Goal: Information Seeking & Learning: Learn about a topic

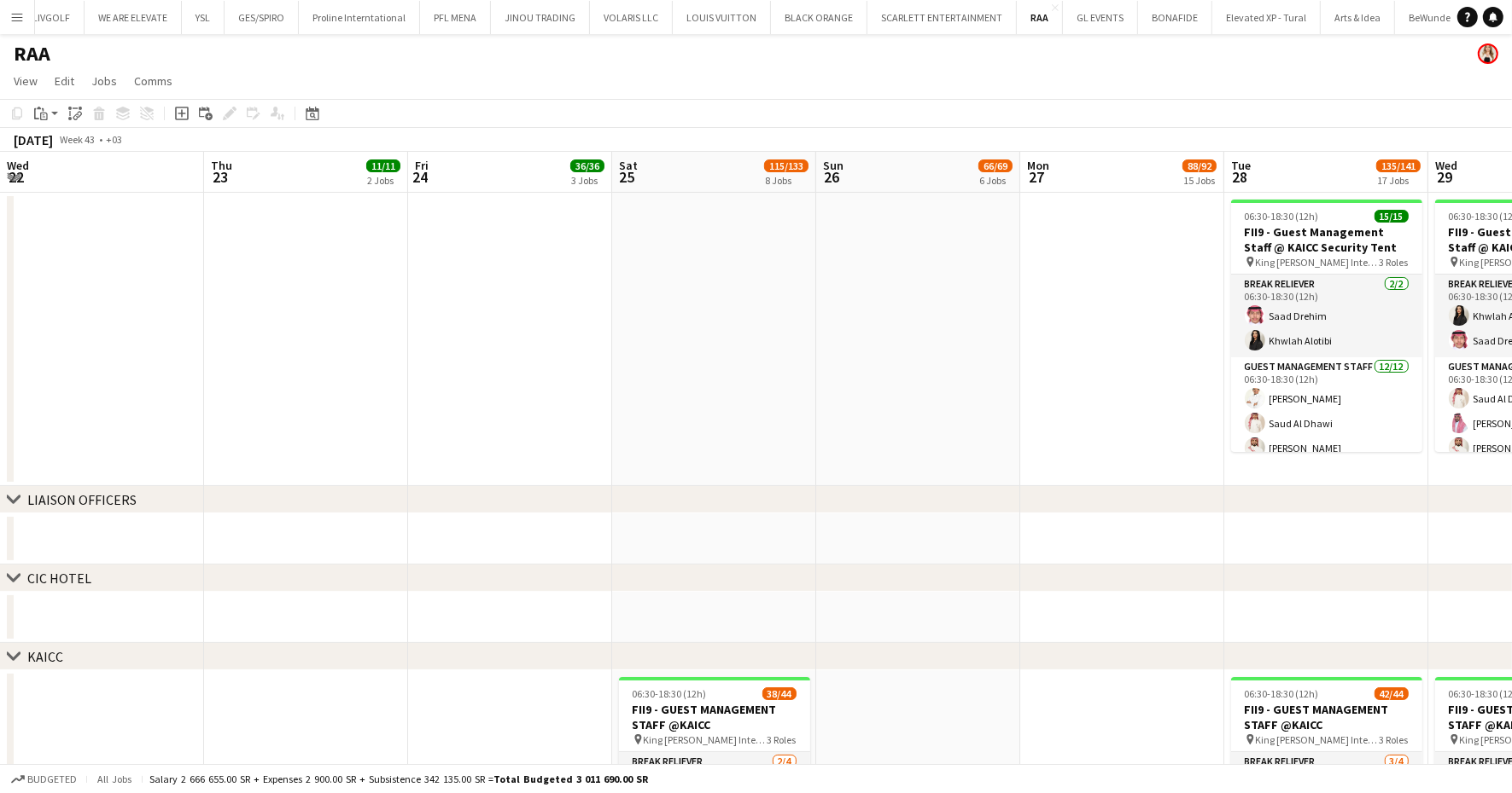
scroll to position [0, 672]
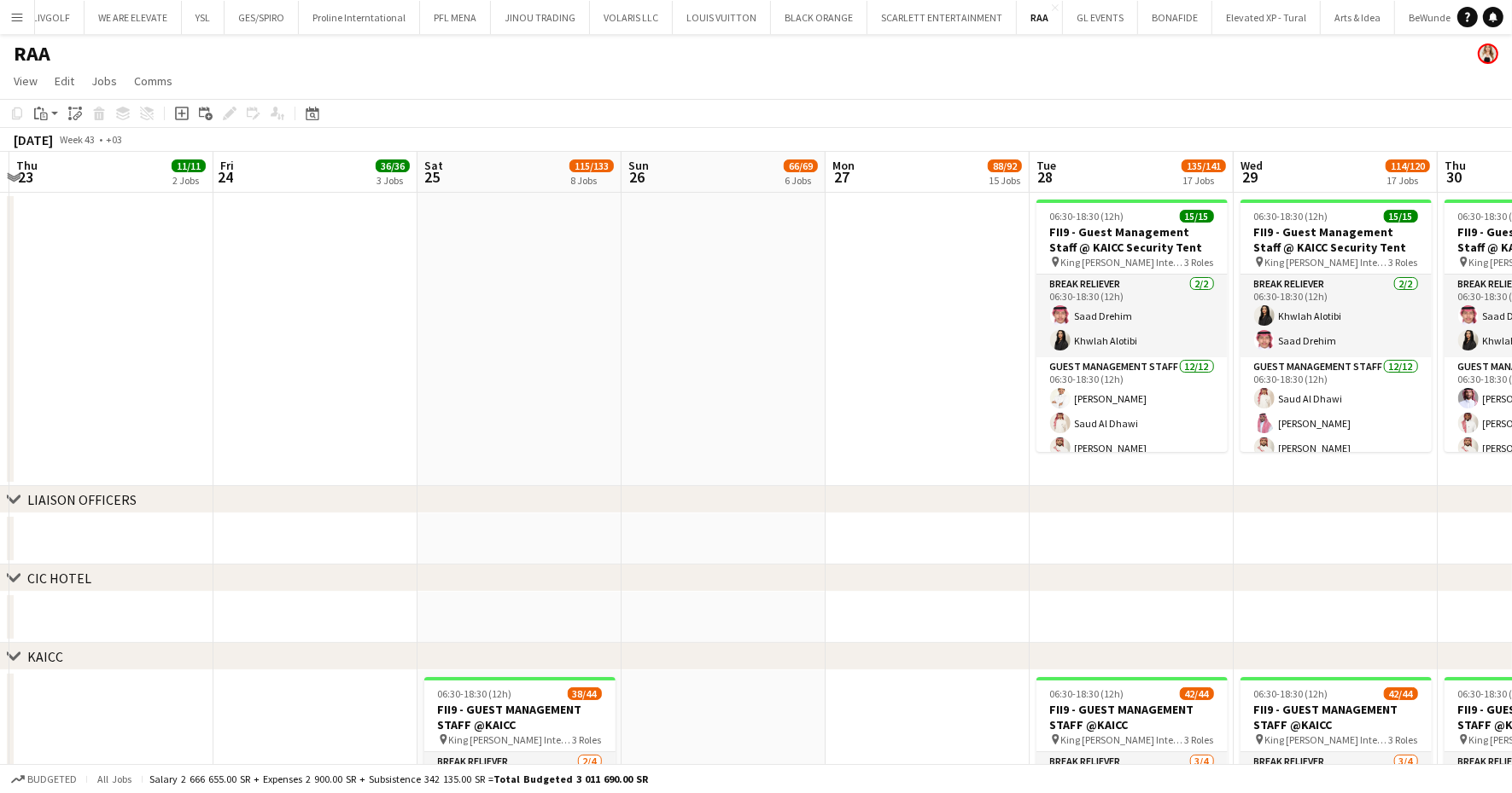
drag, startPoint x: 621, startPoint y: 311, endPoint x: 426, endPoint y: 350, distance: 198.9
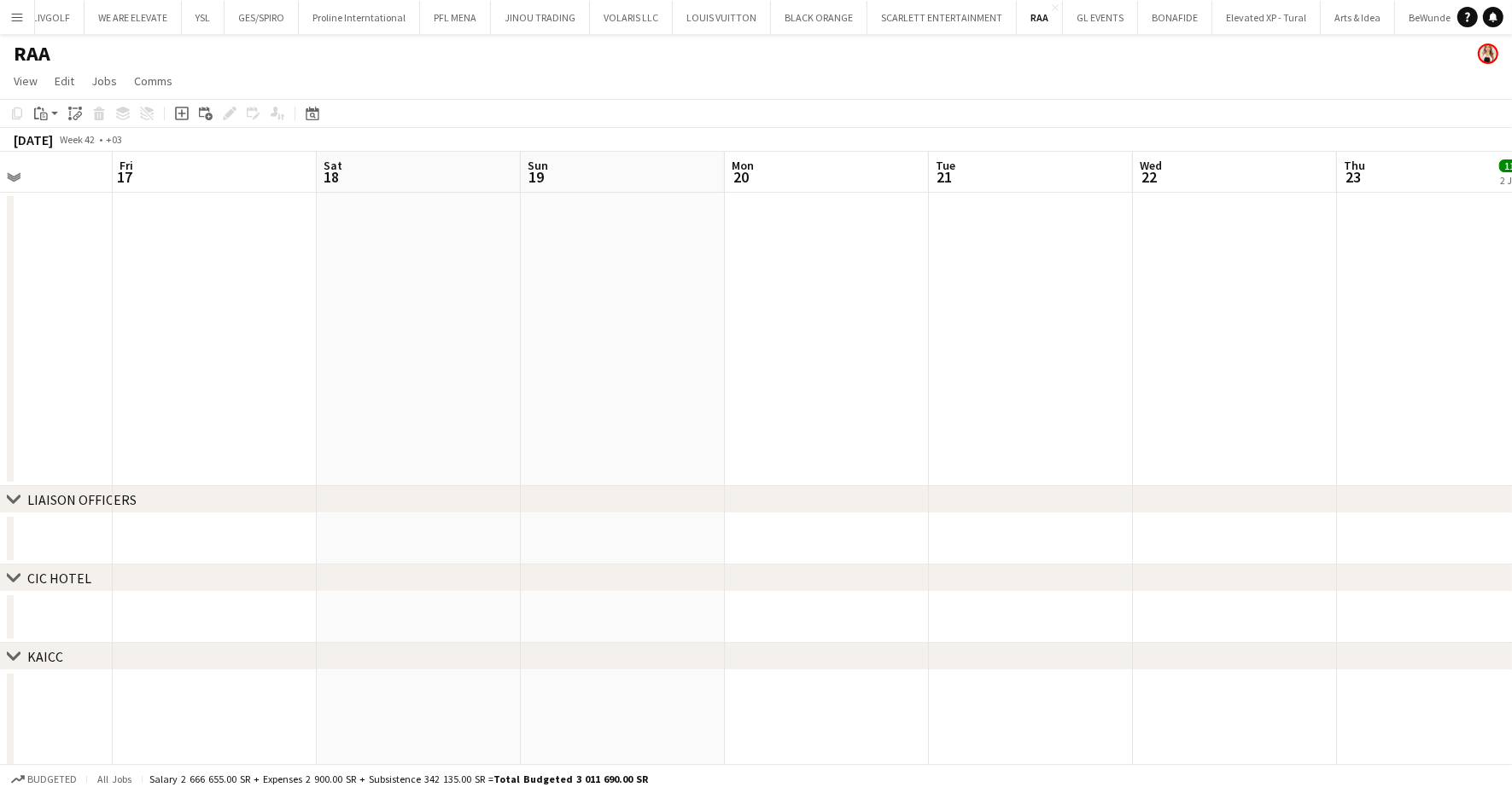
drag, startPoint x: 696, startPoint y: 360, endPoint x: 846, endPoint y: 350, distance: 150.3
drag, startPoint x: 479, startPoint y: 387, endPoint x: 236, endPoint y: 387, distance: 243.0
drag, startPoint x: 603, startPoint y: 376, endPoint x: 878, endPoint y: 375, distance: 275.0
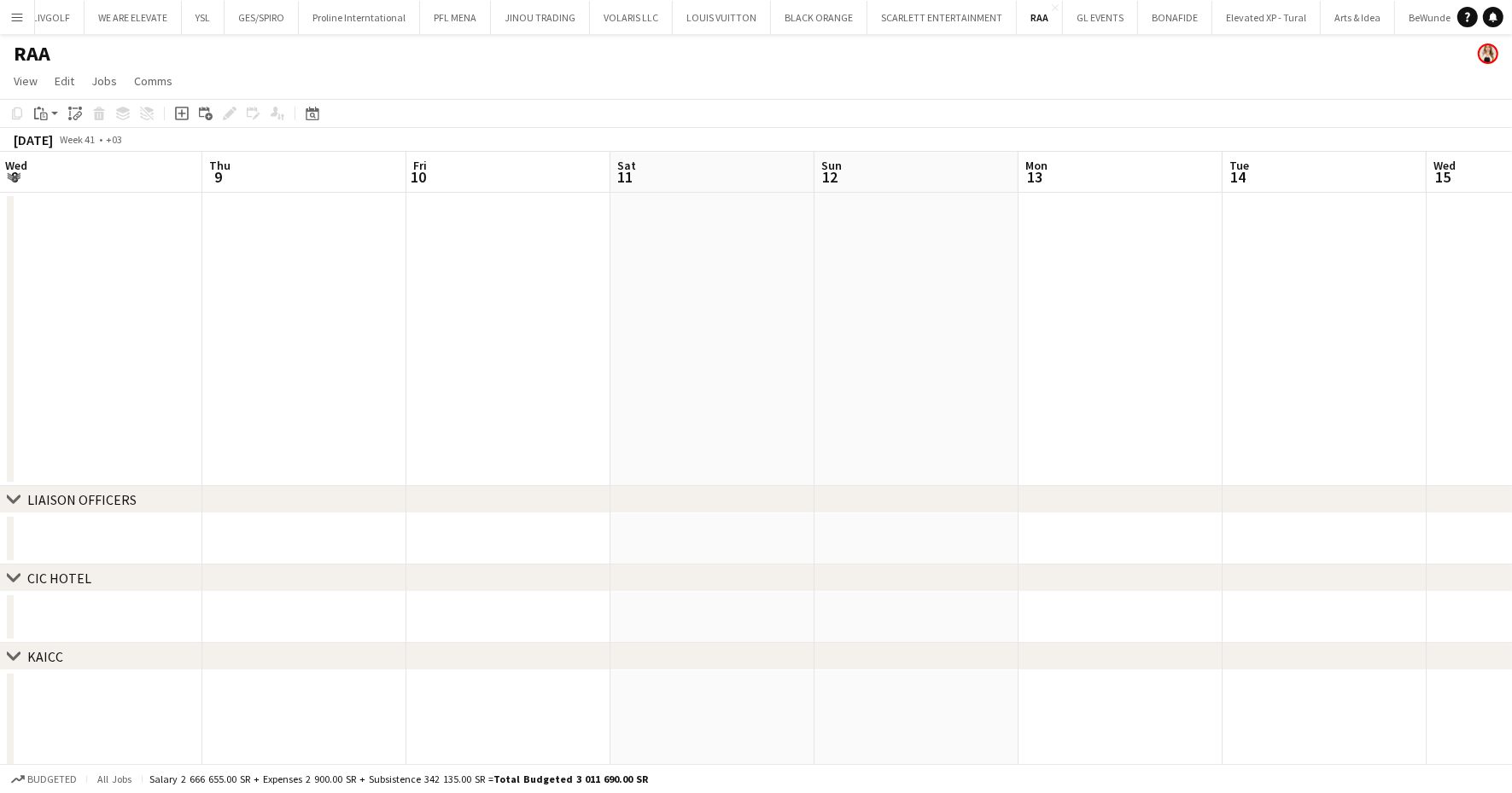
drag, startPoint x: 141, startPoint y: 427, endPoint x: 933, endPoint y: 422, distance: 792.0
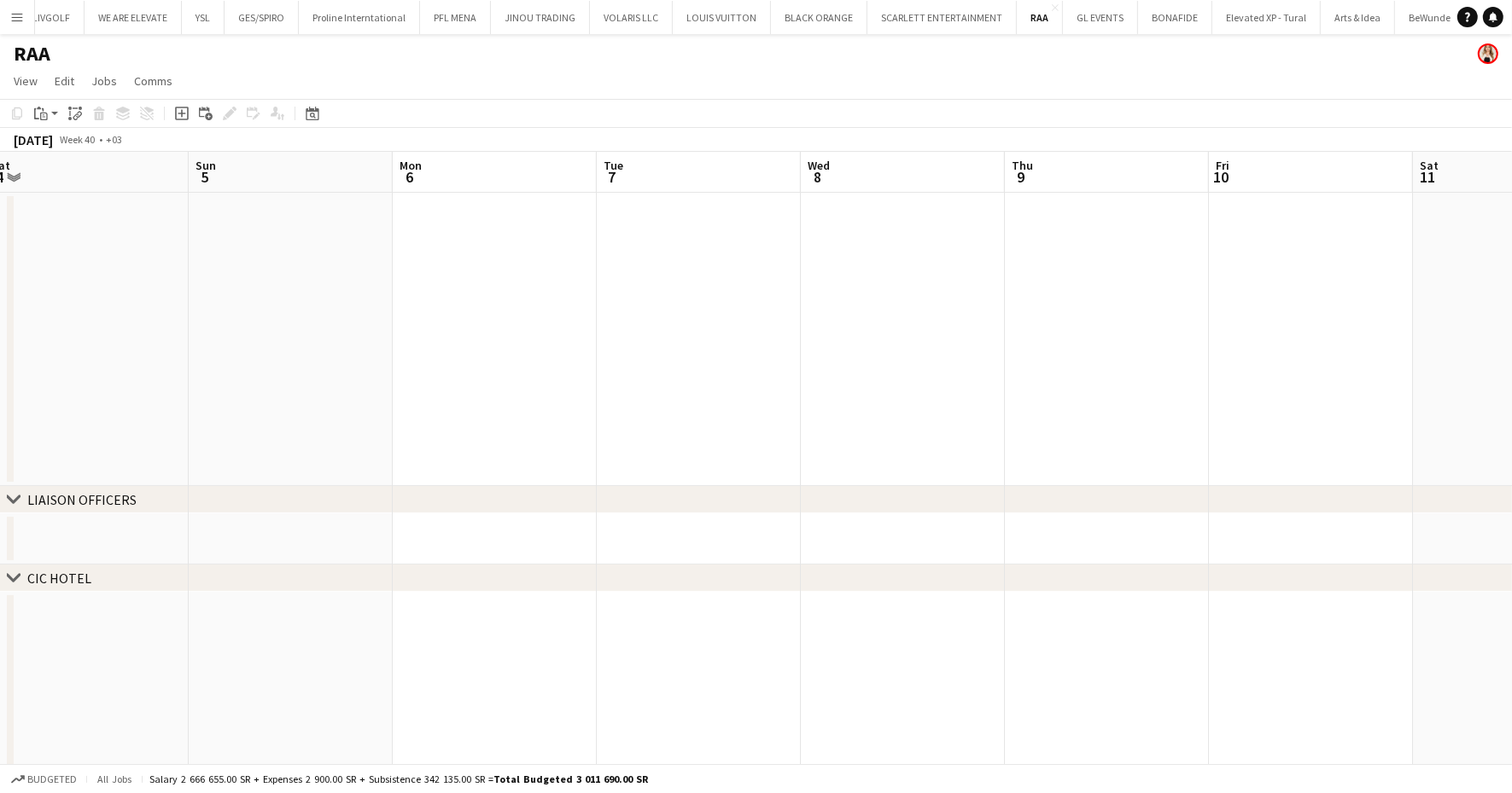
drag, startPoint x: 239, startPoint y: 404, endPoint x: 1022, endPoint y: 357, distance: 784.4
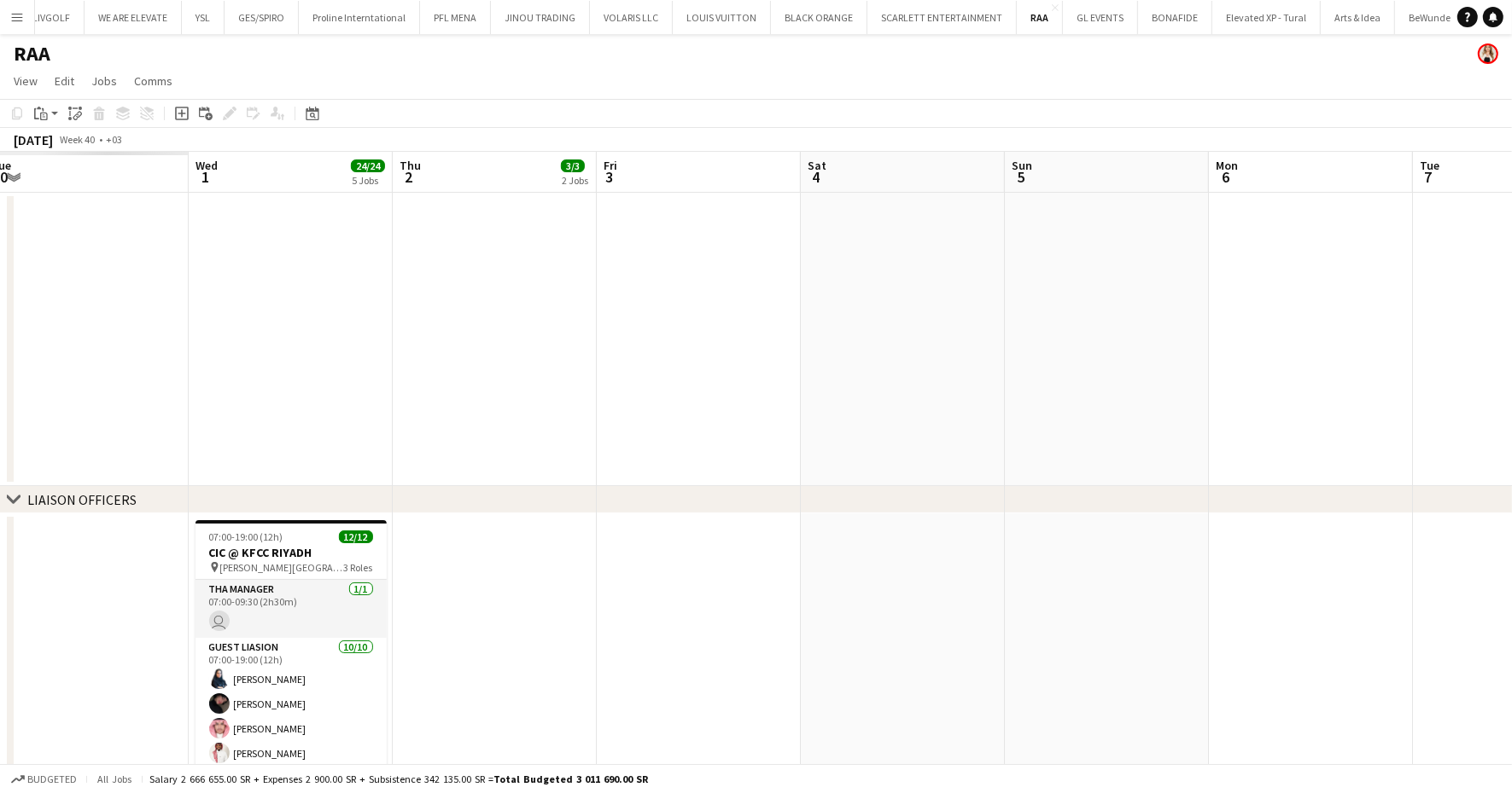
scroll to position [0, 385]
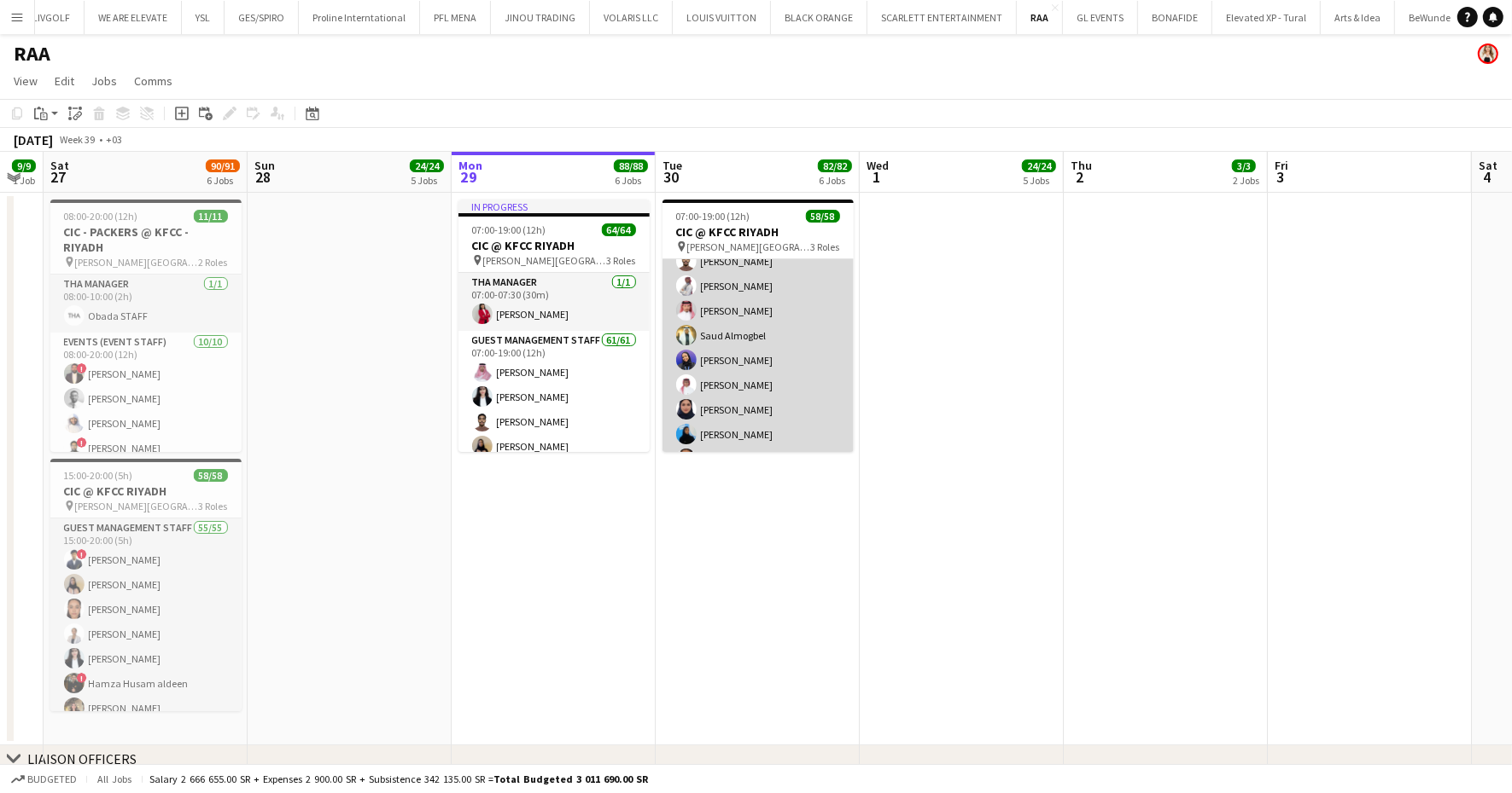
scroll to position [426, 0]
click at [826, 349] on app-card-role "Guest Management Staff 55/55 07:00-19:00 (12h) ! Osama Ali Younis Bandar ! Muta…" at bounding box center [757, 591] width 191 height 1399
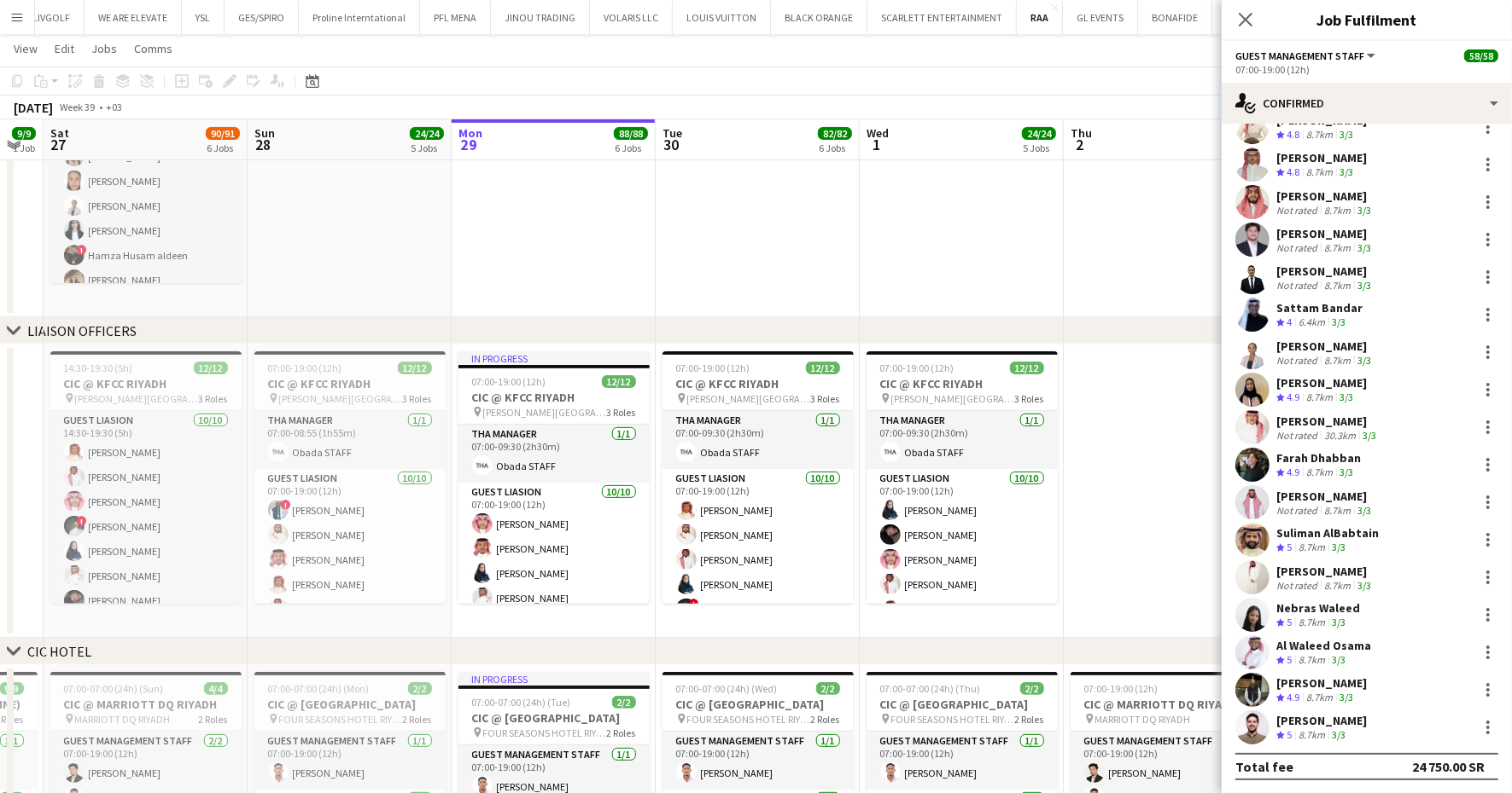
click at [1283, 676] on div "Mosab Mohamed" at bounding box center [1321, 683] width 91 height 16
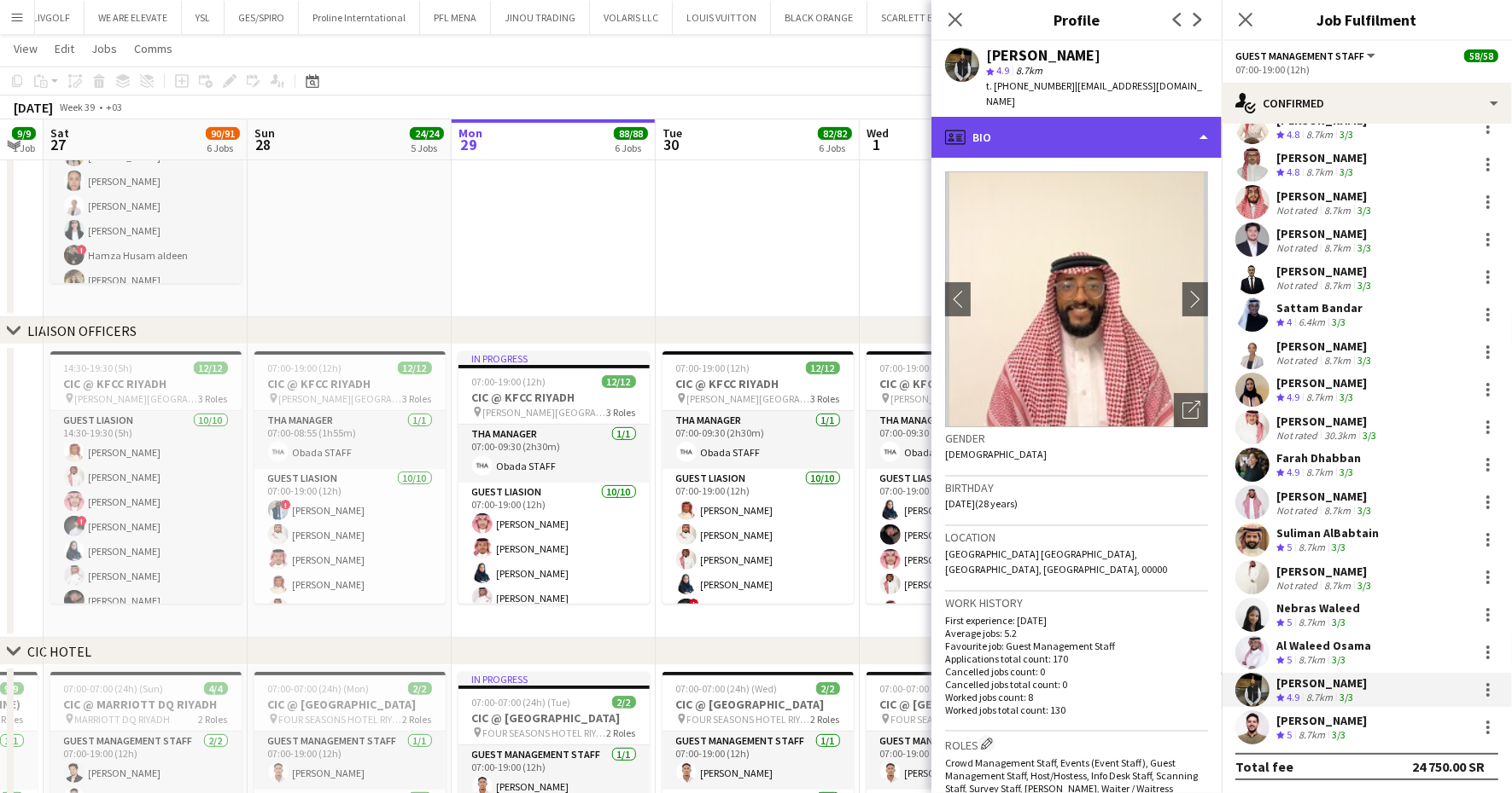
click at [1068, 122] on div "profile Bio" at bounding box center [1076, 137] width 290 height 41
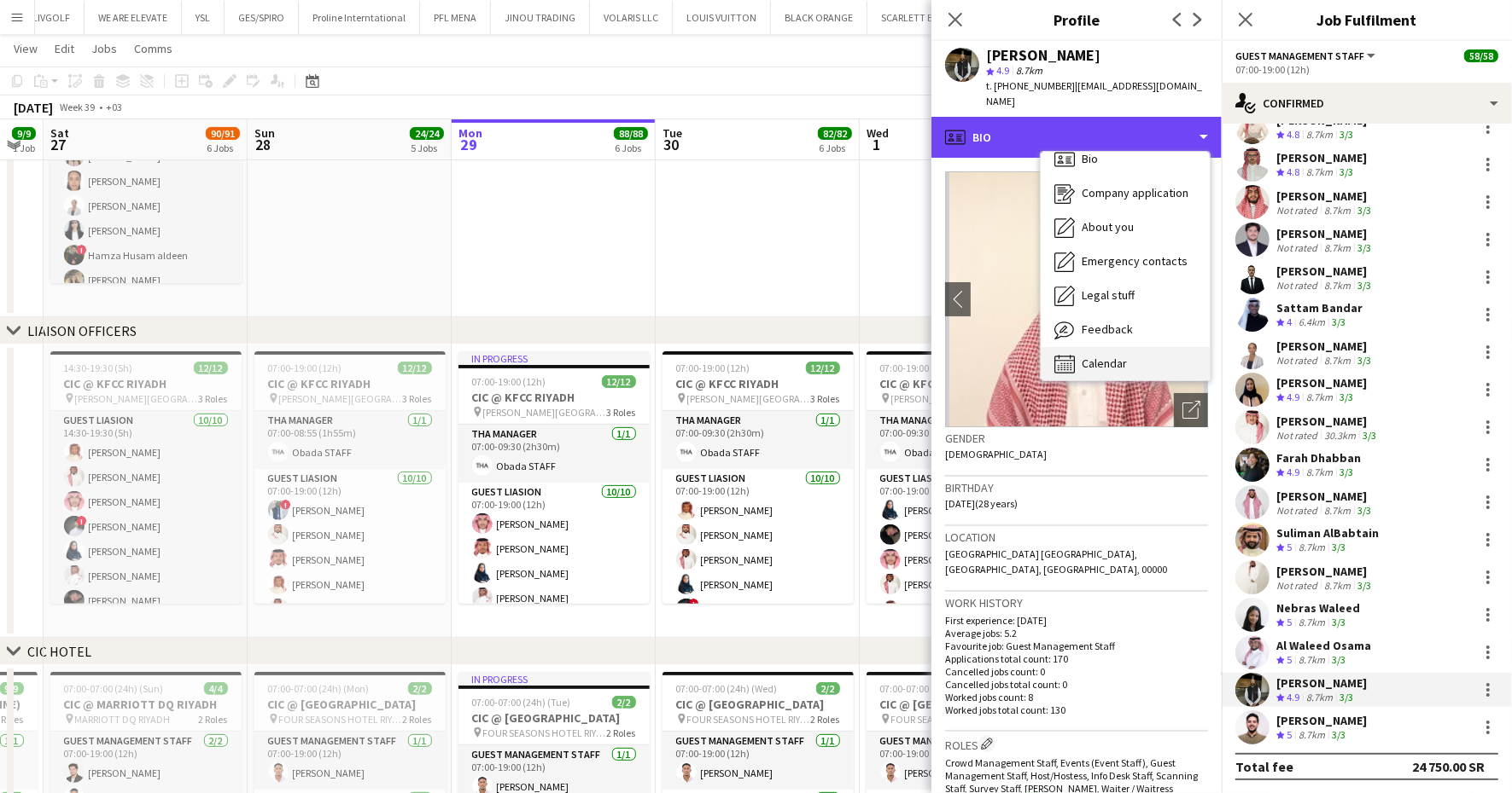
scroll to position [23, 0]
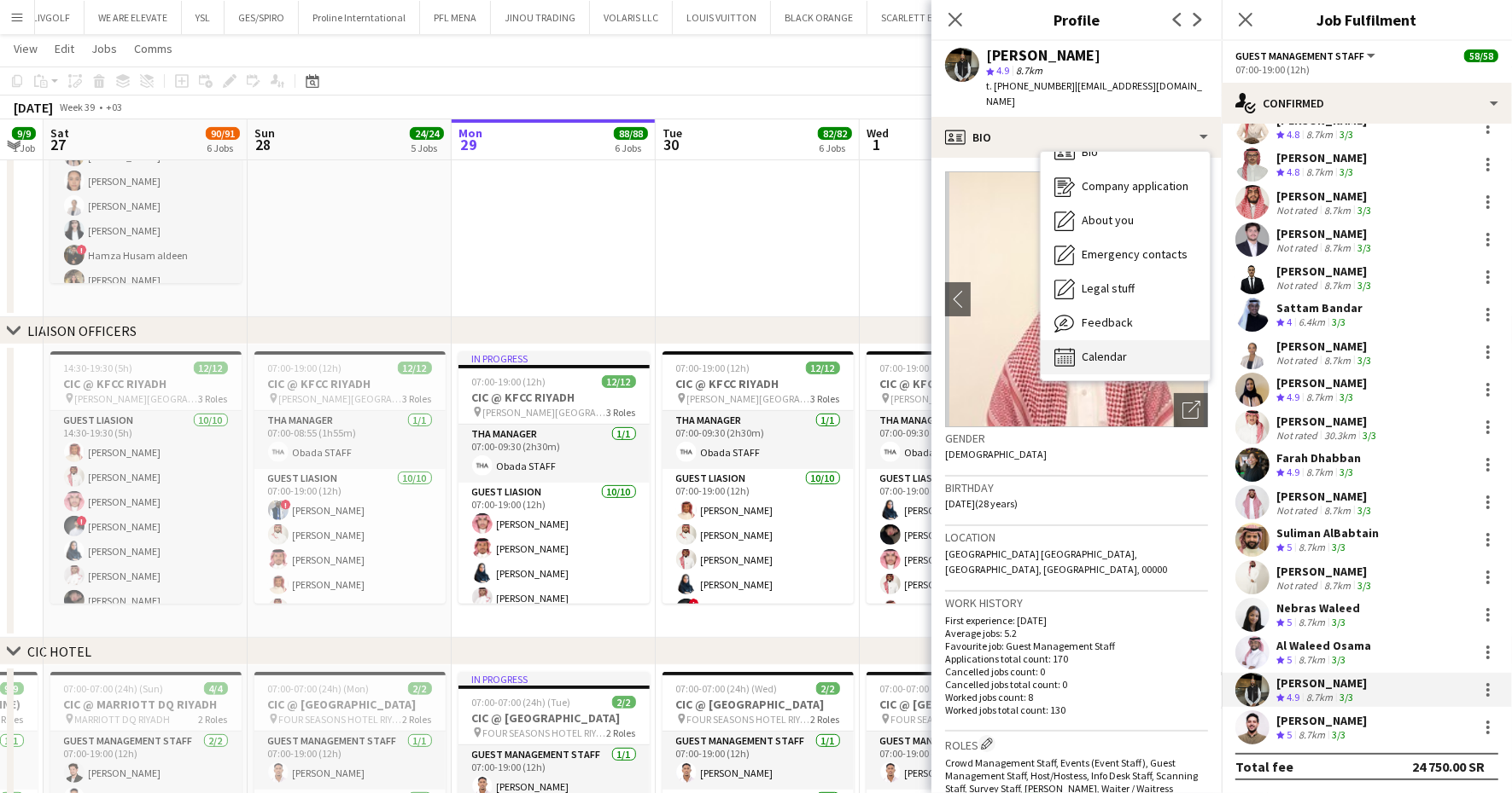
click at [1122, 340] on div "Calendar Calendar" at bounding box center [1125, 357] width 169 height 34
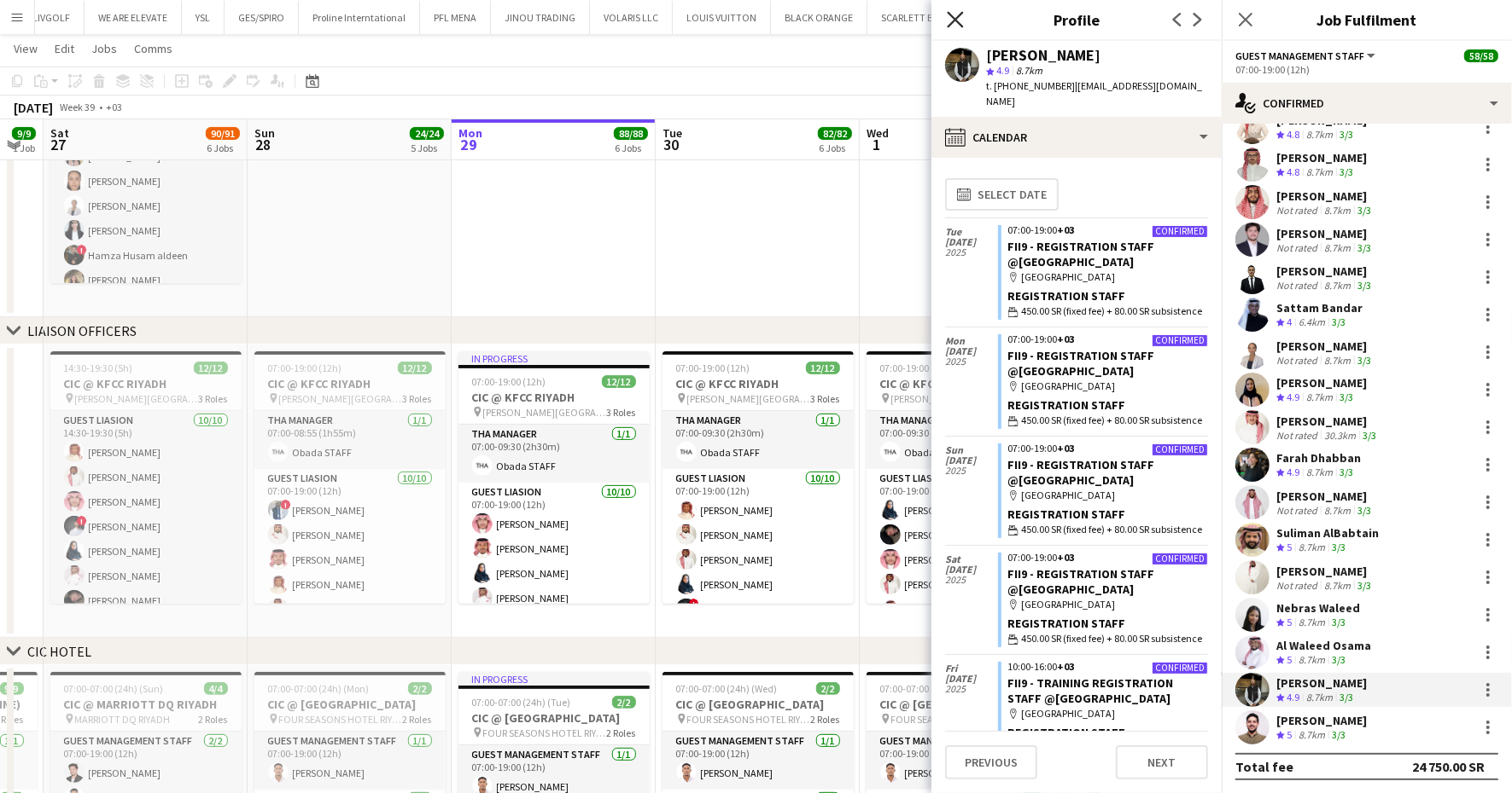
click at [947, 17] on icon "Close pop-in" at bounding box center [955, 19] width 17 height 17
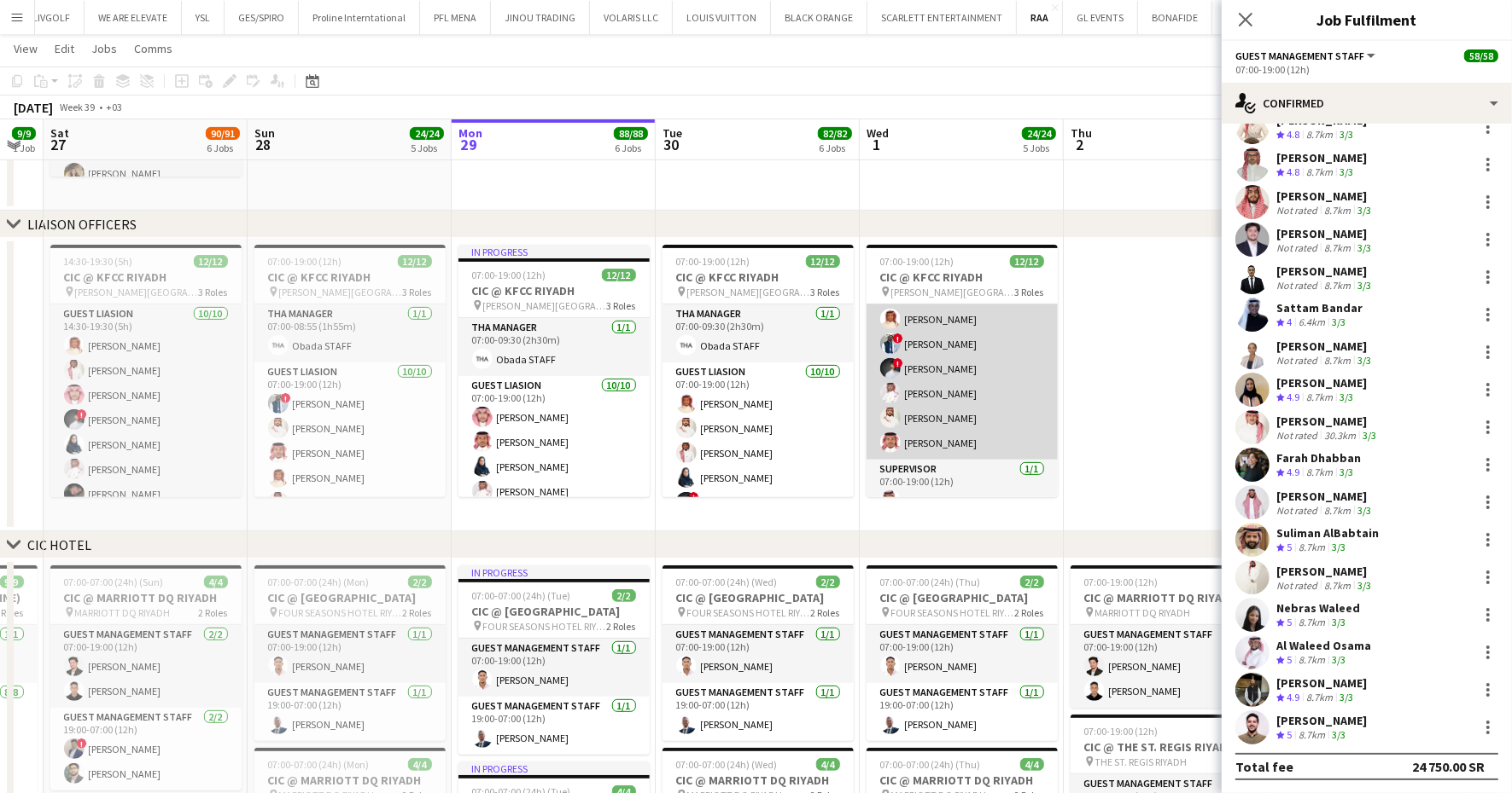
scroll to position [203, 0]
click at [1003, 397] on app-card-role "Guest Liasion 10/10 07:00-19:00 (12h) Rina Alamoudi Almaha Almghbeel Amer Alzah…" at bounding box center [962, 300] width 191 height 281
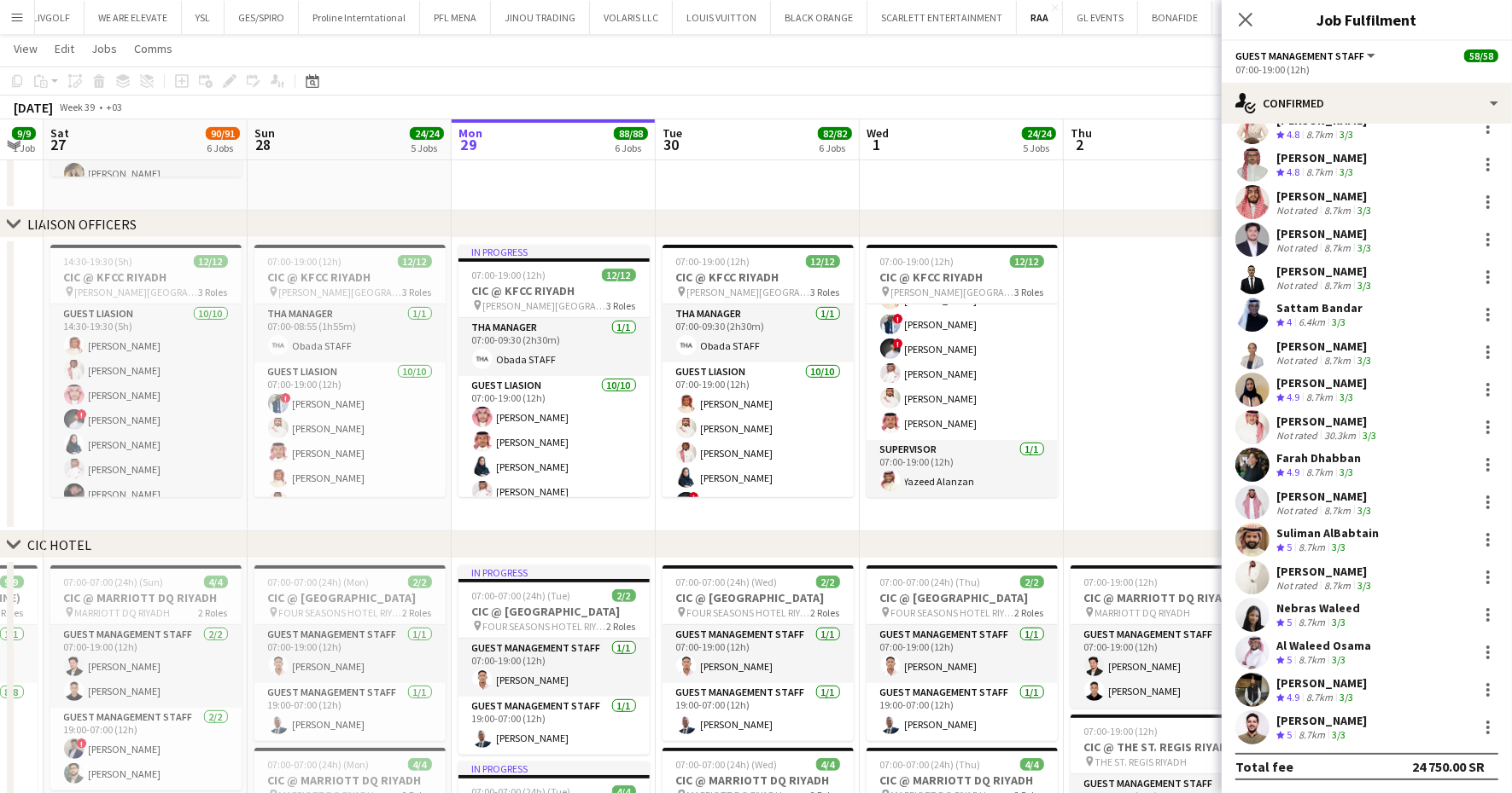
scroll to position [205, 0]
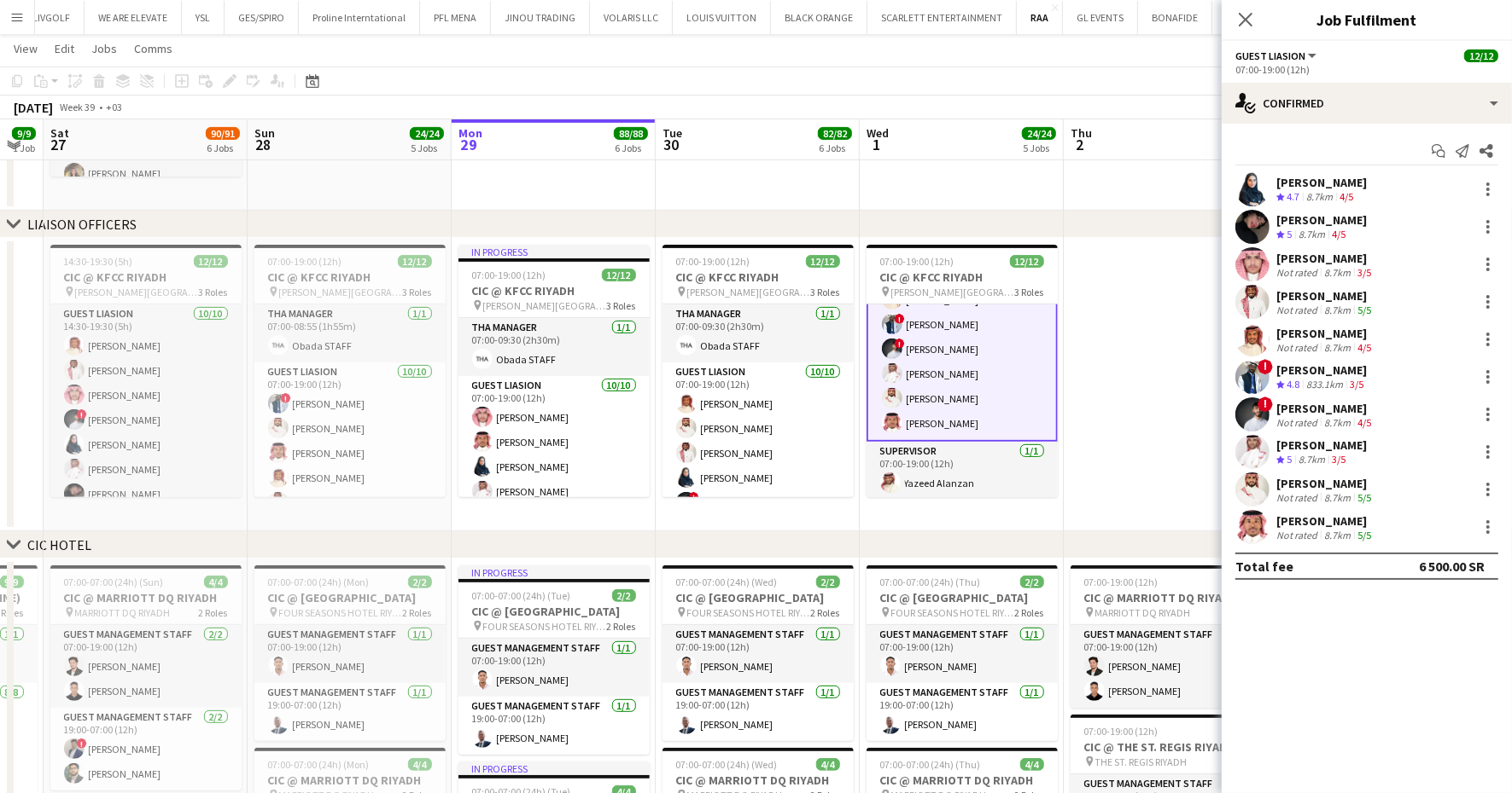
click at [1305, 362] on div "Mohammed Sabbagh" at bounding box center [1321, 370] width 91 height 16
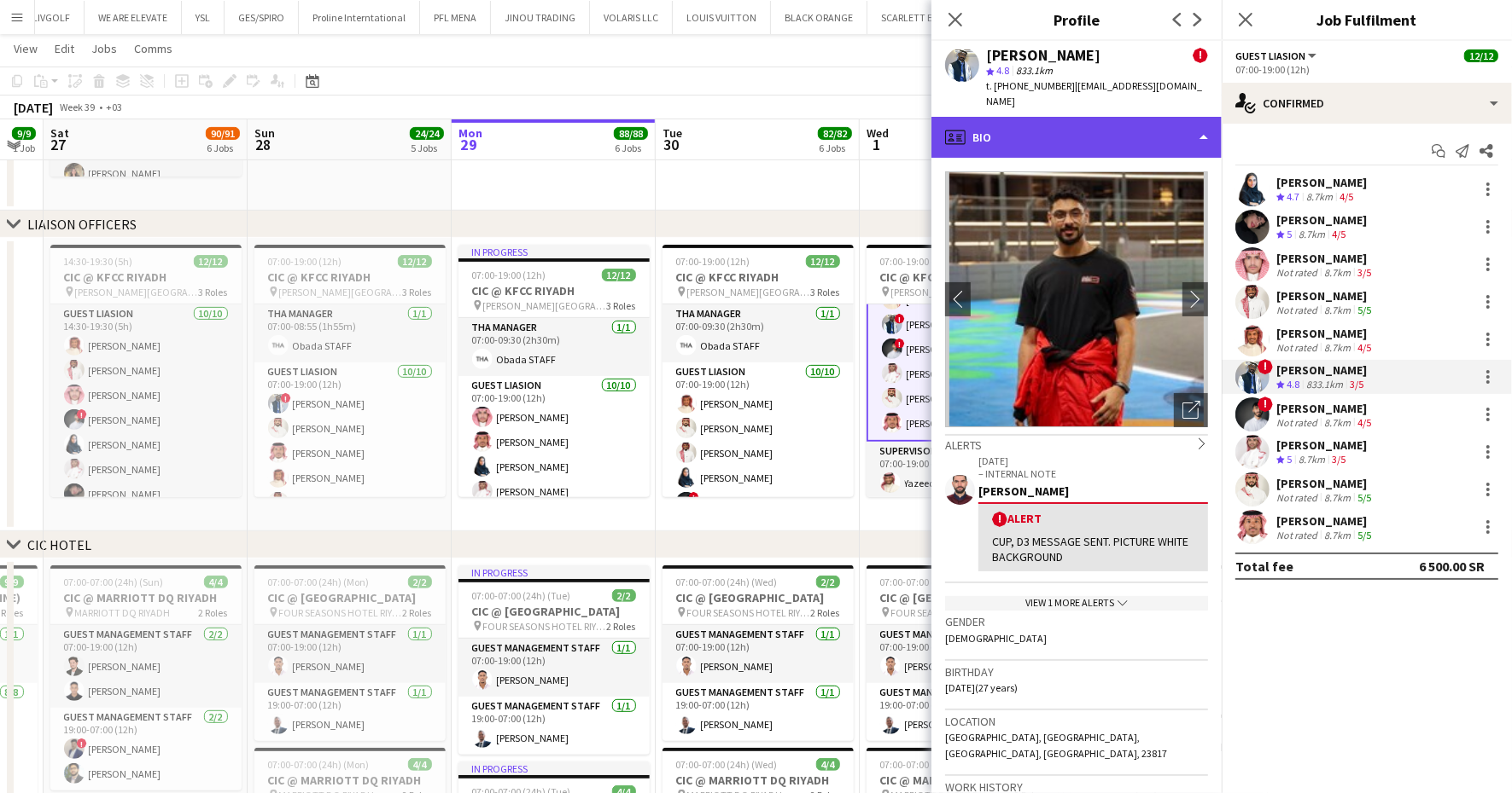
click at [1104, 117] on div "profile Bio" at bounding box center [1076, 137] width 290 height 41
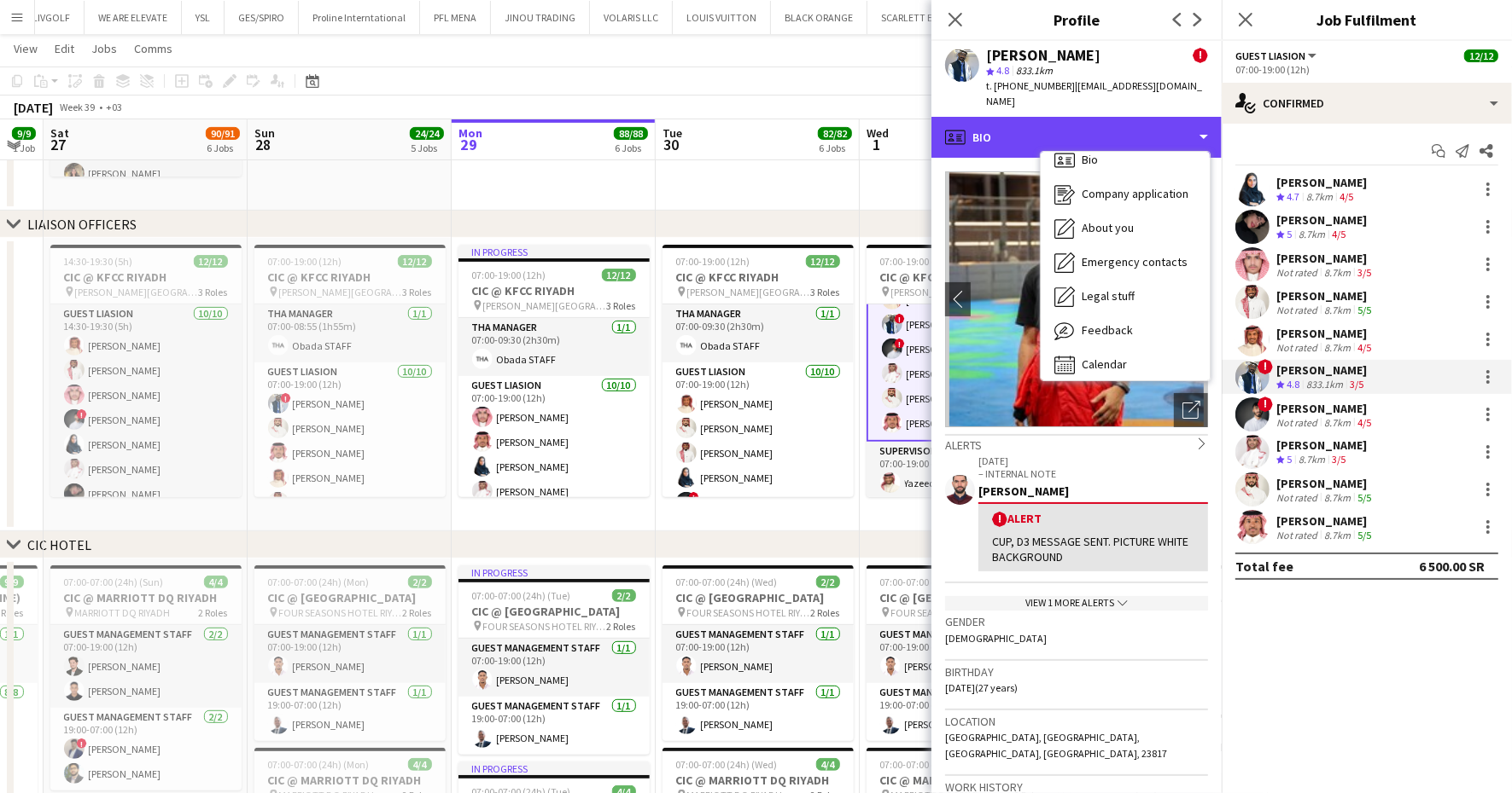
scroll to position [23, 0]
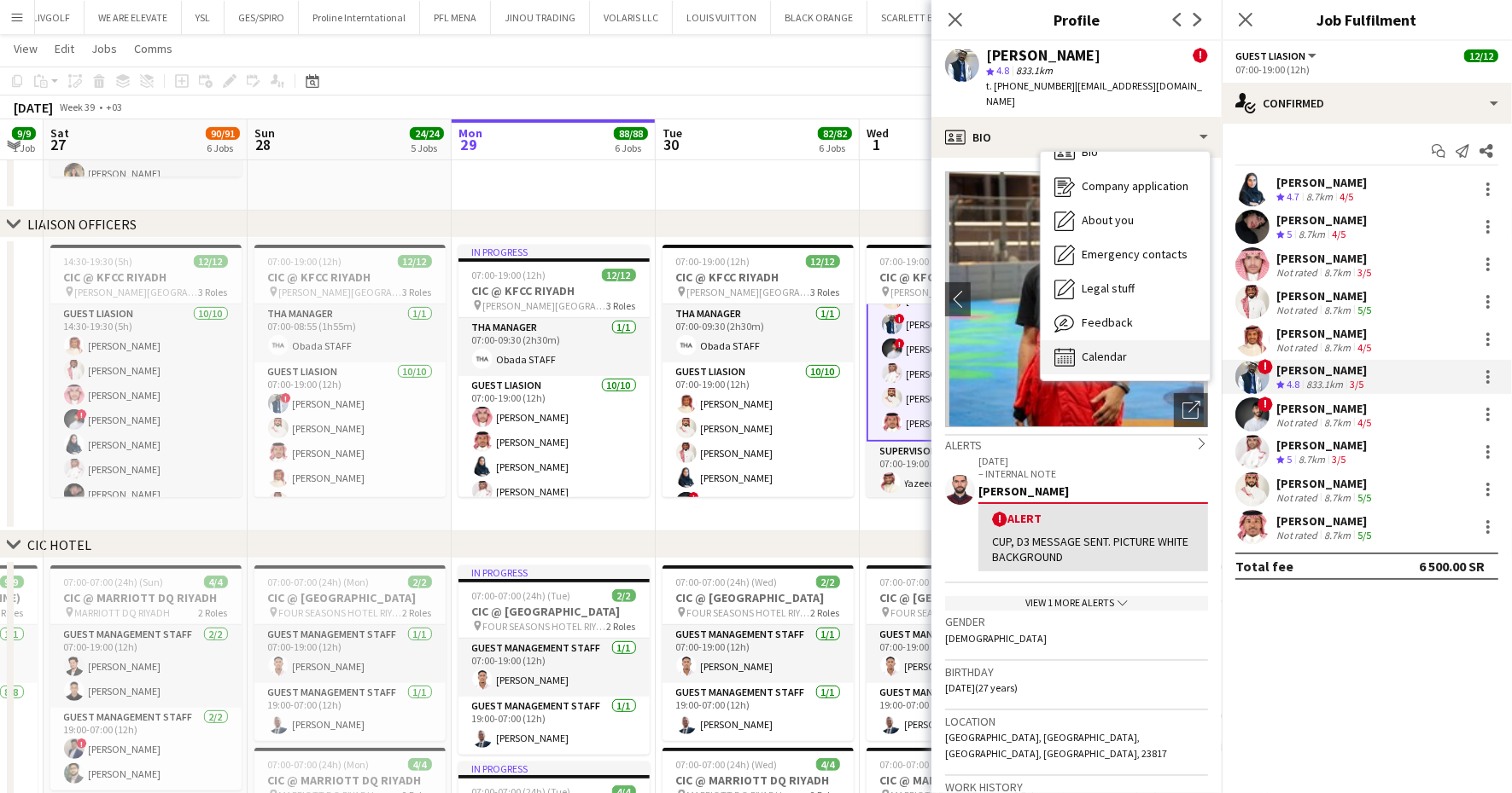
click at [1137, 349] on div "Calendar Calendar" at bounding box center [1125, 357] width 169 height 34
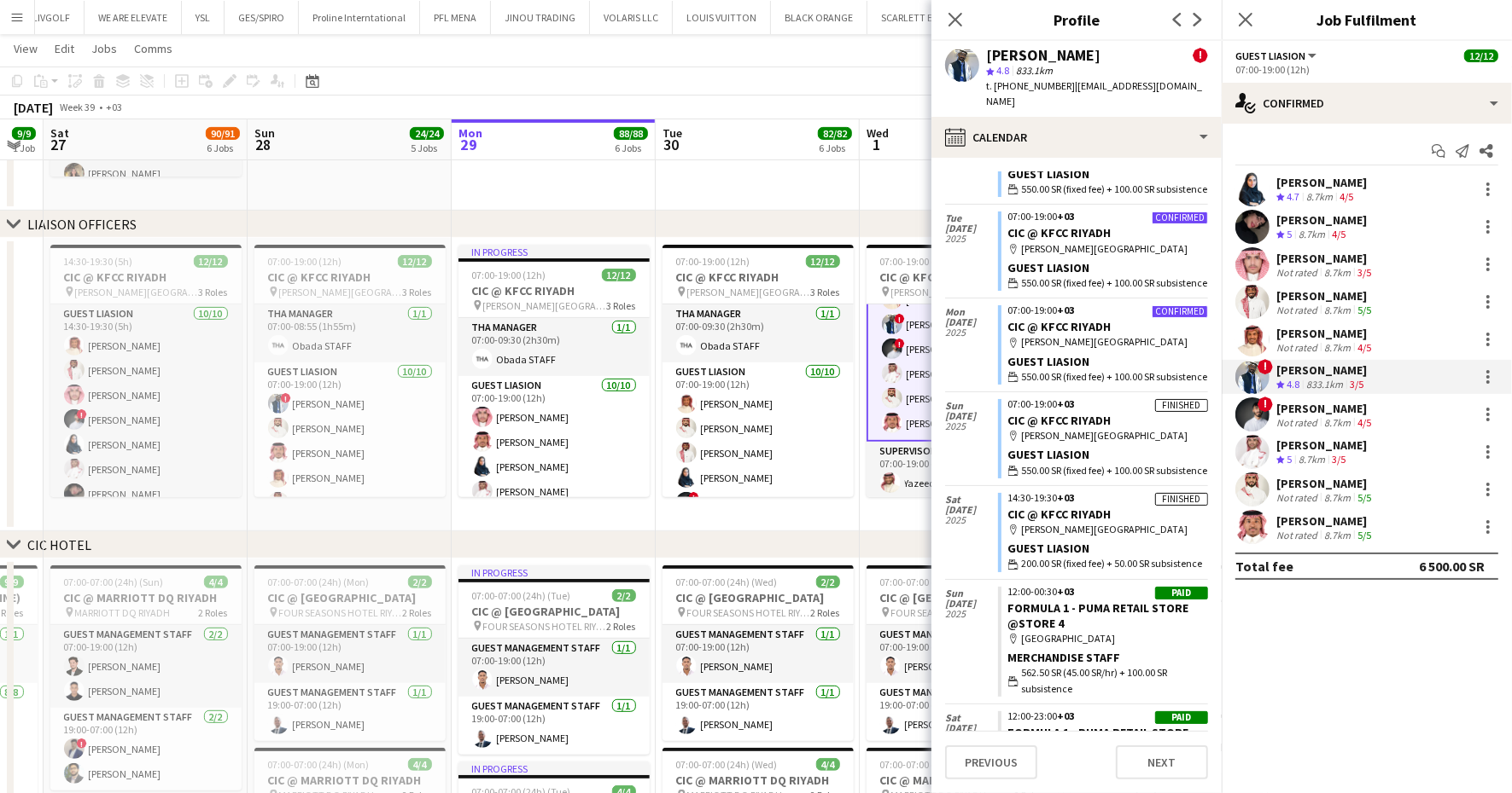
scroll to position [0, 0]
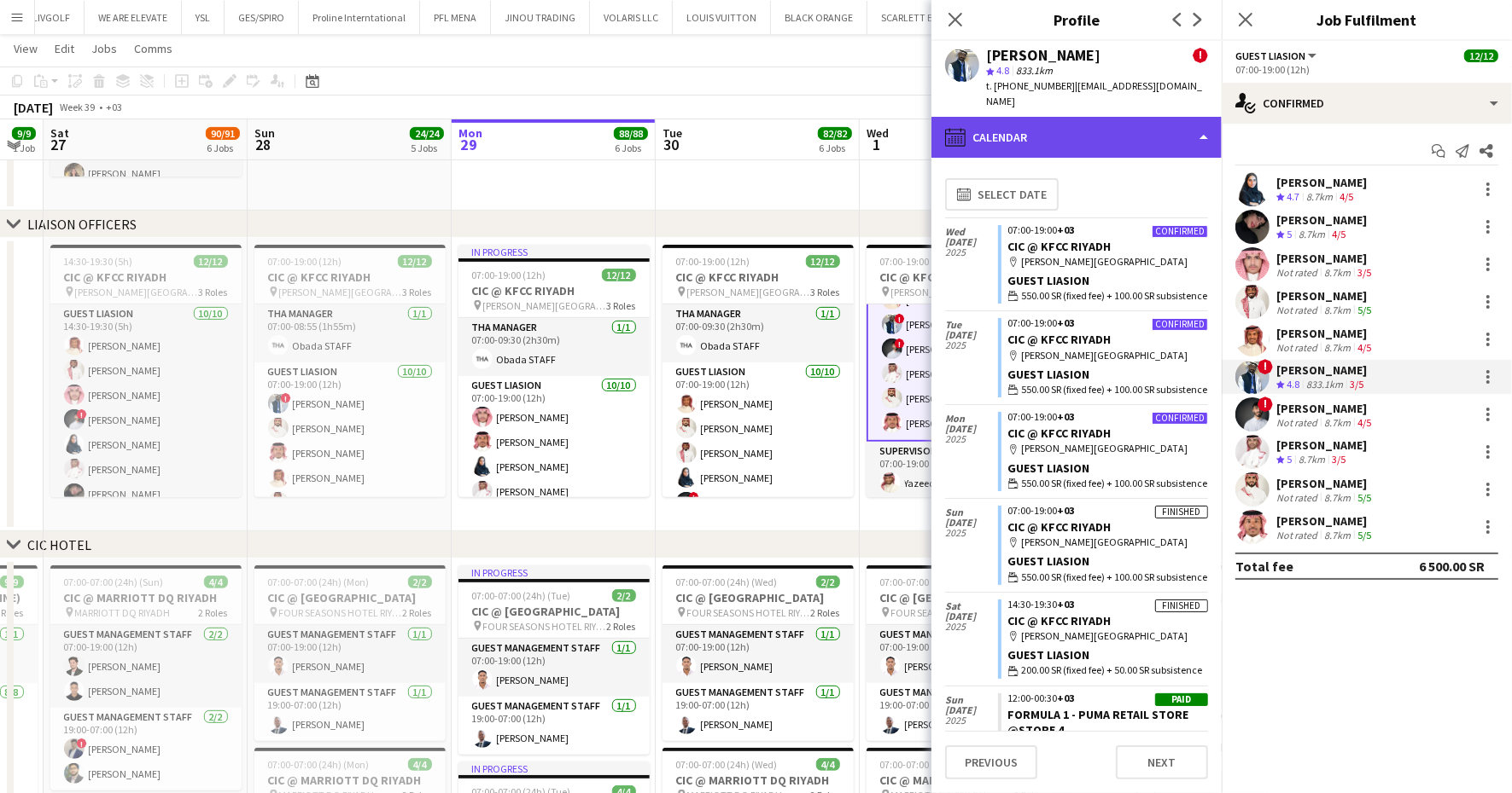
click at [1103, 128] on div "calendar-full Calendar" at bounding box center [1076, 137] width 290 height 41
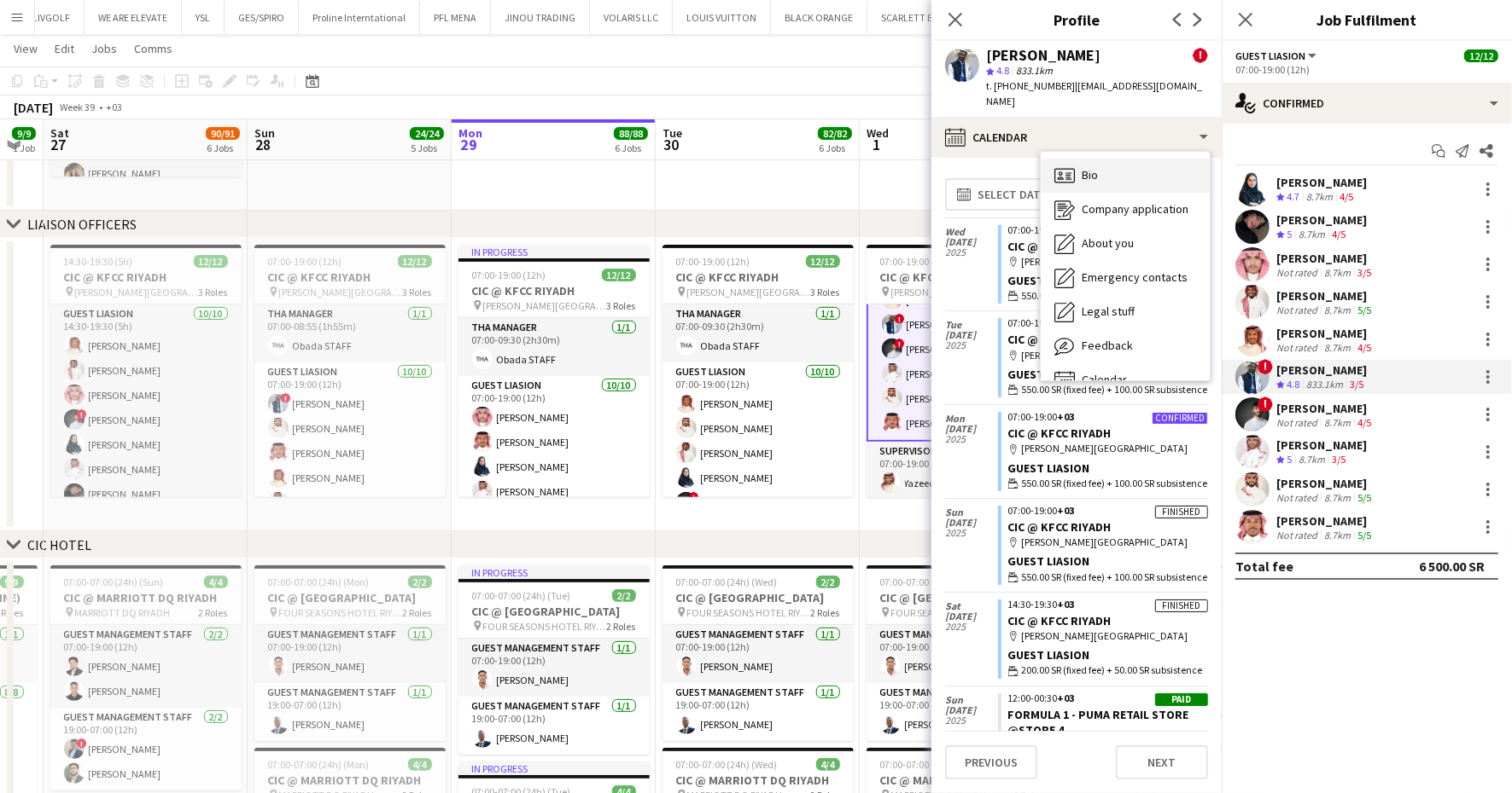
click at [1108, 165] on div "Bio Bio" at bounding box center [1125, 176] width 169 height 34
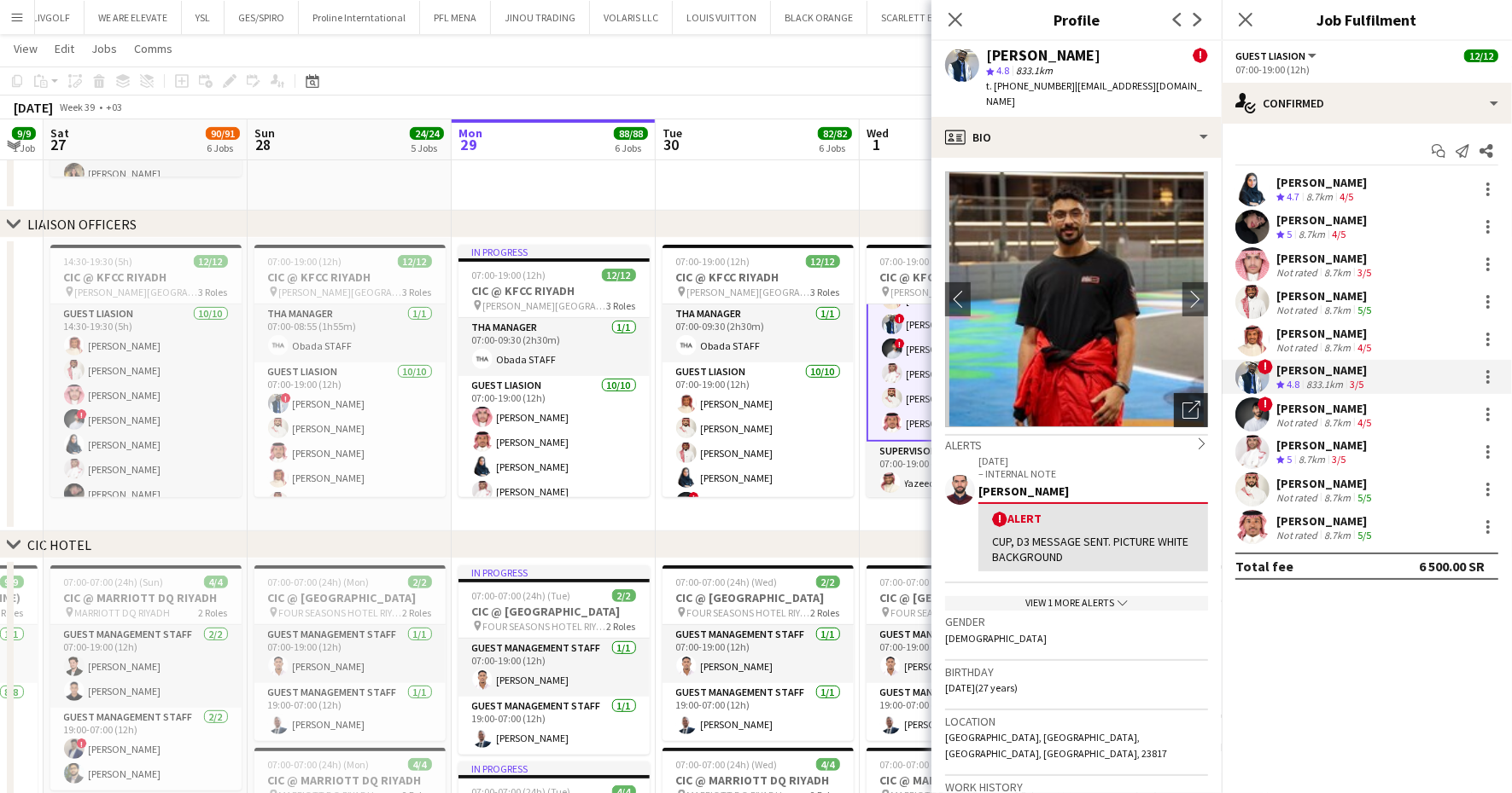
click at [1182, 410] on icon "Open photos pop-in" at bounding box center [1190, 409] width 18 height 18
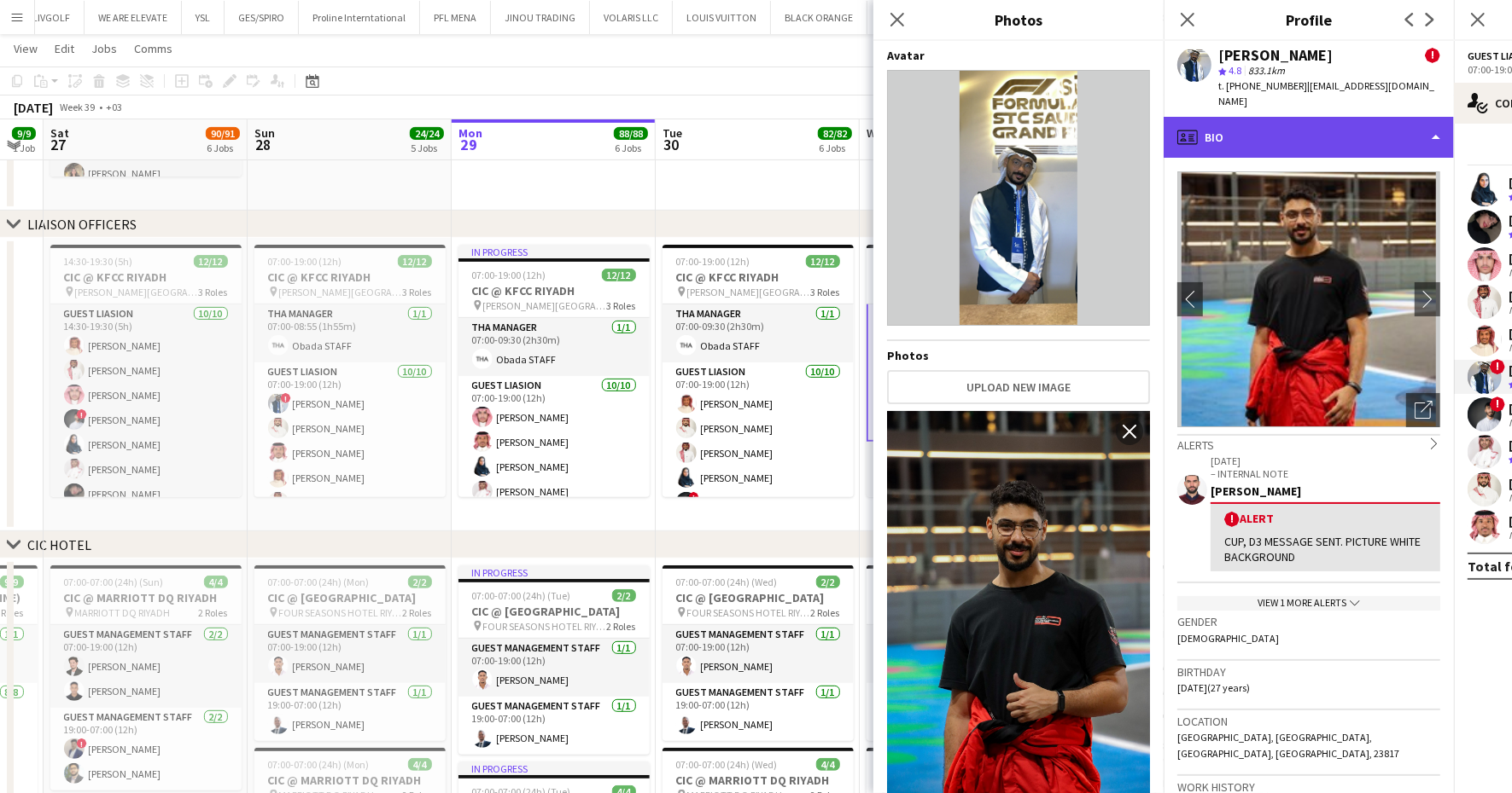
click at [1253, 134] on div "profile Bio" at bounding box center [1309, 137] width 290 height 41
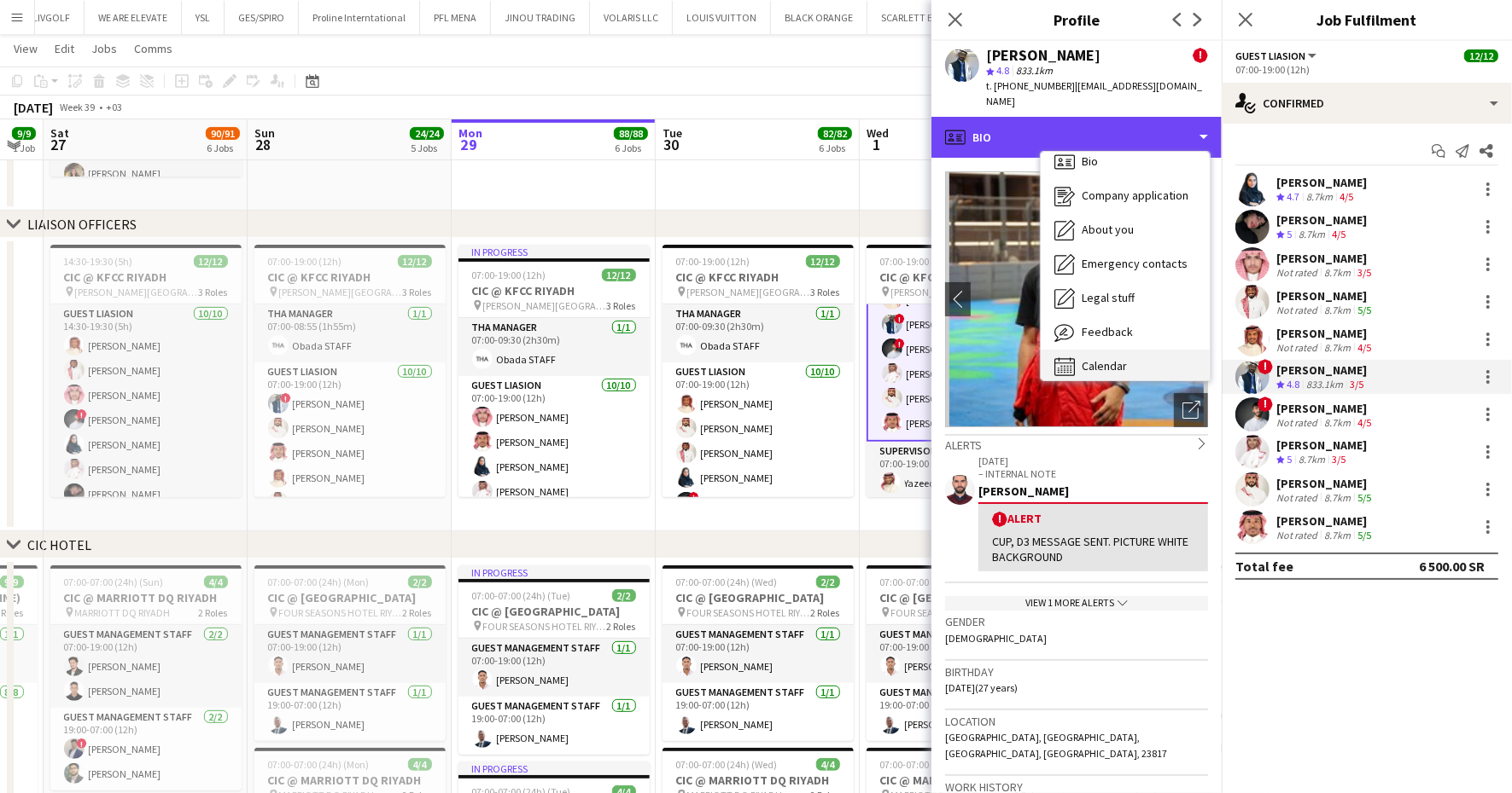
scroll to position [23, 0]
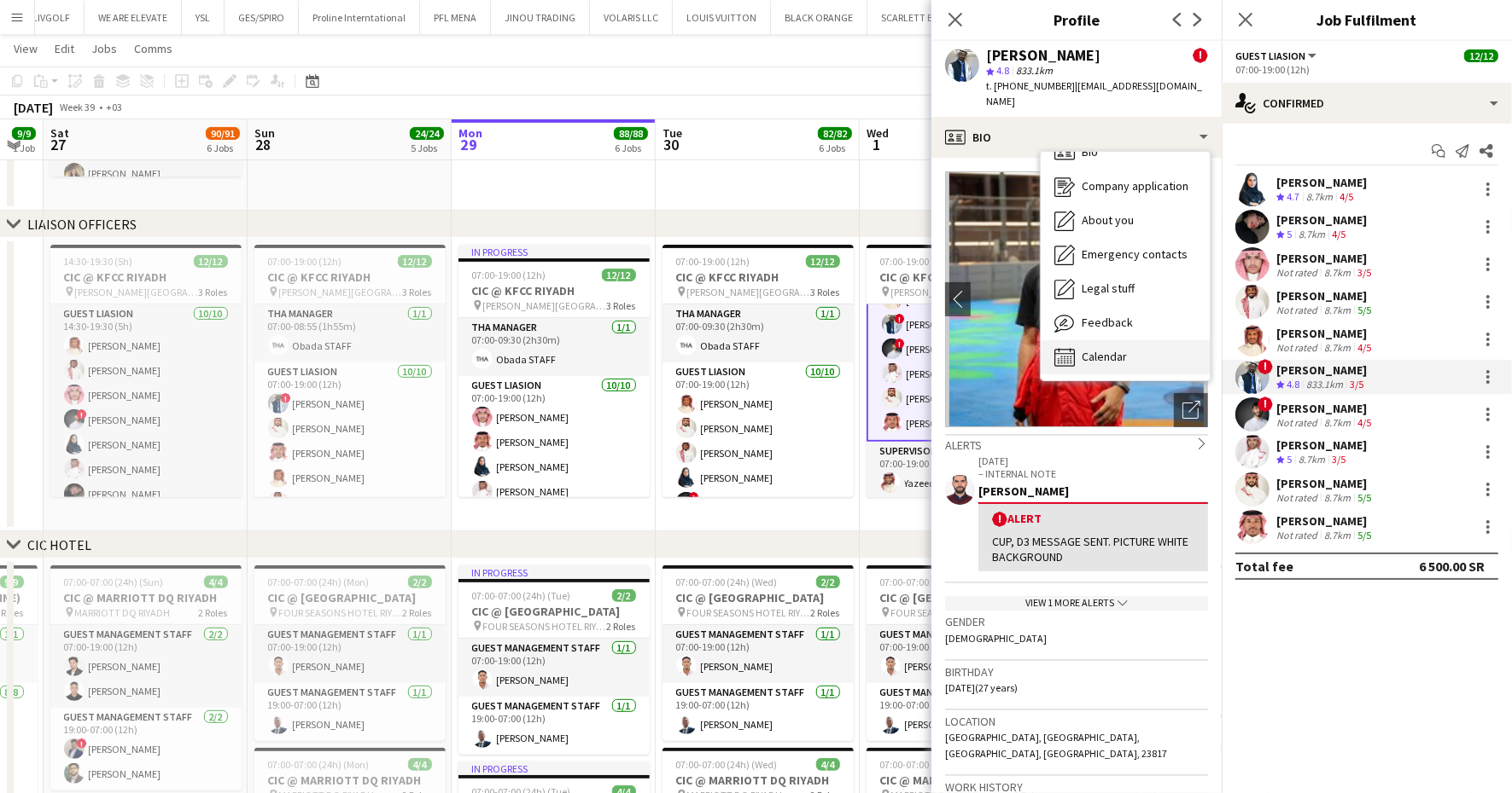
click at [1141, 363] on div "Calendar Calendar" at bounding box center [1125, 357] width 169 height 34
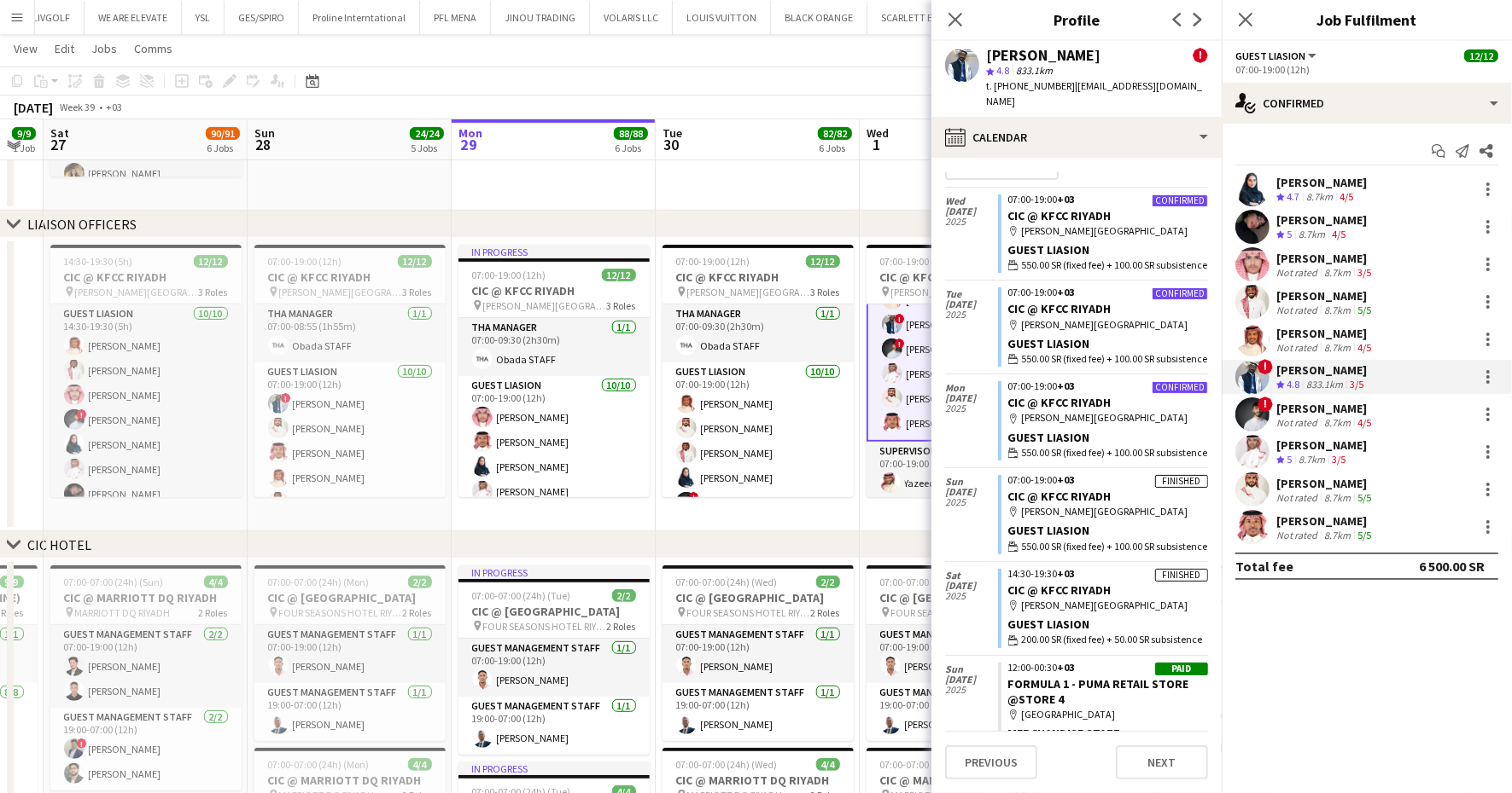
scroll to position [0, 0]
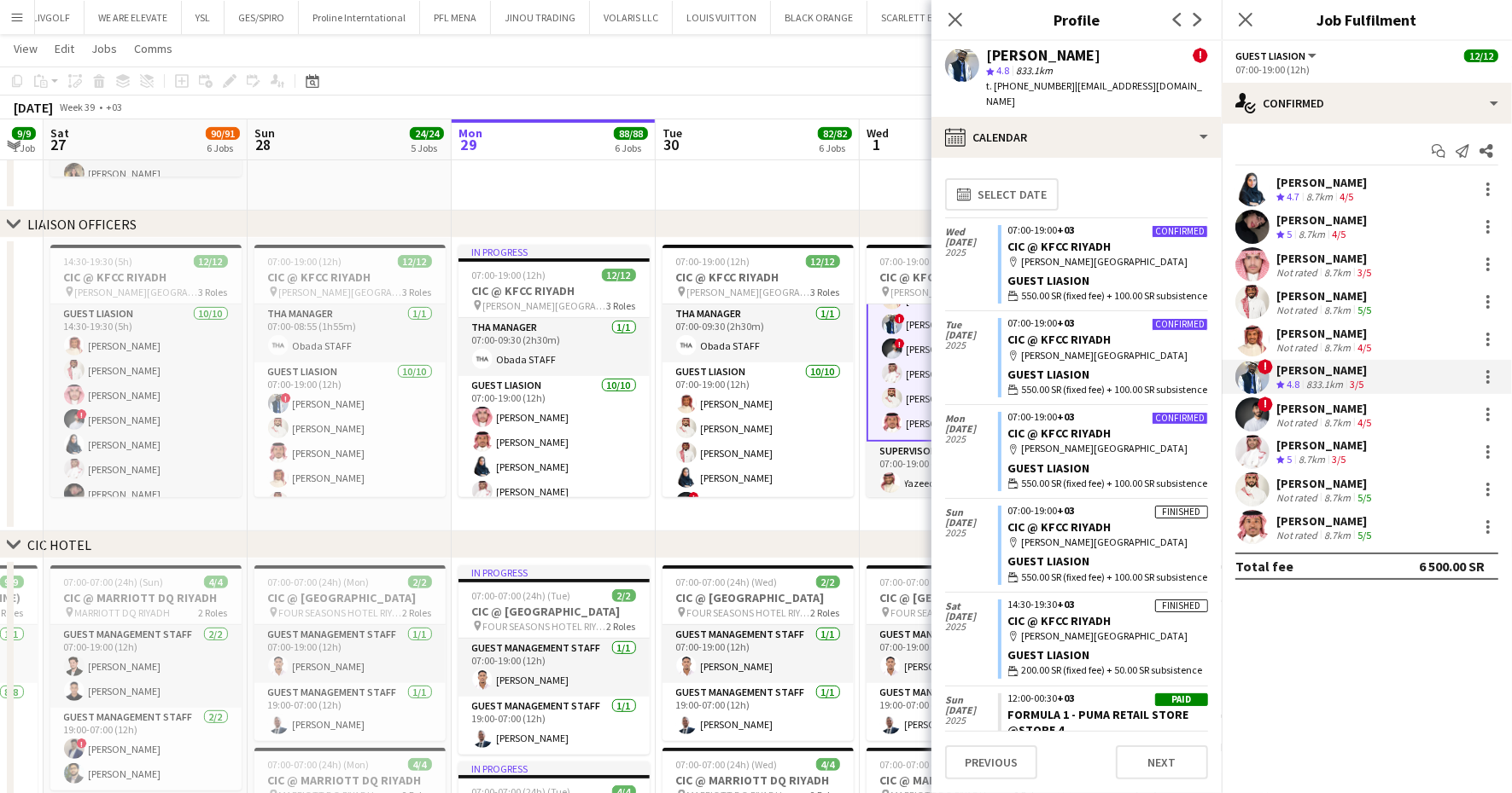
drag, startPoint x: 878, startPoint y: 196, endPoint x: 724, endPoint y: 207, distance: 154.4
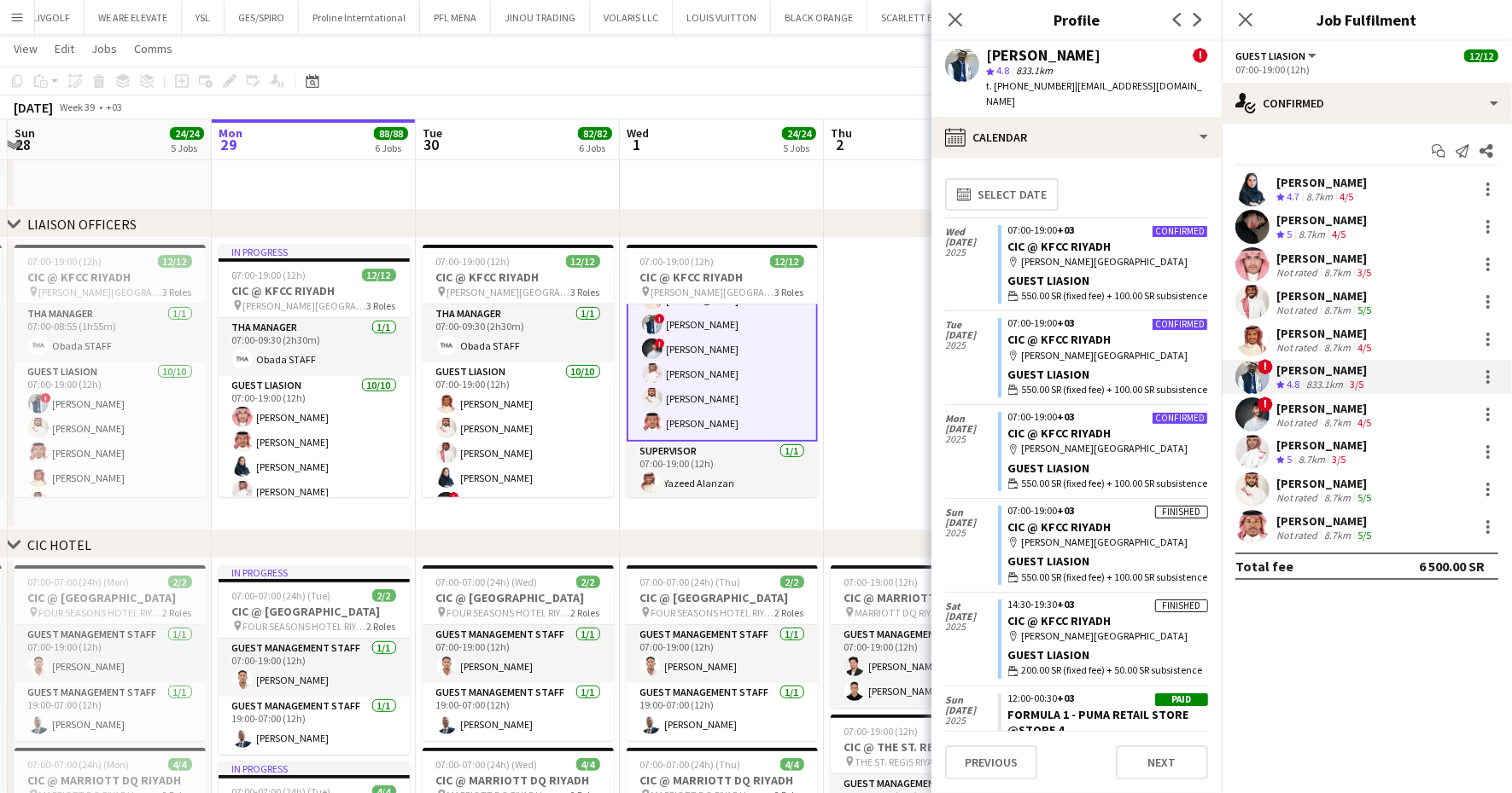
scroll to position [0, 606]
drag, startPoint x: 857, startPoint y: 178, endPoint x: 769, endPoint y: 191, distance: 89.0
click at [1020, 90] on span "t. +966549769187" at bounding box center [1030, 86] width 89 height 13
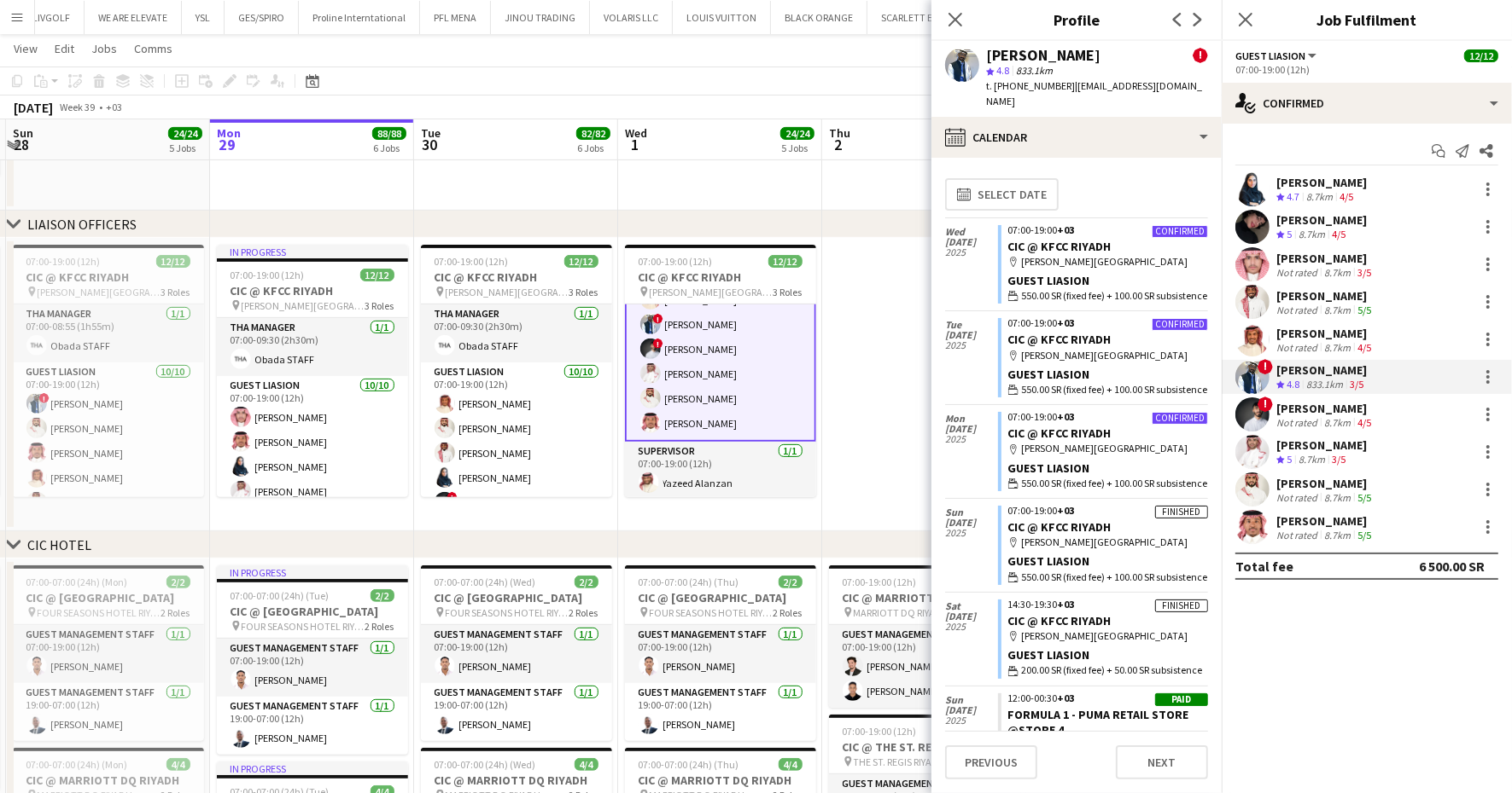
scroll to position [0, 0]
copy span "966549769187"
click at [1302, 487] on div "Sultan Alnashwan" at bounding box center [1325, 483] width 98 height 16
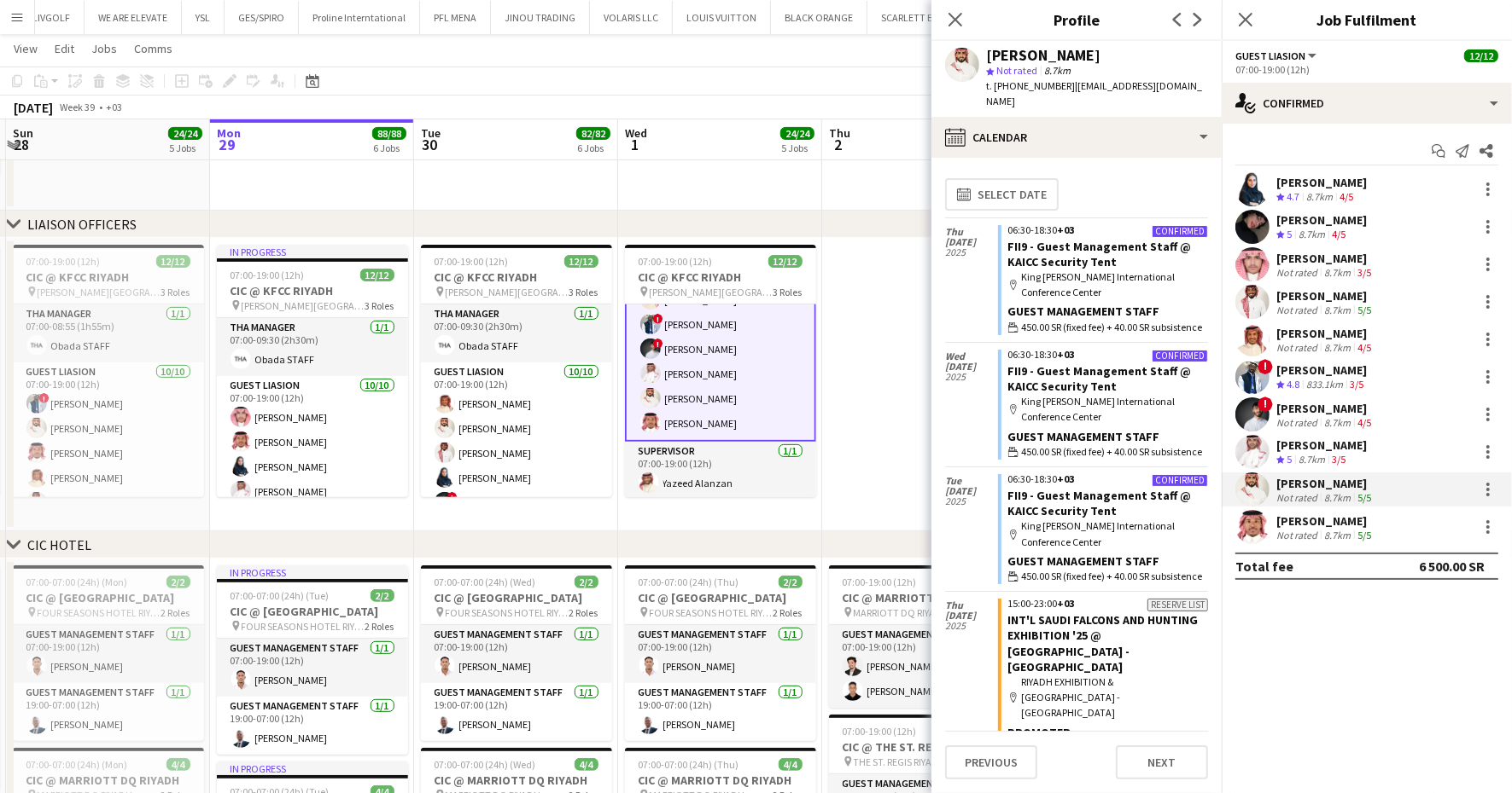
click at [1358, 382] on app-skills-label "3/5" at bounding box center [1356, 384] width 14 height 13
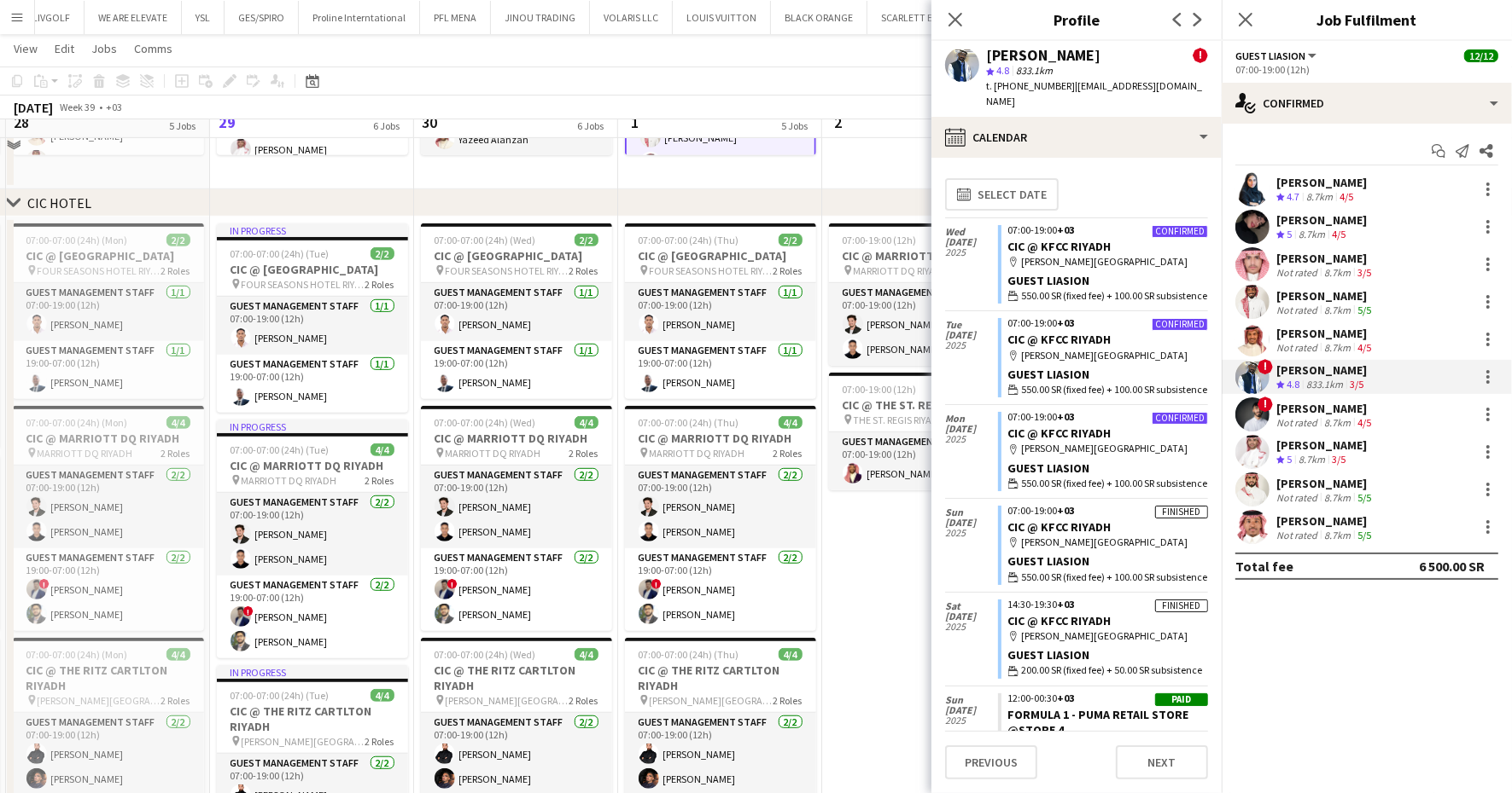
scroll to position [853, 0]
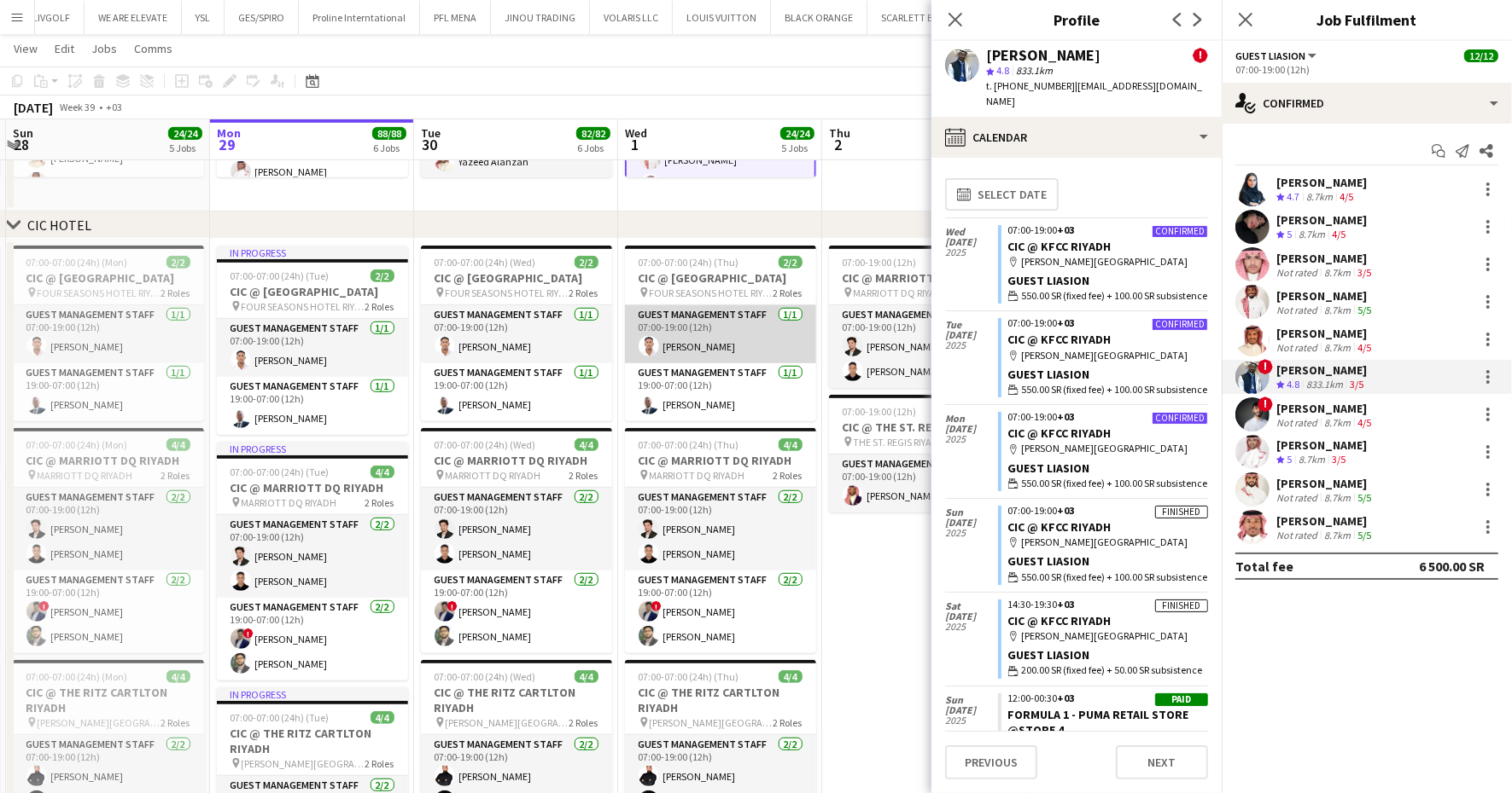
click at [760, 346] on app-card-role "Guest Management Staff 1/1 07:00-19:00 (12h) Basheir Hussein" at bounding box center [720, 334] width 191 height 58
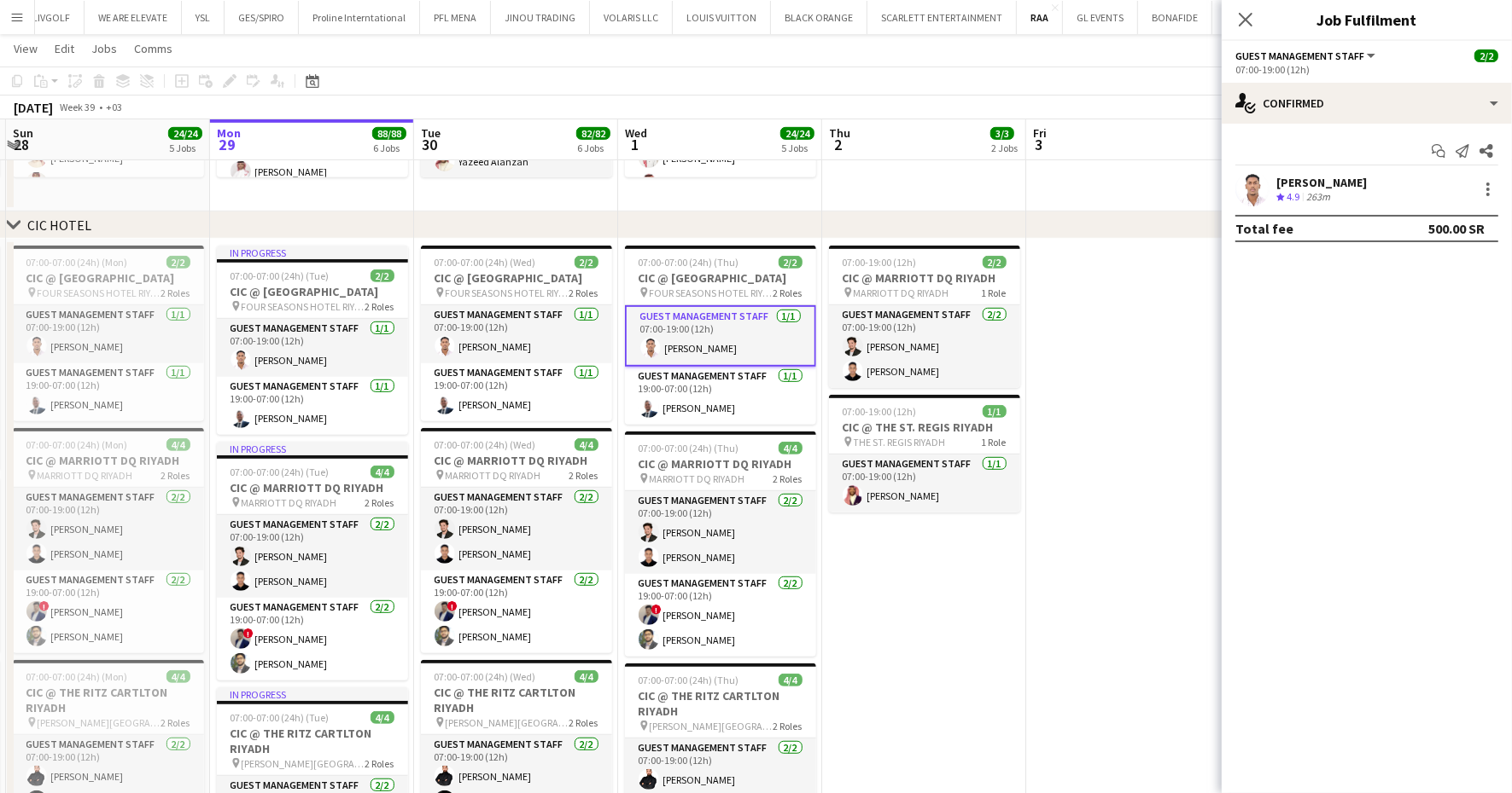
click at [1248, 199] on app-user-avatar at bounding box center [1252, 189] width 34 height 34
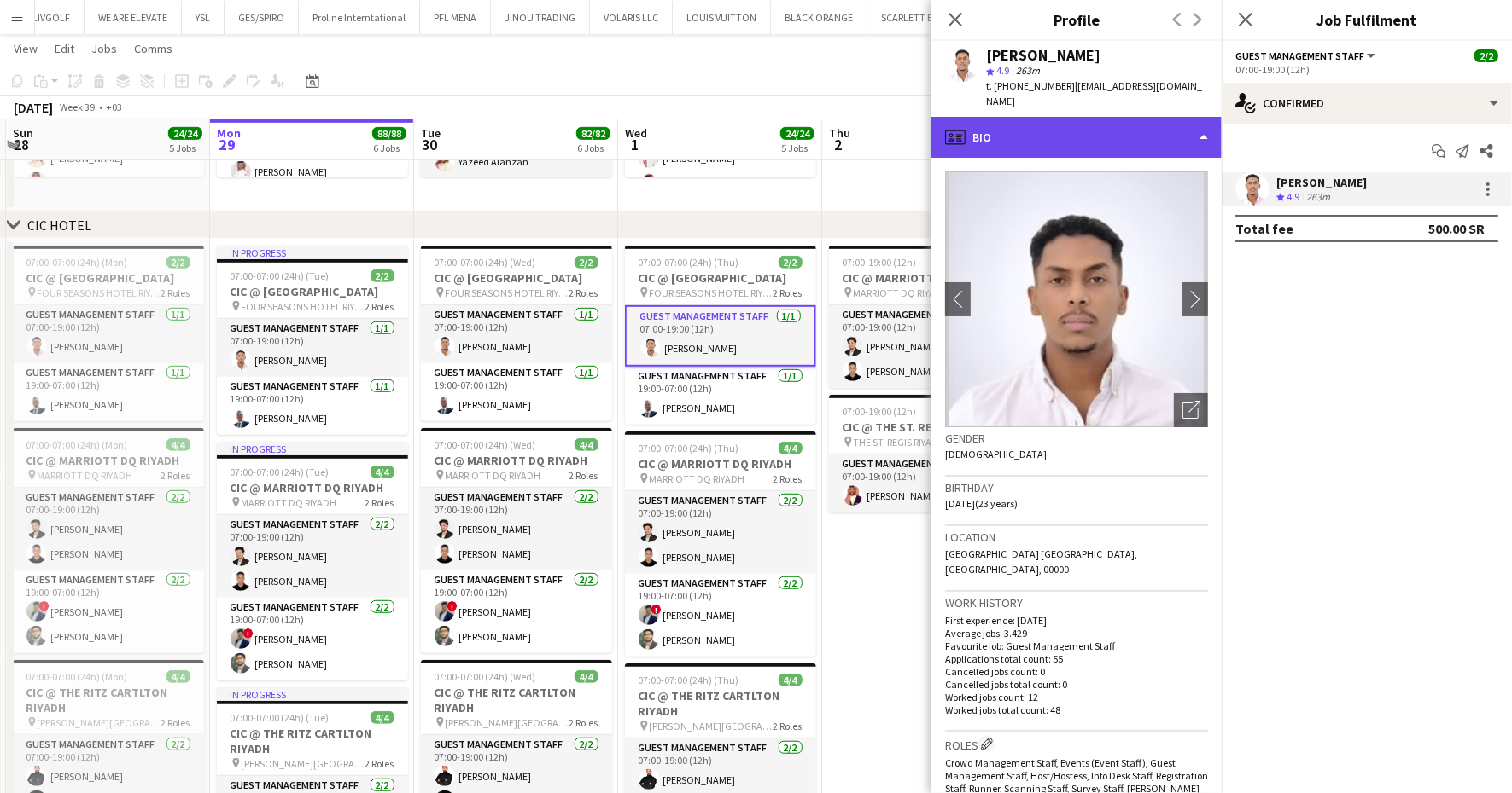
click at [1051, 116] on div "profile Bio" at bounding box center [1076, 137] width 290 height 41
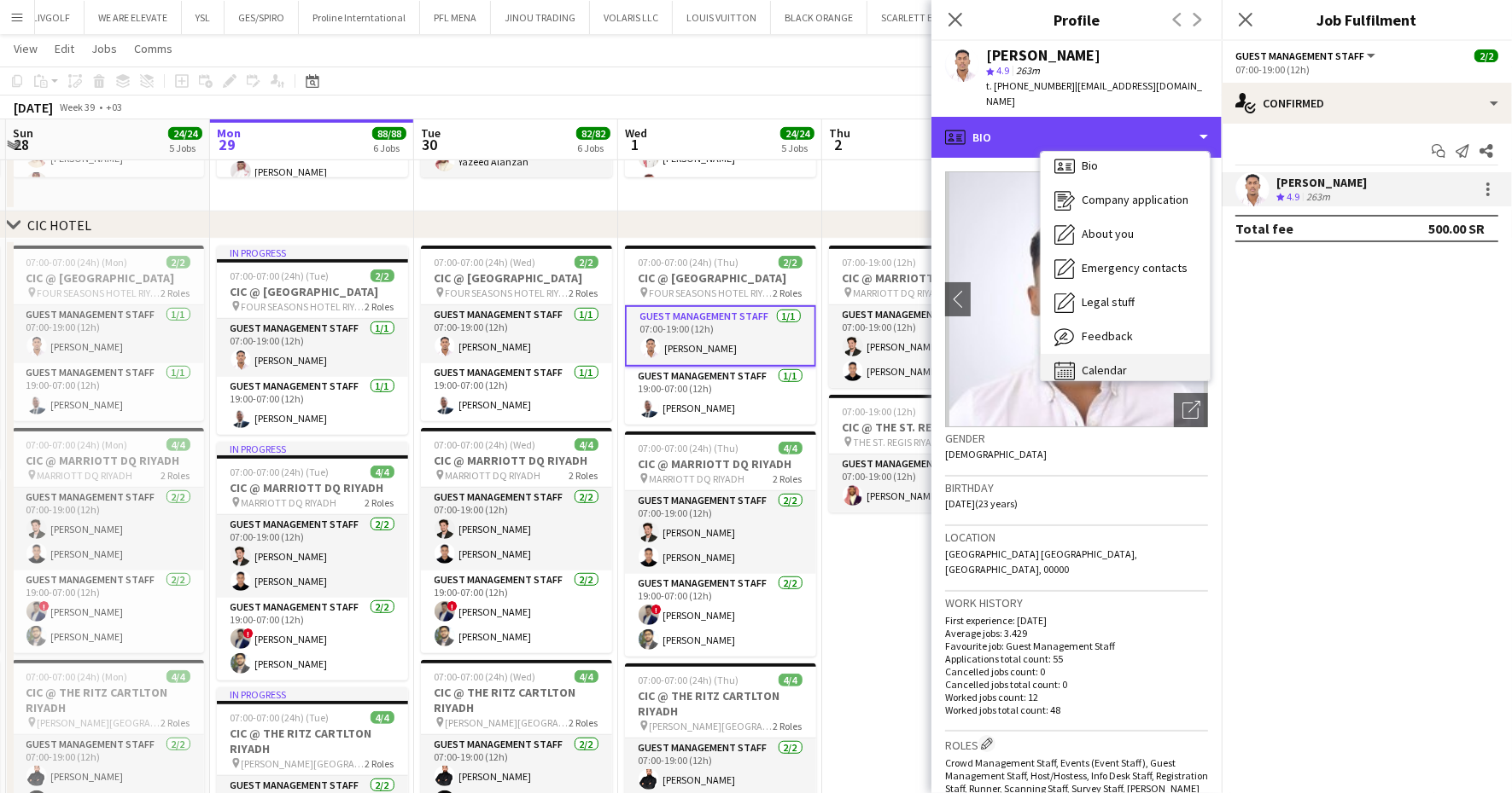
scroll to position [23, 0]
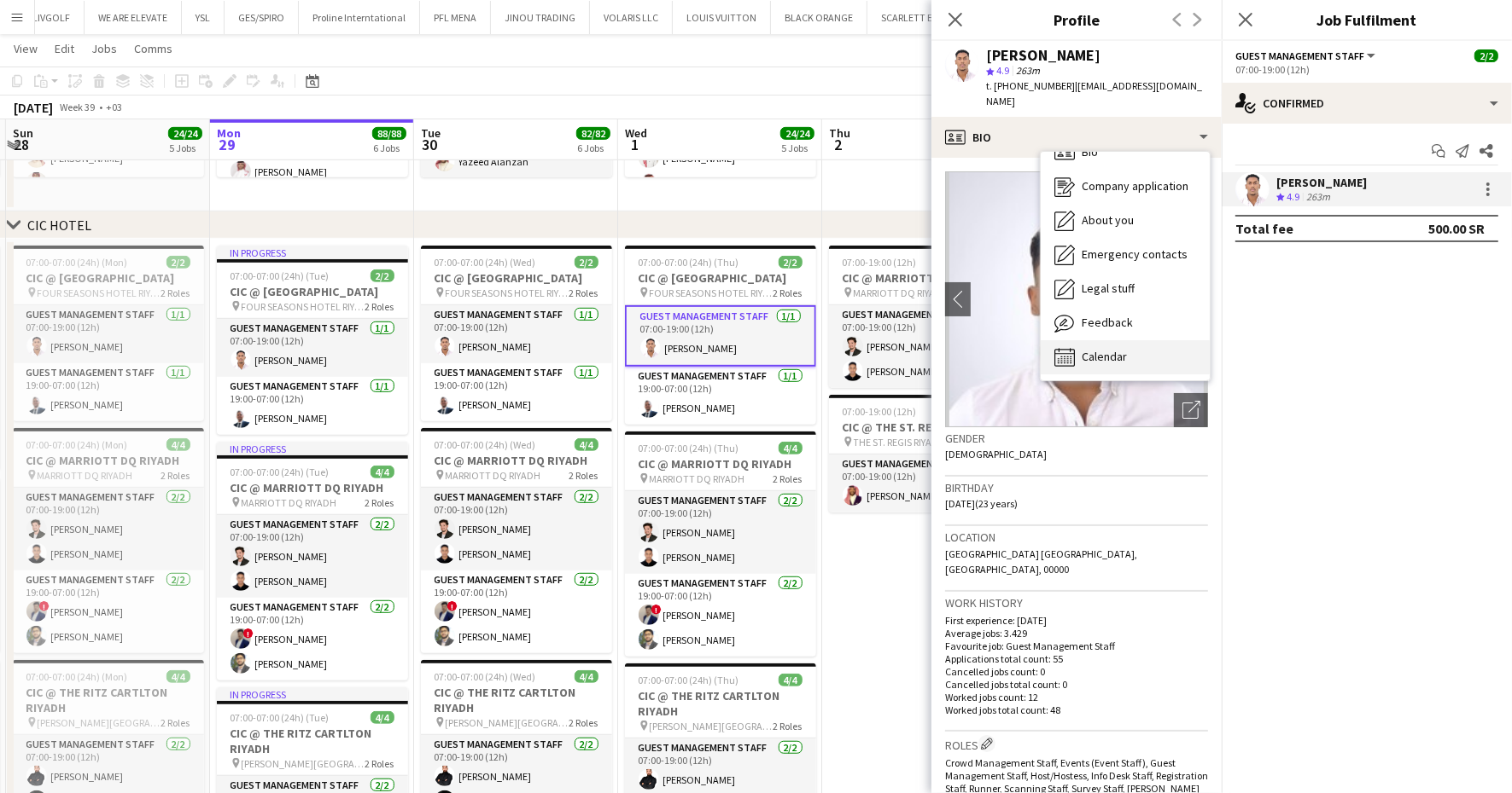
click at [1126, 340] on div "Calendar Calendar" at bounding box center [1125, 357] width 169 height 34
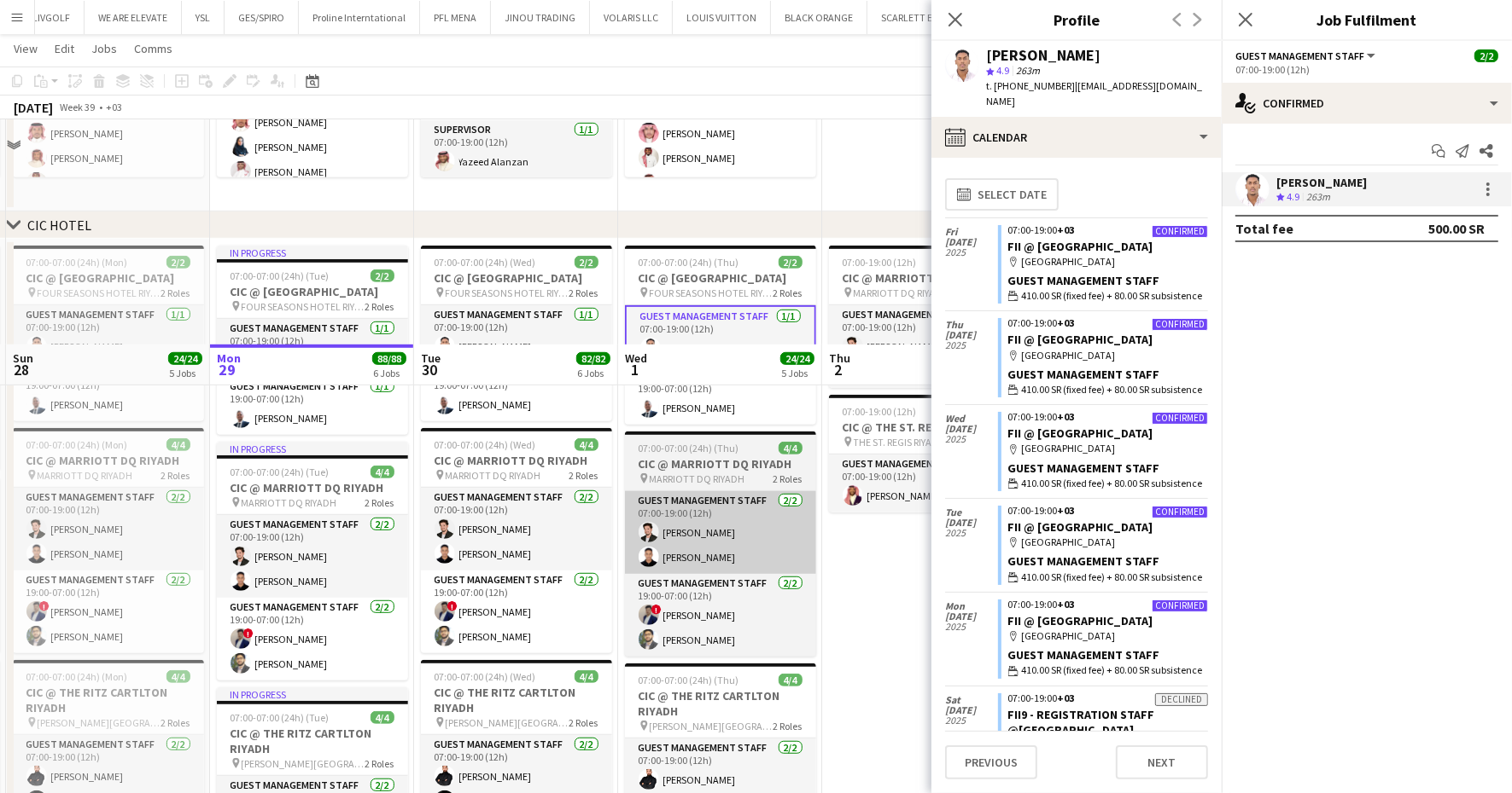
scroll to position [1279, 0]
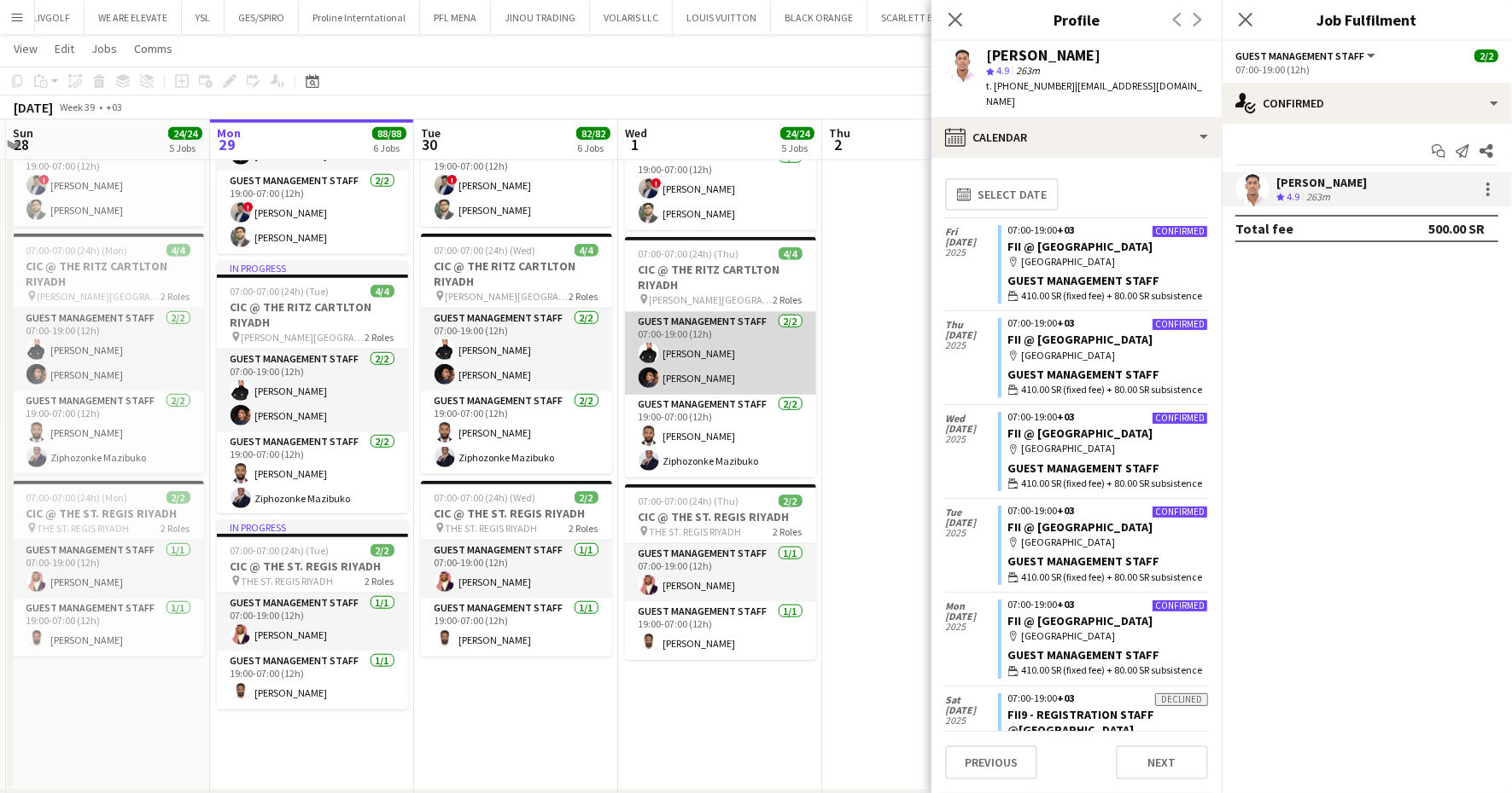
click at [781, 387] on app-card-role "Guest Management Staff 2/2 07:00-19:00 (12h) Osama Atipa Karim Elsayed" at bounding box center [720, 354] width 191 height 83
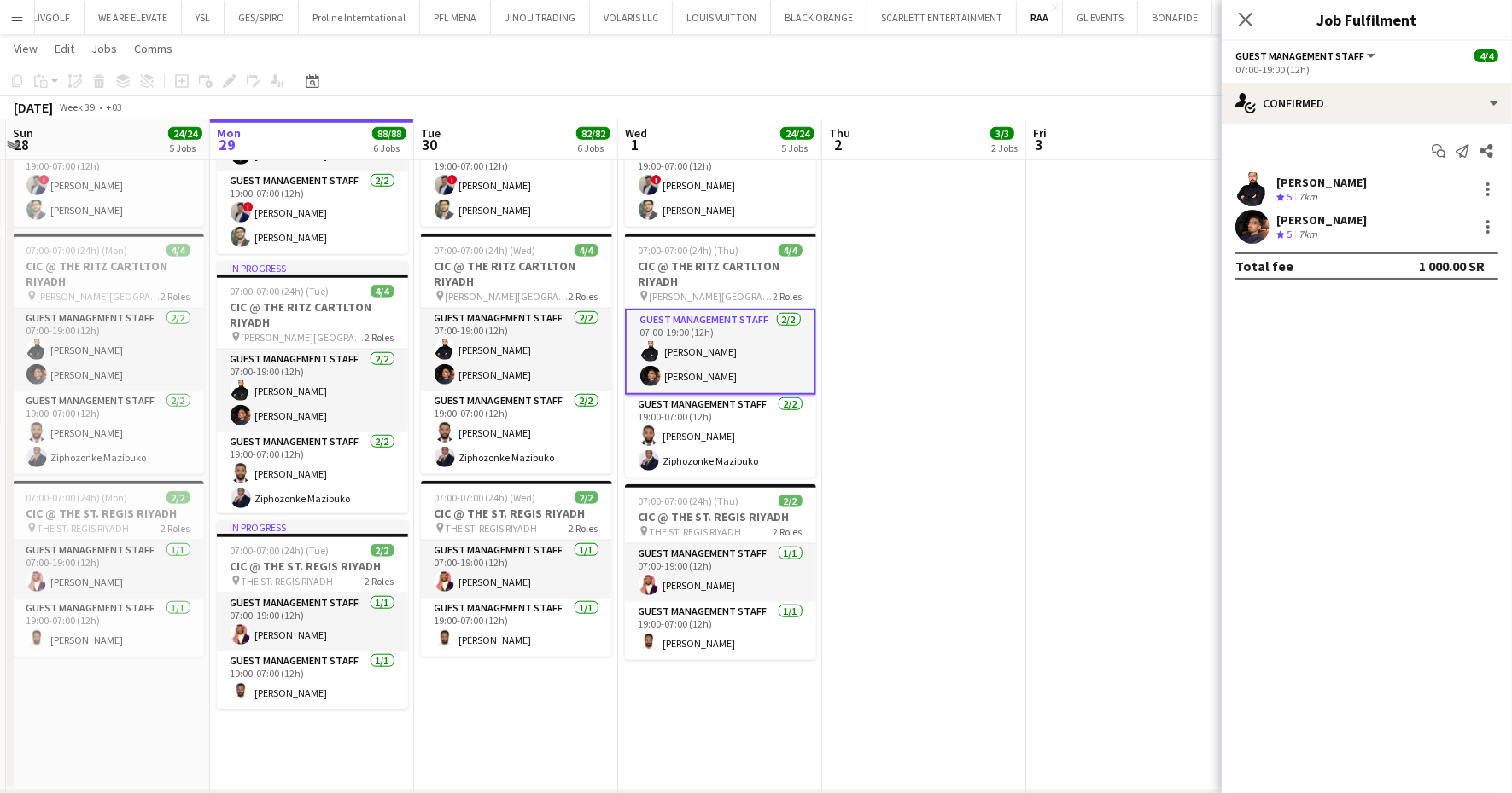
click at [1287, 201] on span "5" at bounding box center [1289, 197] width 6 height 13
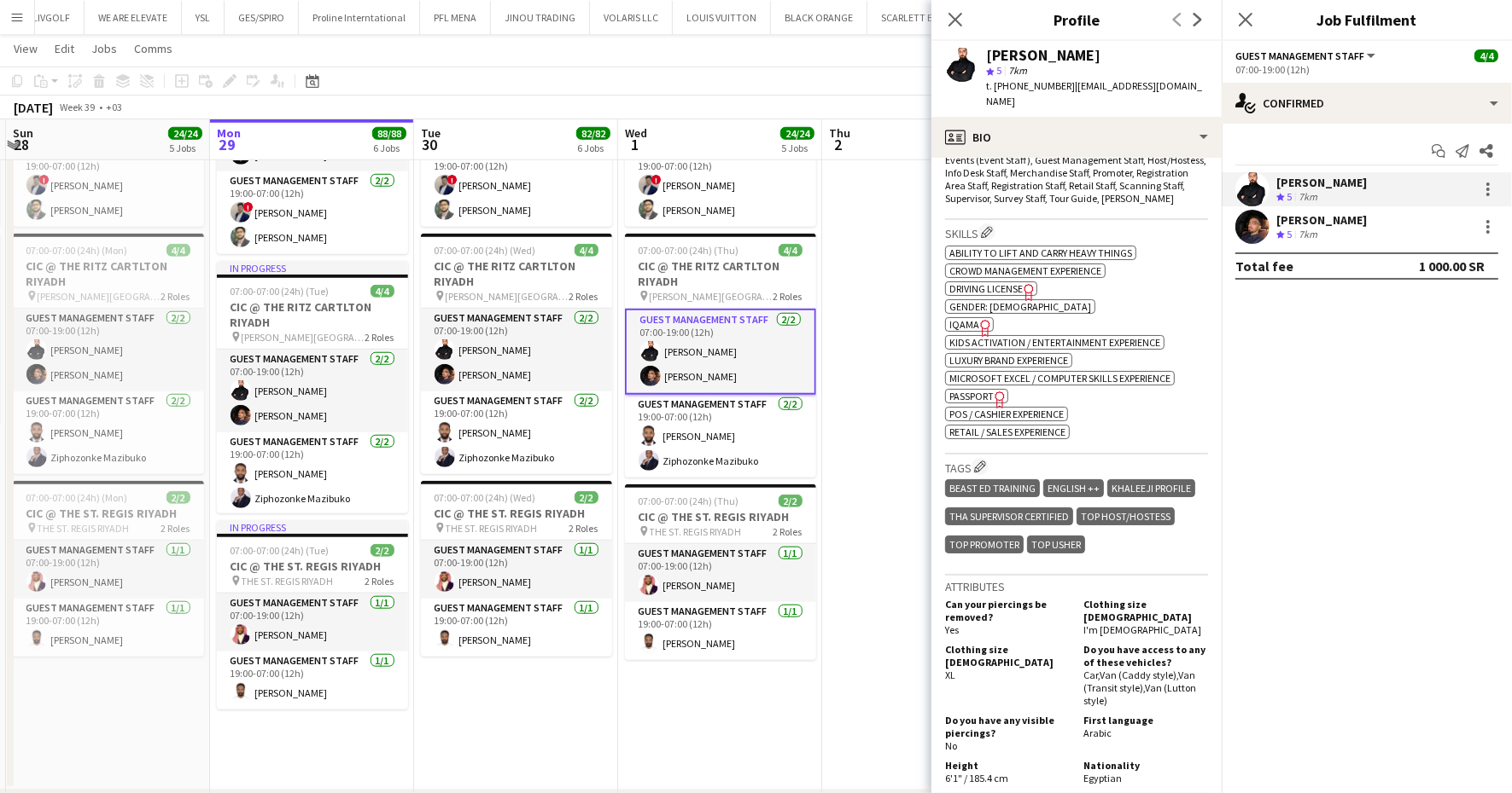
scroll to position [640, 0]
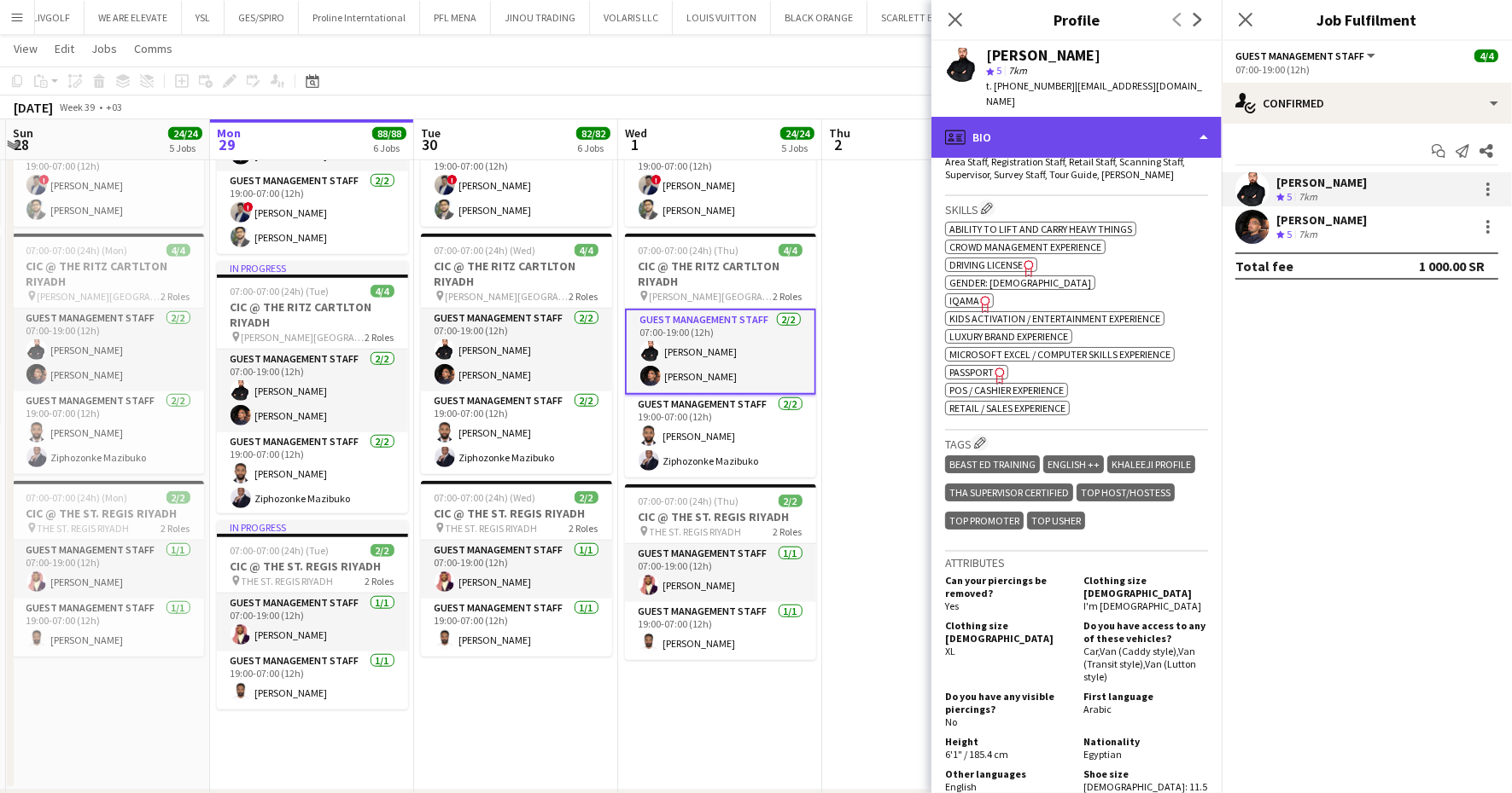
click at [1070, 116] on div "profile Bio" at bounding box center [1076, 137] width 290 height 41
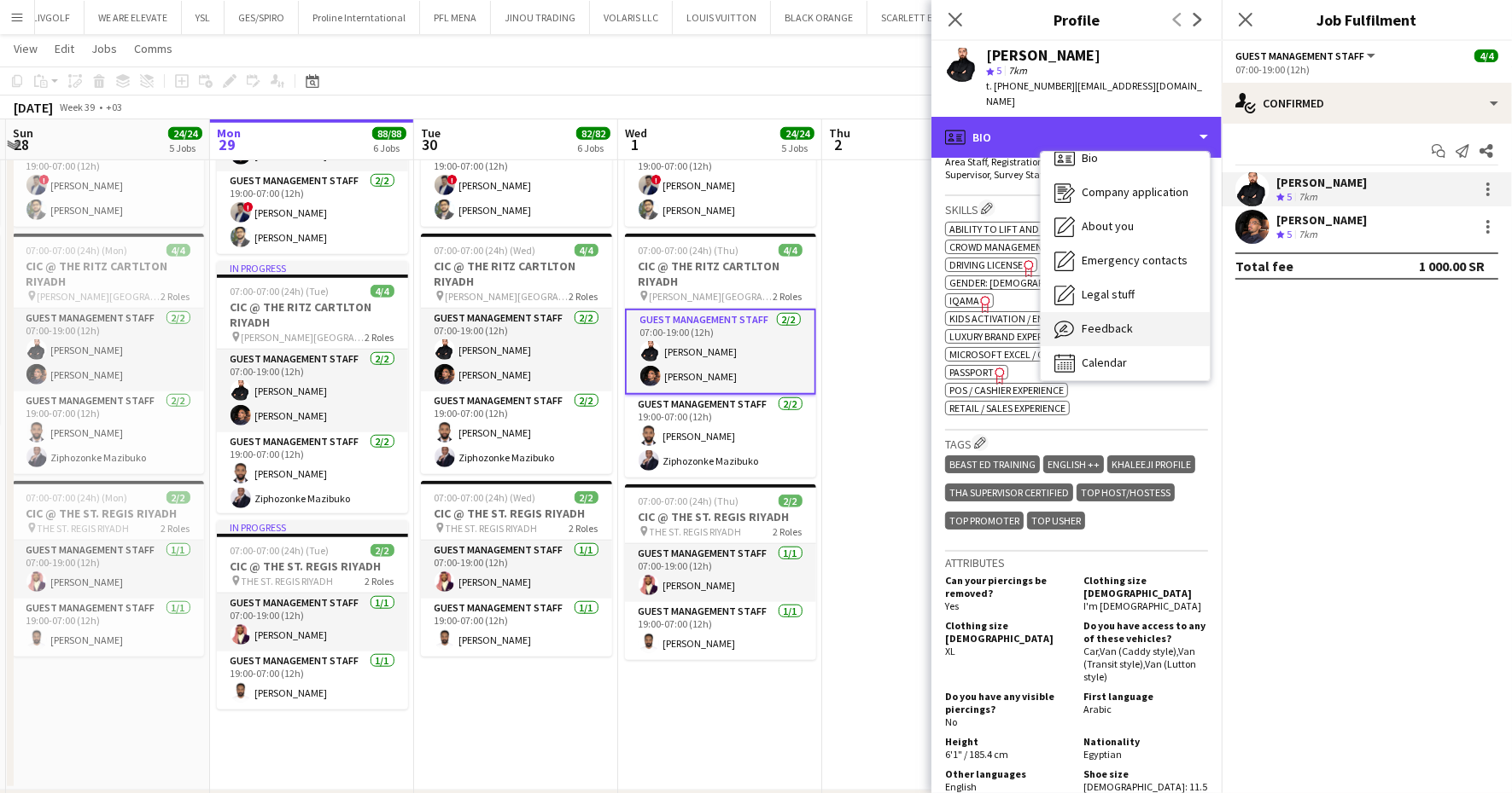
scroll to position [23, 0]
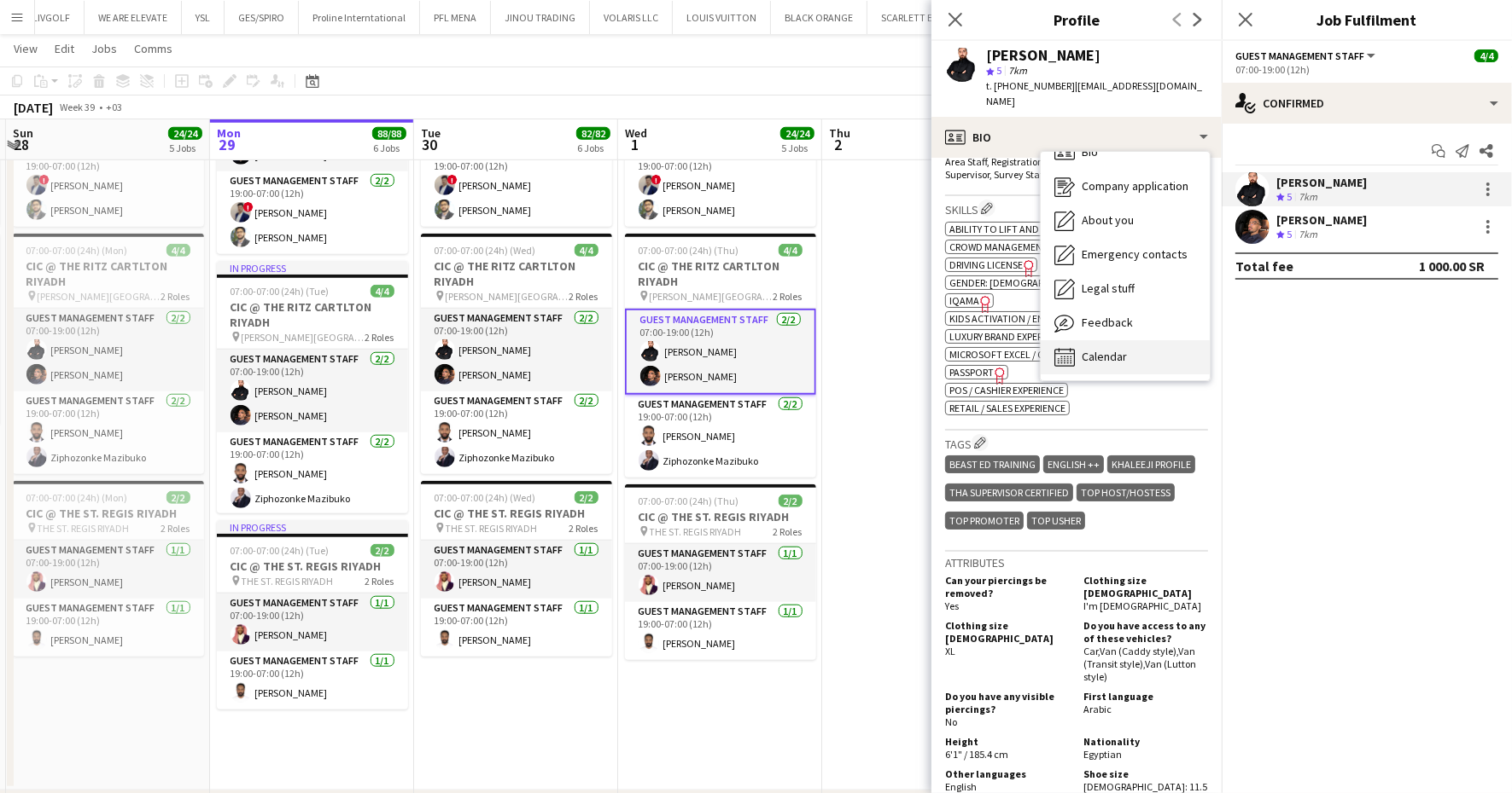
click at [1114, 340] on div "Calendar Calendar" at bounding box center [1125, 357] width 169 height 34
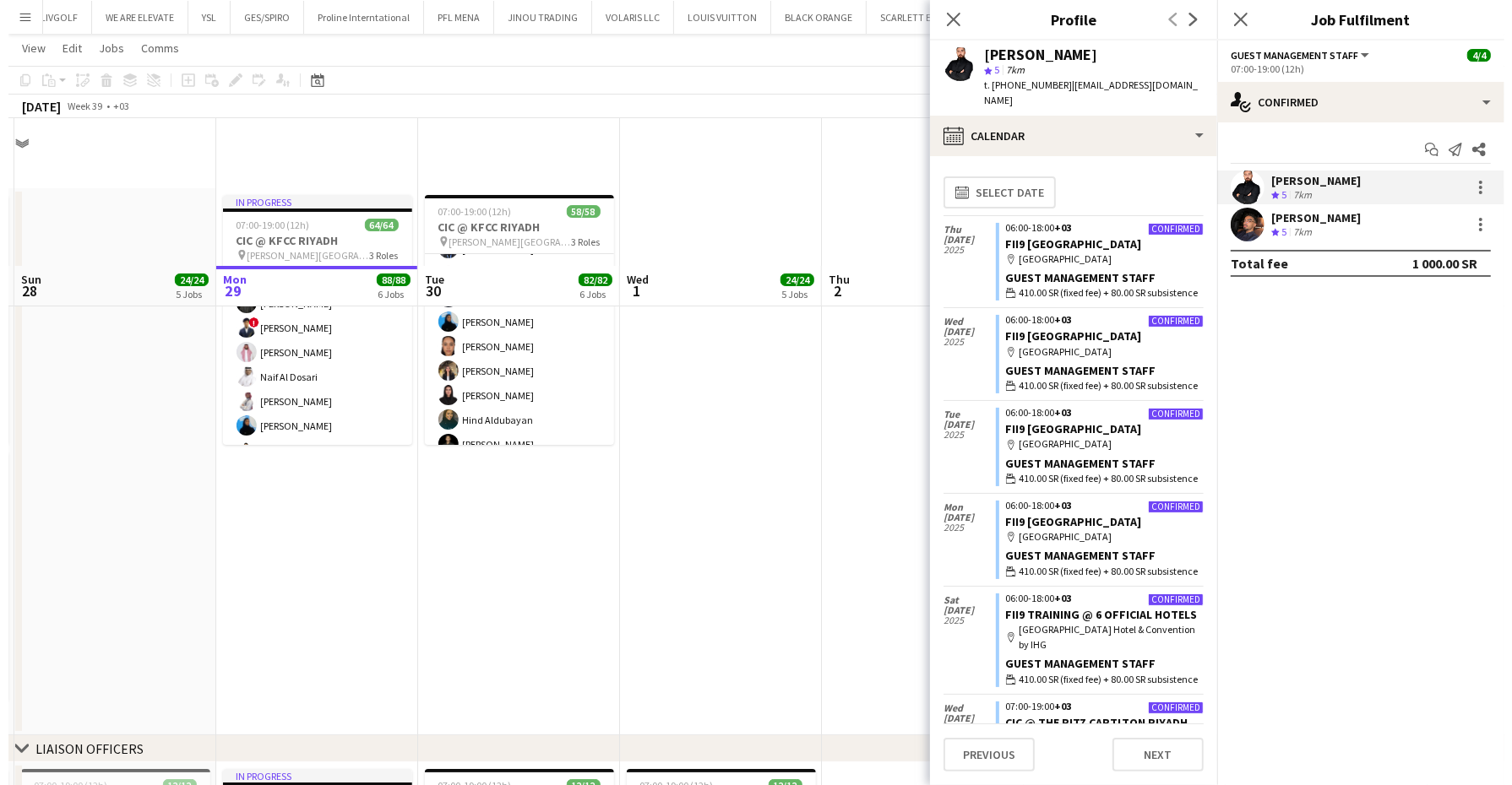
scroll to position [0, 0]
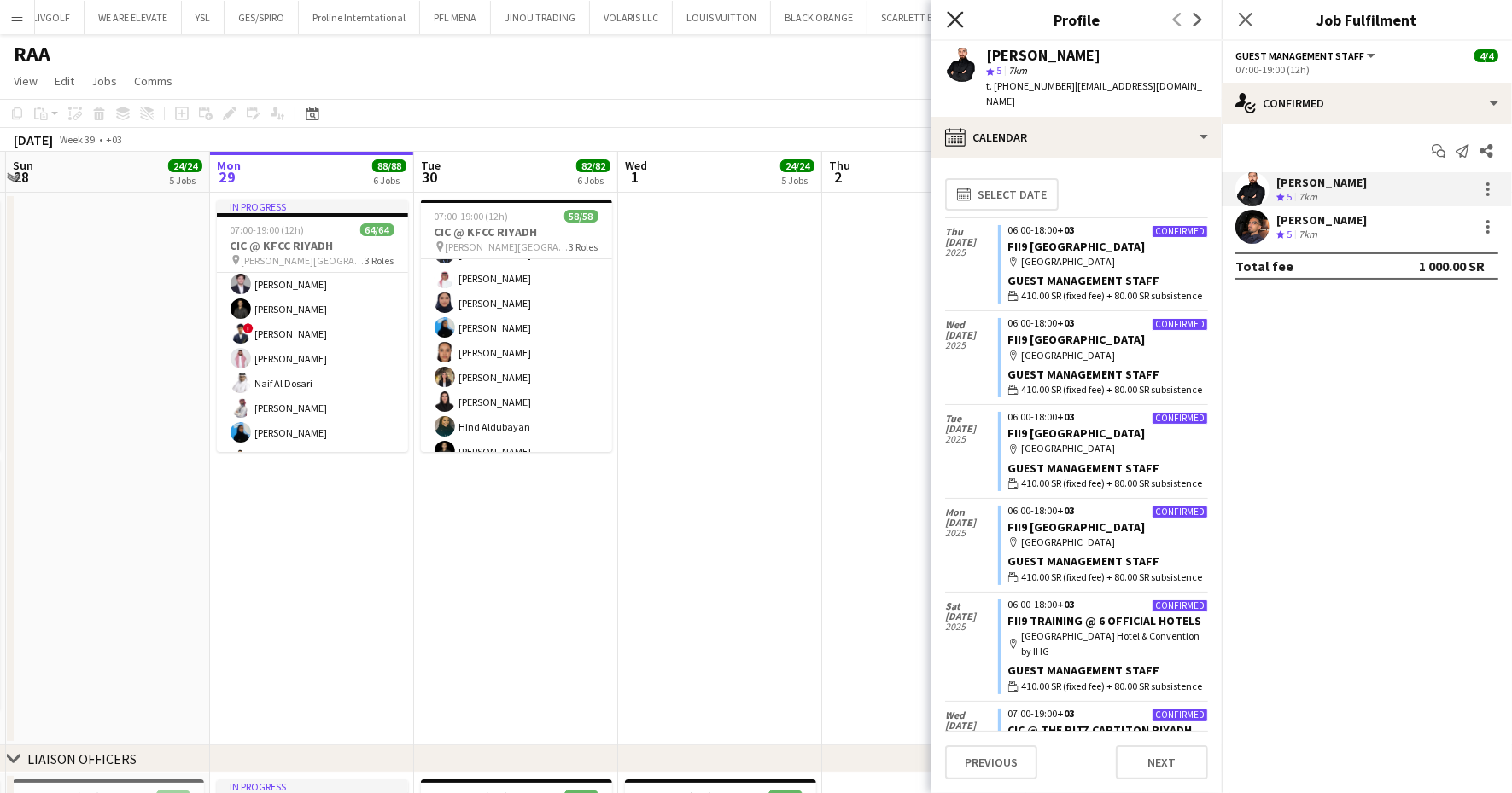
click at [948, 17] on icon "Close pop-in" at bounding box center [955, 19] width 17 height 17
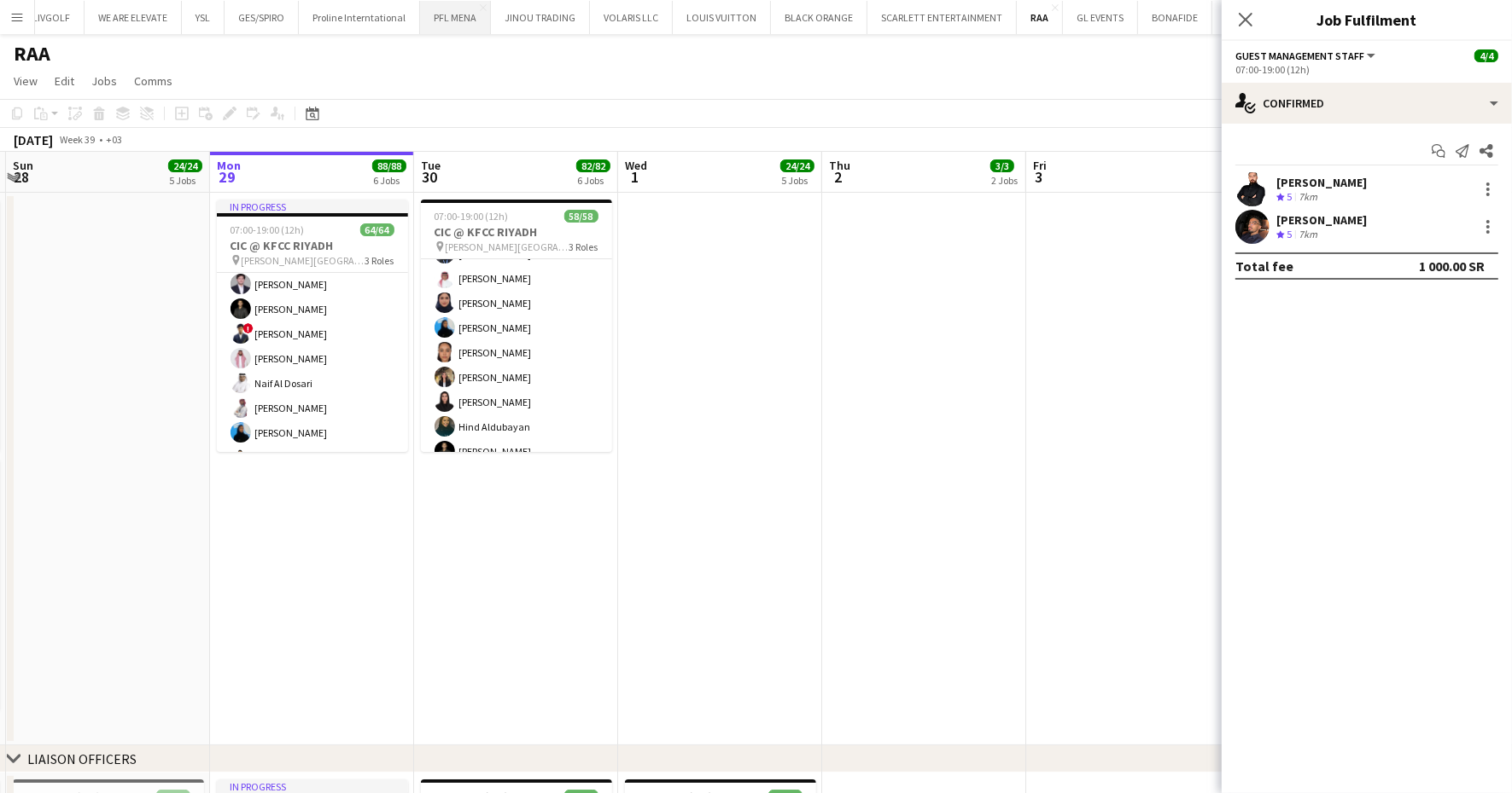
click at [466, 24] on button "PFL MENA Close" at bounding box center [455, 18] width 71 height 33
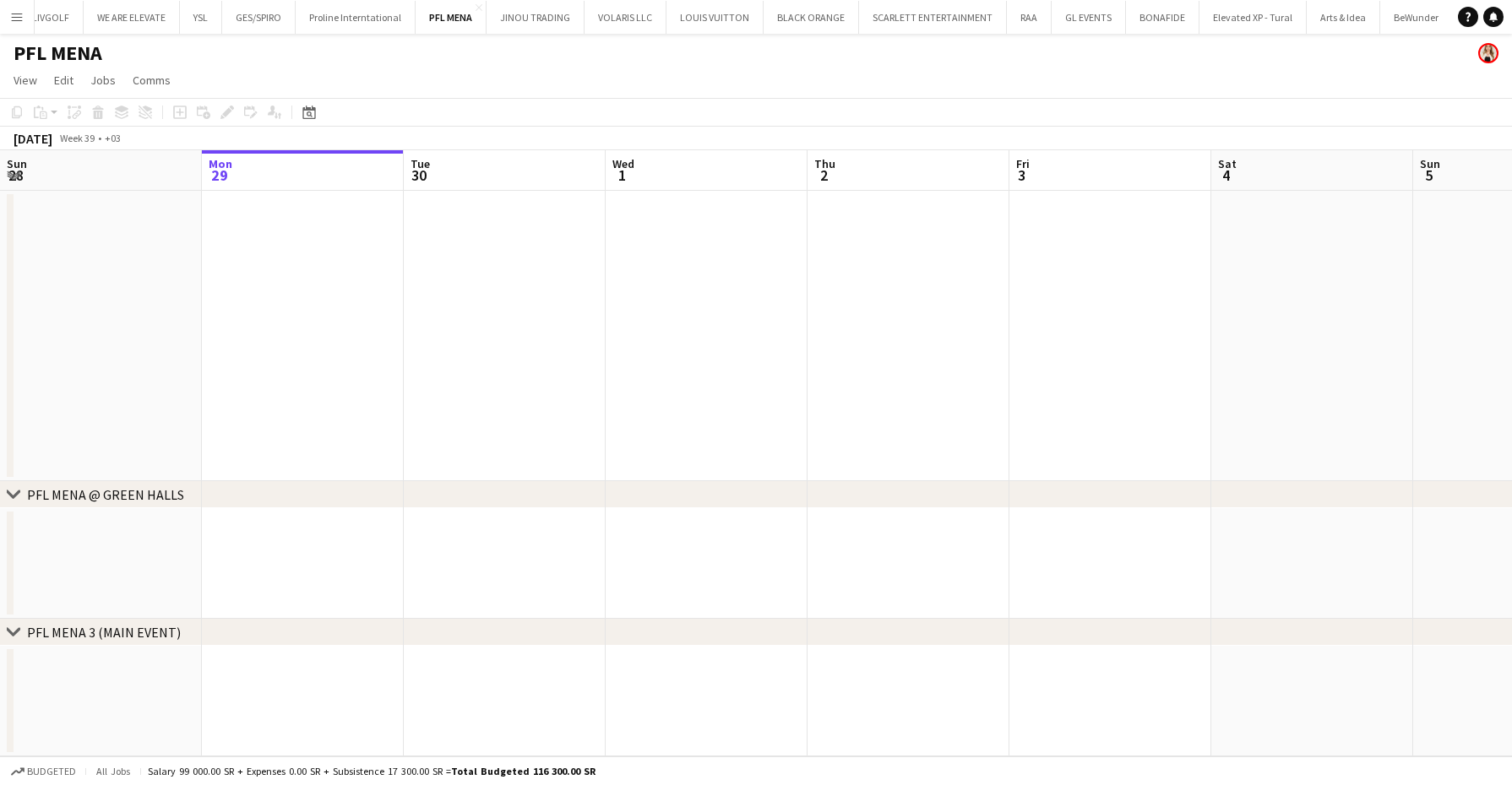
click at [1250, 281] on app-calendar-viewport "Fri 26 2/2 1 Job Sat 27 22/22 1 Job Sun 28 Mon 29 Tue 30 Wed 1 Thu 2 Fri 3 Sat …" at bounding box center [756, 453] width 1512 height 607
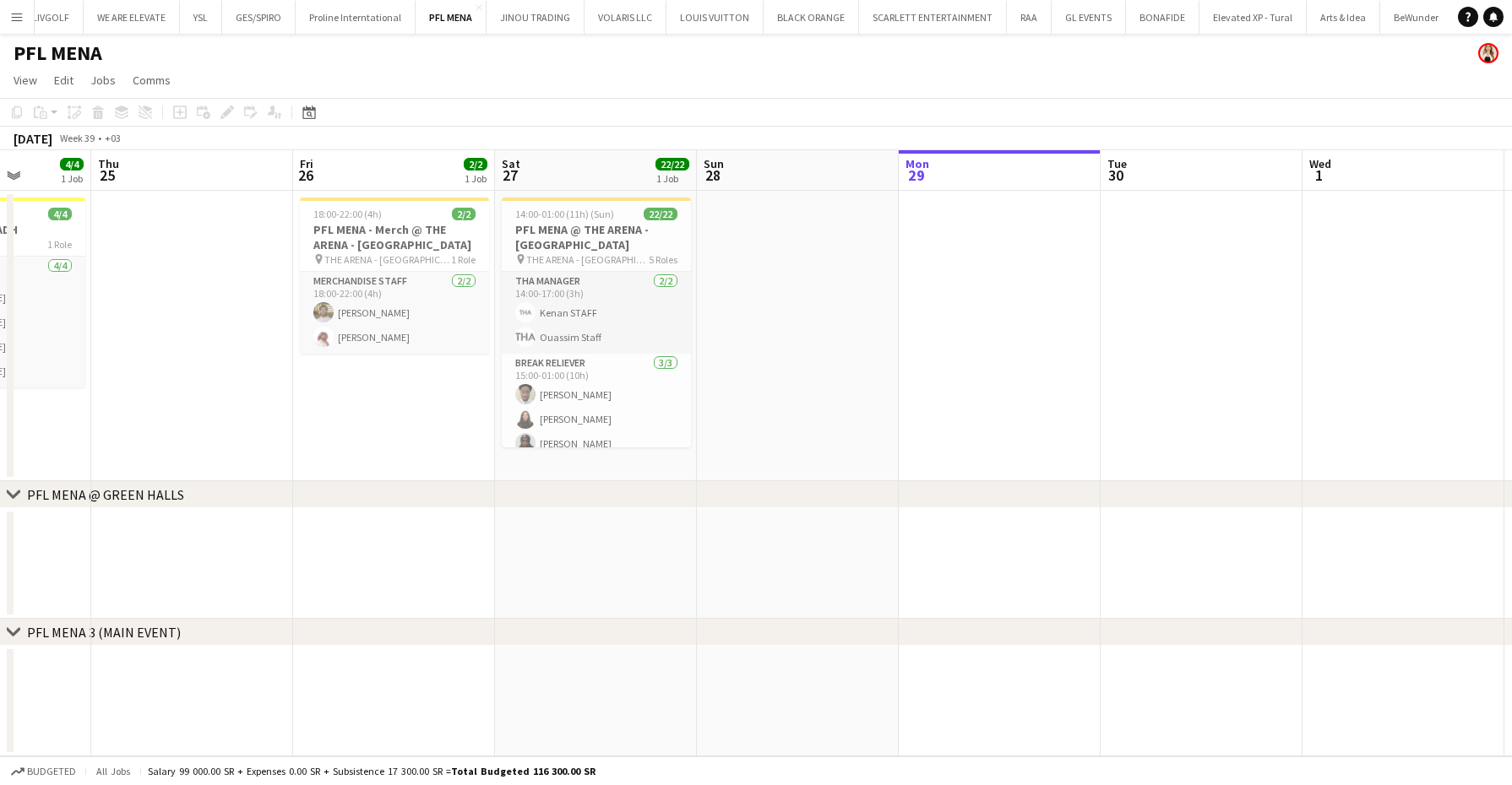
drag, startPoint x: 304, startPoint y: 329, endPoint x: 712, endPoint y: 290, distance: 409.9
click at [707, 290] on app-calendar-viewport "Mon 22 Tue 23 4/4 1 Job Wed 24 4/4 1 Job Thu 25 Fri 26 2/2 1 Job Sat 27 22/22 1…" at bounding box center [756, 453] width 1512 height 607
drag, startPoint x: 570, startPoint y: 381, endPoint x: 727, endPoint y: 349, distance: 160.2
click at [573, 379] on app-card-role "Break reliever 3/3 15:00-01:00 (10h) Mazen Adam Siren Nahdi Madinah Ibrahim" at bounding box center [596, 407] width 189 height 106
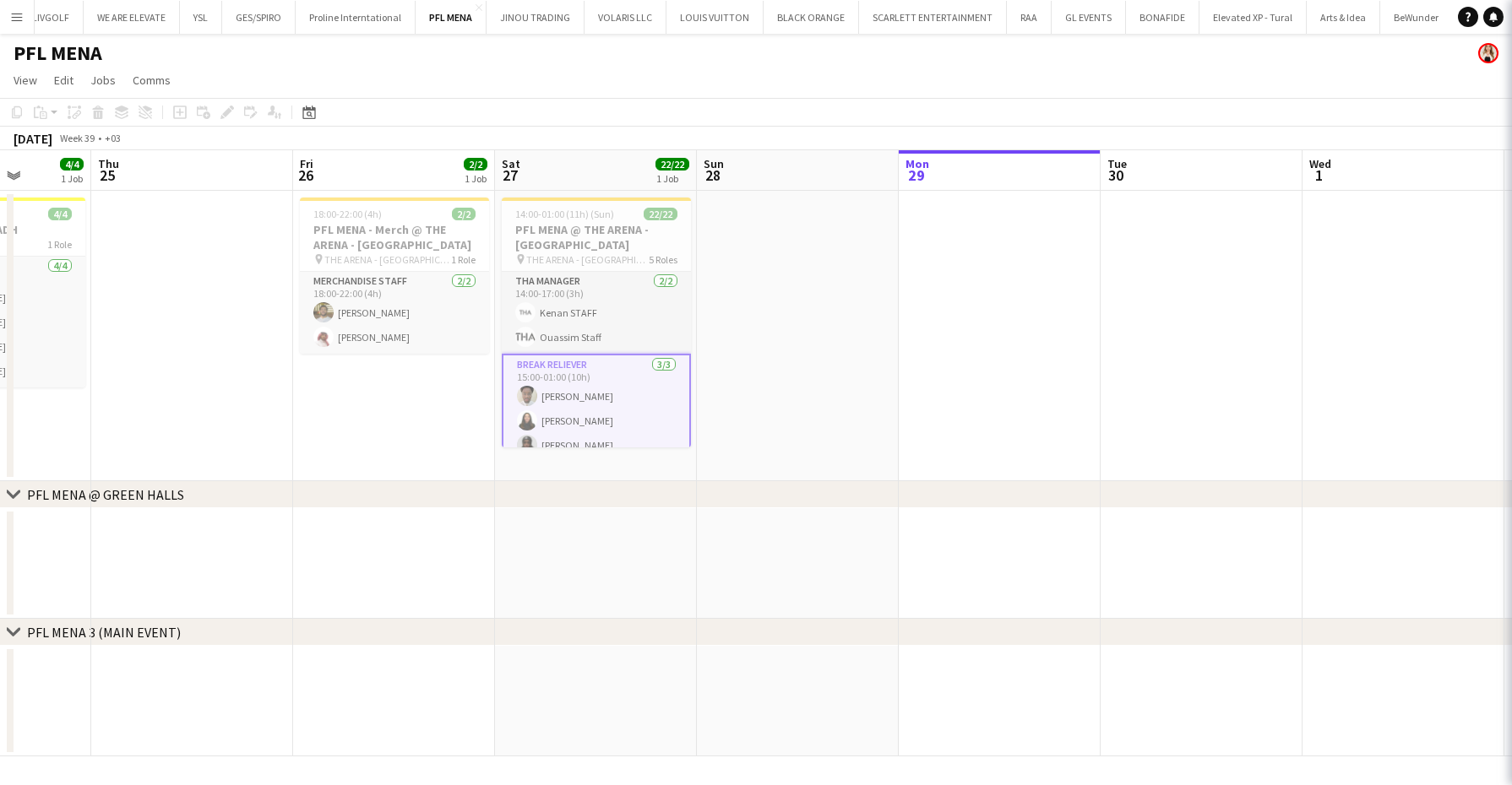
scroll to position [0, 512]
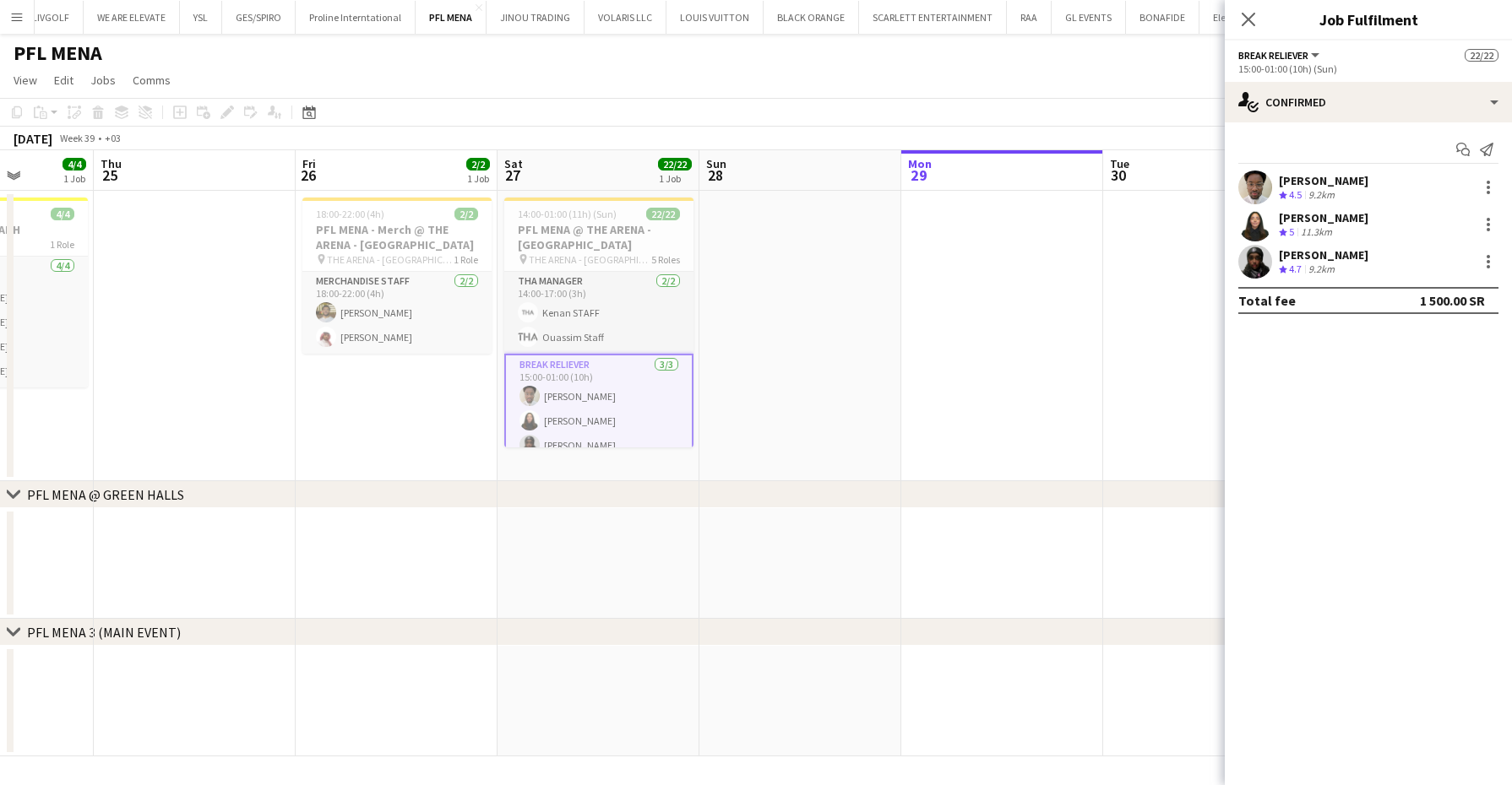
click at [1271, 182] on div at bounding box center [1255, 187] width 34 height 34
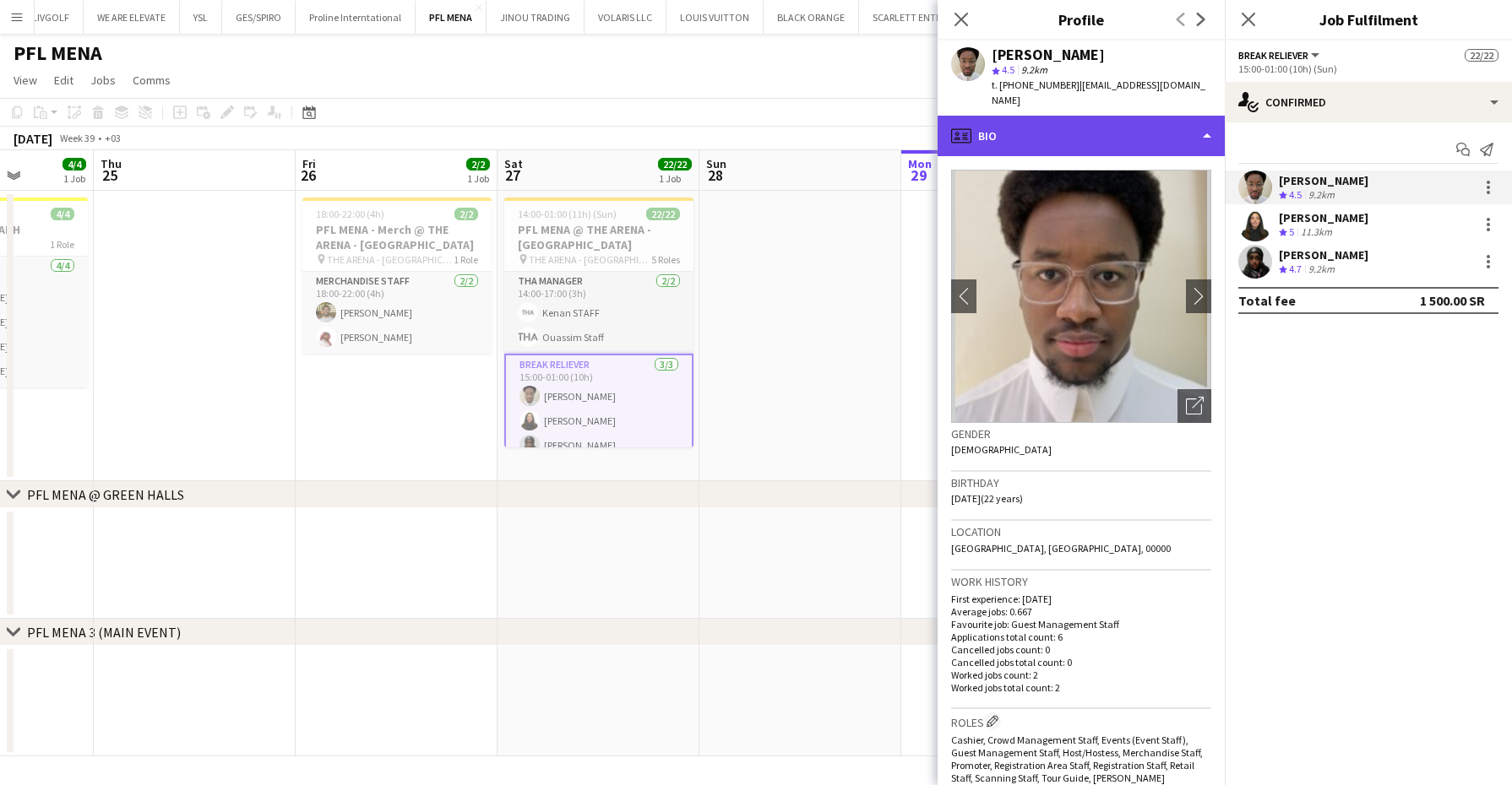
click at [1135, 117] on div "profile Bio" at bounding box center [1082, 135] width 287 height 40
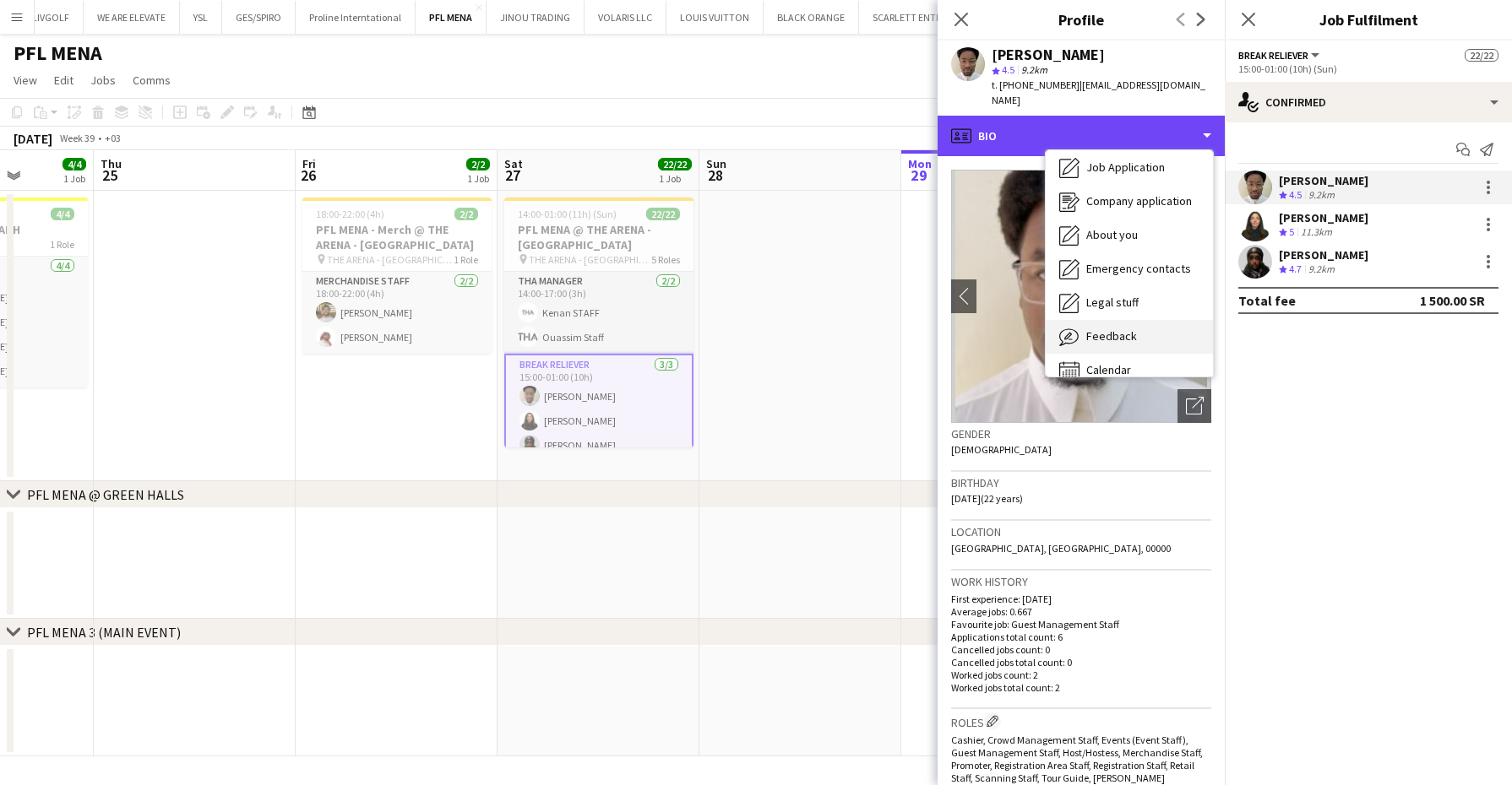
scroll to position [57, 0]
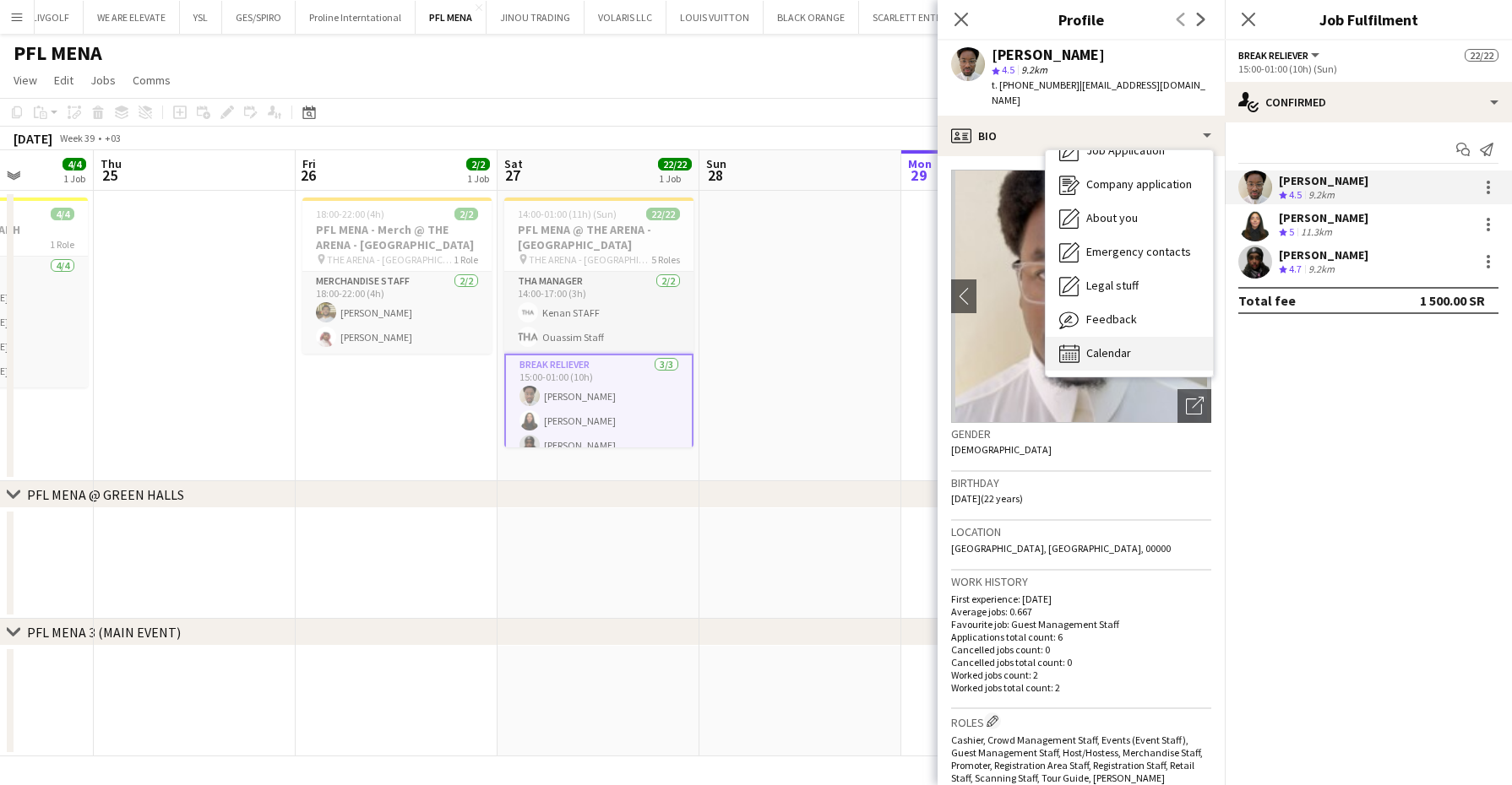
click at [1142, 337] on div "Calendar Calendar" at bounding box center [1129, 353] width 167 height 34
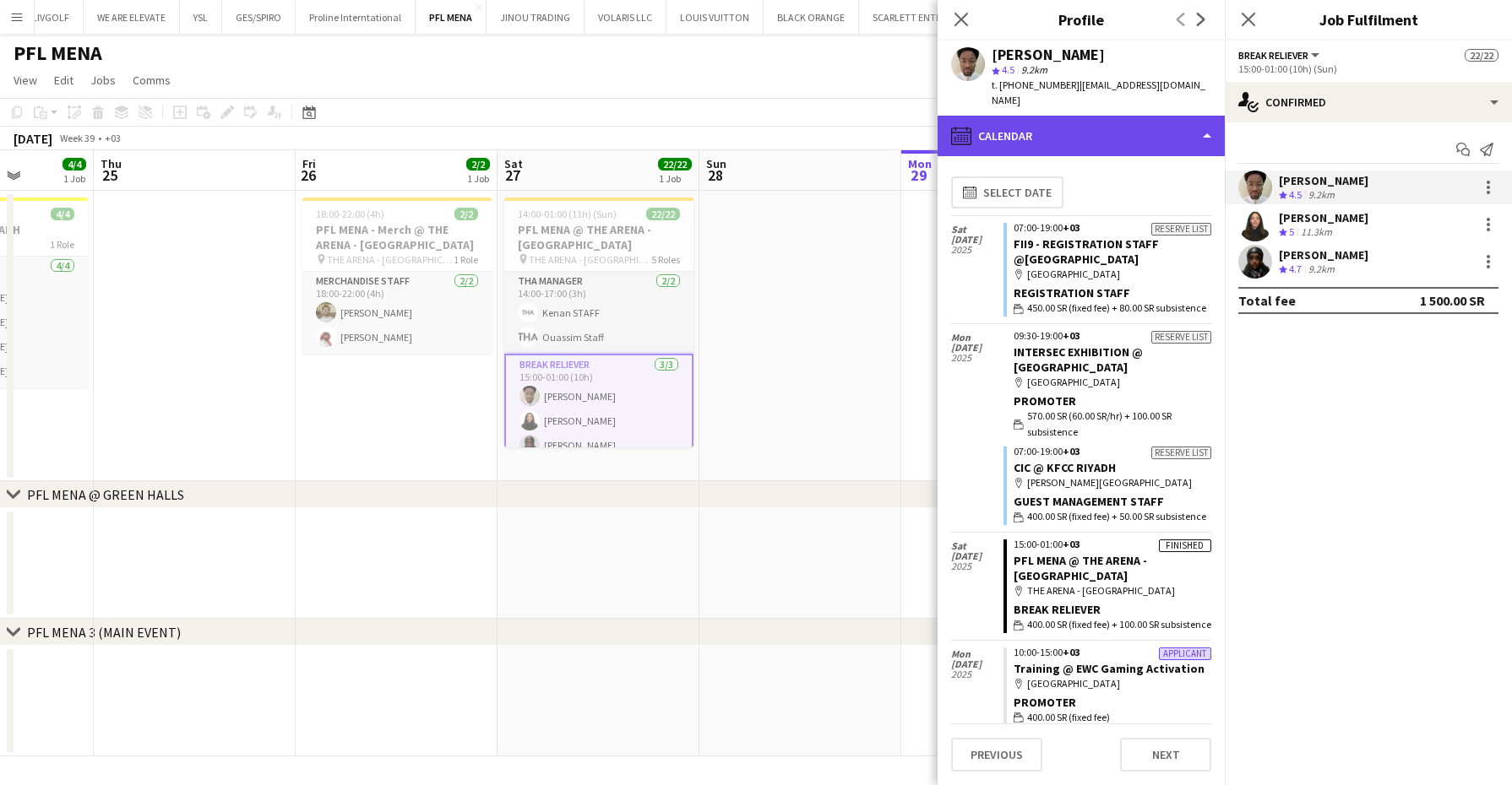
click at [1119, 128] on div "calendar-full Calendar" at bounding box center [1082, 135] width 287 height 40
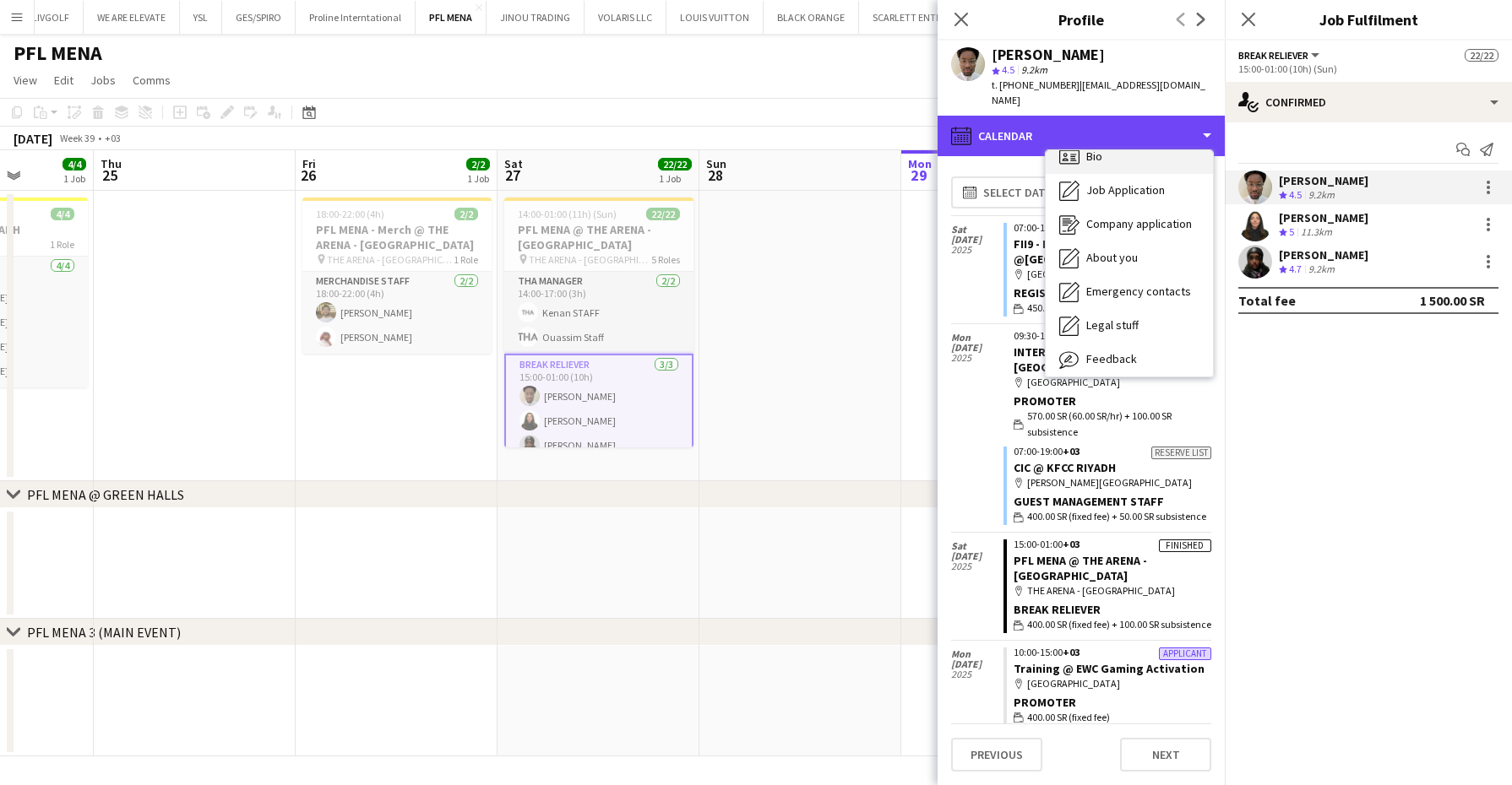
scroll to position [0, 0]
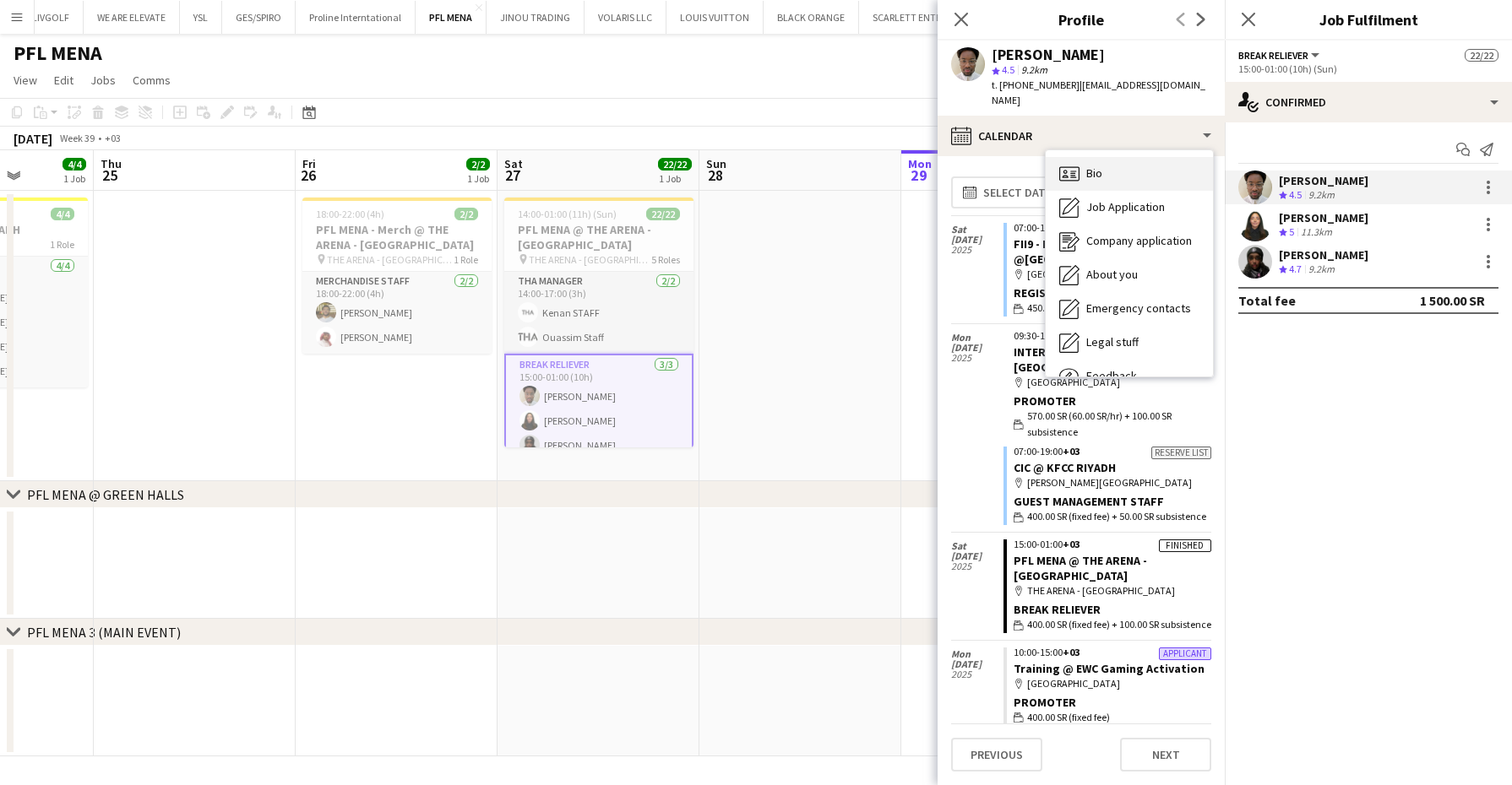
click at [1121, 157] on div "Bio Bio" at bounding box center [1129, 174] width 167 height 34
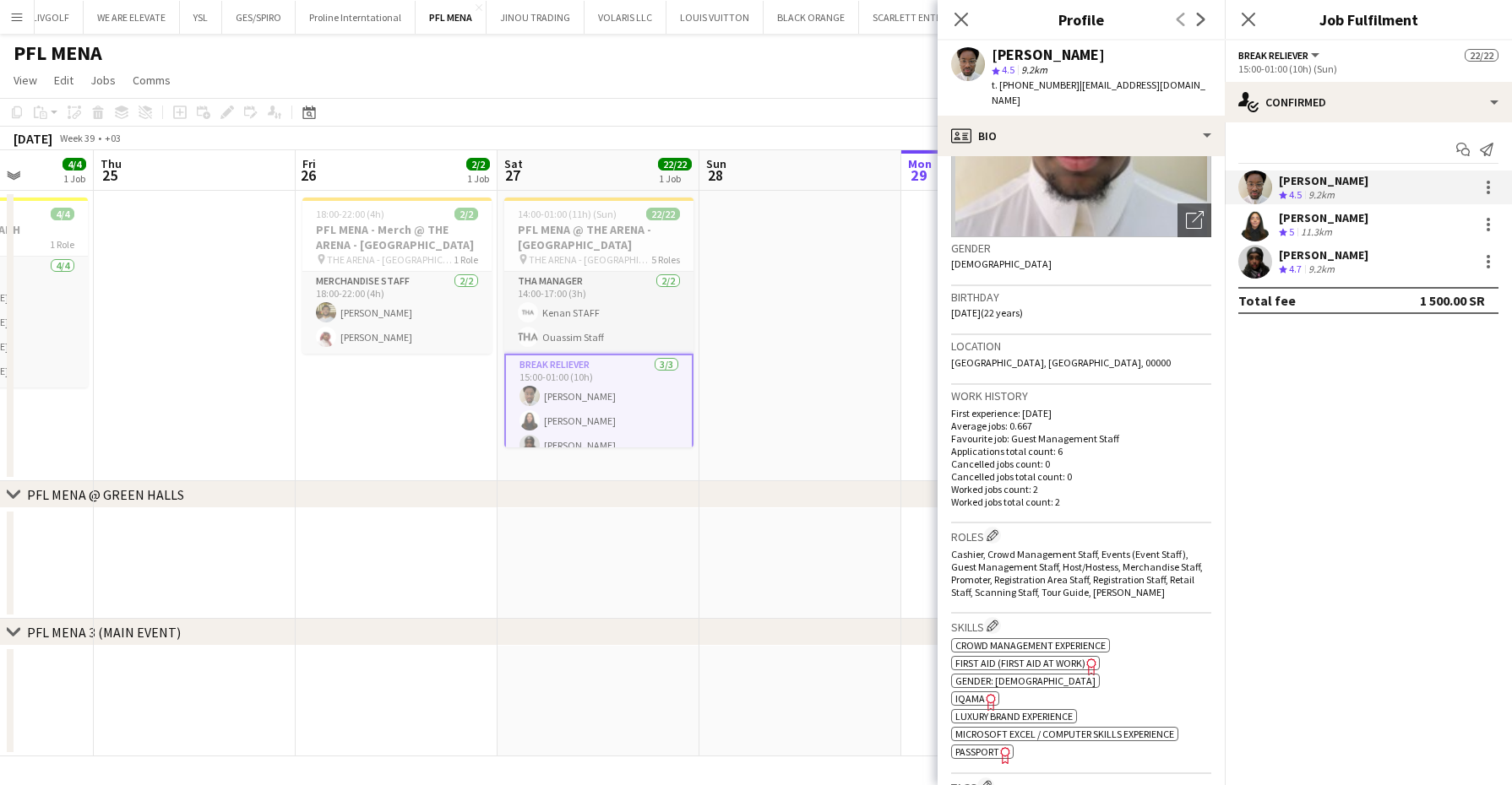
scroll to position [317, 0]
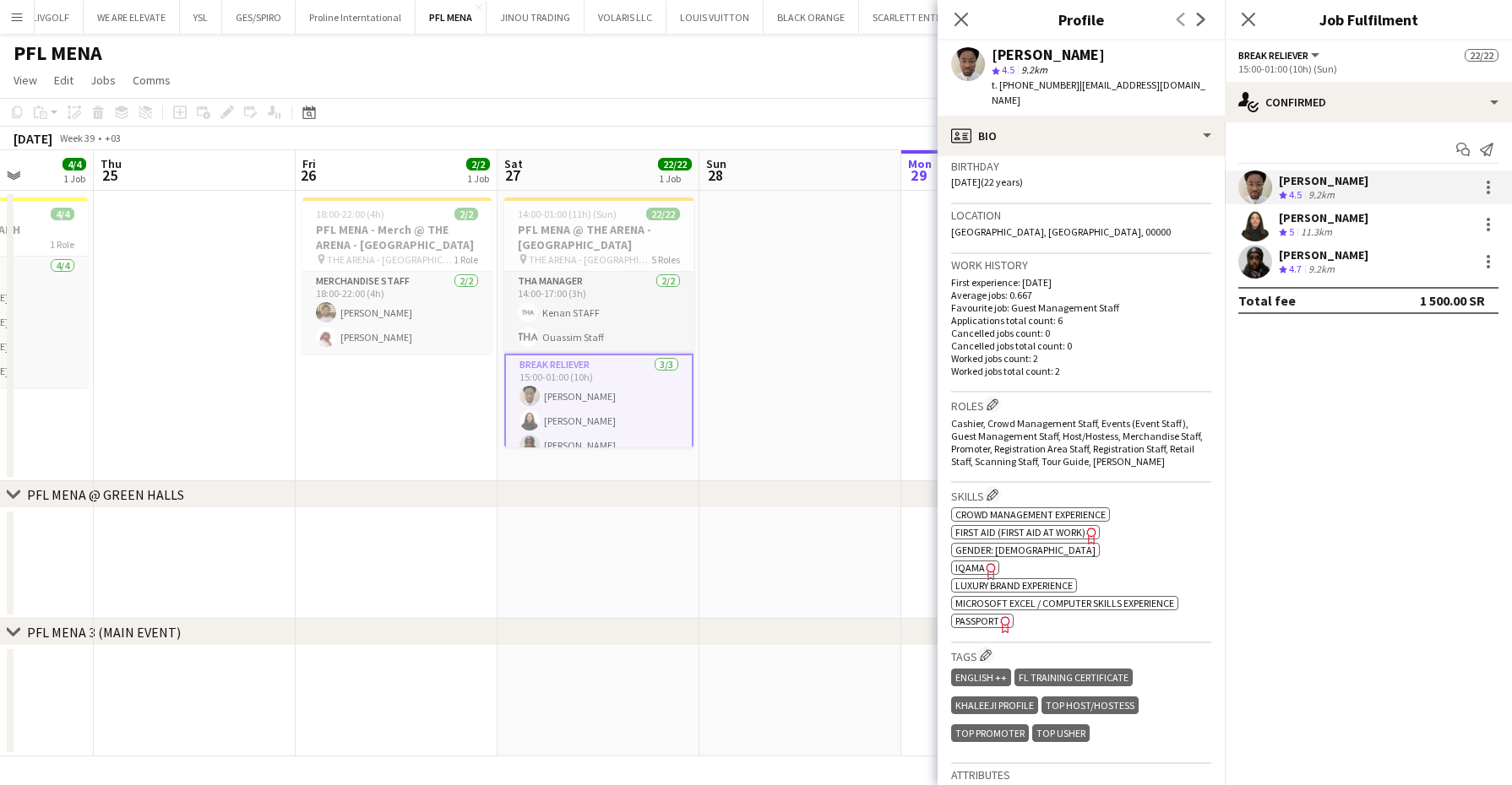
click at [982, 563] on icon "Freelancer has uploaded a photo validation of skill. Click to see" at bounding box center [990, 571] width 17 height 17
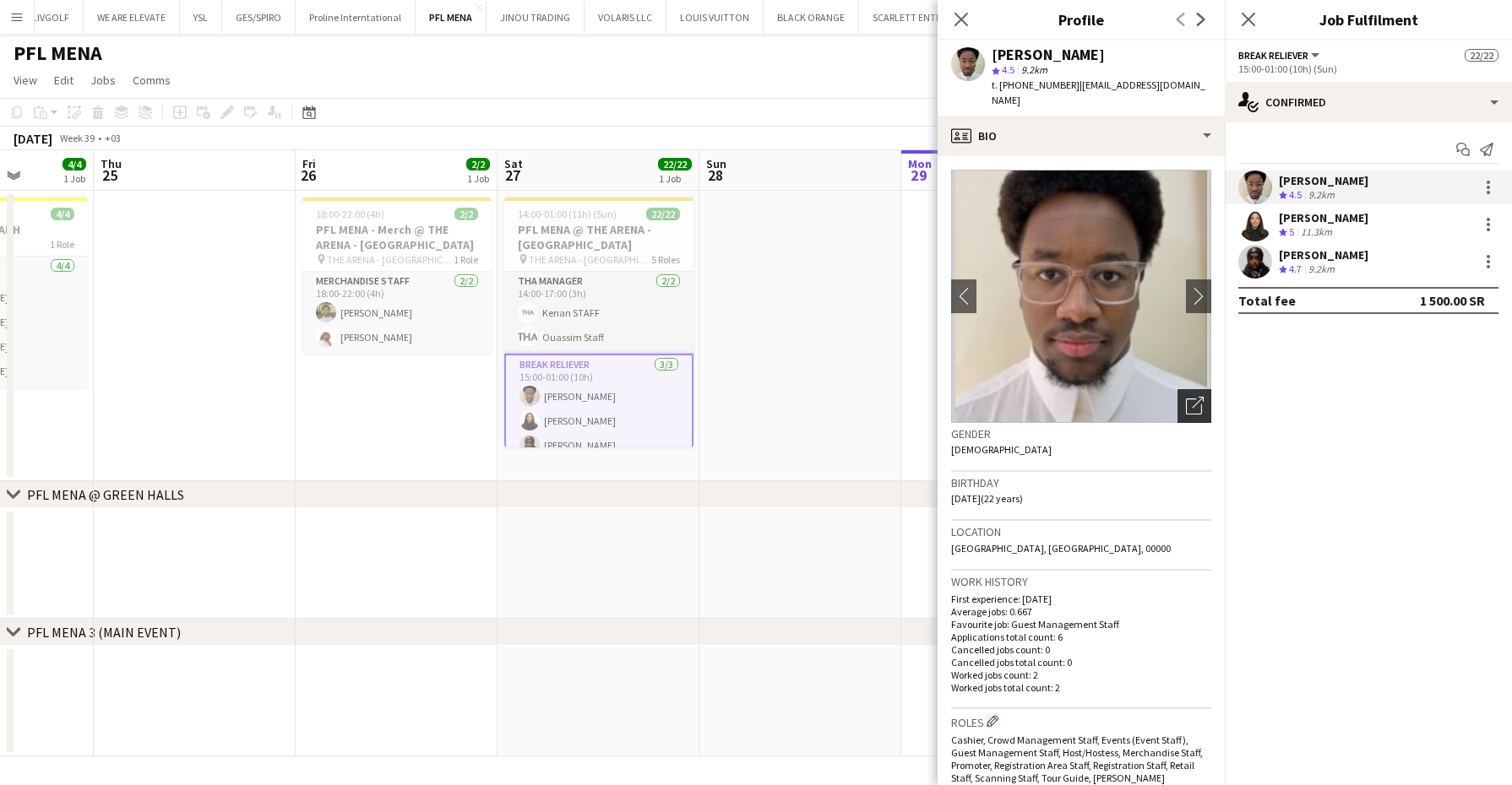
click at [1186, 397] on icon "Open photos pop-in" at bounding box center [1194, 405] width 17 height 17
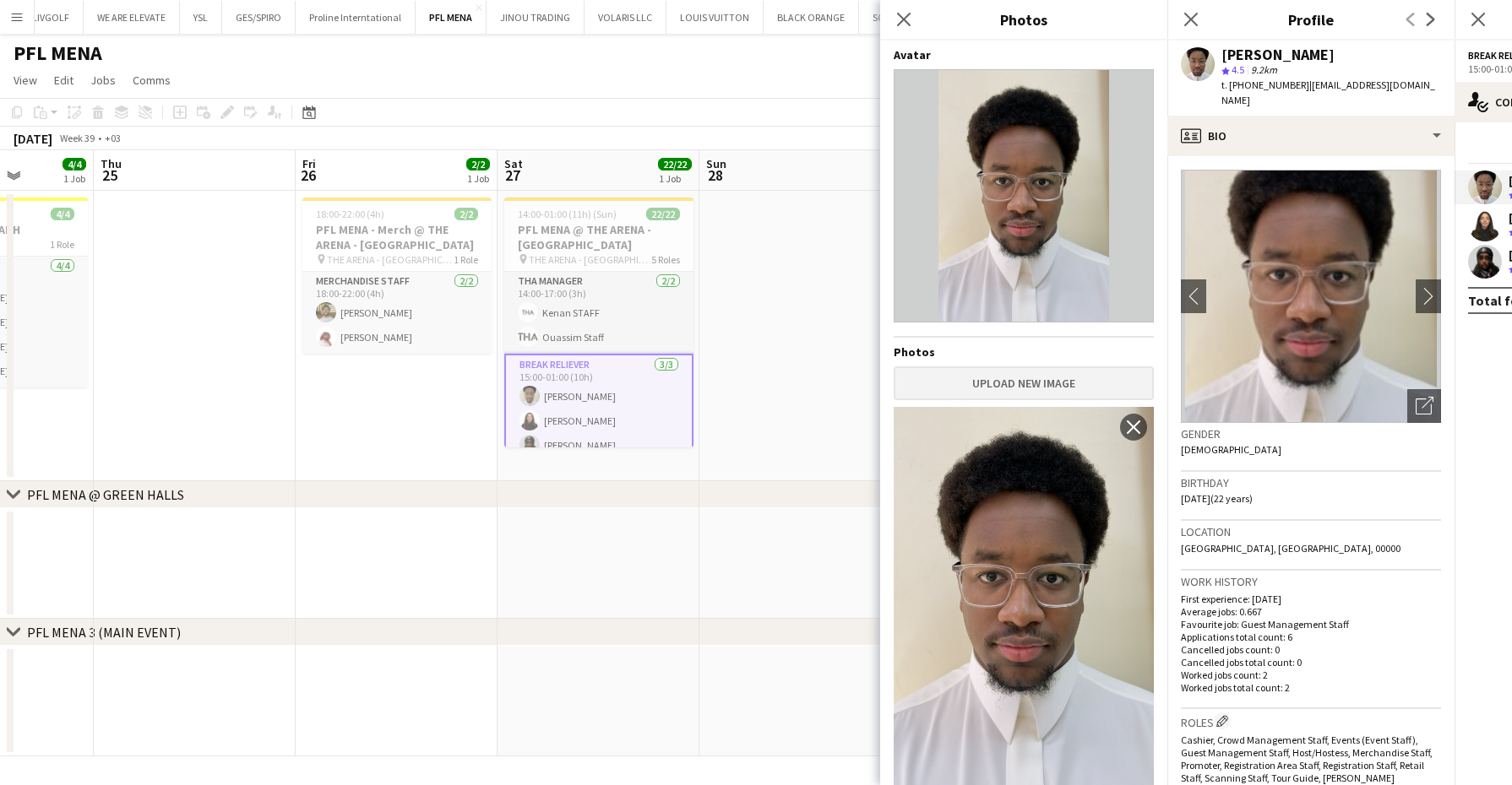
scroll to position [20, 0]
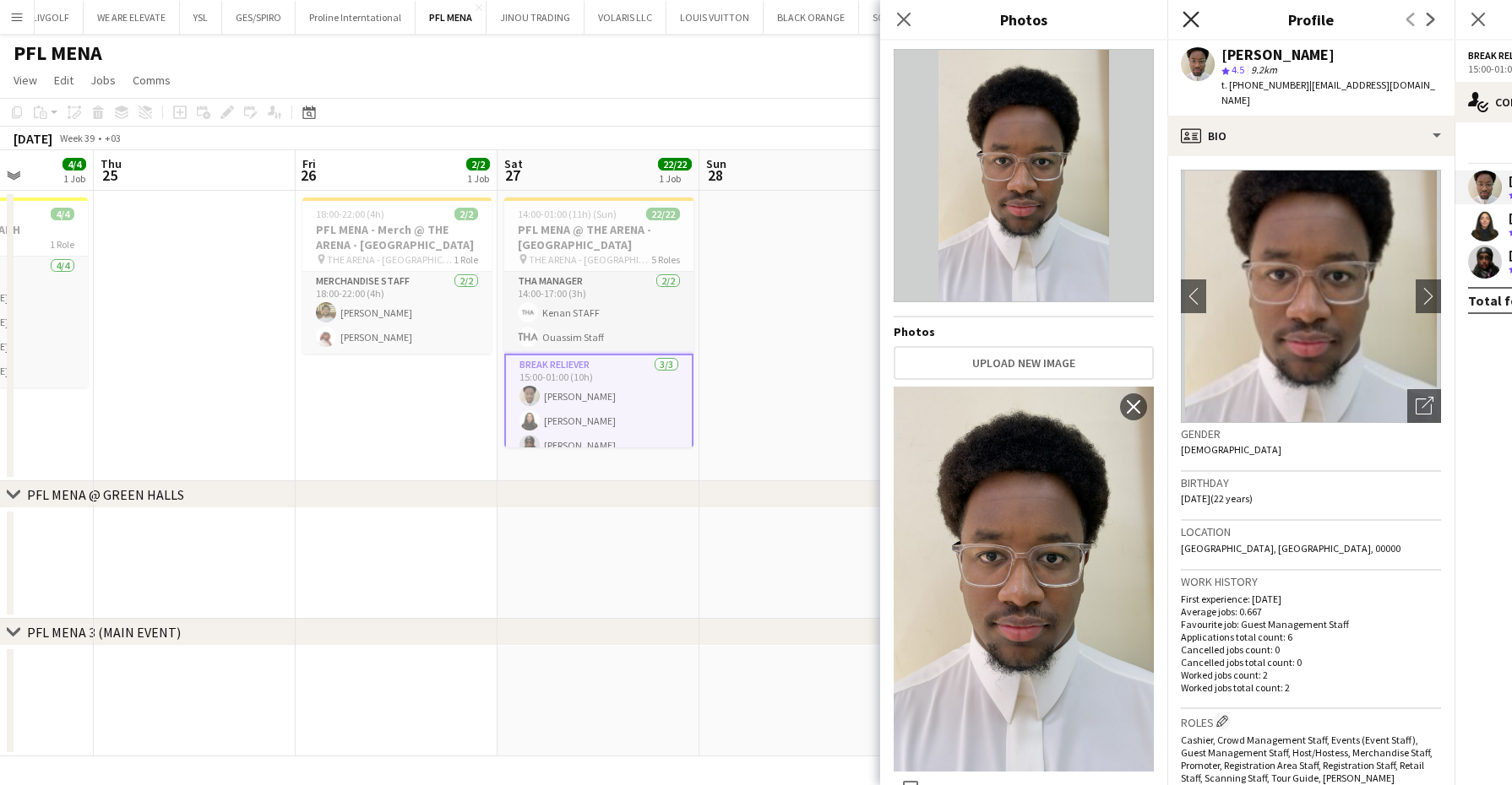
click at [1189, 17] on icon at bounding box center [1191, 19] width 16 height 16
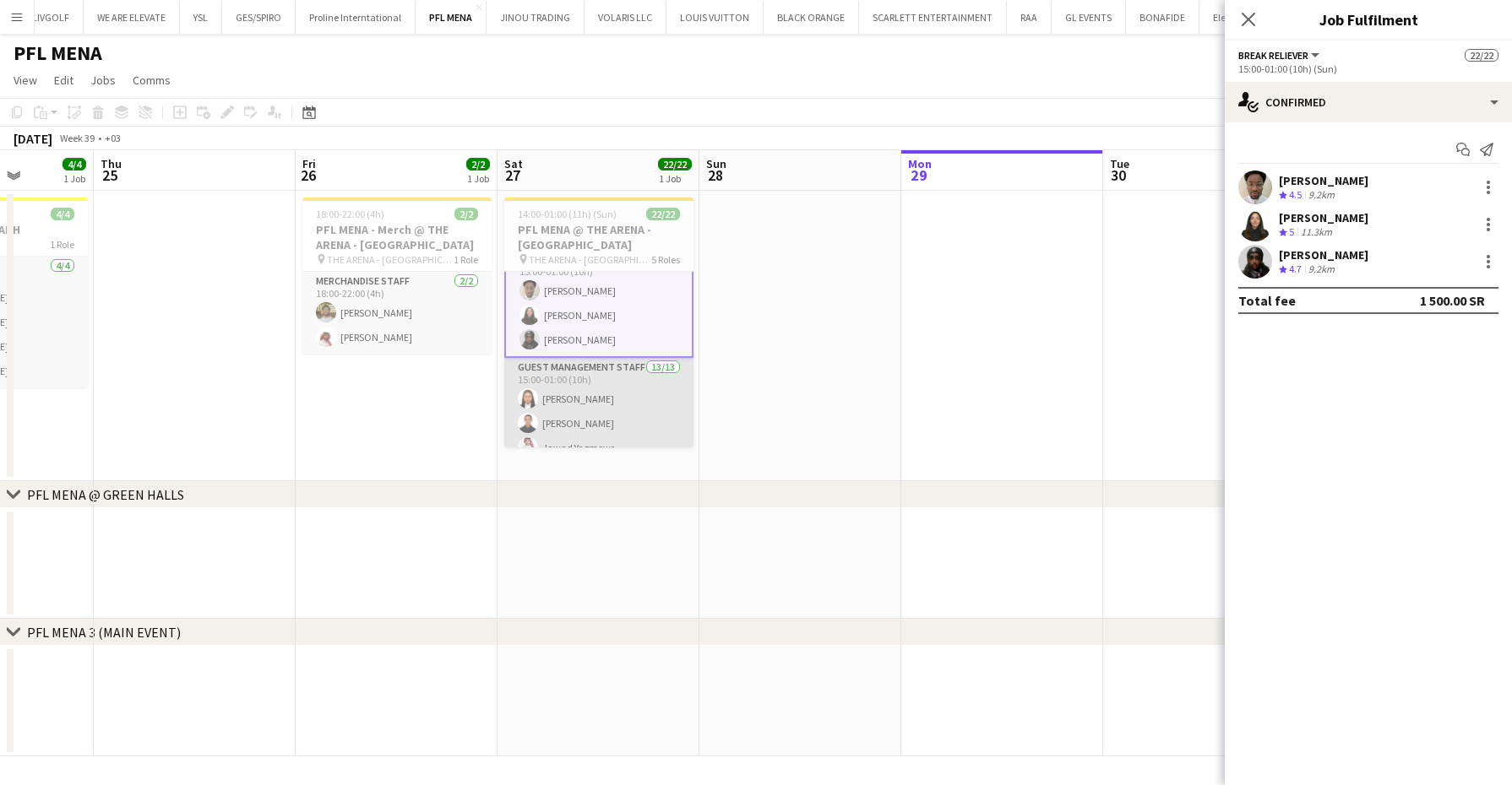
drag, startPoint x: 640, startPoint y: 393, endPoint x: 667, endPoint y: 368, distance: 36.8
click at [640, 392] on app-card-role "Guest Management Staff 13/13 15:00-01:00 (10h) Angela Belza Jr Janah Eishiger J…" at bounding box center [599, 536] width 189 height 357
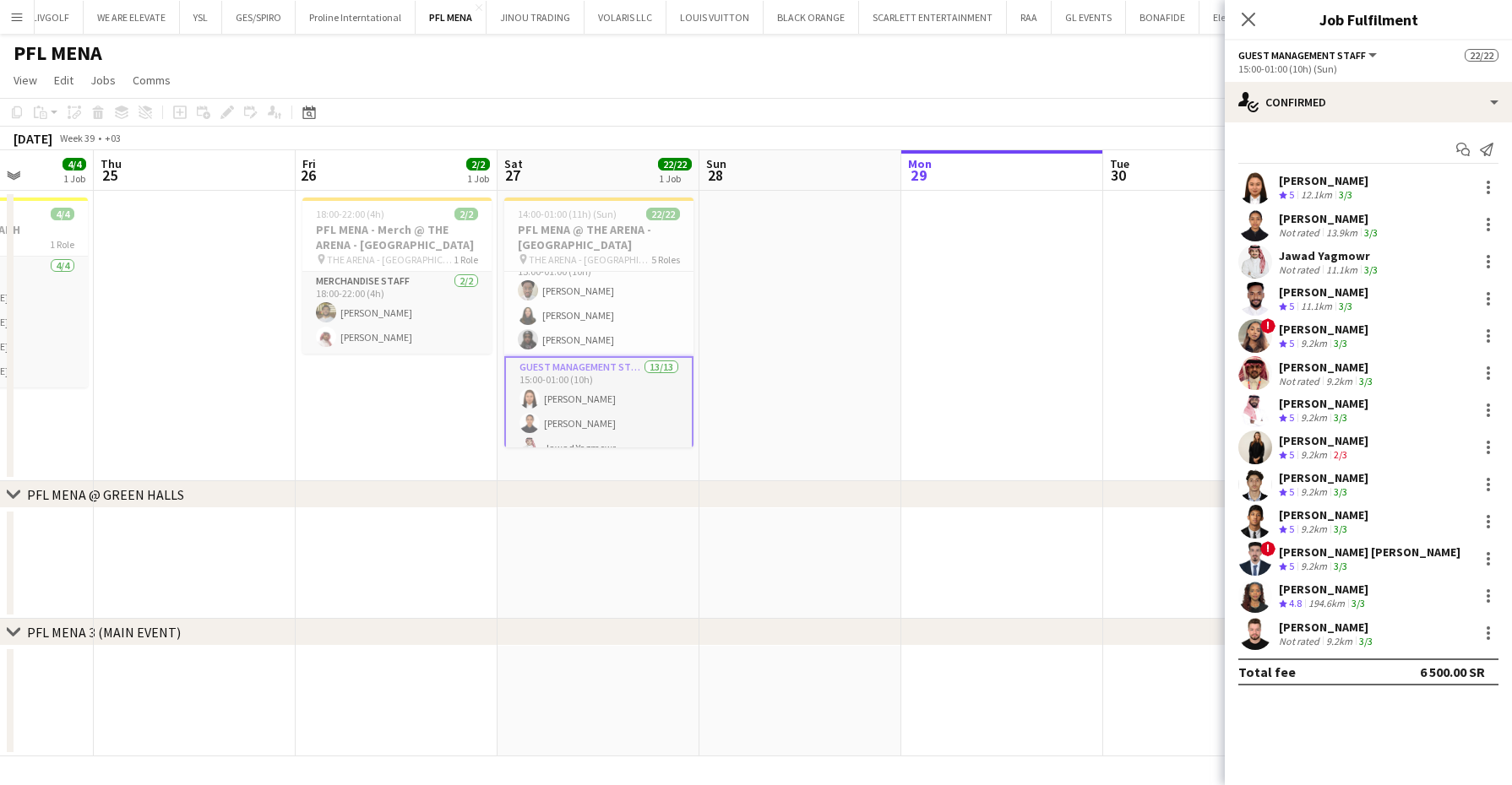
click at [1339, 264] on div "11.1km" at bounding box center [1342, 270] width 38 height 13
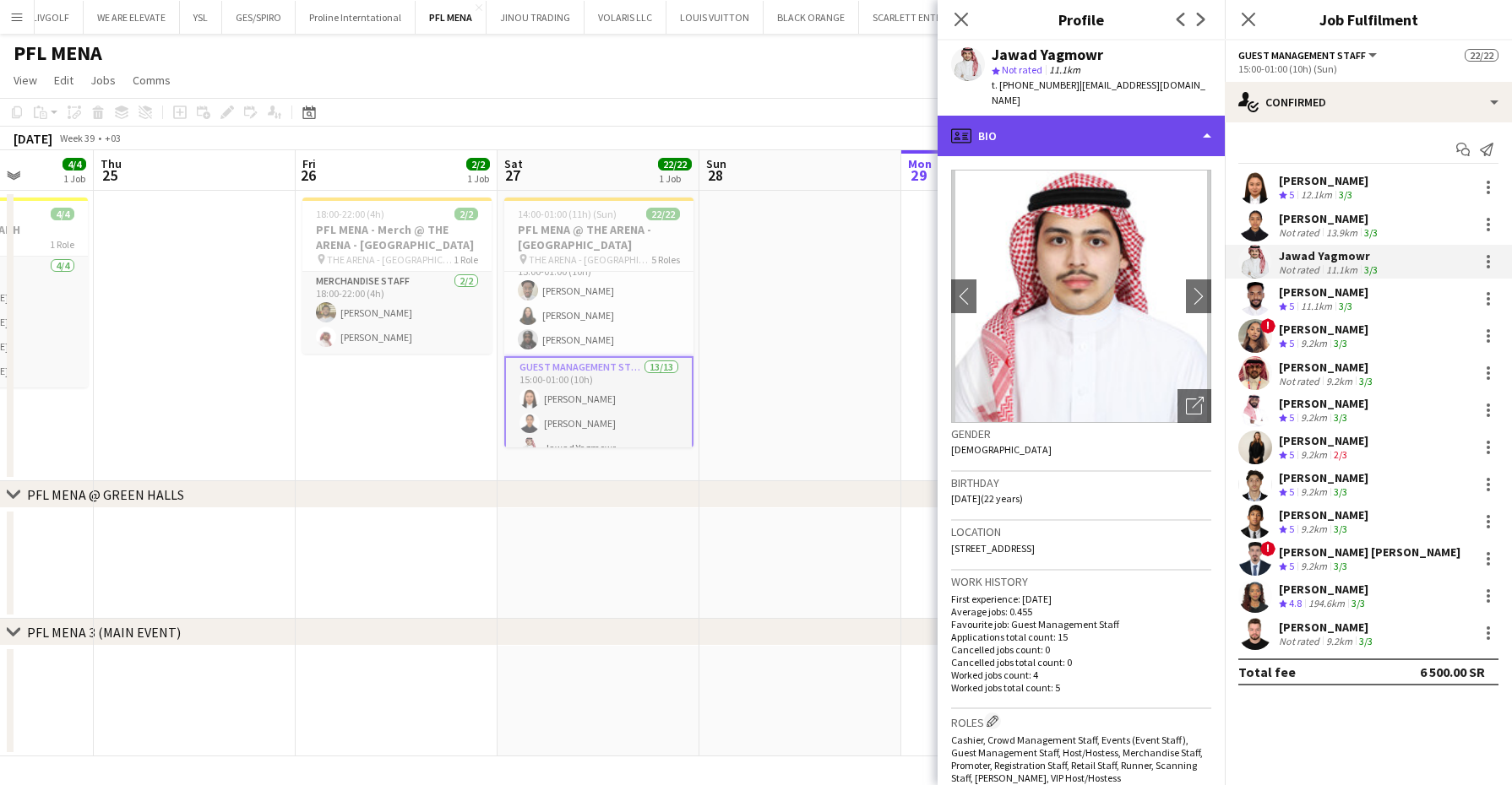
click at [1098, 115] on div "profile Bio" at bounding box center [1082, 135] width 287 height 40
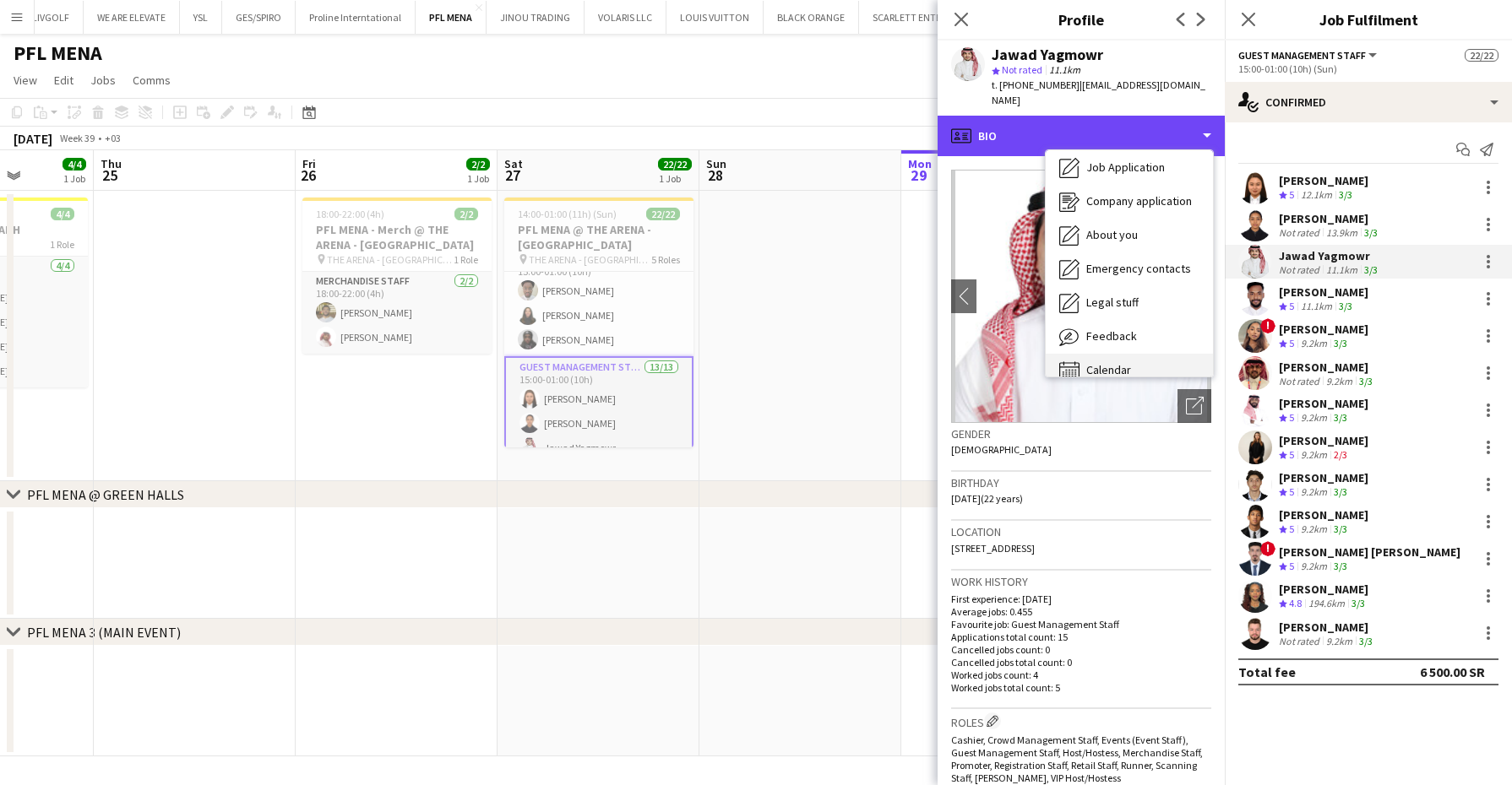
scroll to position [57, 0]
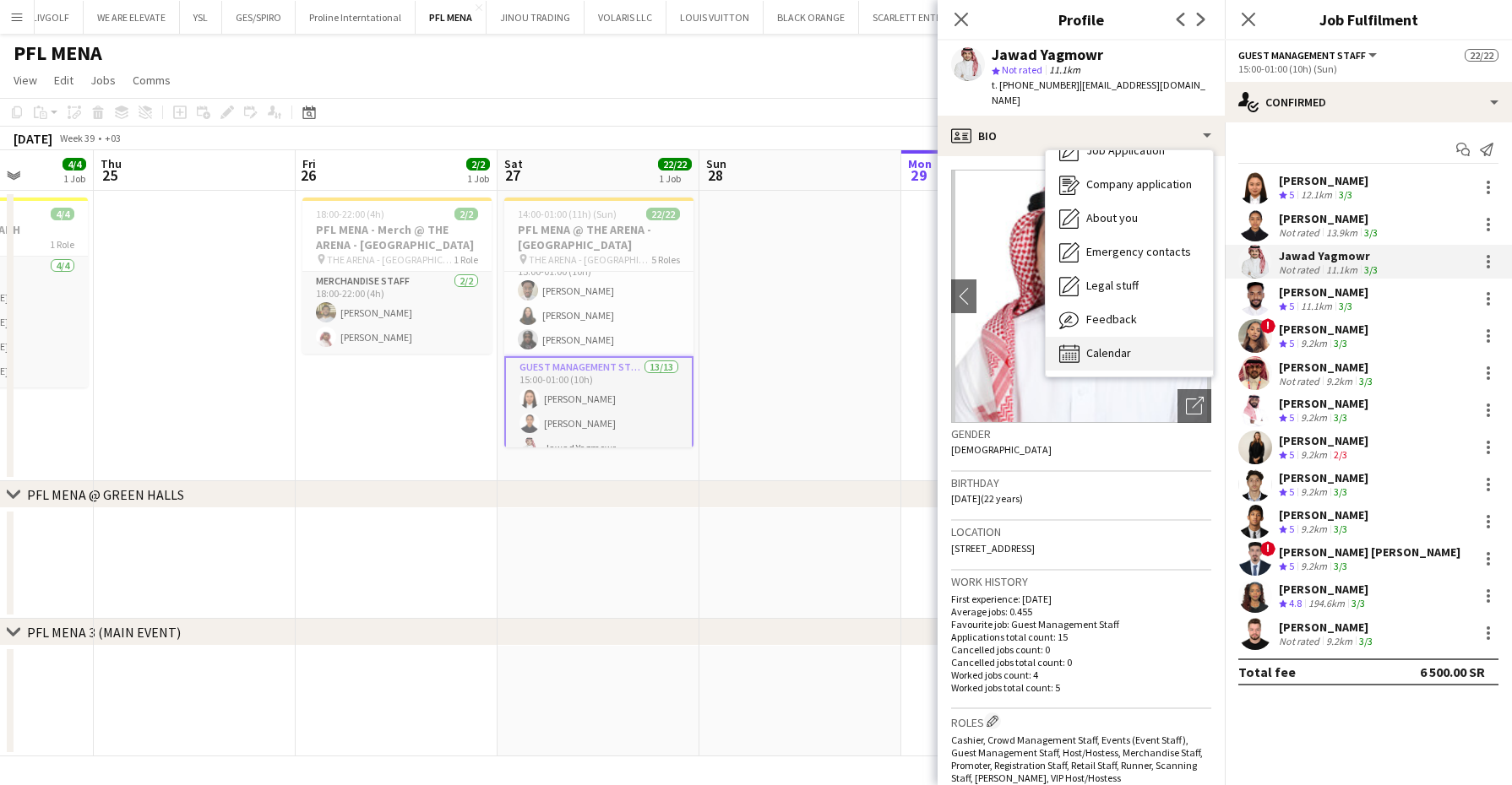
click at [1129, 346] on span "Calendar" at bounding box center [1108, 353] width 45 height 16
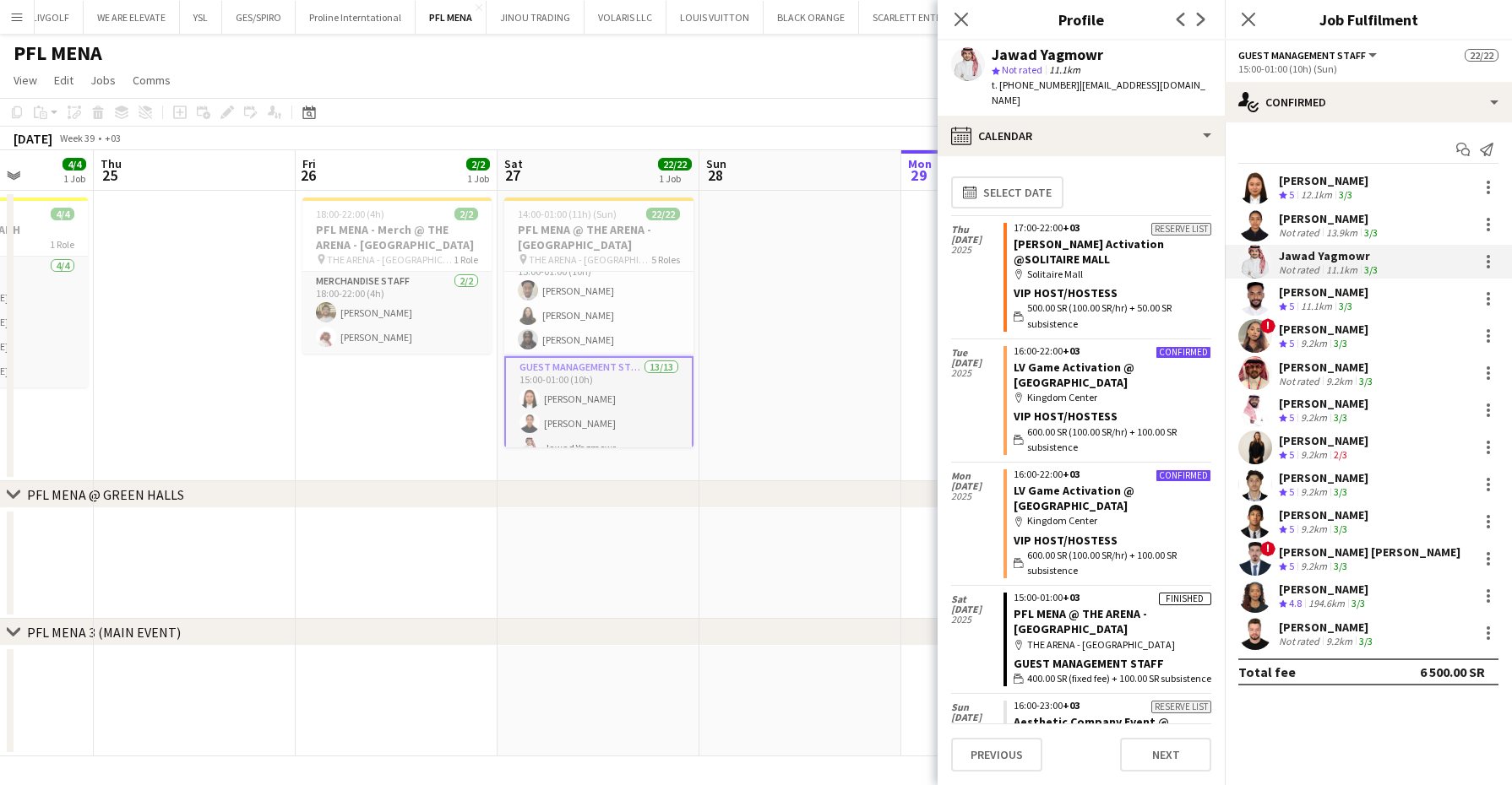
scroll to position [105, 0]
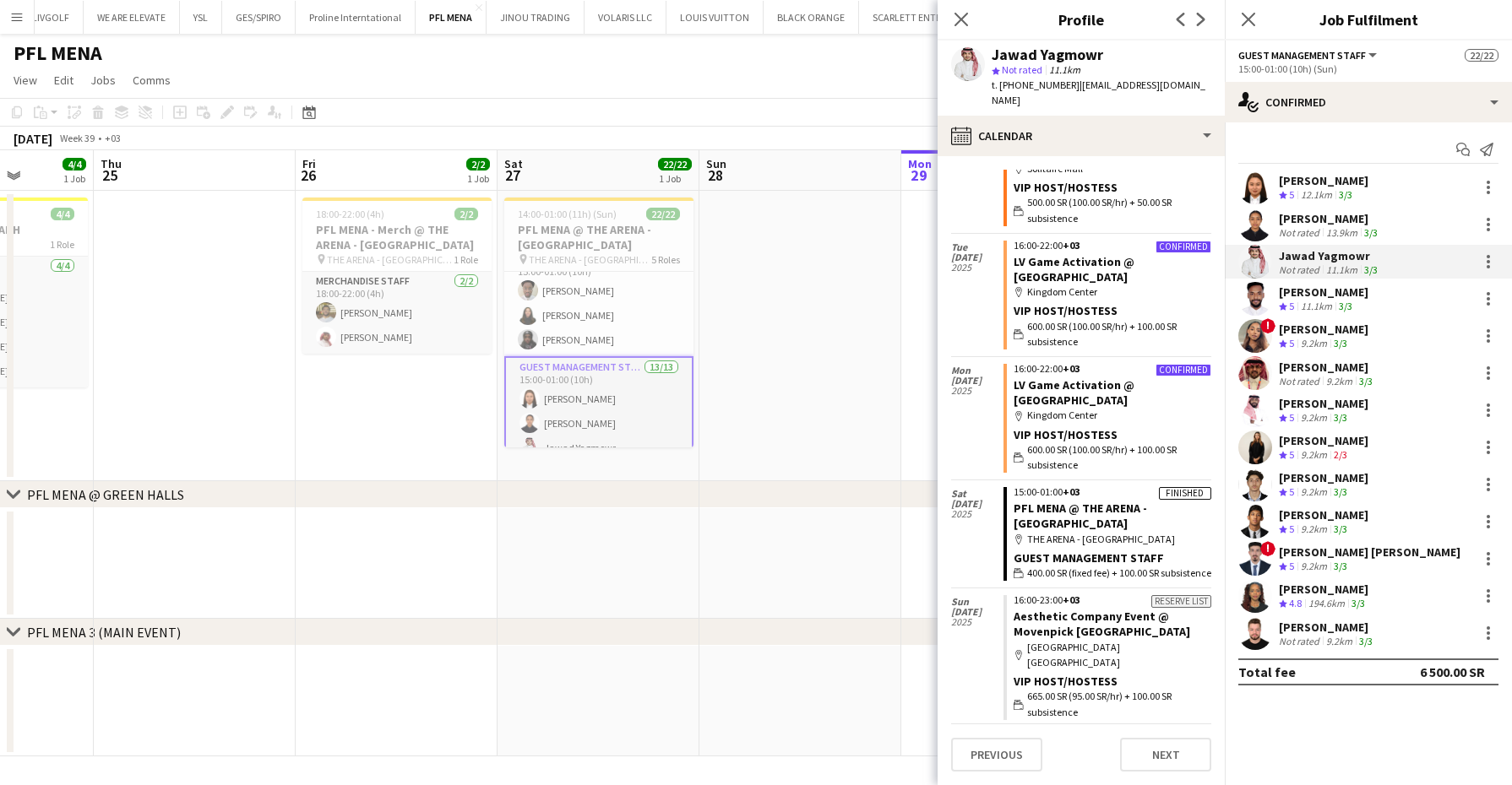
click at [1317, 287] on div "Nawaf Baduwailan" at bounding box center [1323, 292] width 90 height 16
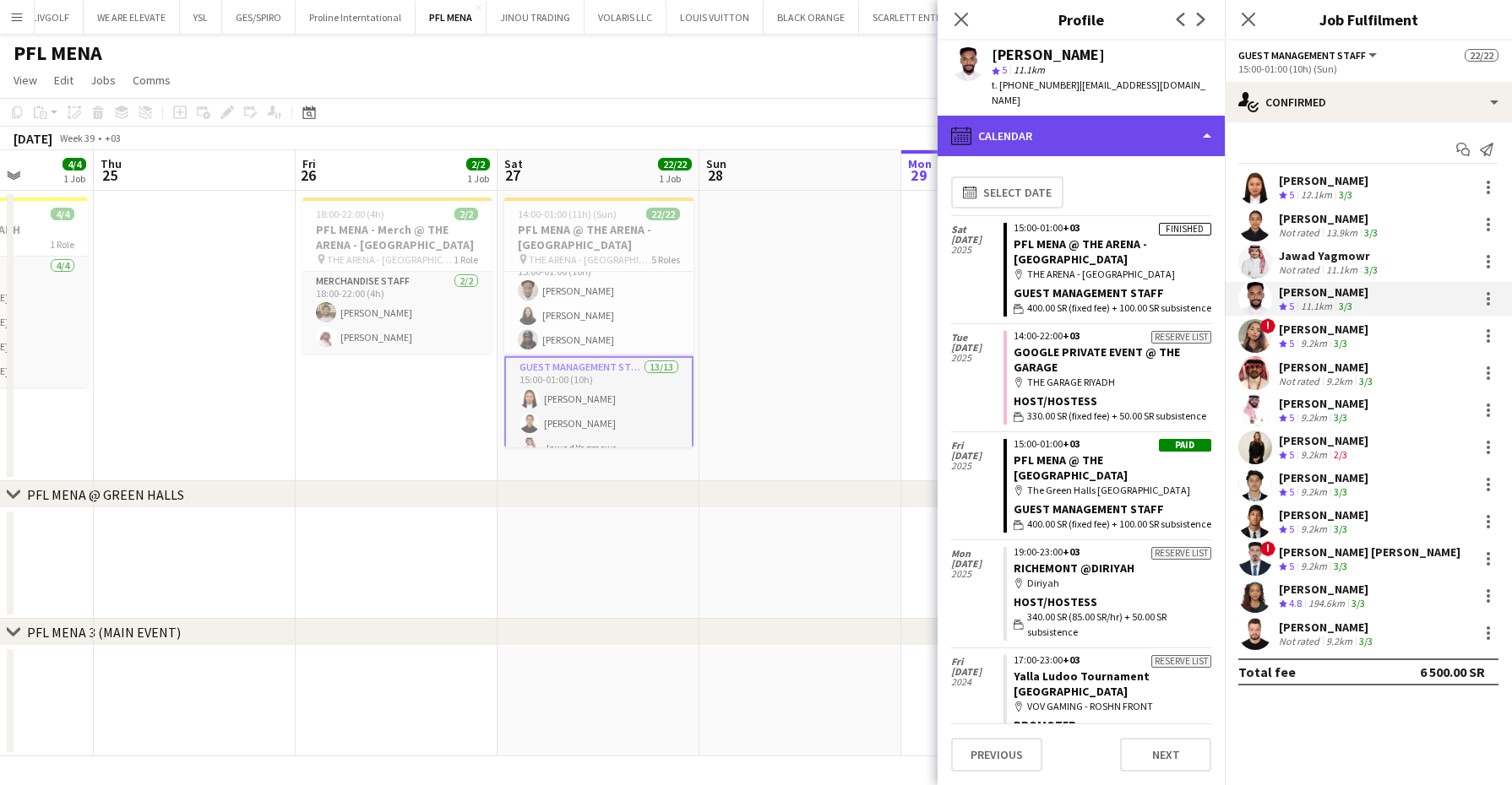
click at [1073, 115] on div "calendar-full Calendar" at bounding box center [1082, 135] width 287 height 40
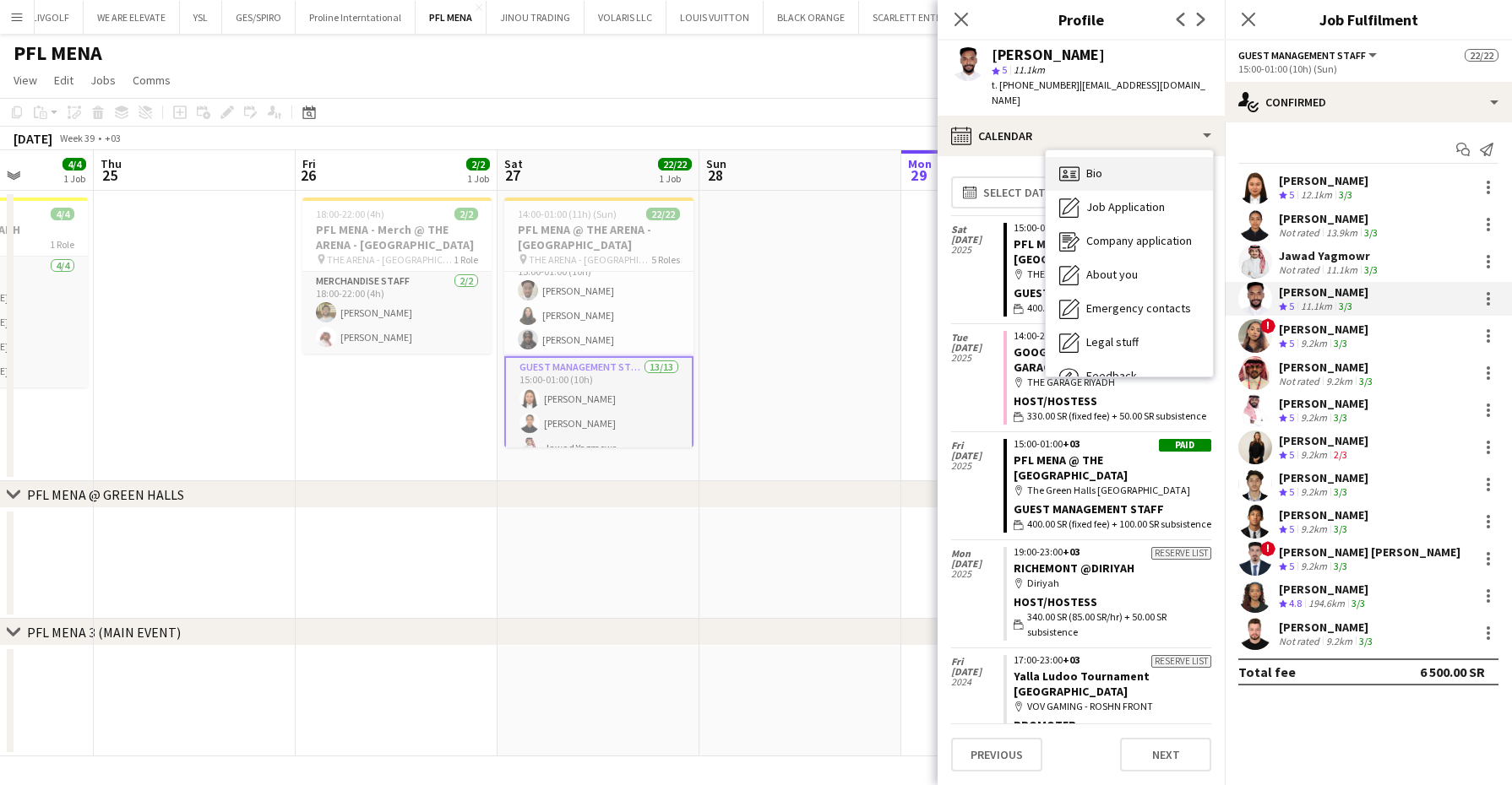
click at [1103, 159] on div "Bio Bio" at bounding box center [1129, 174] width 167 height 34
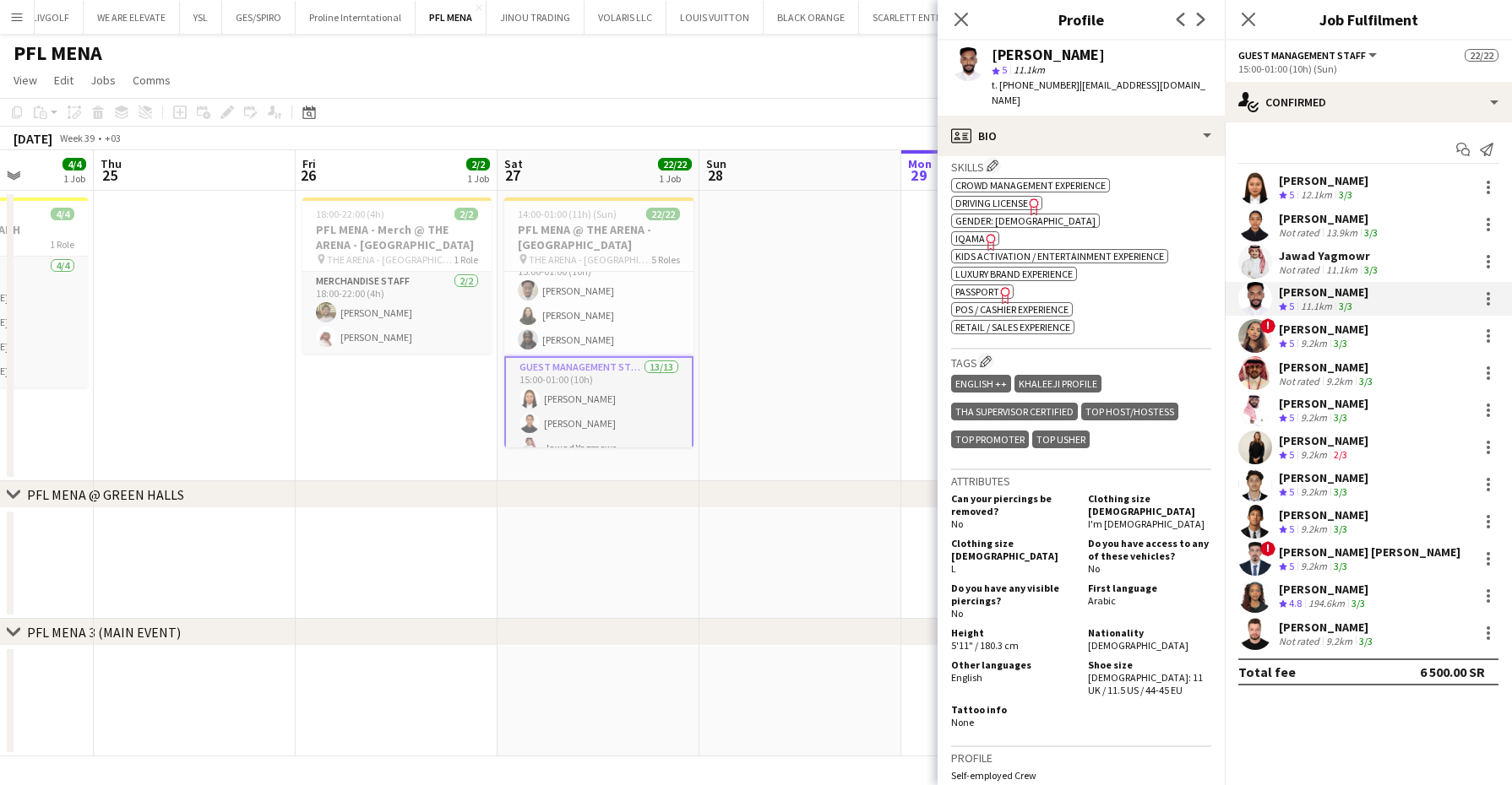
scroll to position [422, 0]
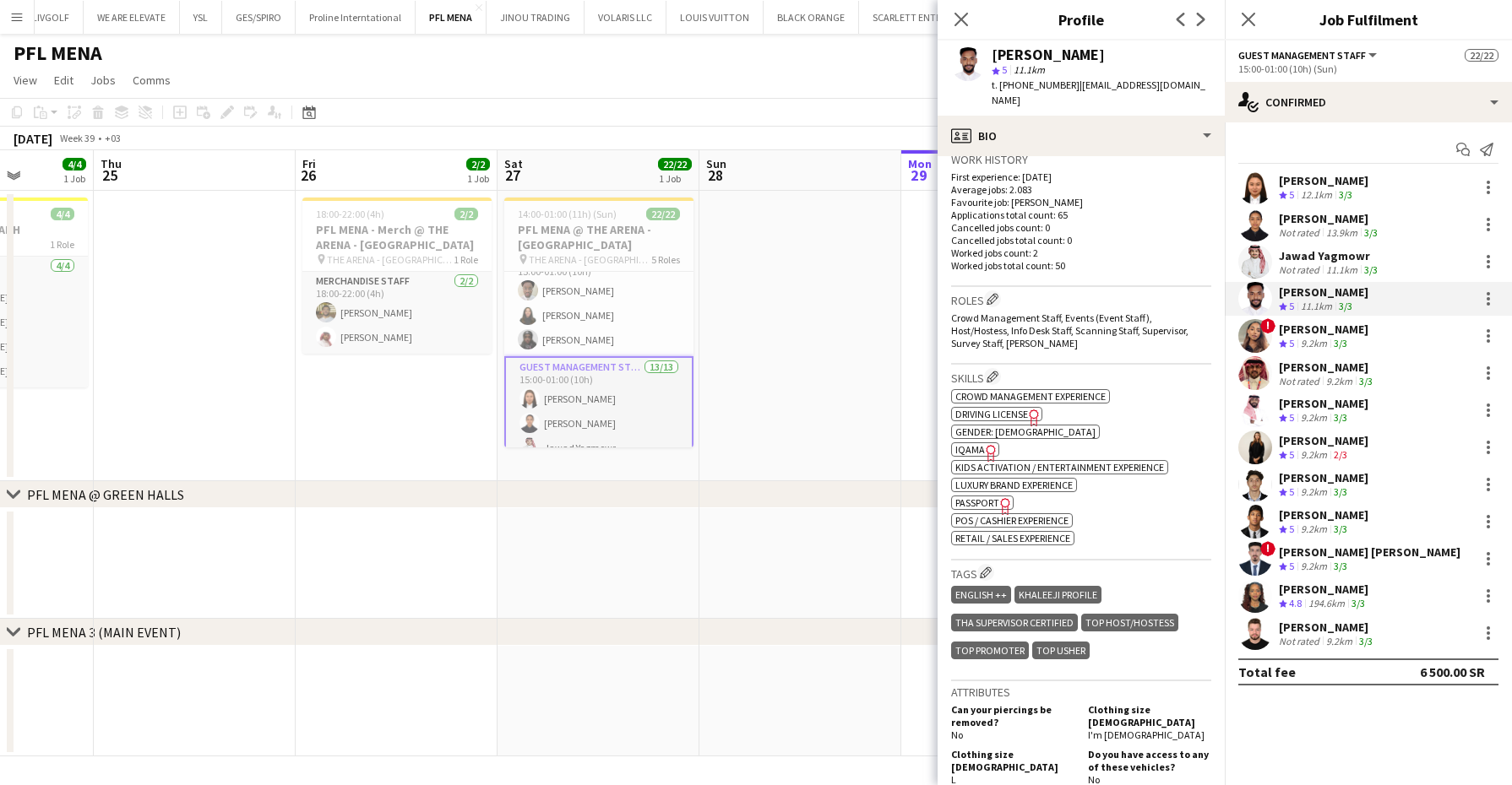
click at [1354, 484] on div "Abdullah Orfali" at bounding box center [1323, 478] width 90 height 16
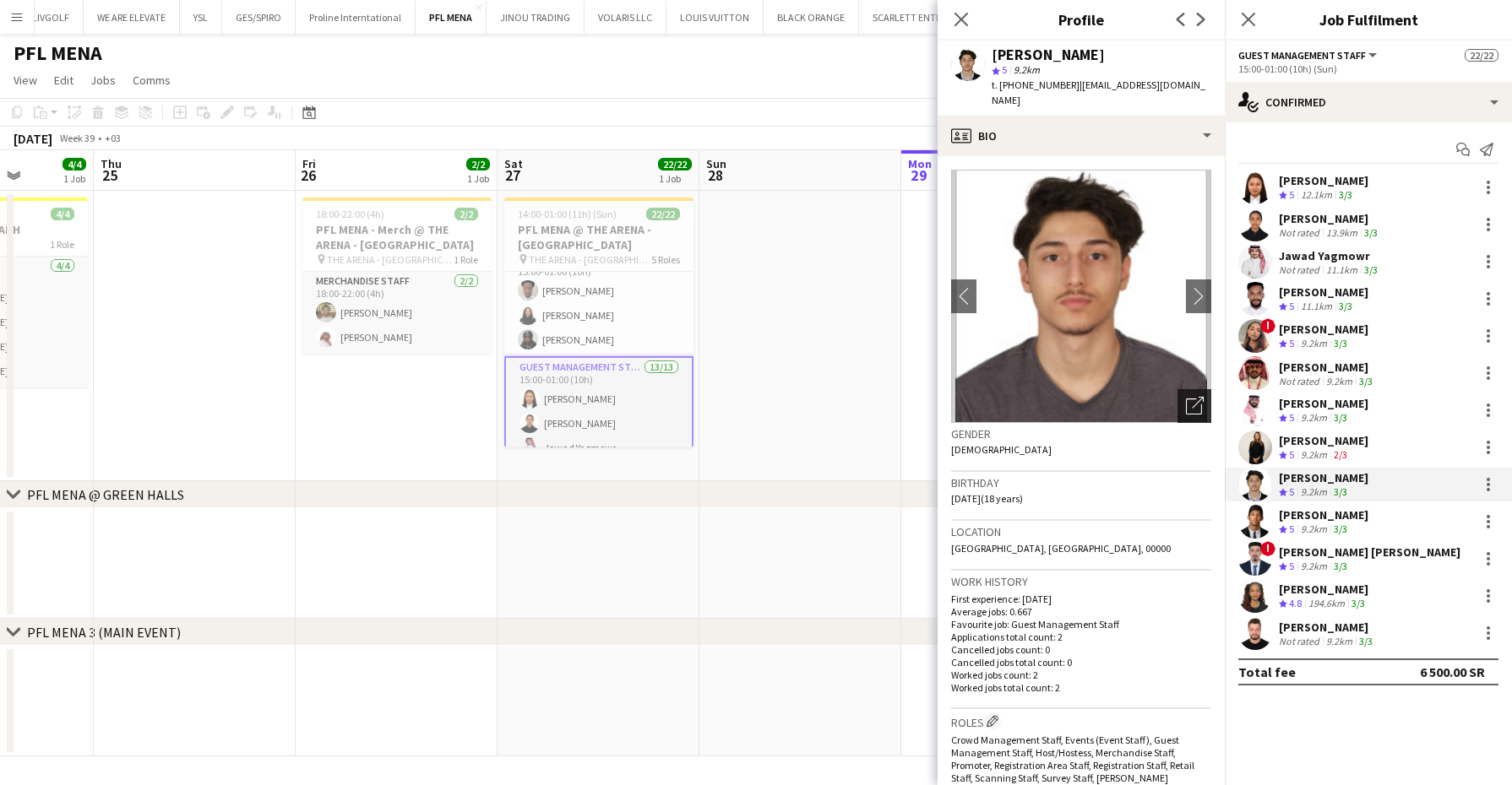
click at [1192, 397] on icon at bounding box center [1197, 403] width 12 height 12
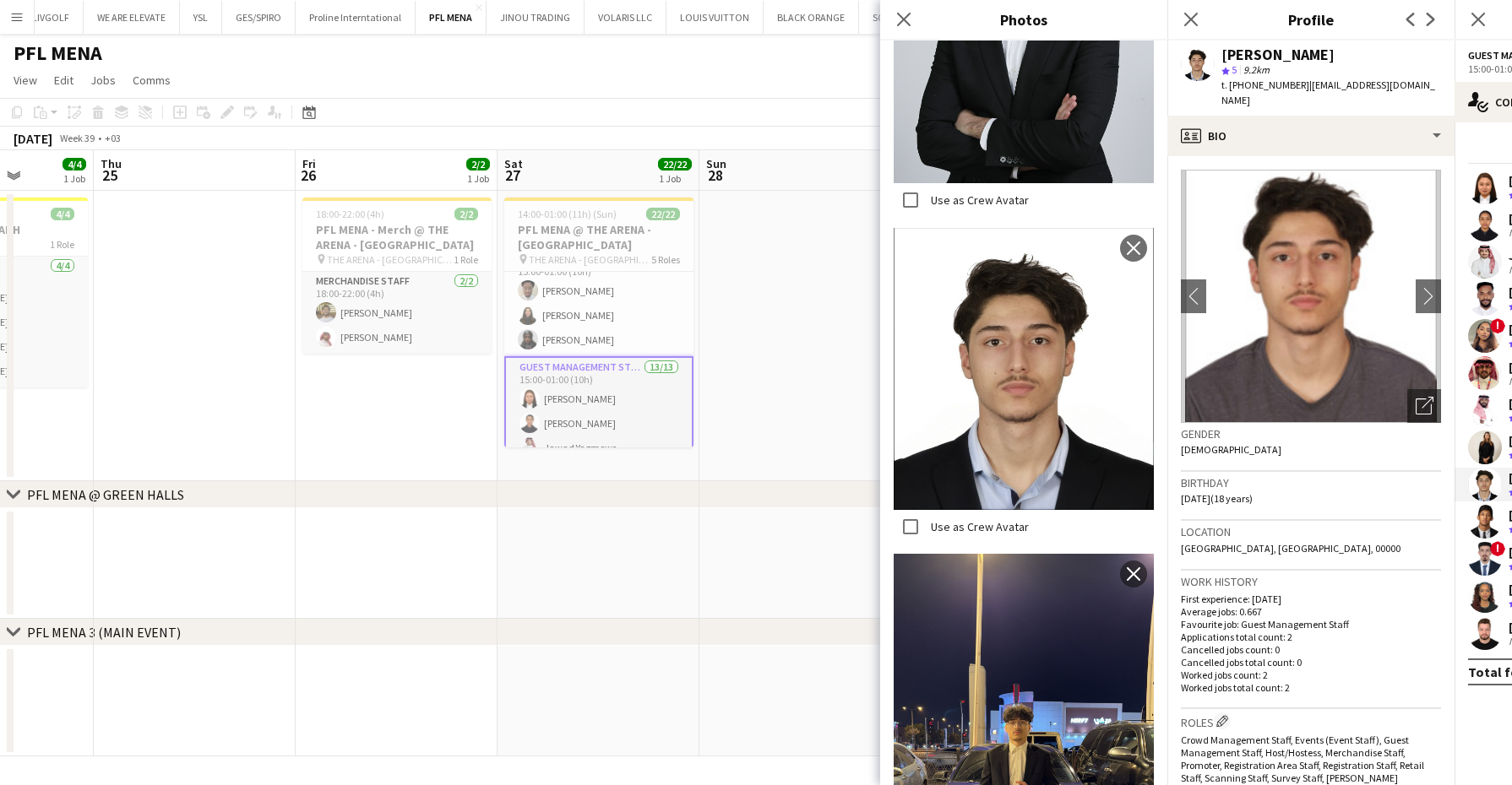
scroll to position [1231, 0]
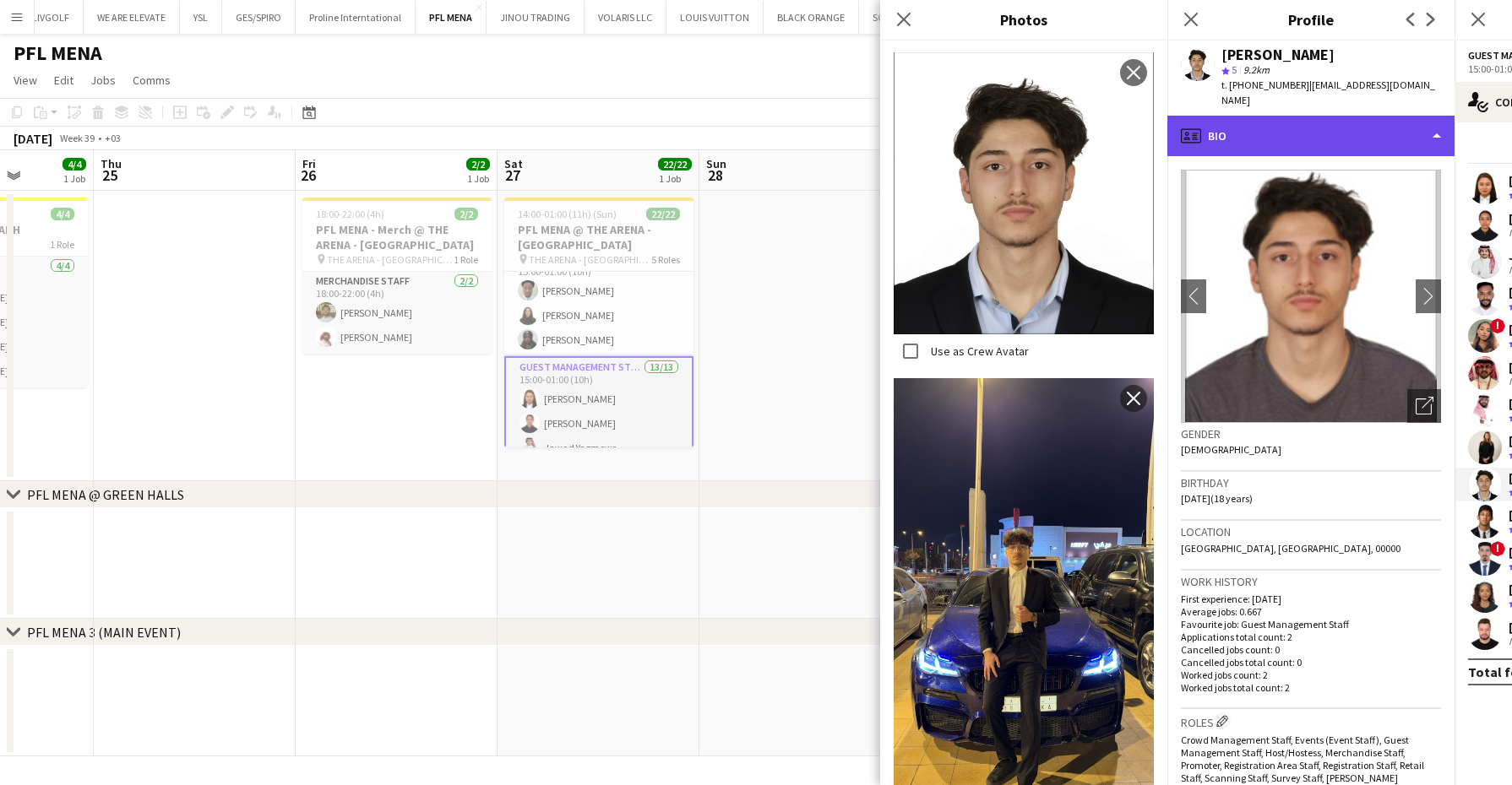
click at [1240, 123] on div "profile Bio" at bounding box center [1312, 135] width 287 height 40
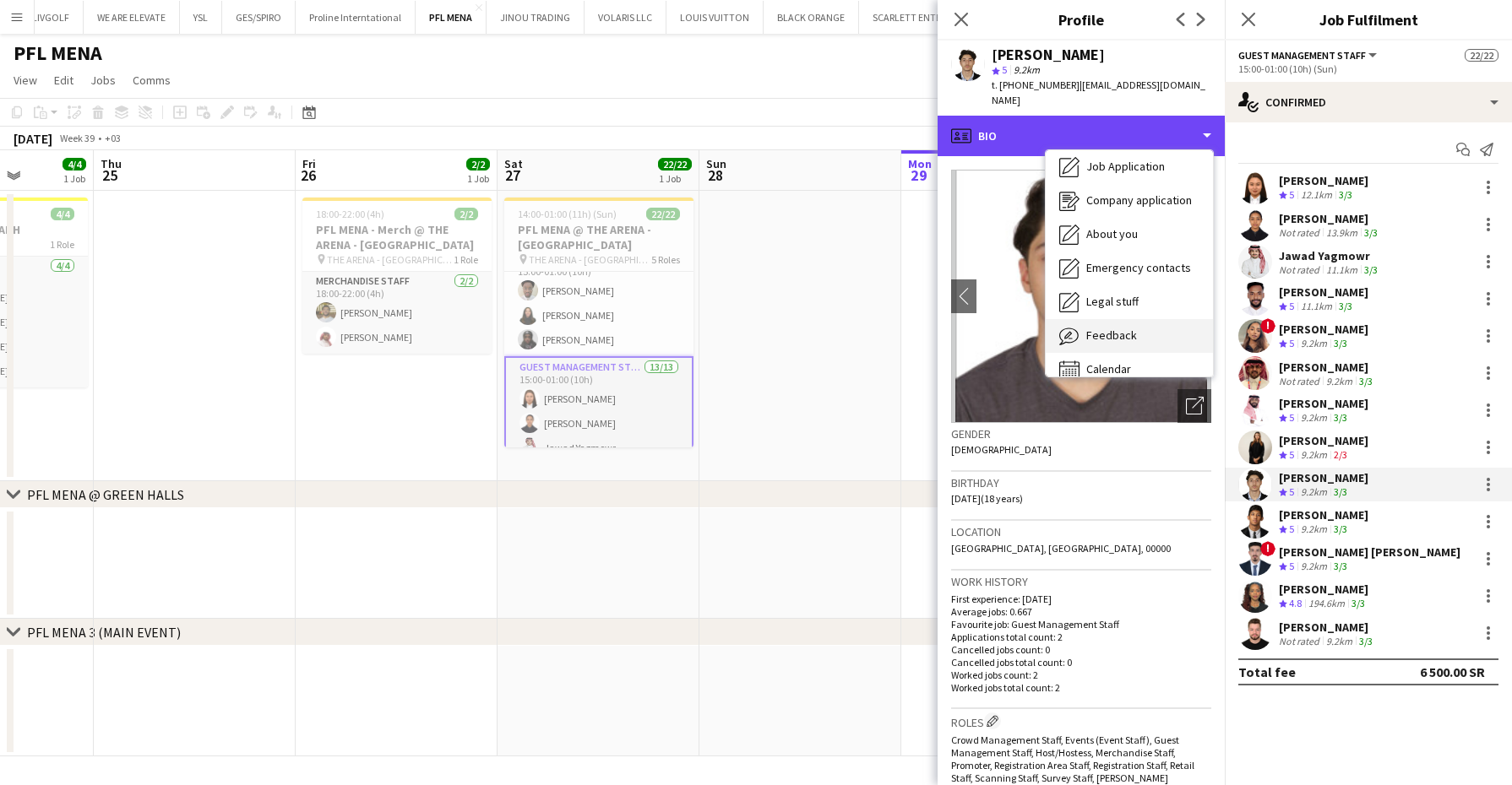
scroll to position [57, 0]
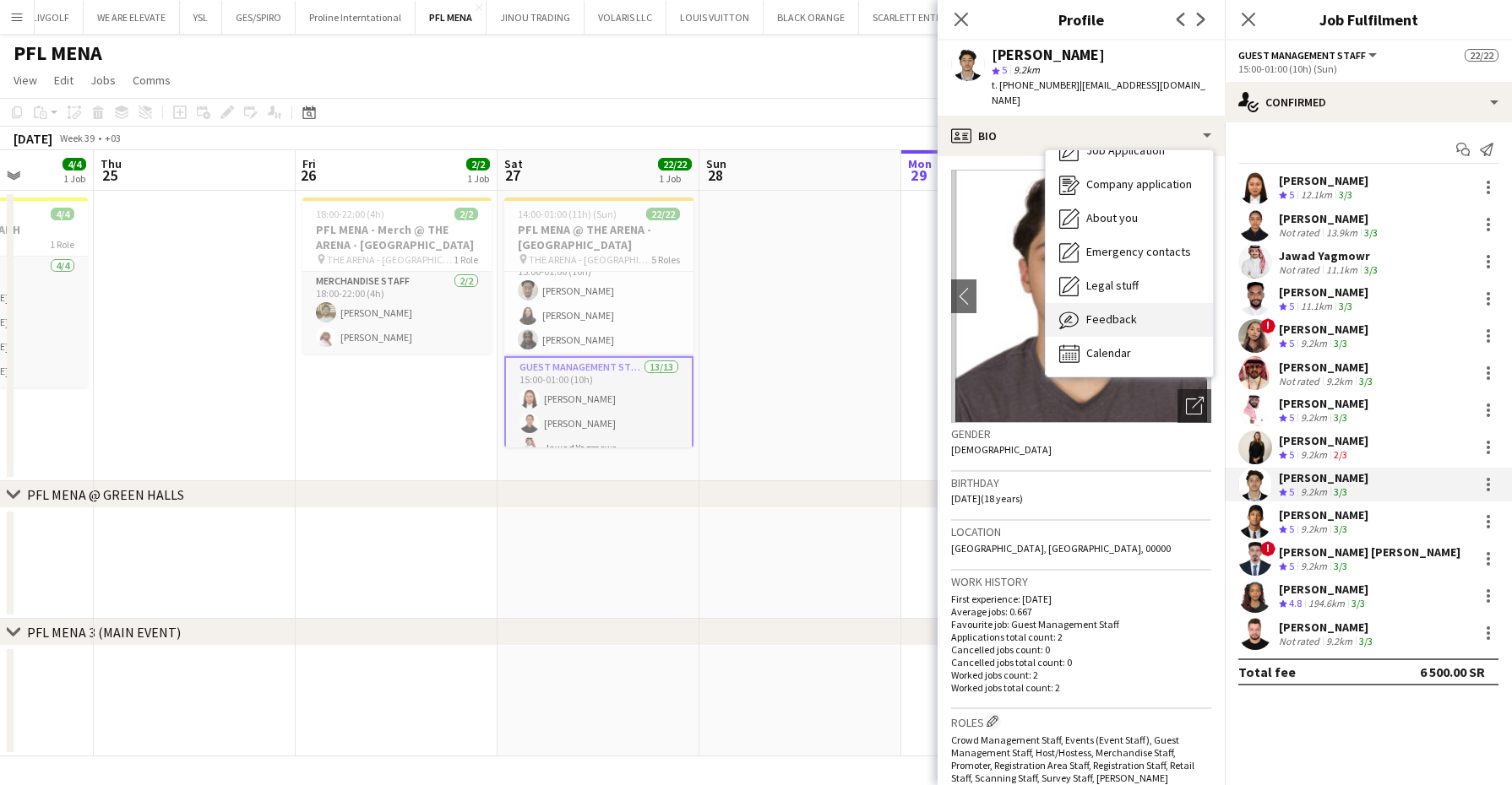
click at [1118, 312] on span "Feedback" at bounding box center [1111, 319] width 50 height 16
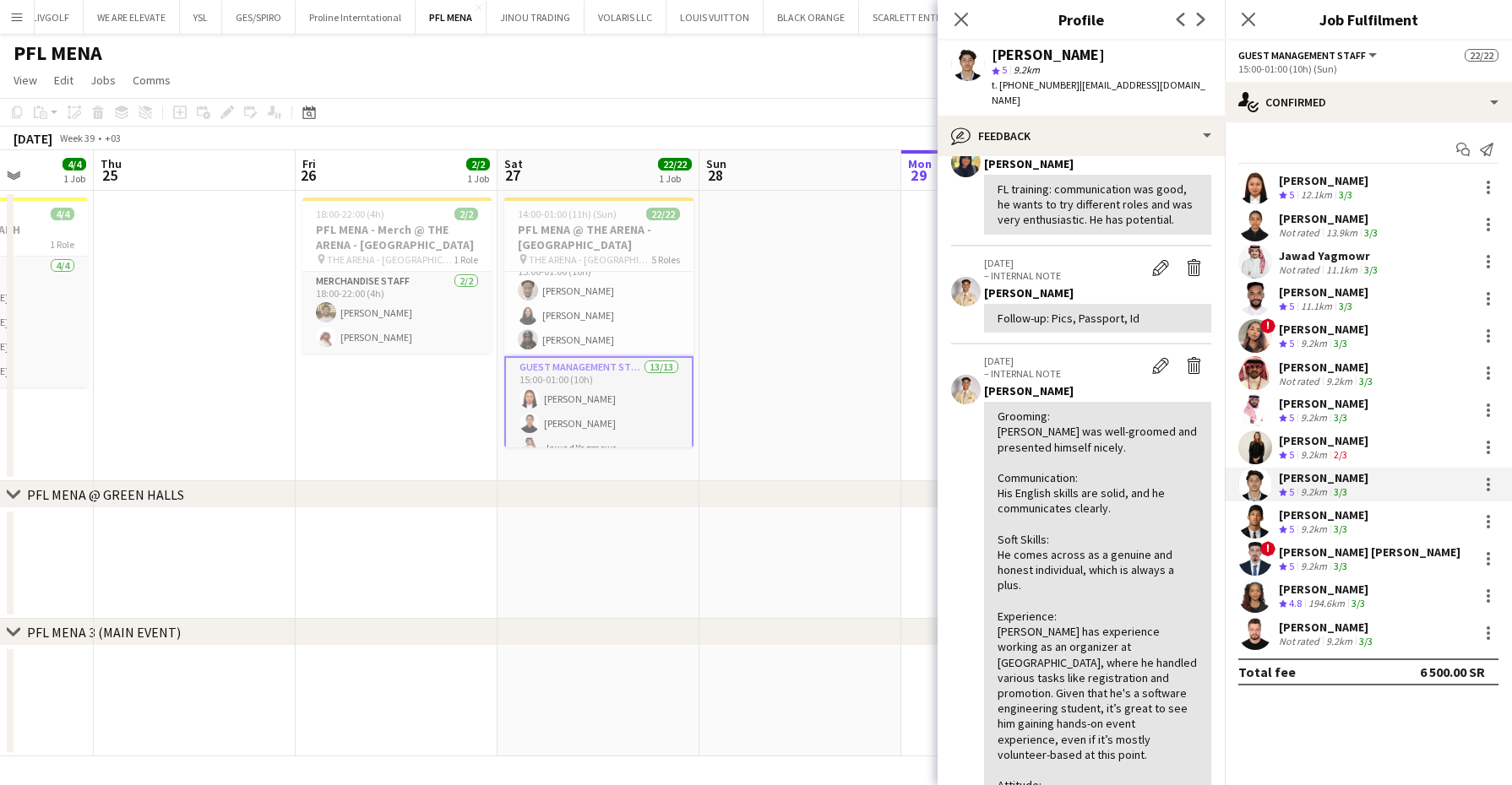
scroll to position [317, 0]
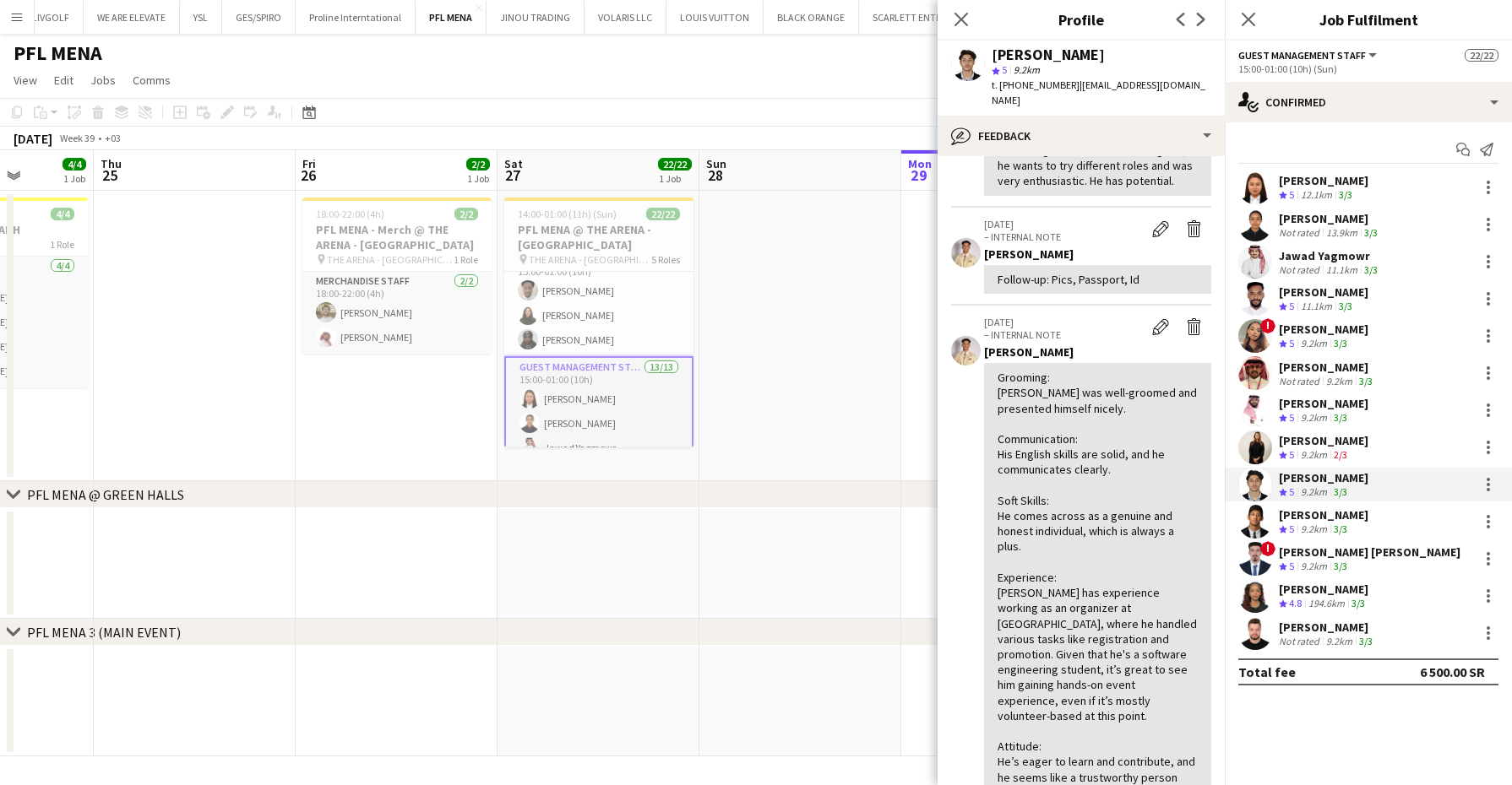
click at [1313, 557] on div "Mohammad Tamim BASSAM" at bounding box center [1369, 552] width 181 height 16
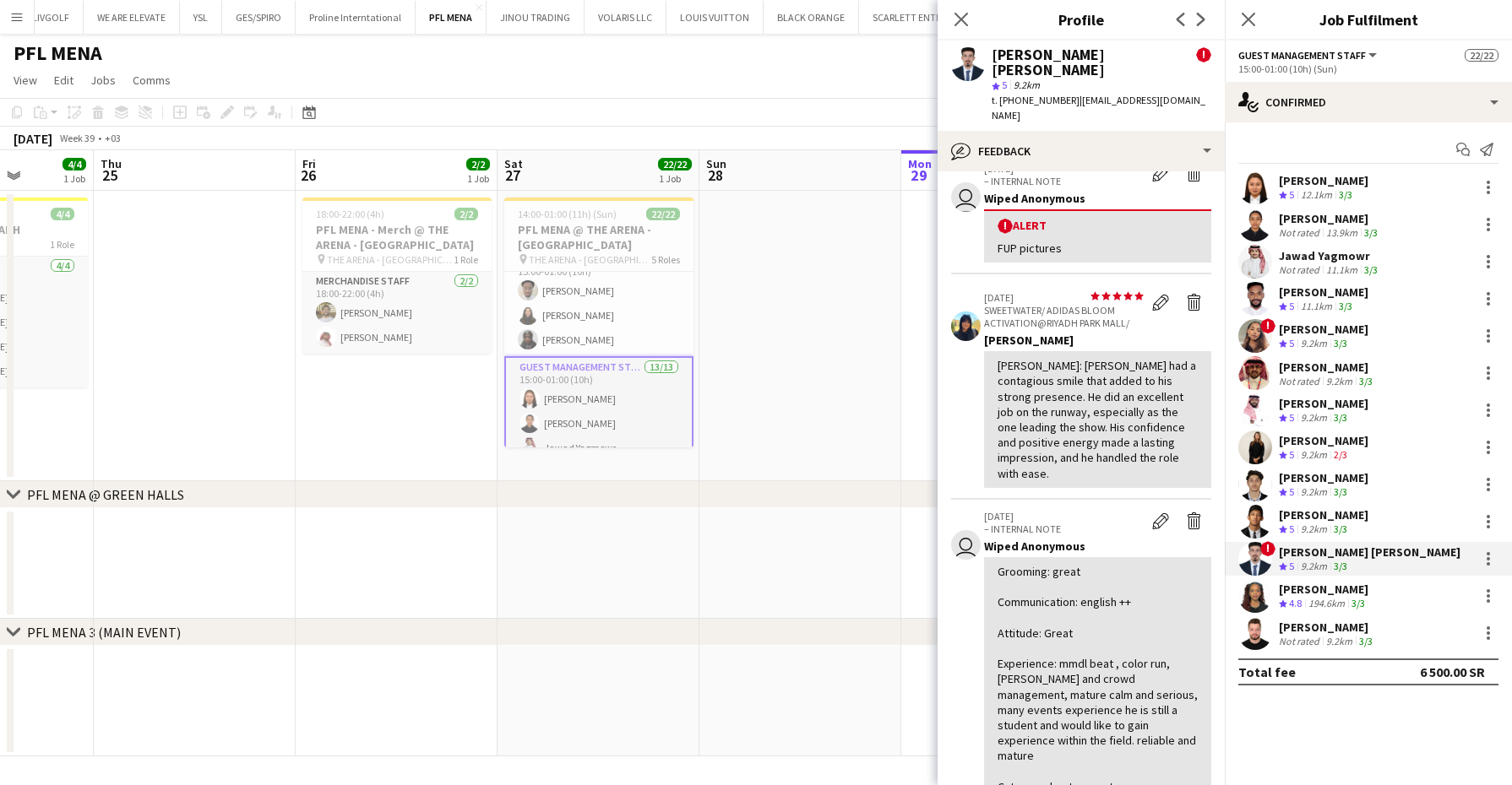
scroll to position [105, 0]
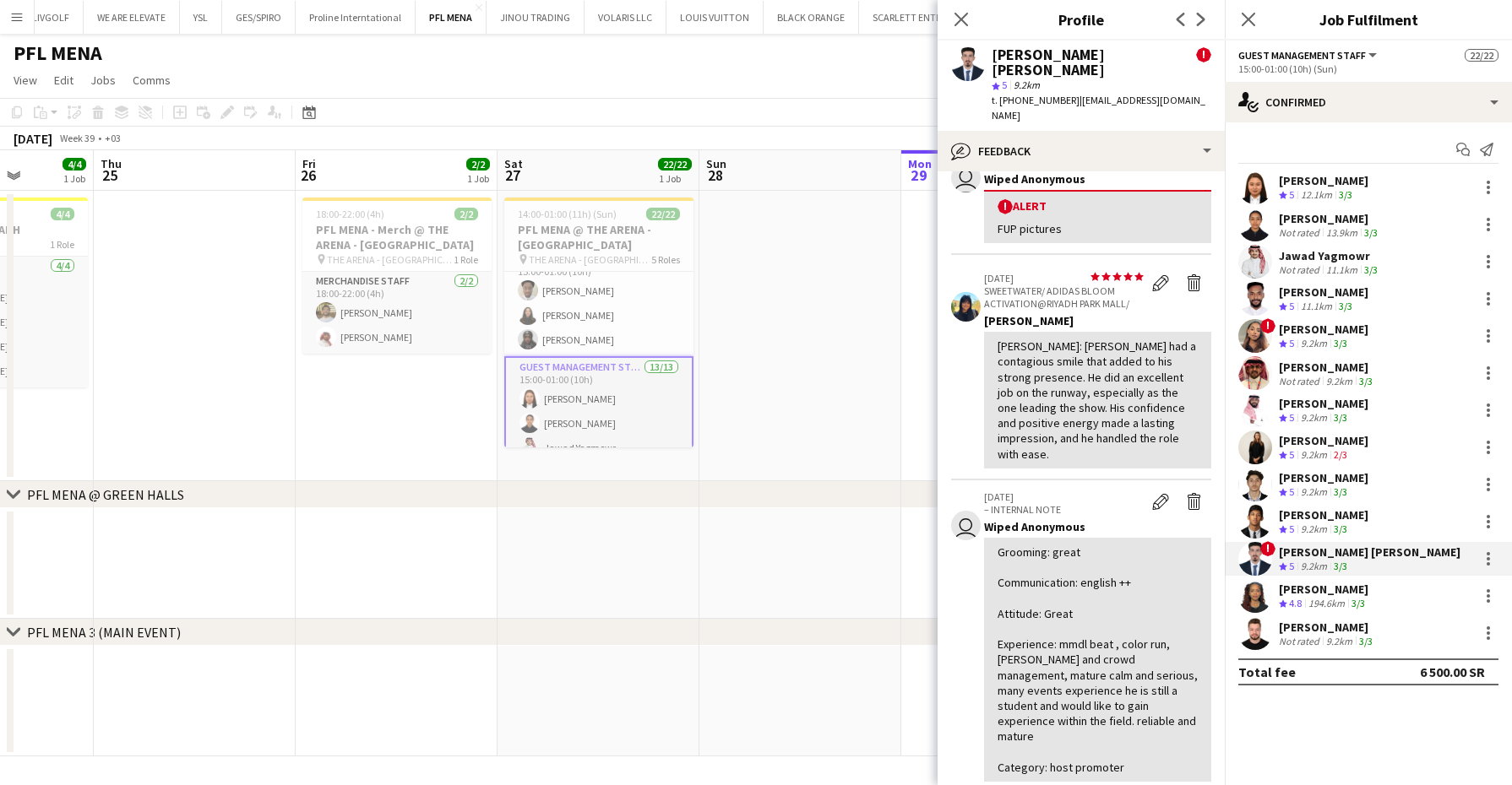
click at [1326, 629] on div "mohannad jamal" at bounding box center [1327, 627] width 97 height 16
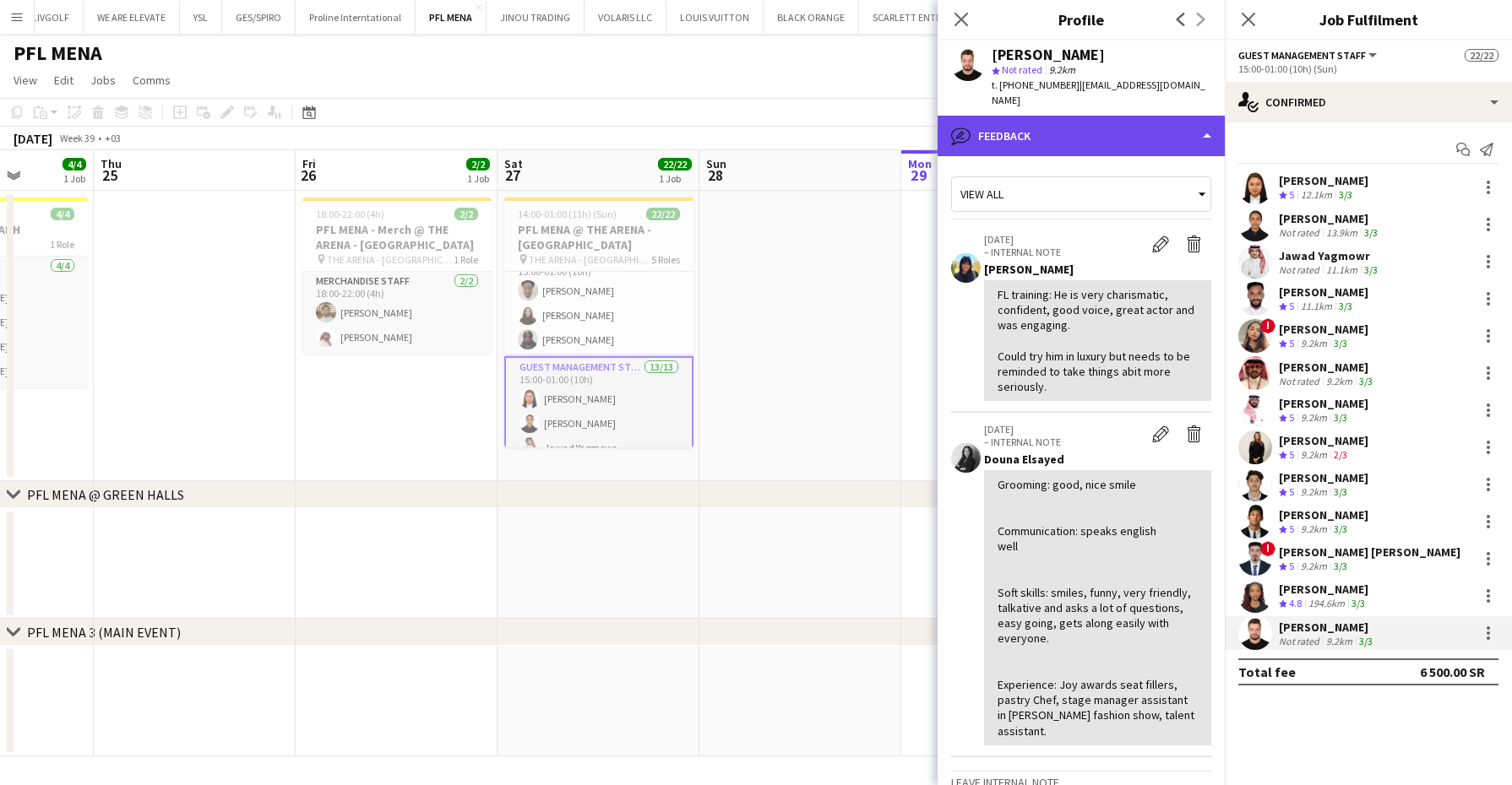
click at [1092, 118] on div "bubble-pencil Feedback" at bounding box center [1082, 135] width 287 height 40
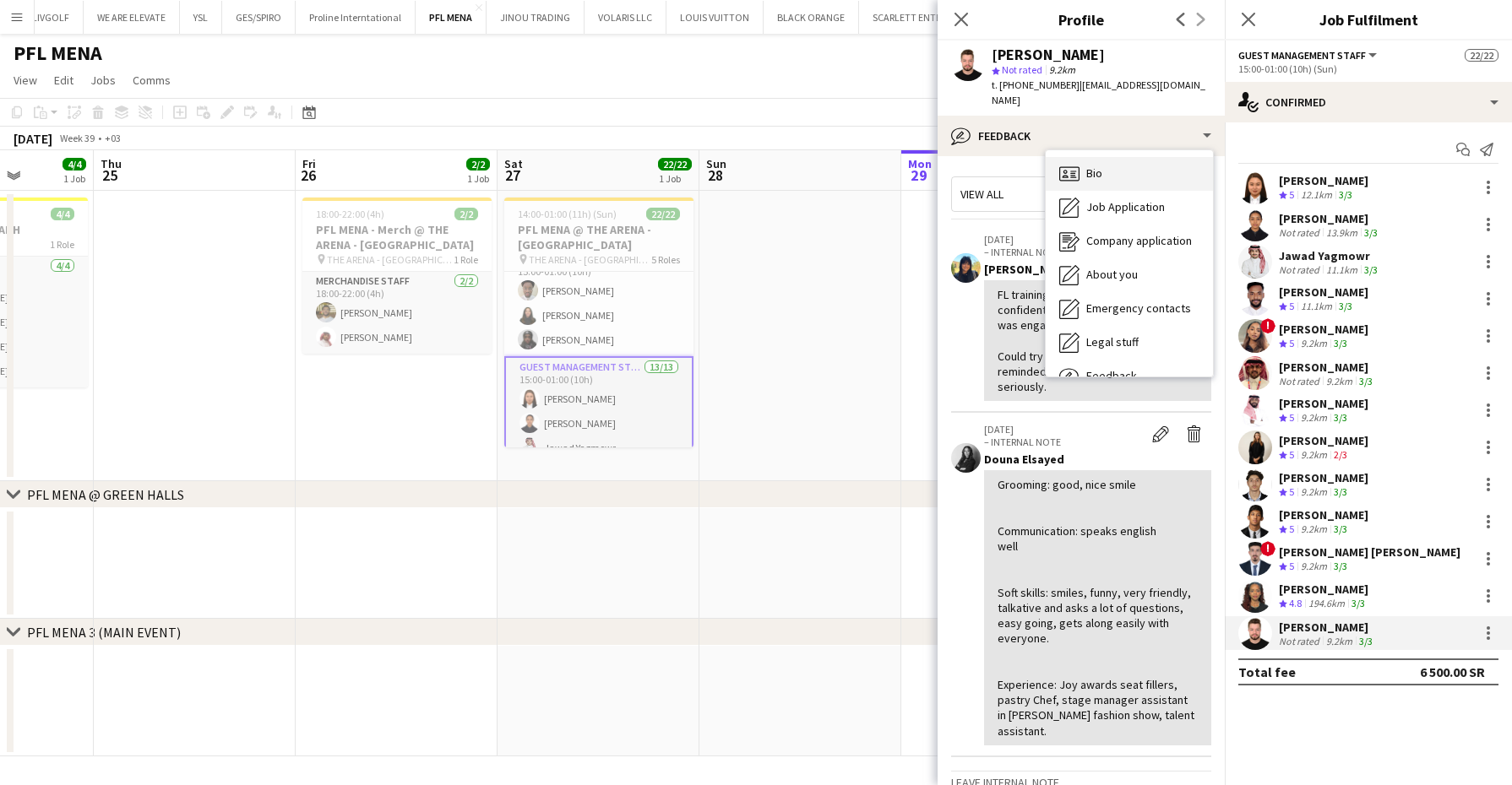
click at [1098, 166] on span "Bio" at bounding box center [1095, 173] width 16 height 16
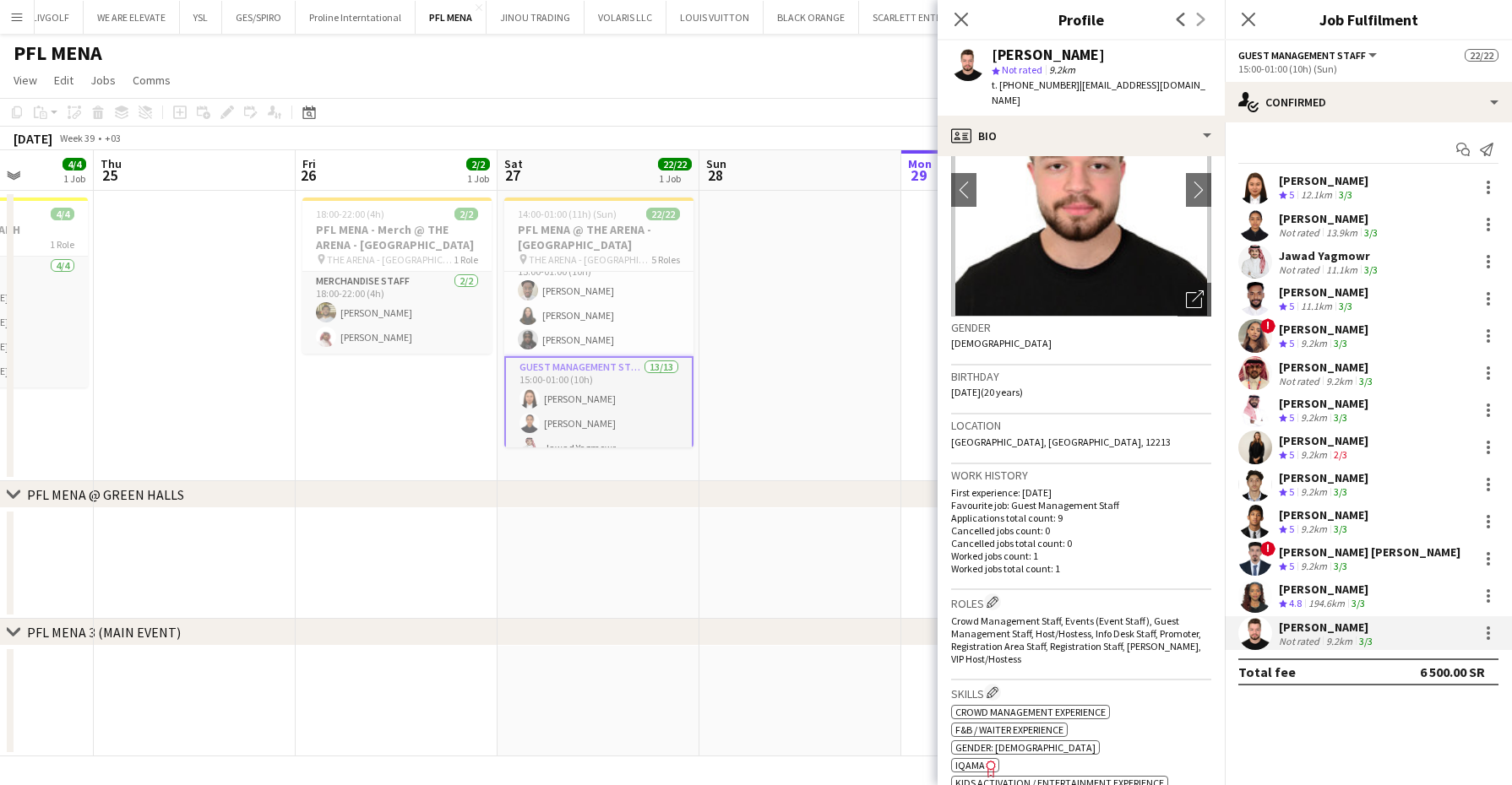
scroll to position [0, 0]
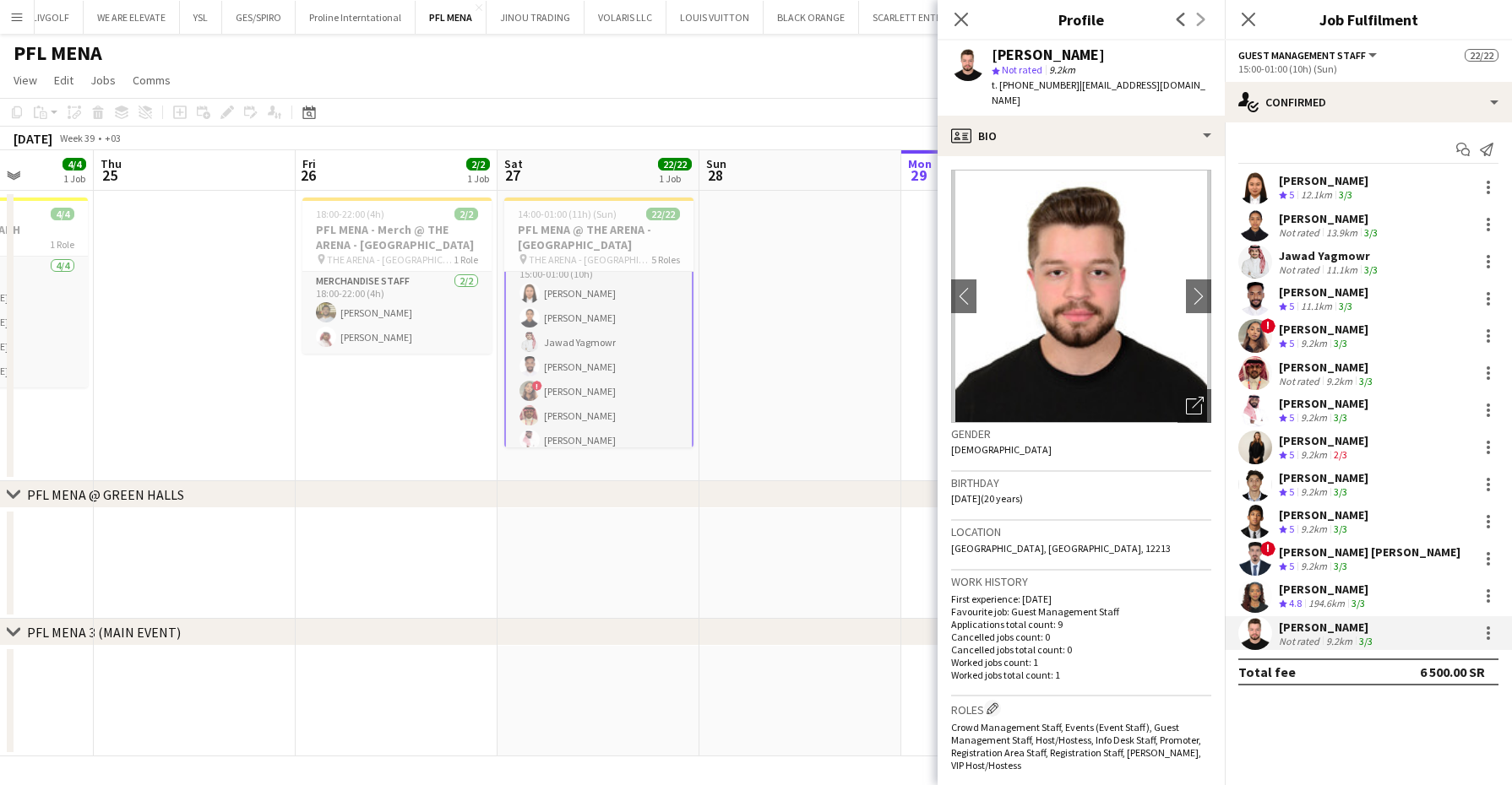
click at [751, 89] on app-page-menu "View Day view expanded Day view collapsed Month view Date picker Jump to today …" at bounding box center [756, 81] width 1512 height 32
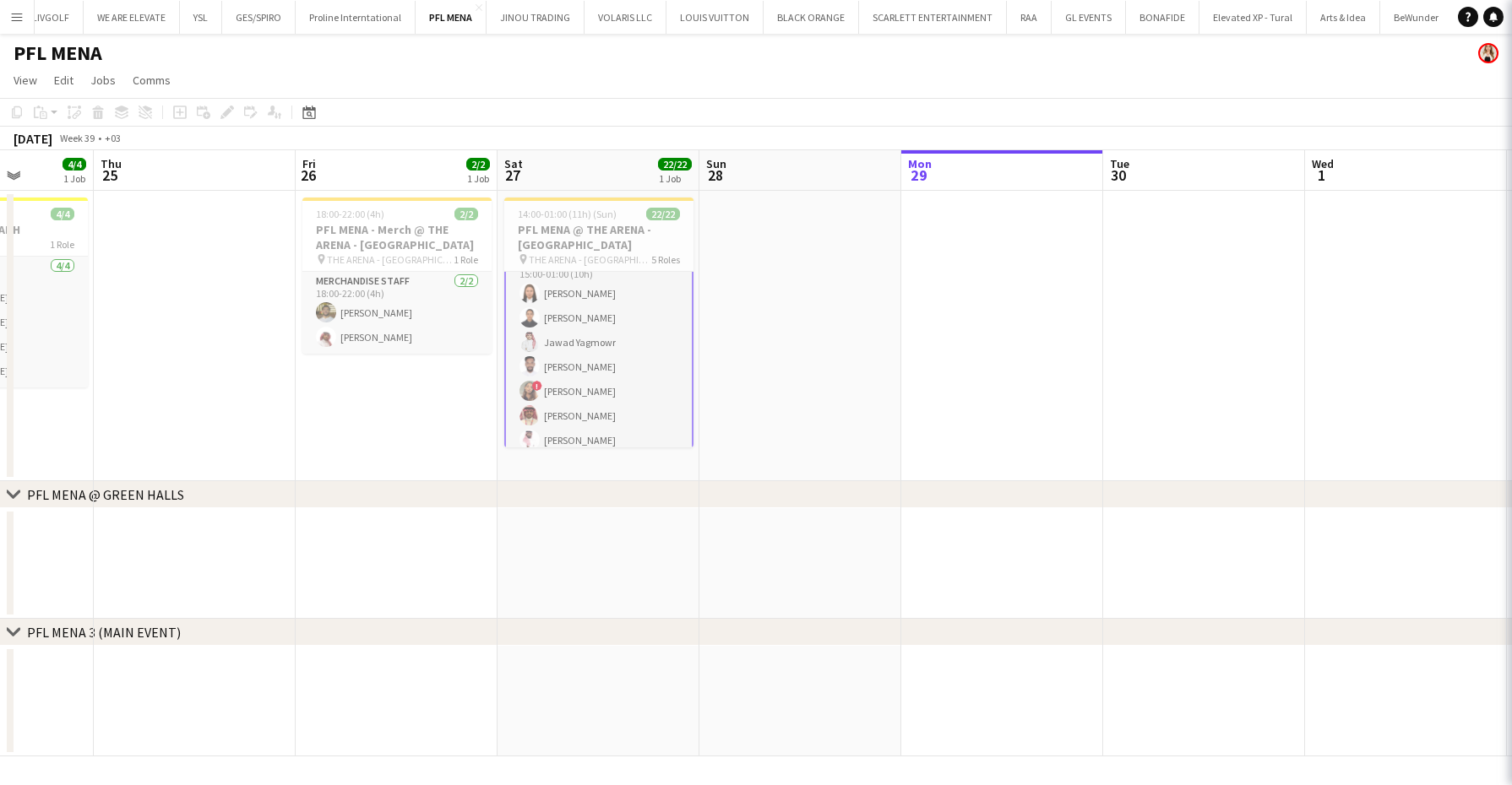
scroll to position [208, 0]
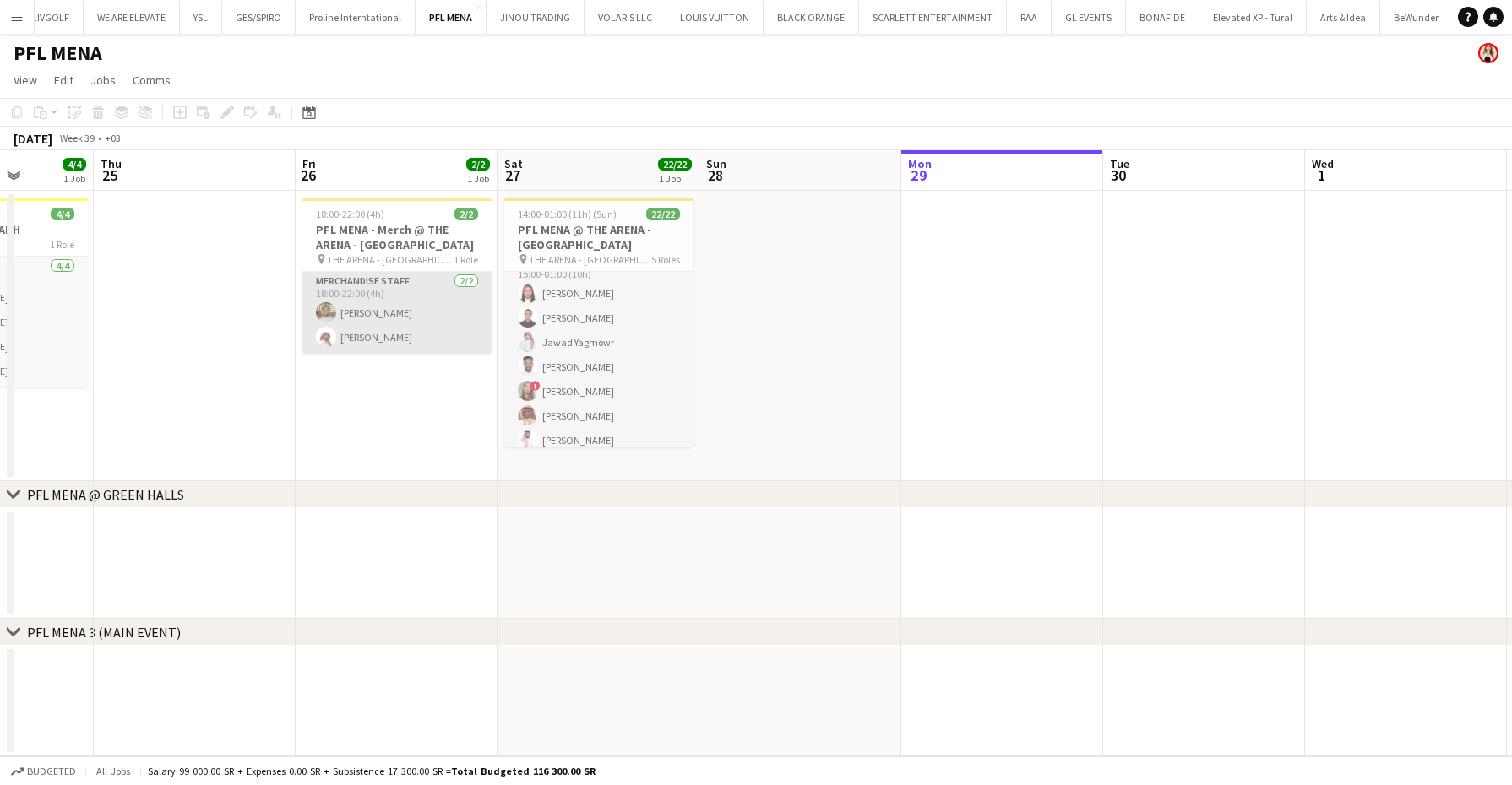
click at [447, 328] on app-card-role "Merchandise Staff 2/2 18:00-22:00 (4h) Abdullah Wagih Mohaned Mohammed" at bounding box center [396, 313] width 189 height 82
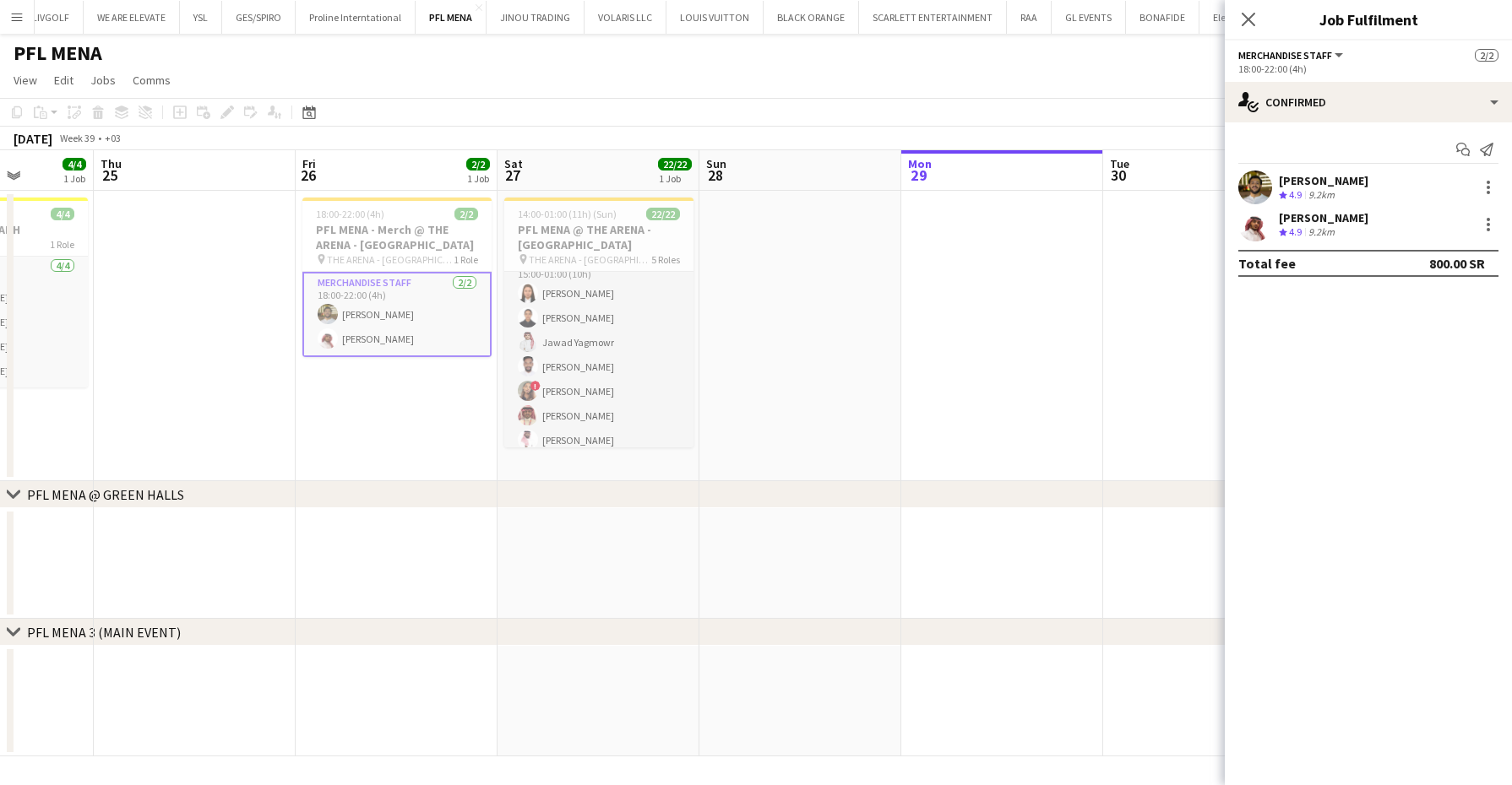
click at [1355, 225] on div "Mohaned Mohammed Crew rating 4.9 9.2km" at bounding box center [1323, 225] width 90 height 29
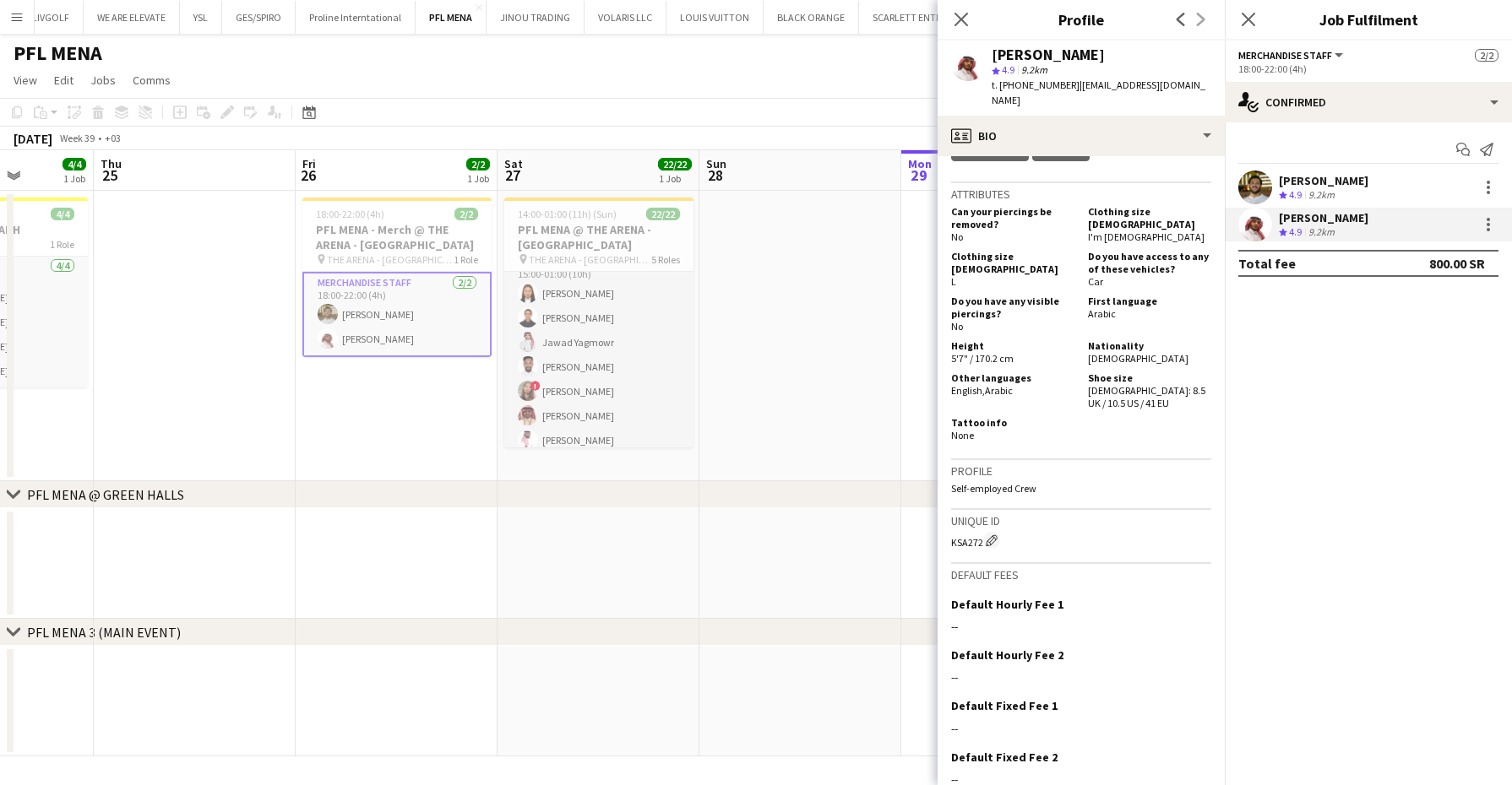
scroll to position [915, 0]
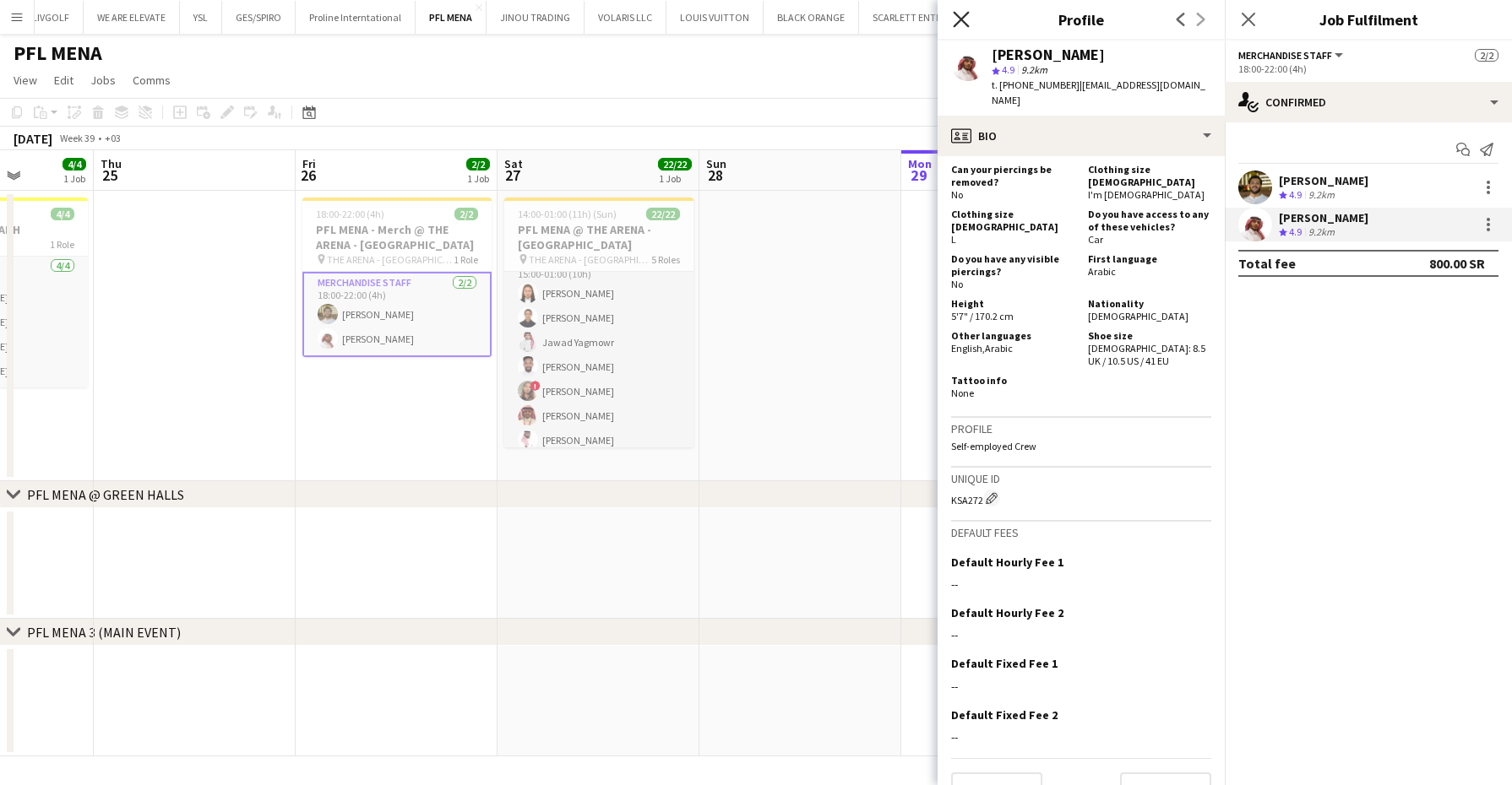
click at [956, 16] on icon "Close pop-in" at bounding box center [961, 19] width 16 height 16
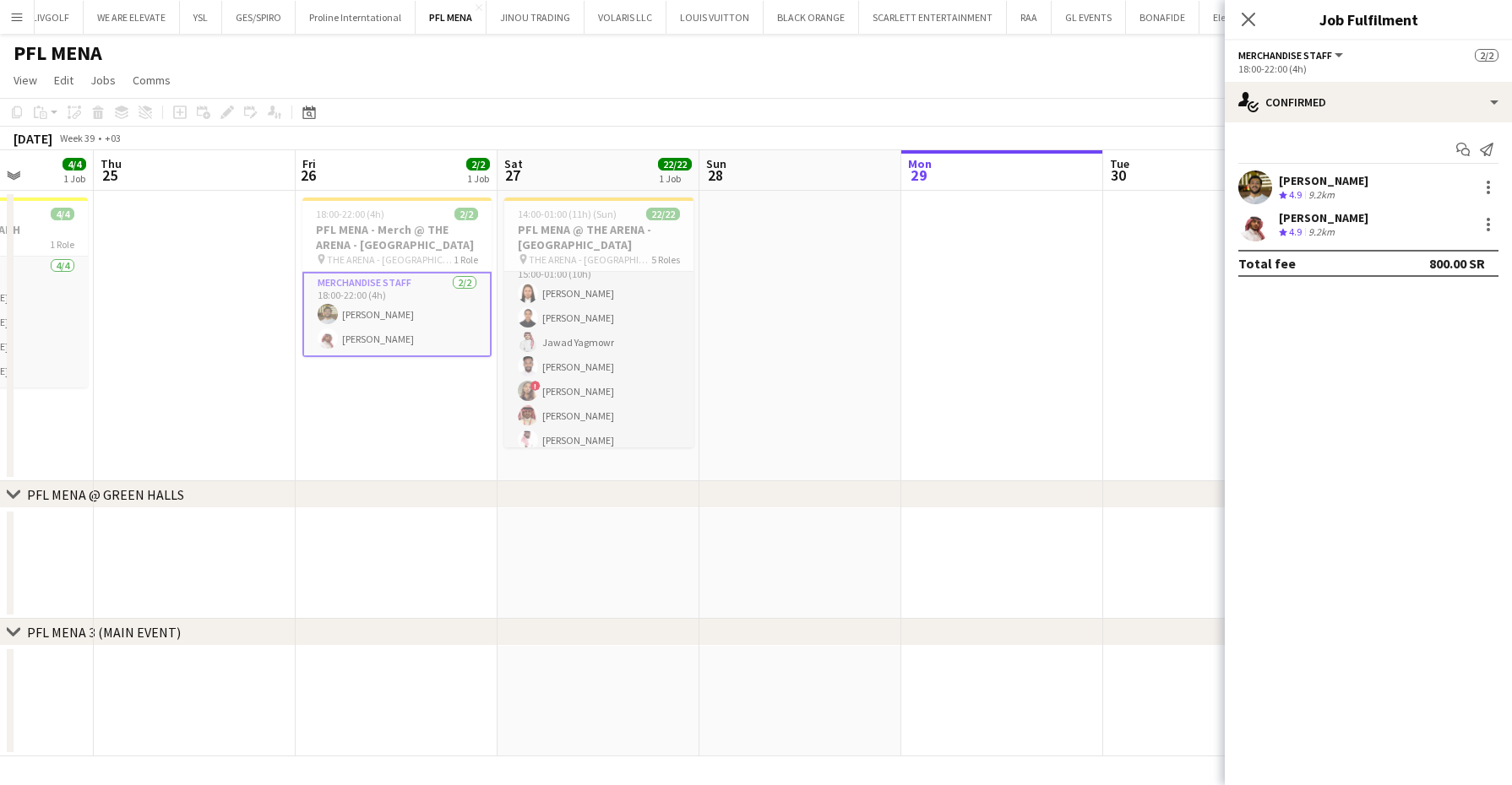
click at [1261, 16] on div "Close pop-in" at bounding box center [1248, 19] width 48 height 38
click at [1243, 17] on icon "Close pop-in" at bounding box center [1248, 19] width 16 height 16
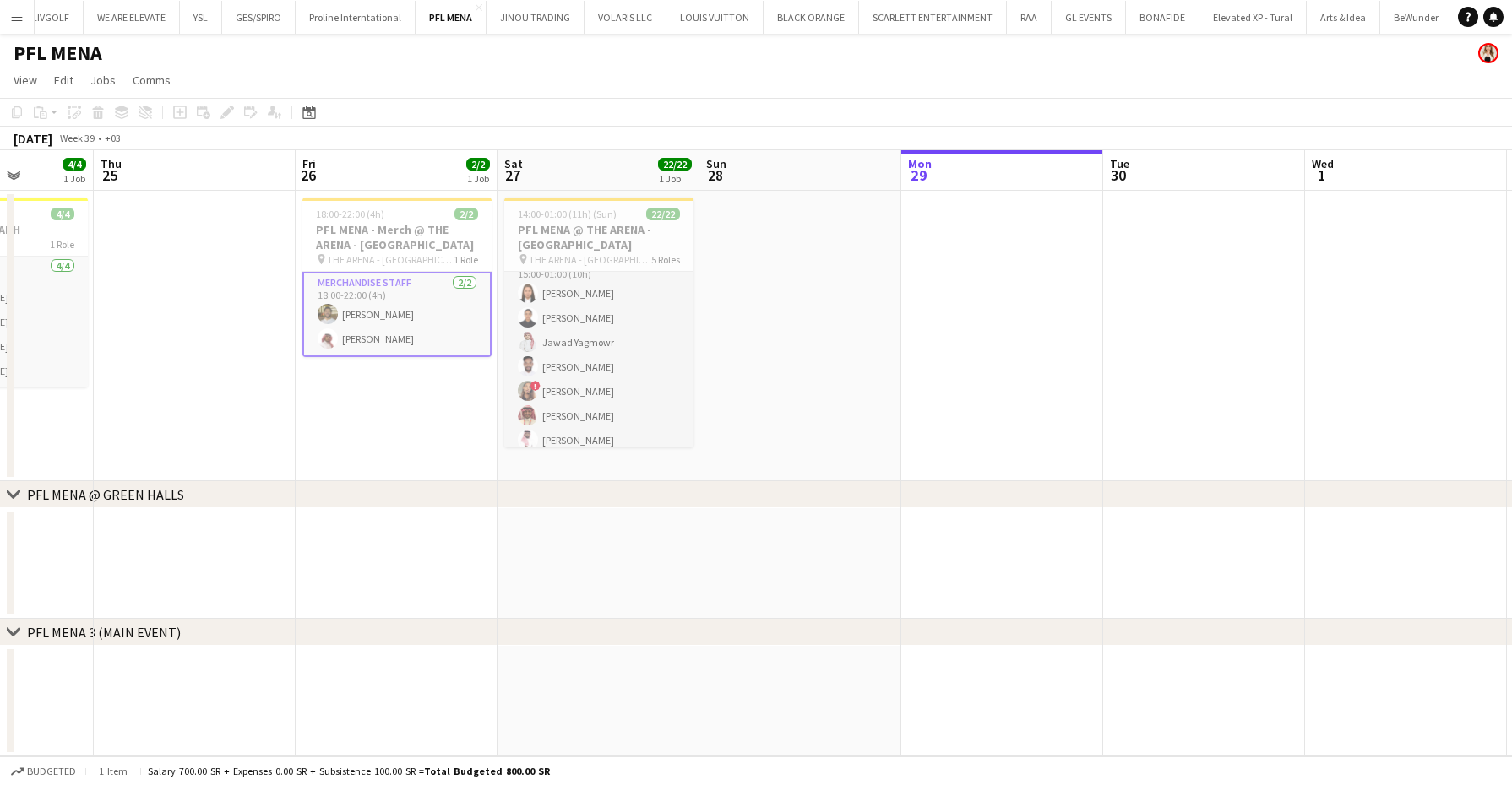
click at [902, 391] on app-date-cell at bounding box center [1002, 337] width 202 height 291
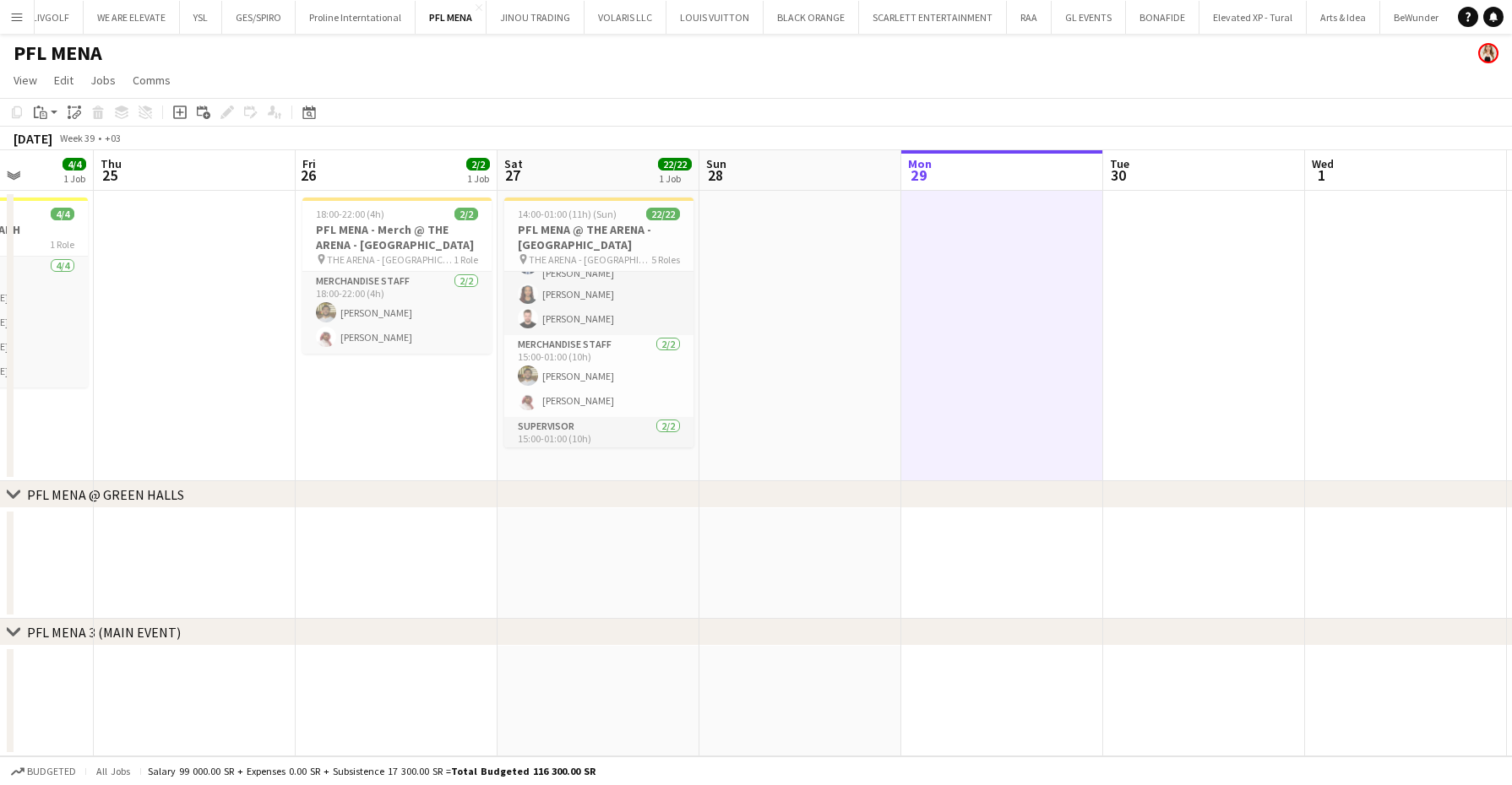
scroll to position [524, 0]
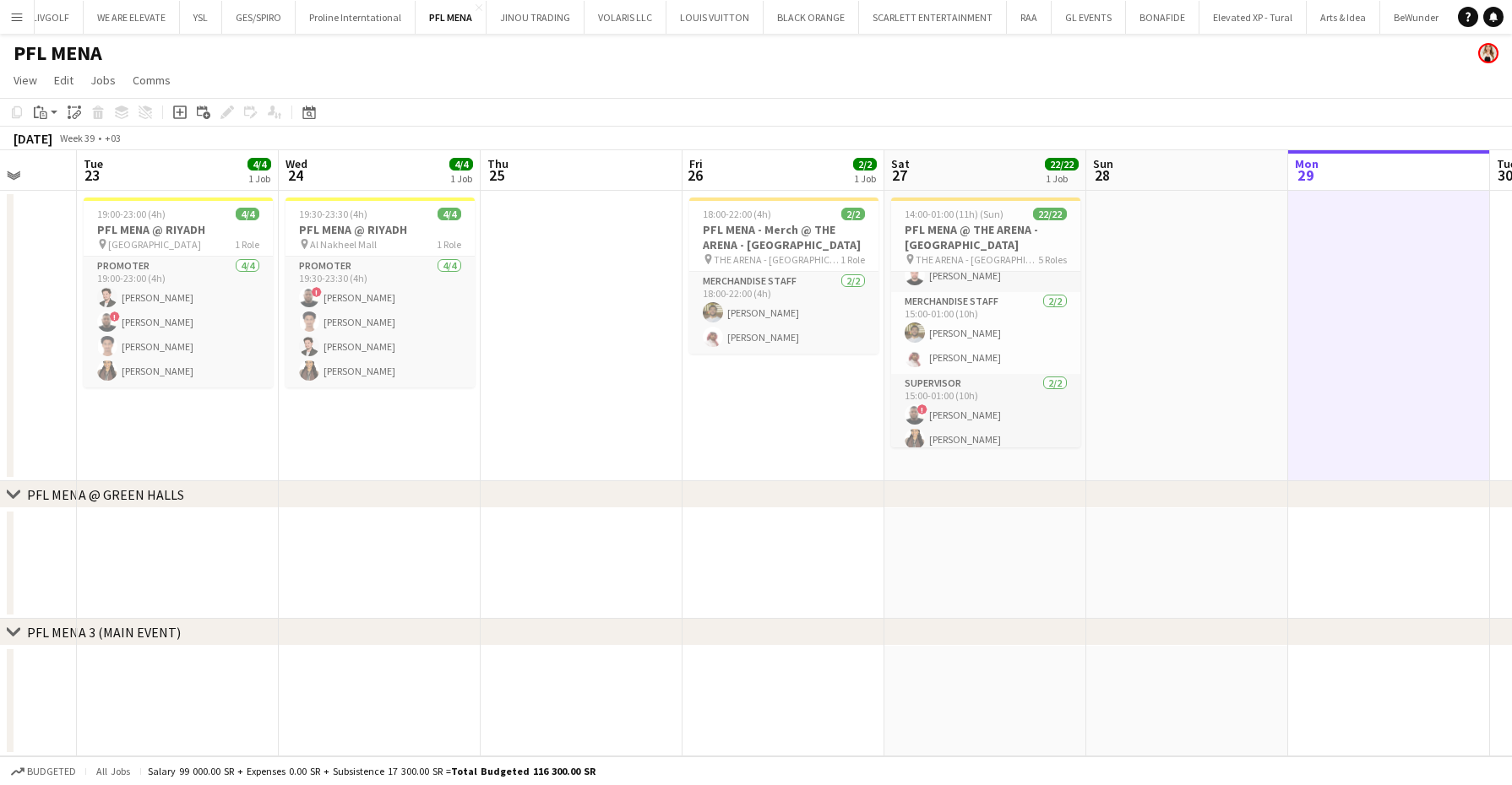
drag, startPoint x: 160, startPoint y: 365, endPoint x: 547, endPoint y: 355, distance: 387.1
click at [547, 355] on app-calendar-viewport "Sat 20 Sun 21 Mon 22 Tue 23 4/4 1 Job Wed 24 4/4 1 Job Thu 25 Fri 26 2/2 1 Job …" at bounding box center [756, 453] width 1512 height 607
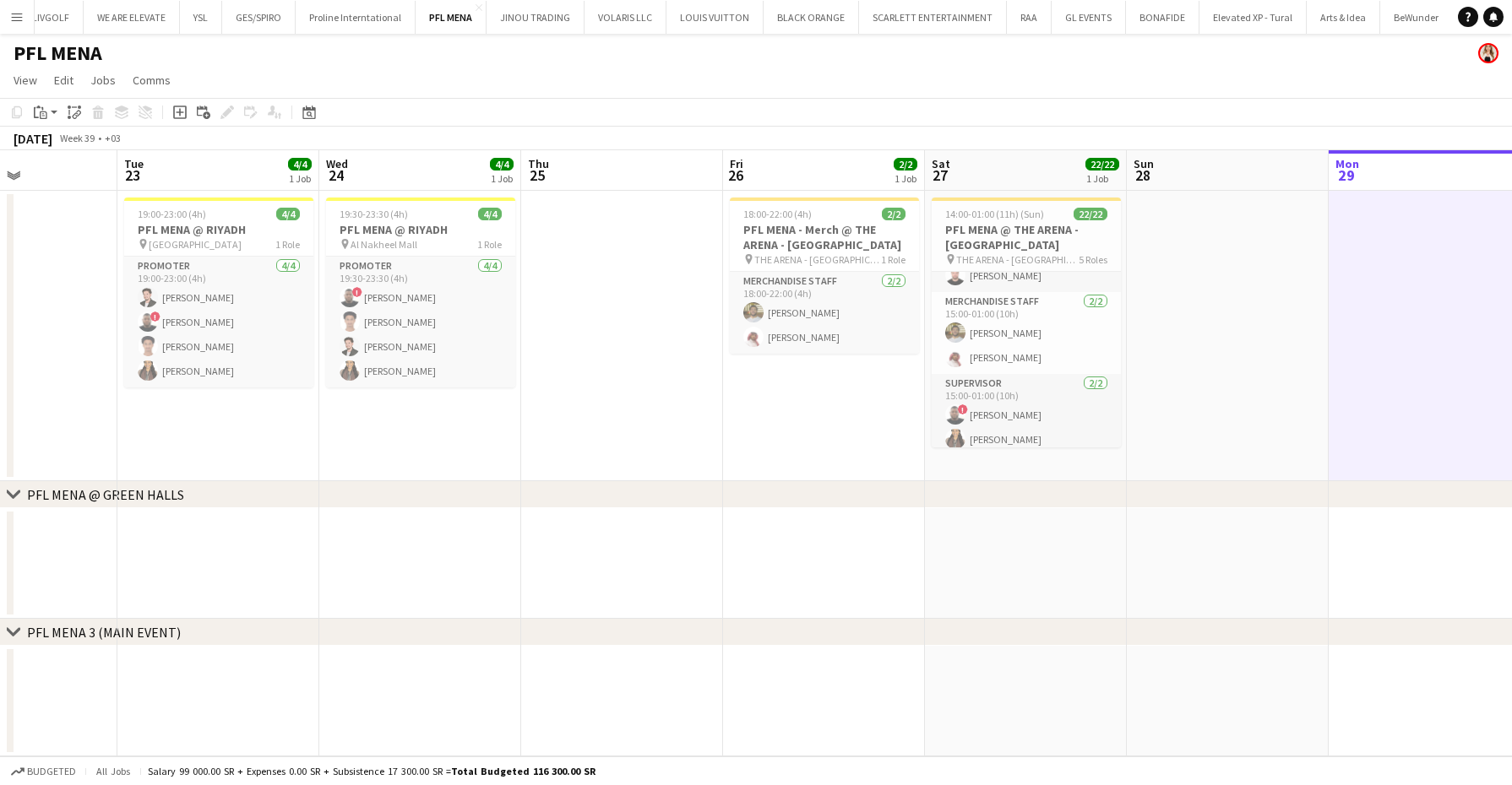
scroll to position [0, 482]
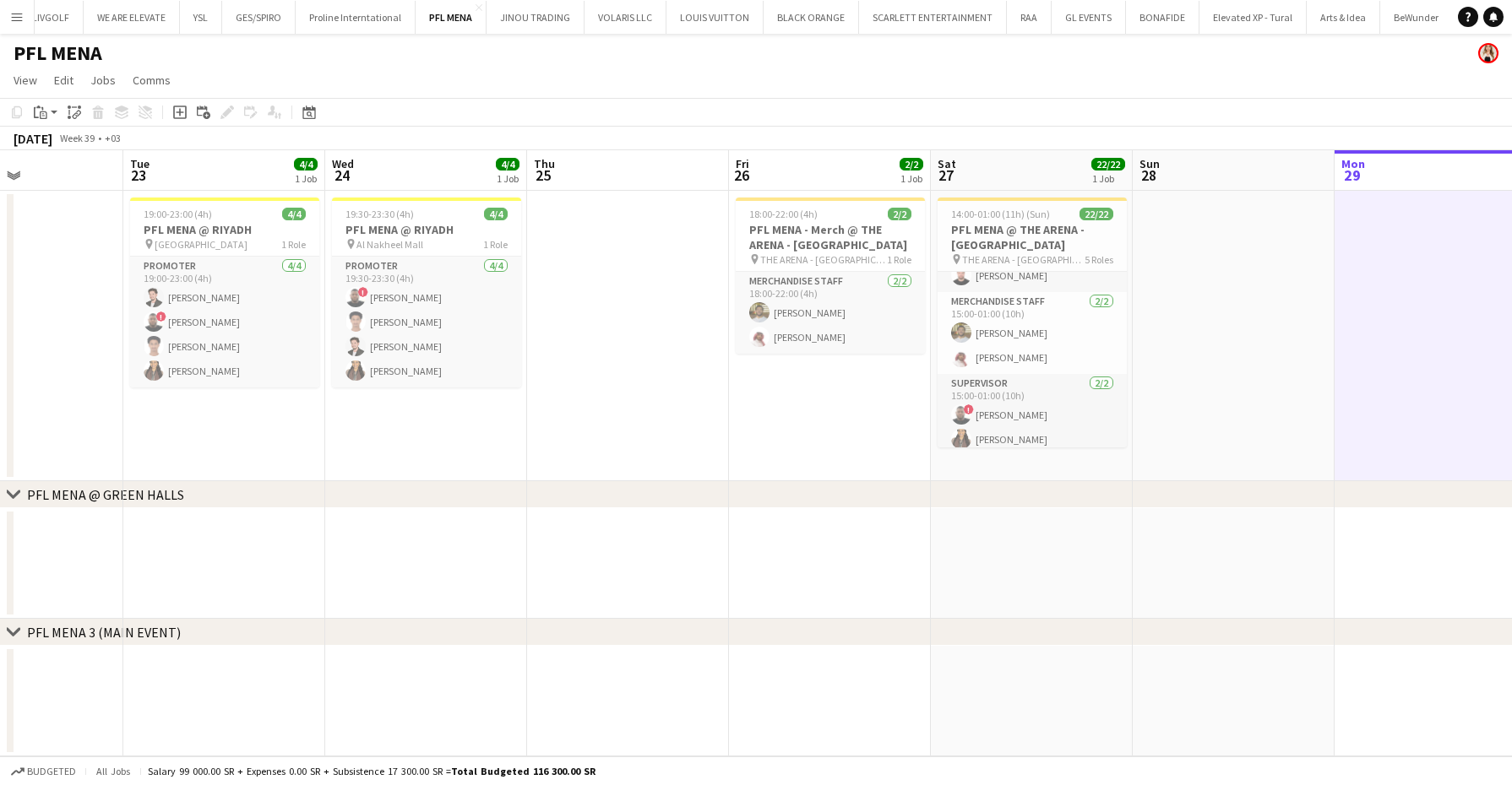
drag, startPoint x: 431, startPoint y: 411, endPoint x: 477, endPoint y: 406, distance: 46.3
click at [477, 406] on app-calendar-viewport "Sat 20 Sun 21 Mon 22 Tue 23 4/4 1 Job Wed 24 4/4 1 Job Thu 25 Fri 26 2/2 1 Job …" at bounding box center [756, 453] width 1512 height 607
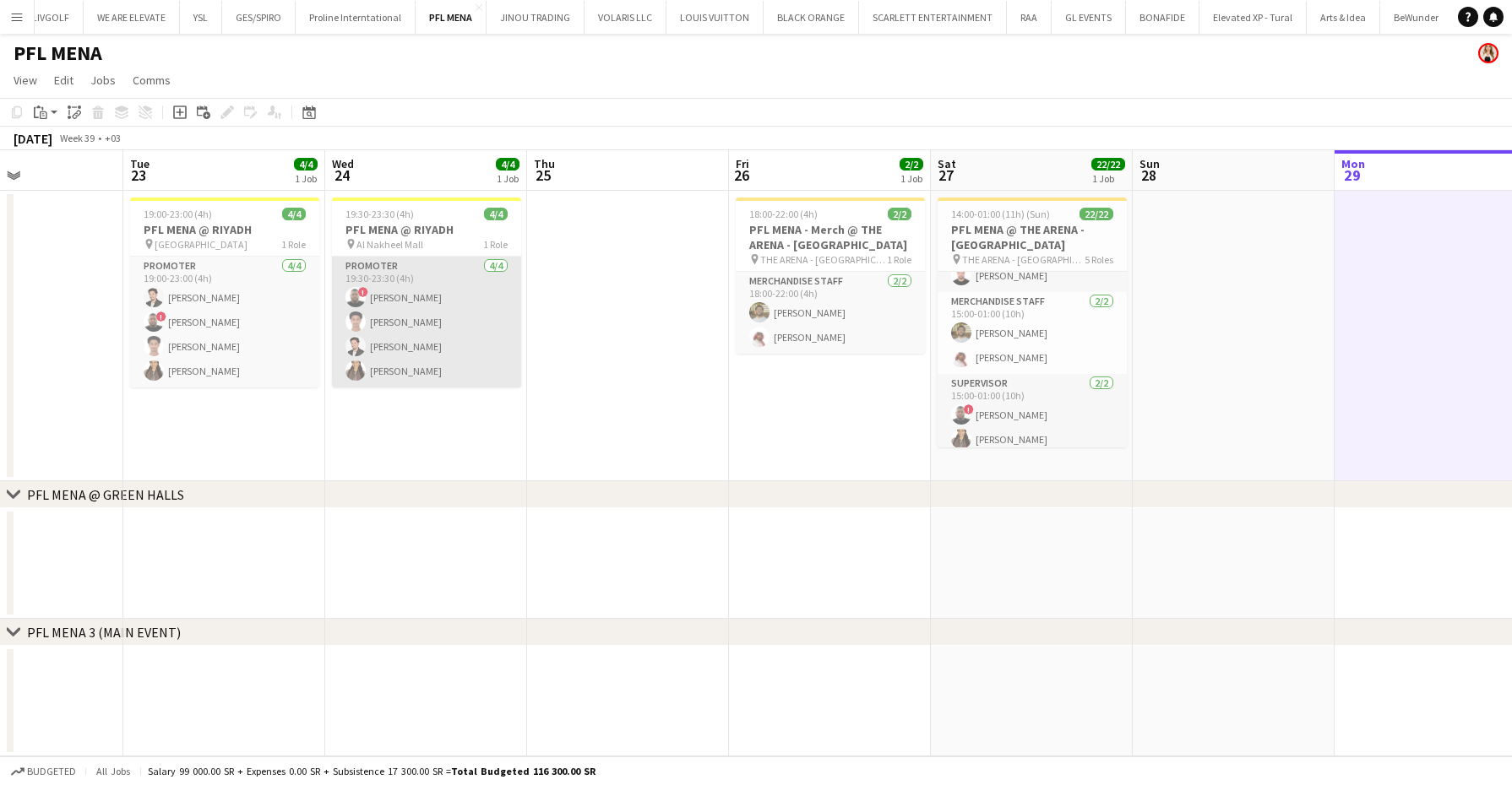
click at [457, 357] on app-card-role "Promoter 4/4 19:30-23:30 (4h) ! Ahmed Ramzi Saeed Abdulghani Jawhar Omar Leena …" at bounding box center [427, 322] width 189 height 131
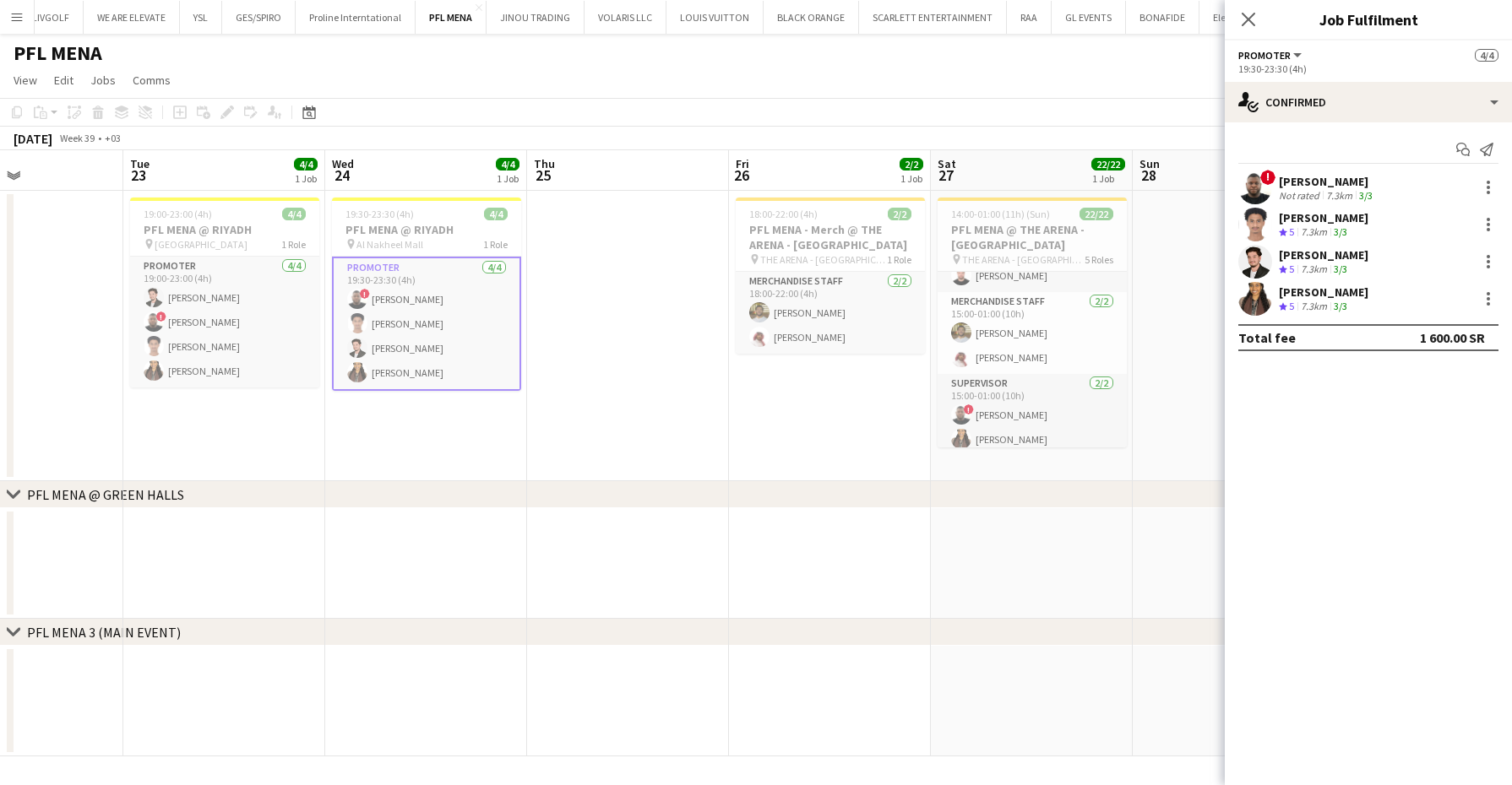
click at [1279, 231] on icon "Crew rating" at bounding box center [1282, 231] width 8 height 8
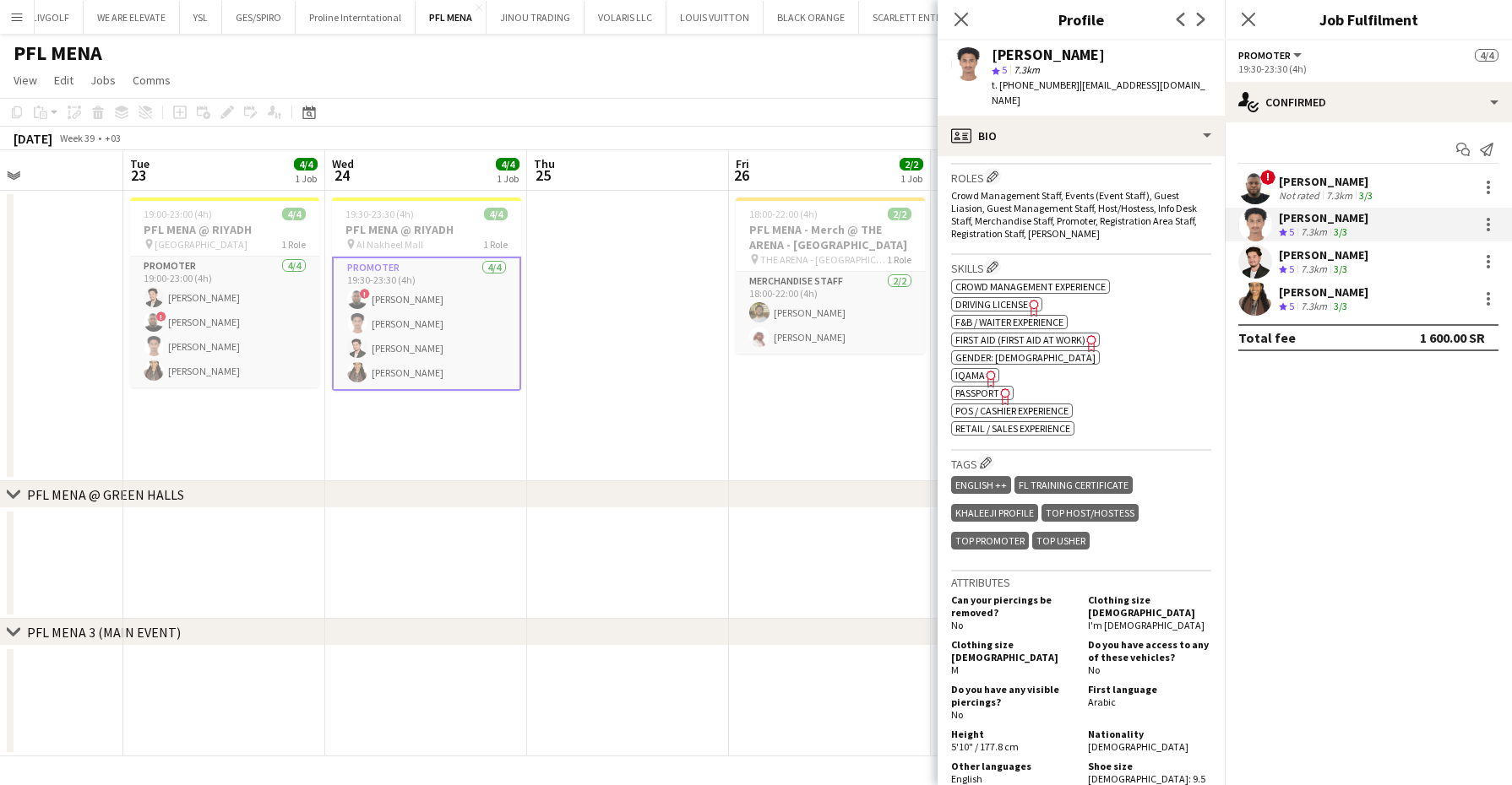
scroll to position [739, 0]
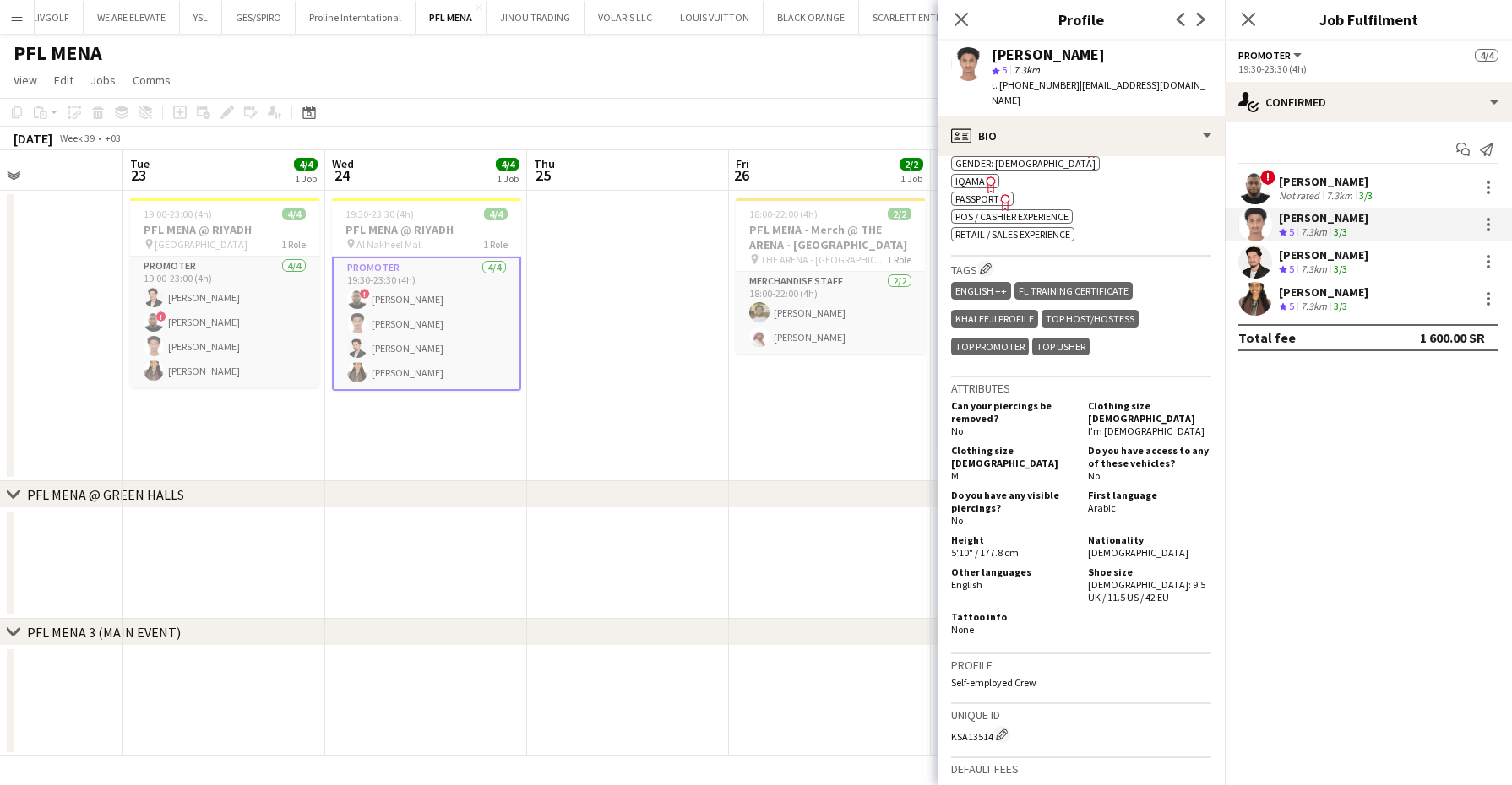
click at [1289, 190] on div "Not rated" at bounding box center [1301, 196] width 44 height 13
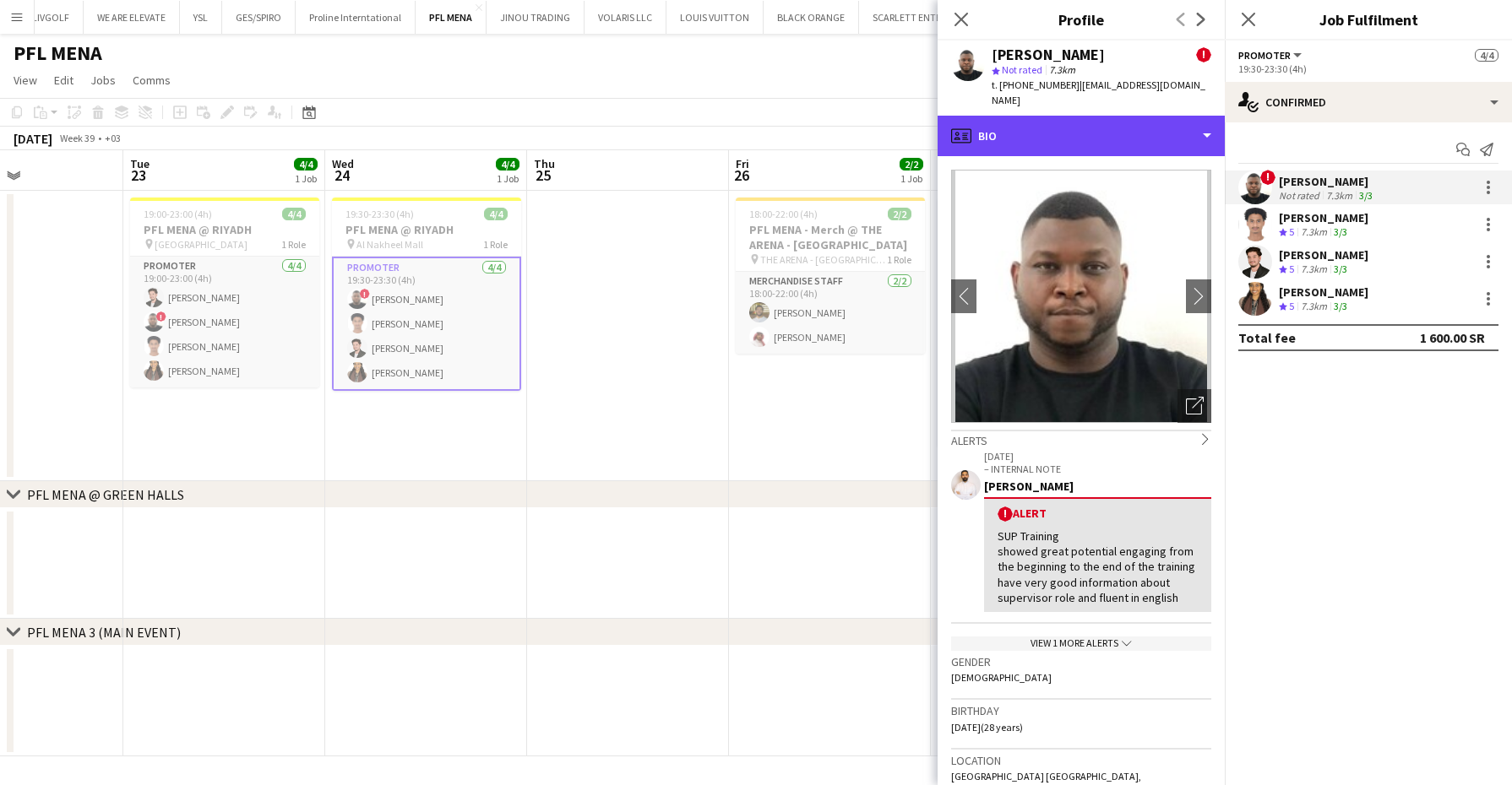
click at [1087, 140] on div "profile Bio" at bounding box center [1082, 135] width 287 height 40
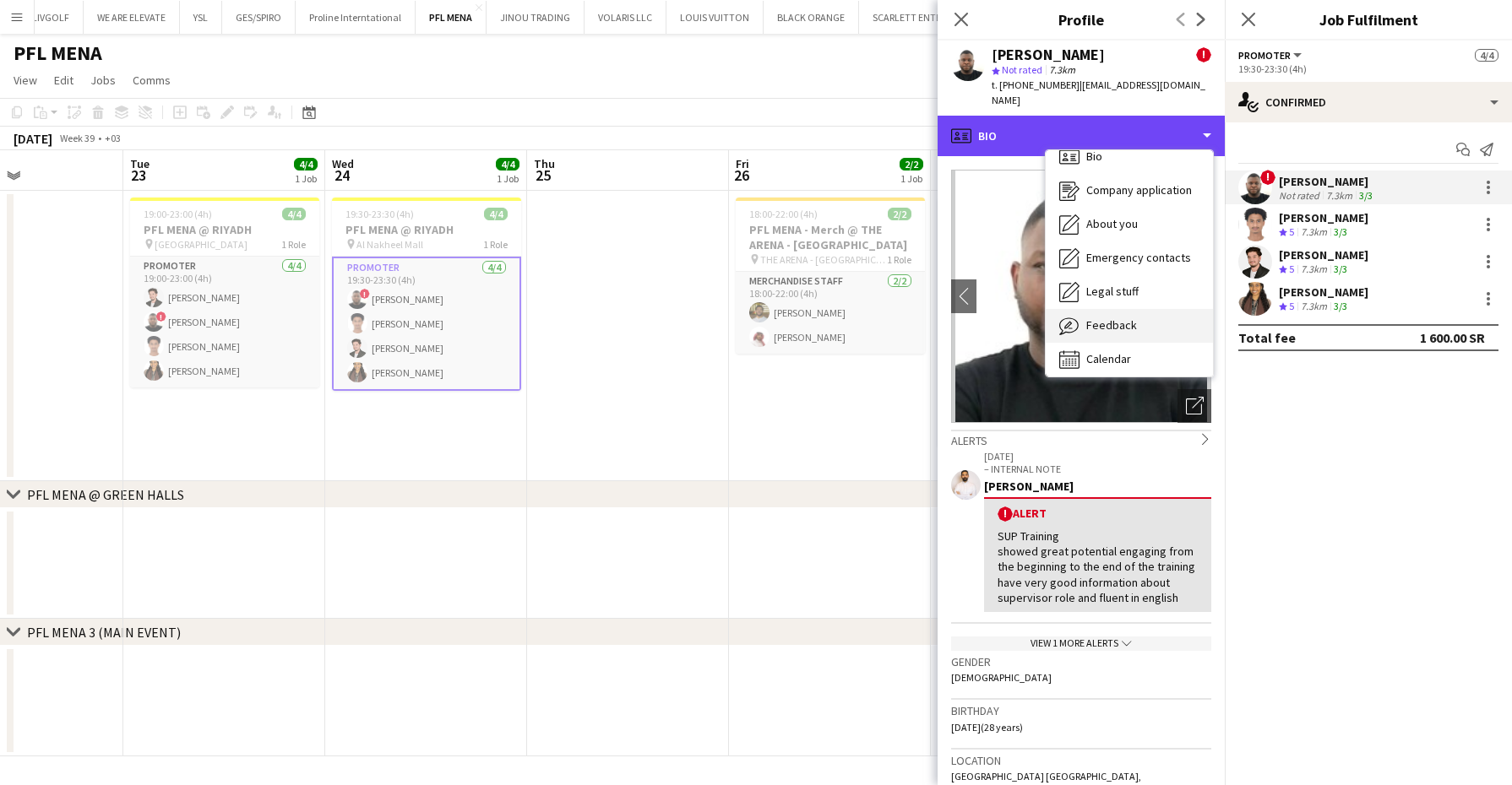
scroll to position [23, 0]
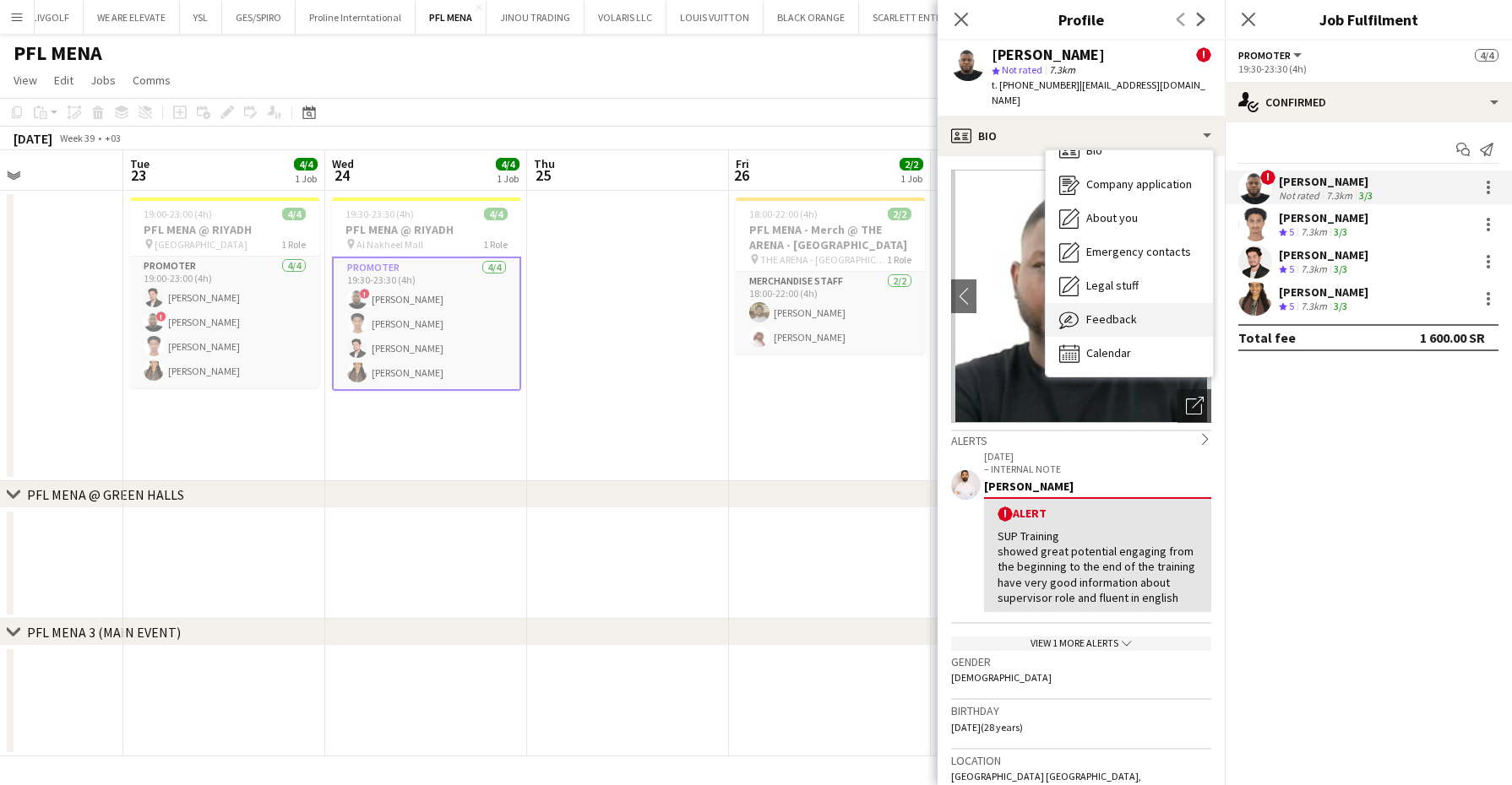
click at [1124, 312] on span "Feedback" at bounding box center [1111, 319] width 50 height 16
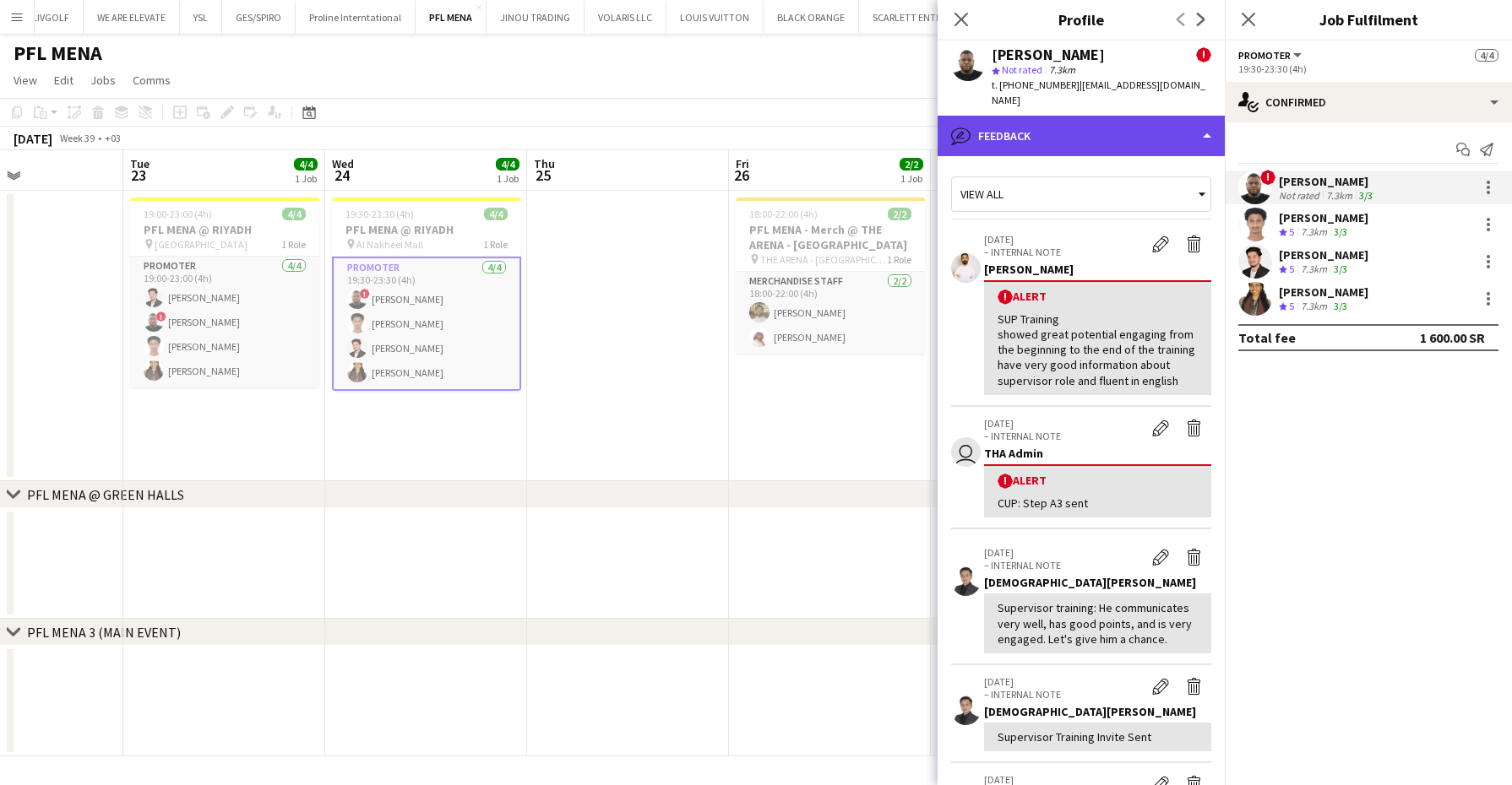
click at [1139, 129] on div "bubble-pencil Feedback" at bounding box center [1082, 135] width 287 height 40
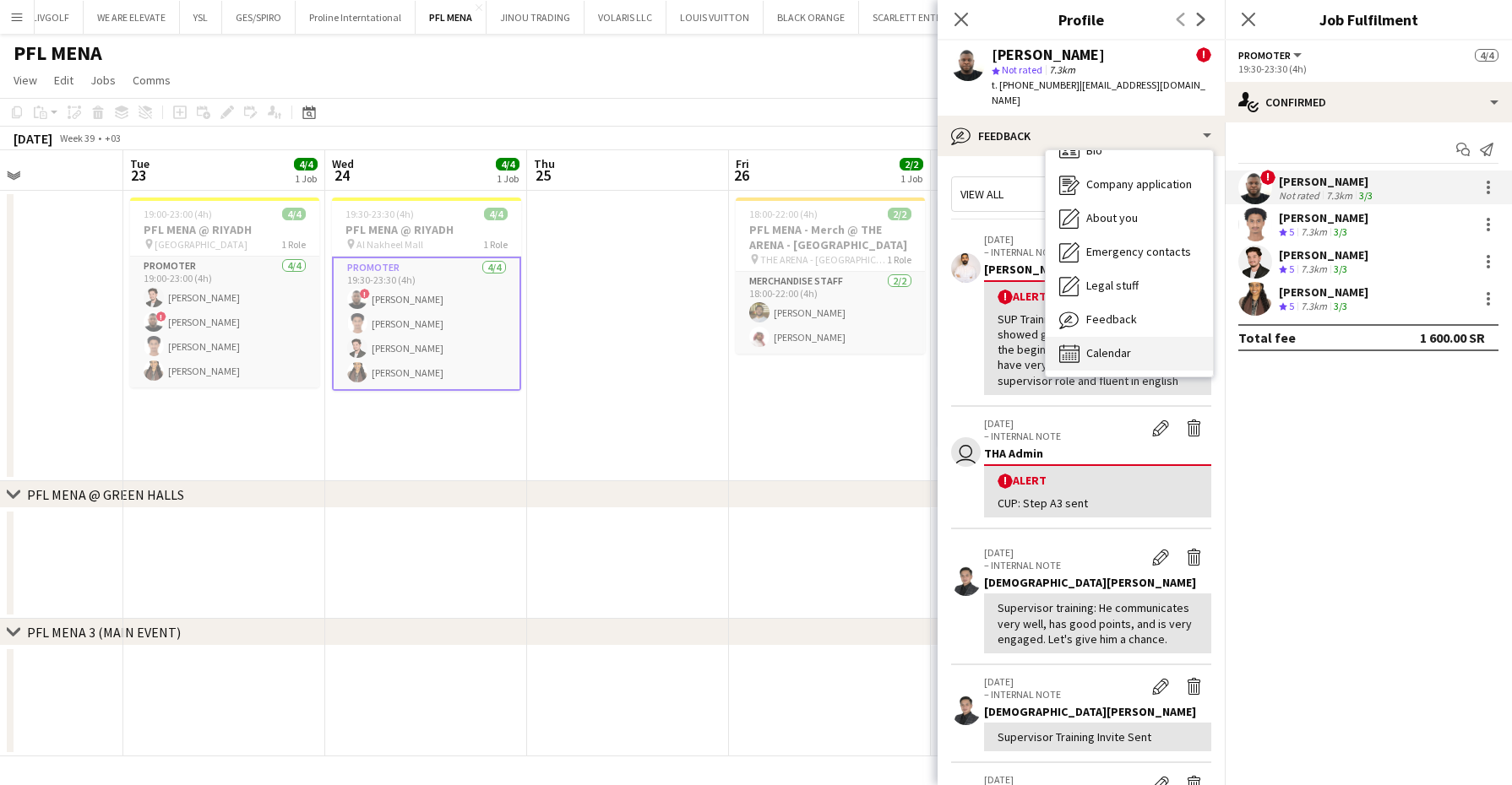
click at [1132, 337] on div "Calendar Calendar" at bounding box center [1129, 353] width 167 height 34
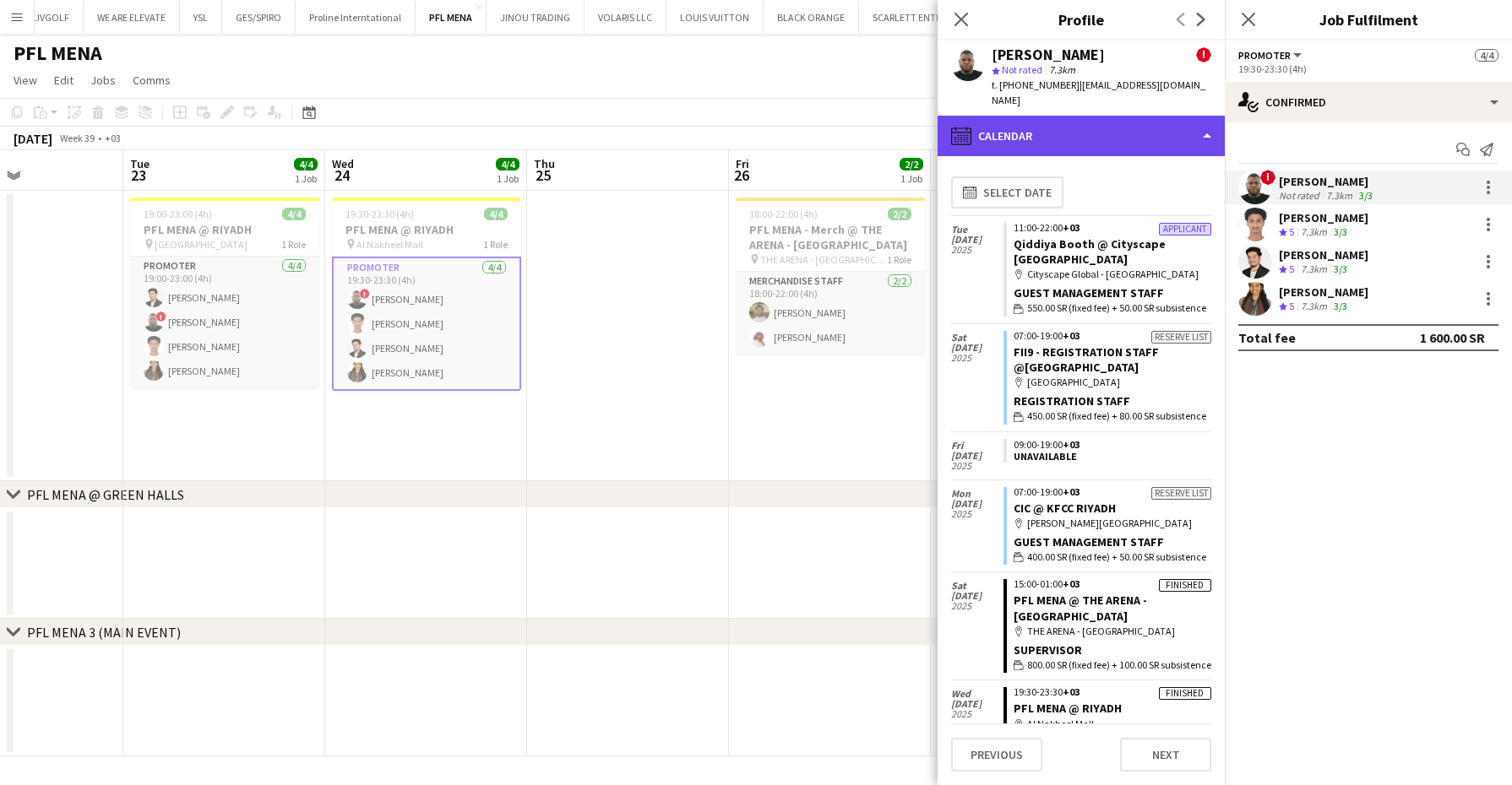
click at [1123, 119] on div "calendar-full Calendar" at bounding box center [1082, 135] width 287 height 40
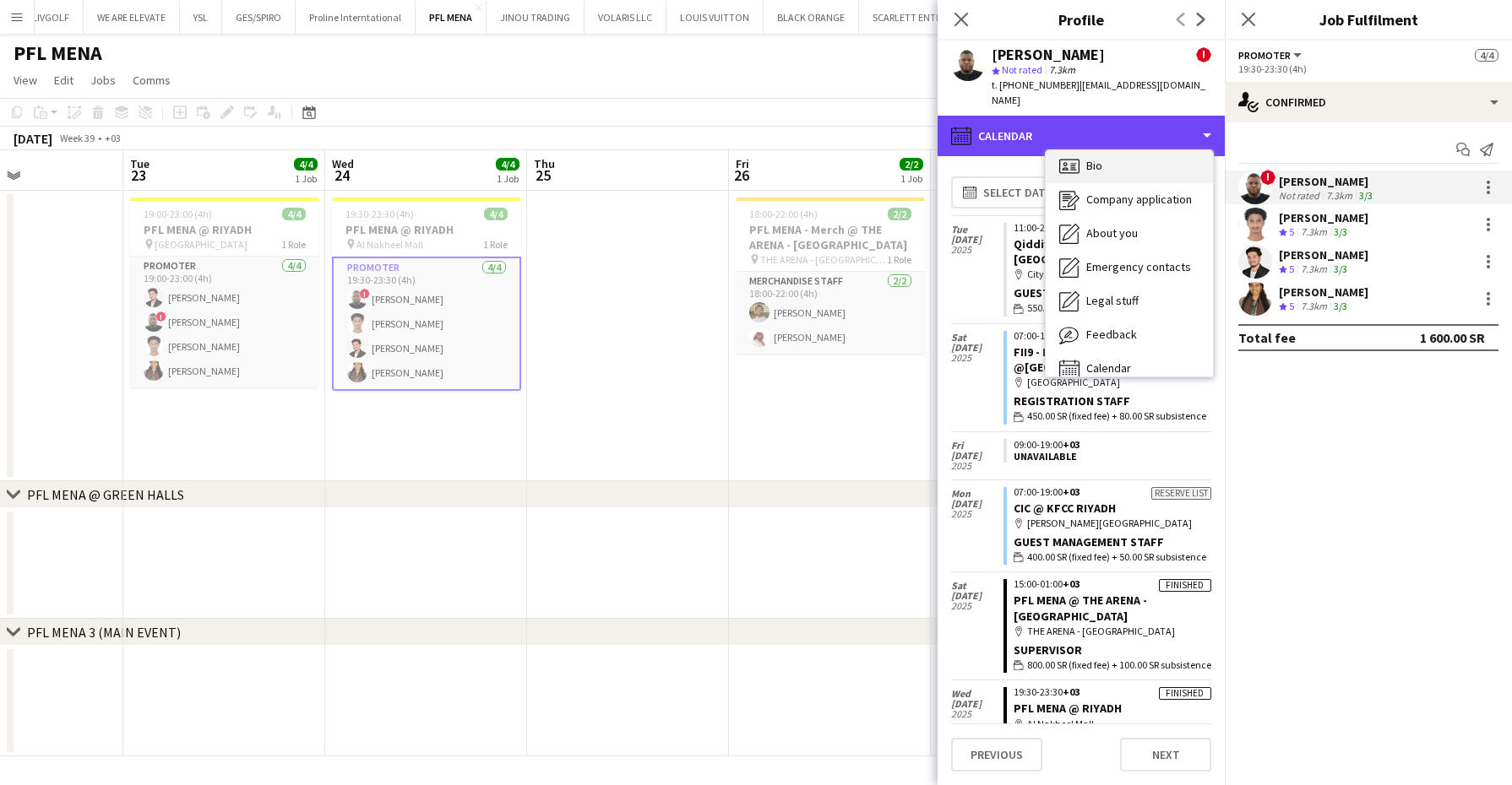
scroll to position [0, 0]
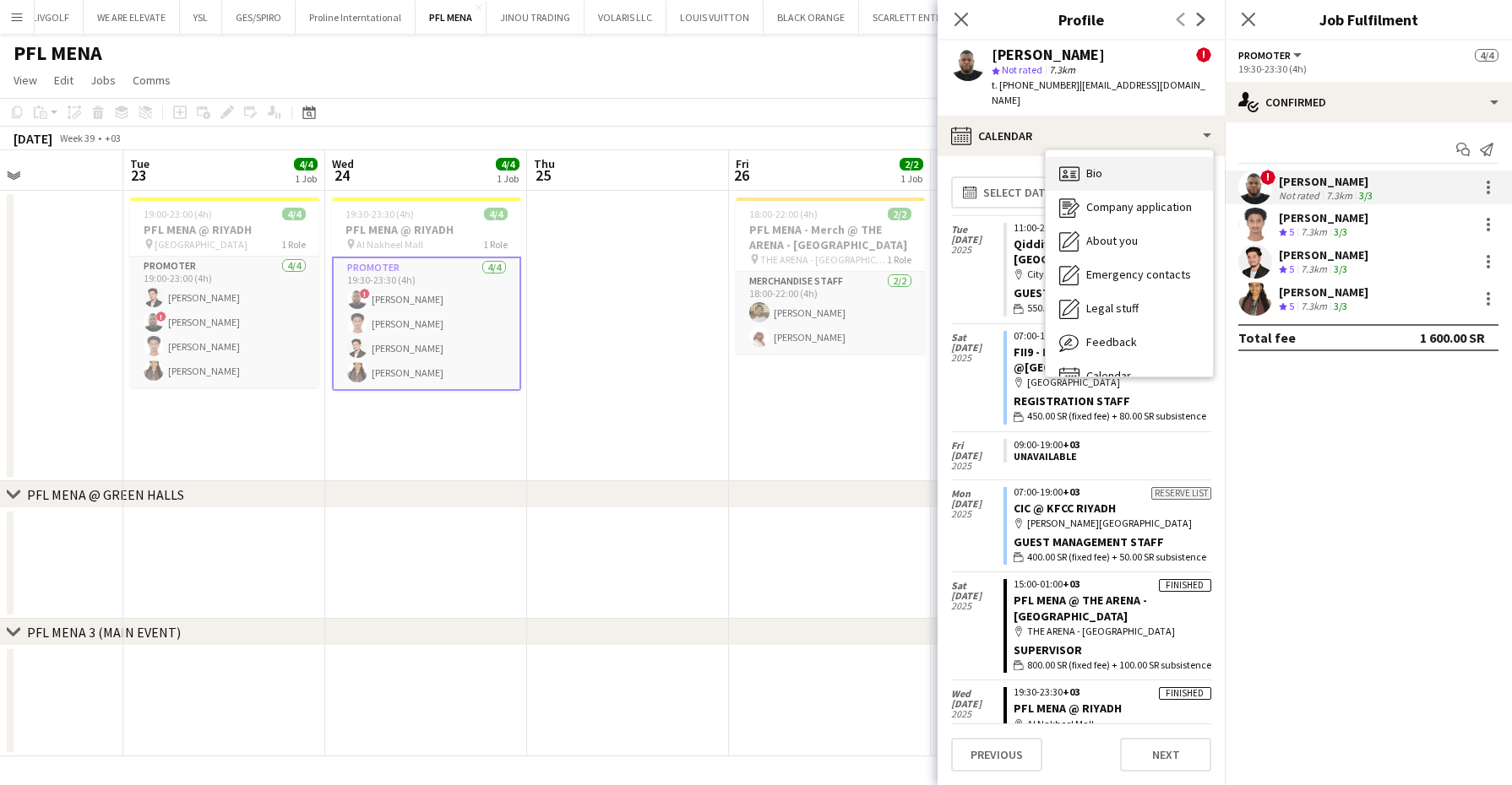
drag, startPoint x: 1115, startPoint y: 139, endPoint x: 1116, endPoint y: 155, distance: 16.0
click at [1116, 155] on div "Bio Bio Company application Company application About you About you Emergency c…" at bounding box center [1129, 263] width 167 height 226
click at [1116, 157] on div "Bio Bio" at bounding box center [1129, 174] width 167 height 34
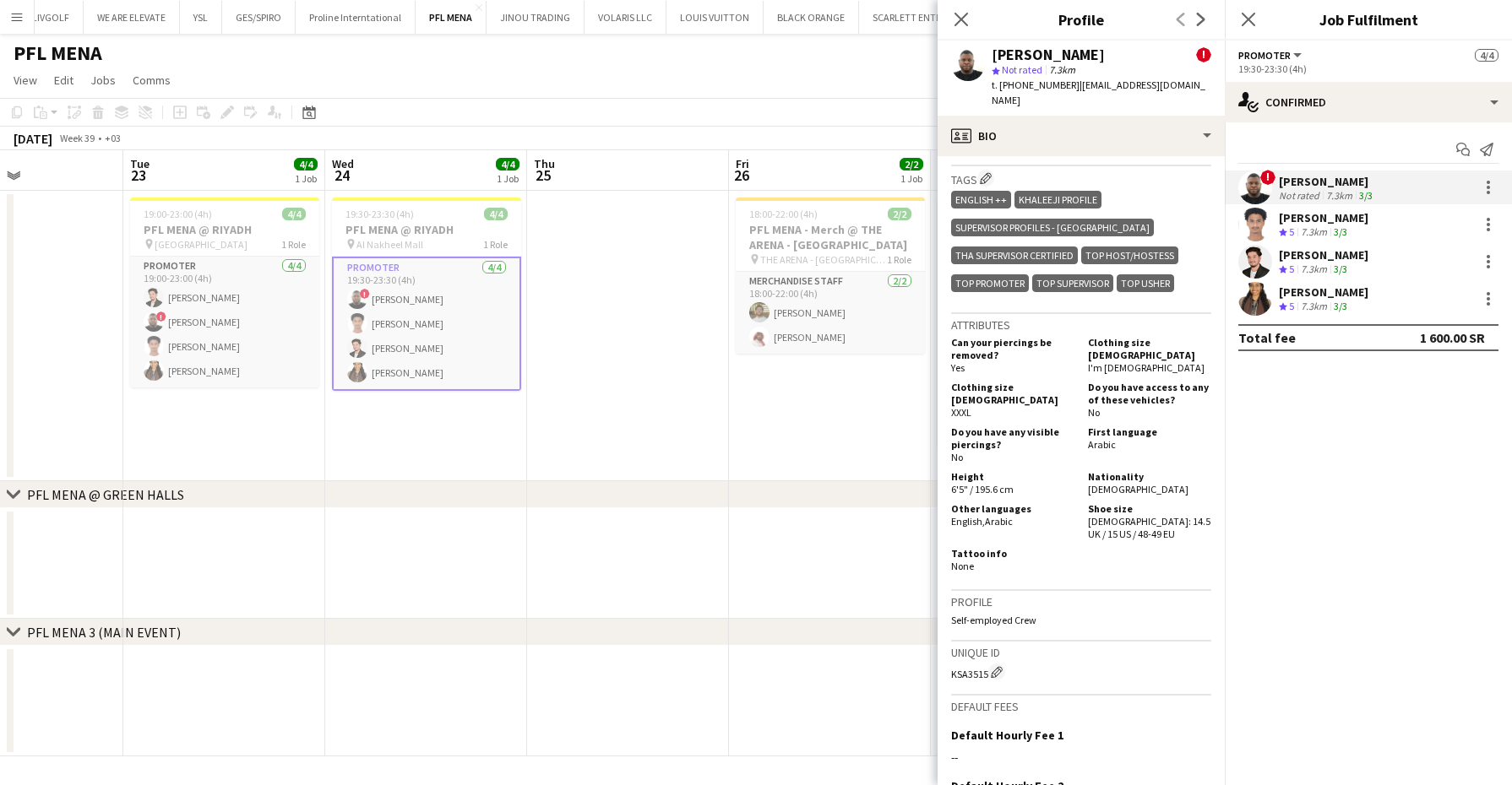
scroll to position [528, 0]
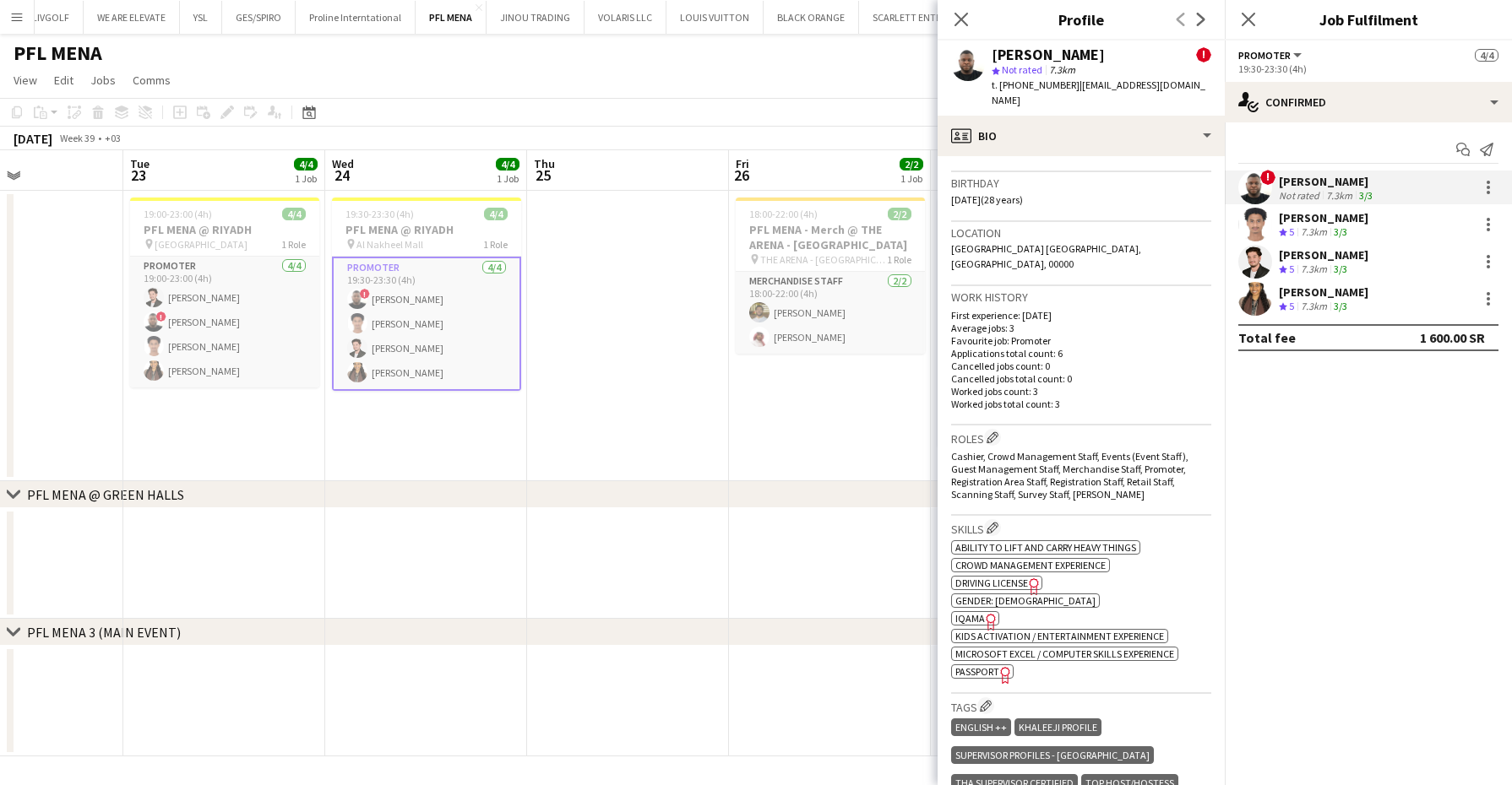
click at [982, 613] on icon "Freelancer has uploaded a photo validation of skill. Click to see" at bounding box center [990, 621] width 17 height 17
click at [1037, 88] on span "t. +966573400693" at bounding box center [1036, 85] width 88 height 13
copy span "966573400693"
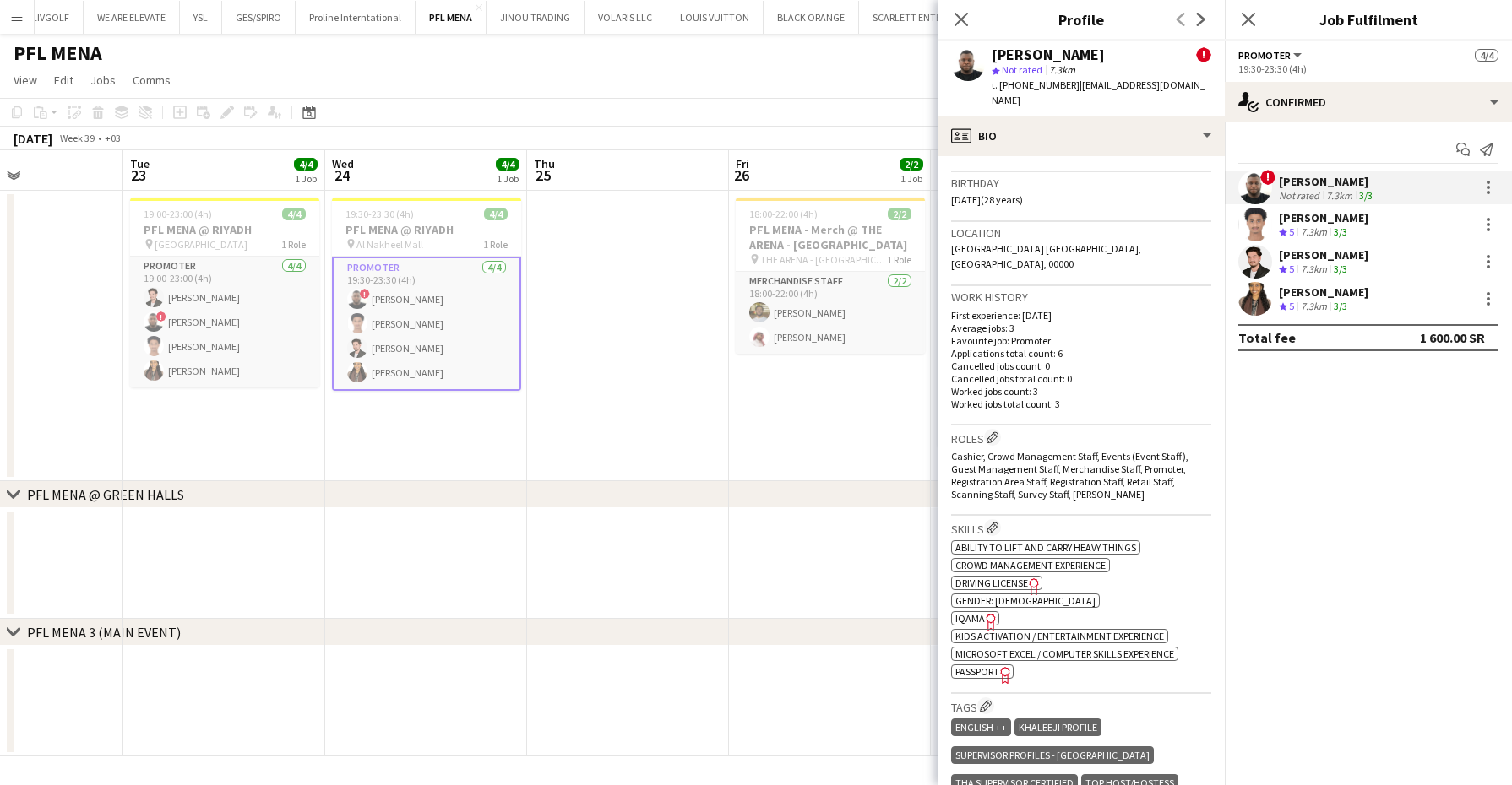
scroll to position [633, 0]
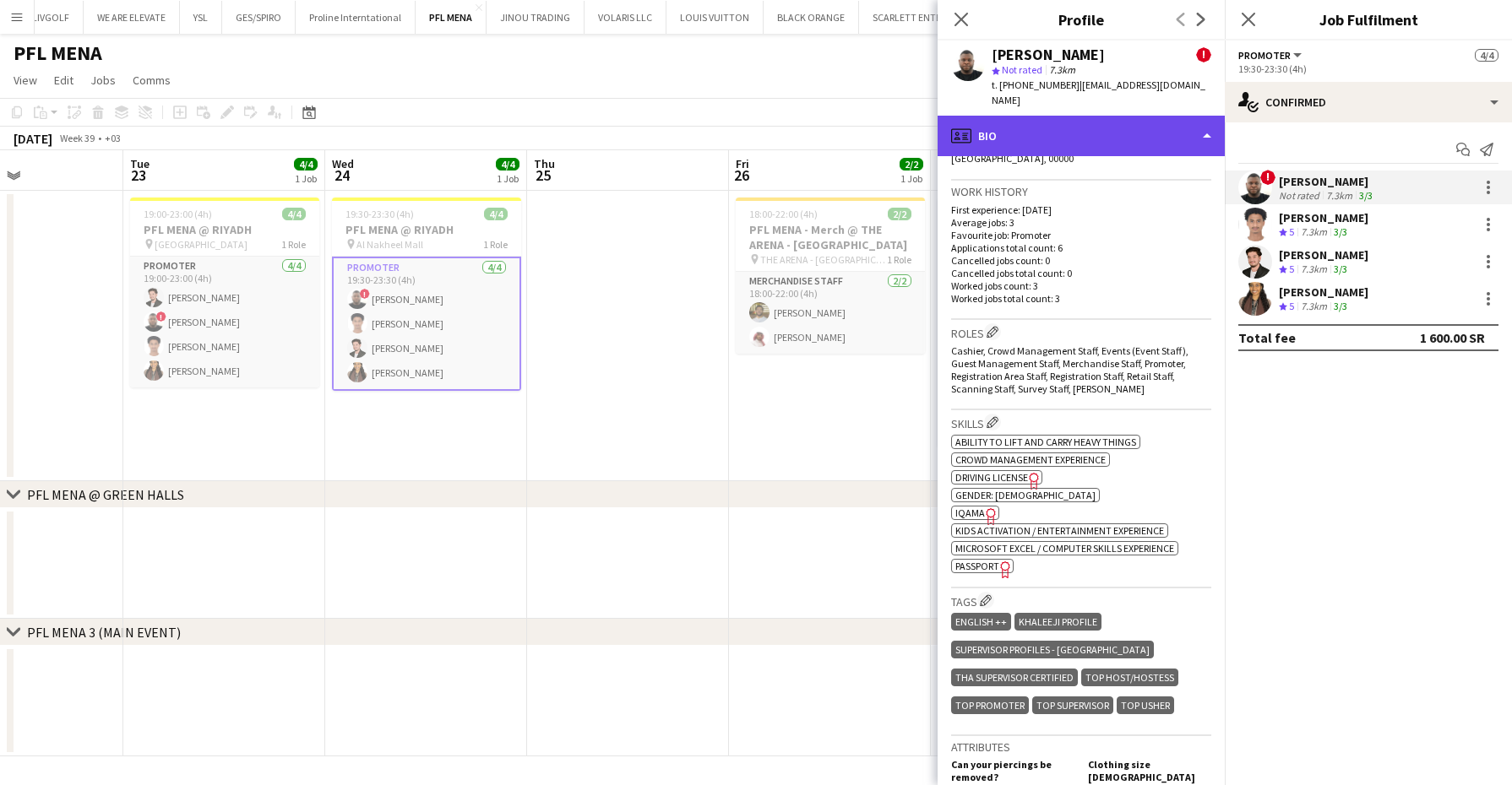
click at [1111, 115] on div "profile Bio" at bounding box center [1082, 135] width 287 height 40
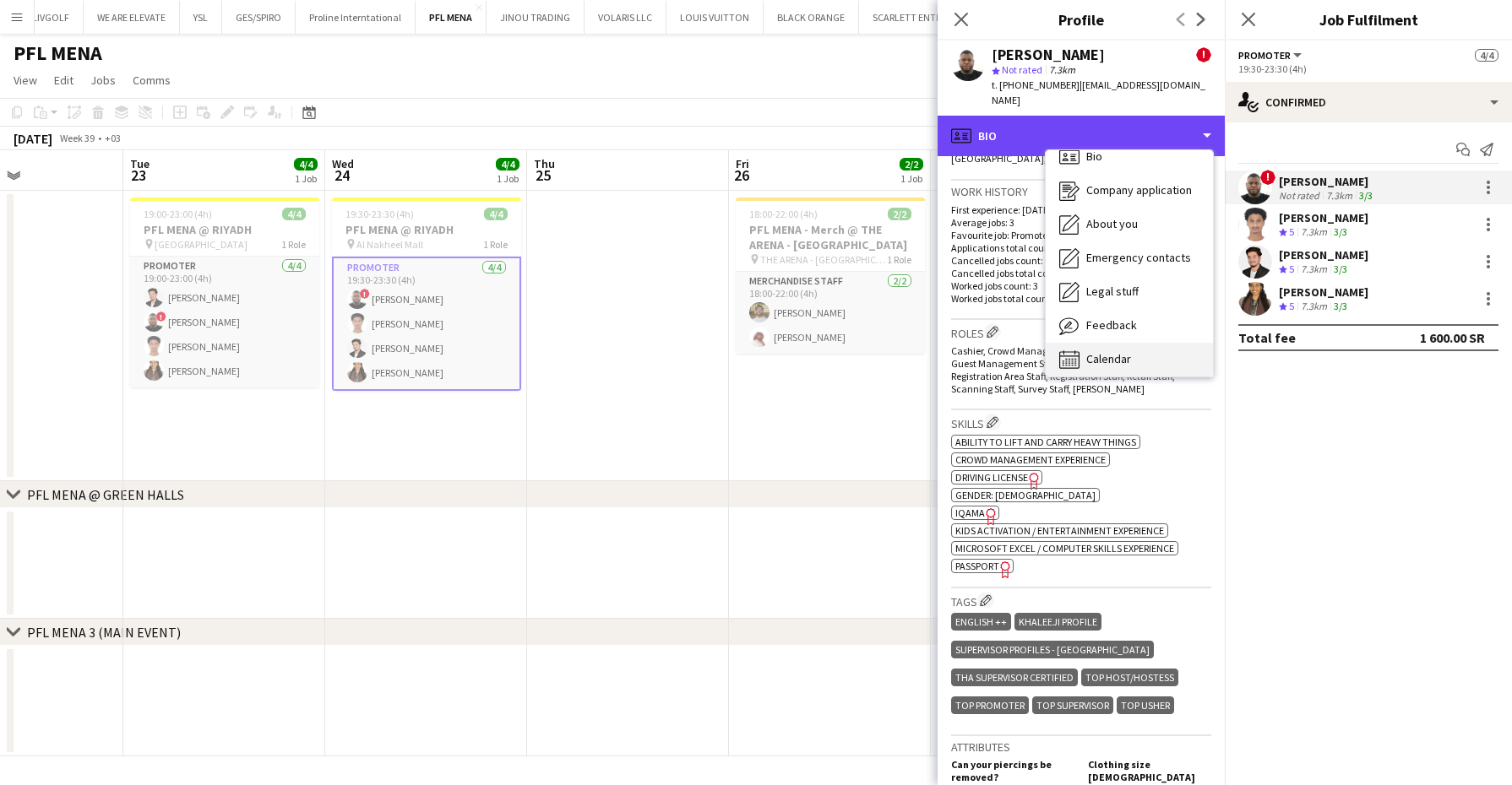
scroll to position [23, 0]
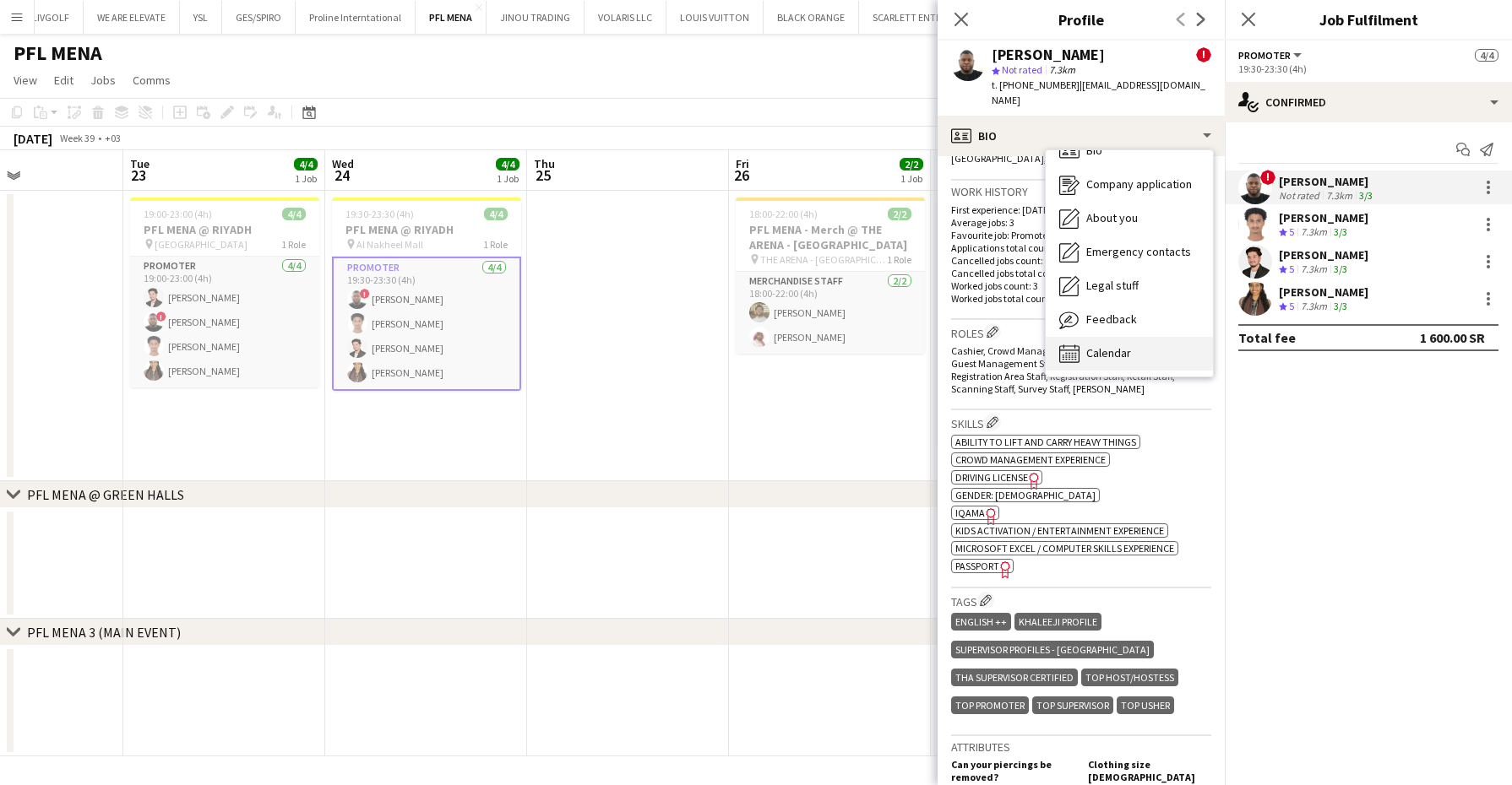
click at [1129, 346] on span "Calendar" at bounding box center [1108, 353] width 45 height 16
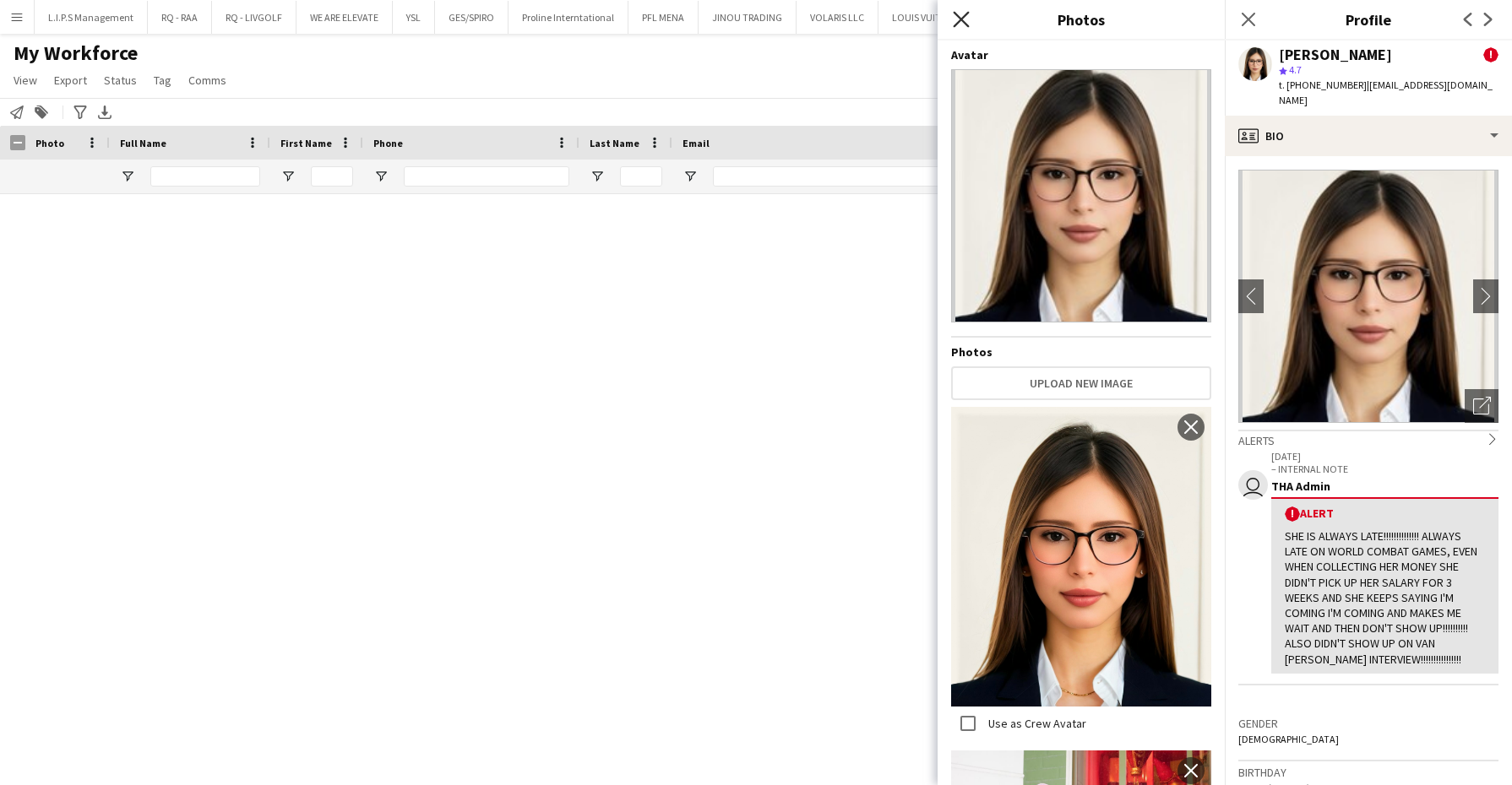
scroll to position [1161, 0]
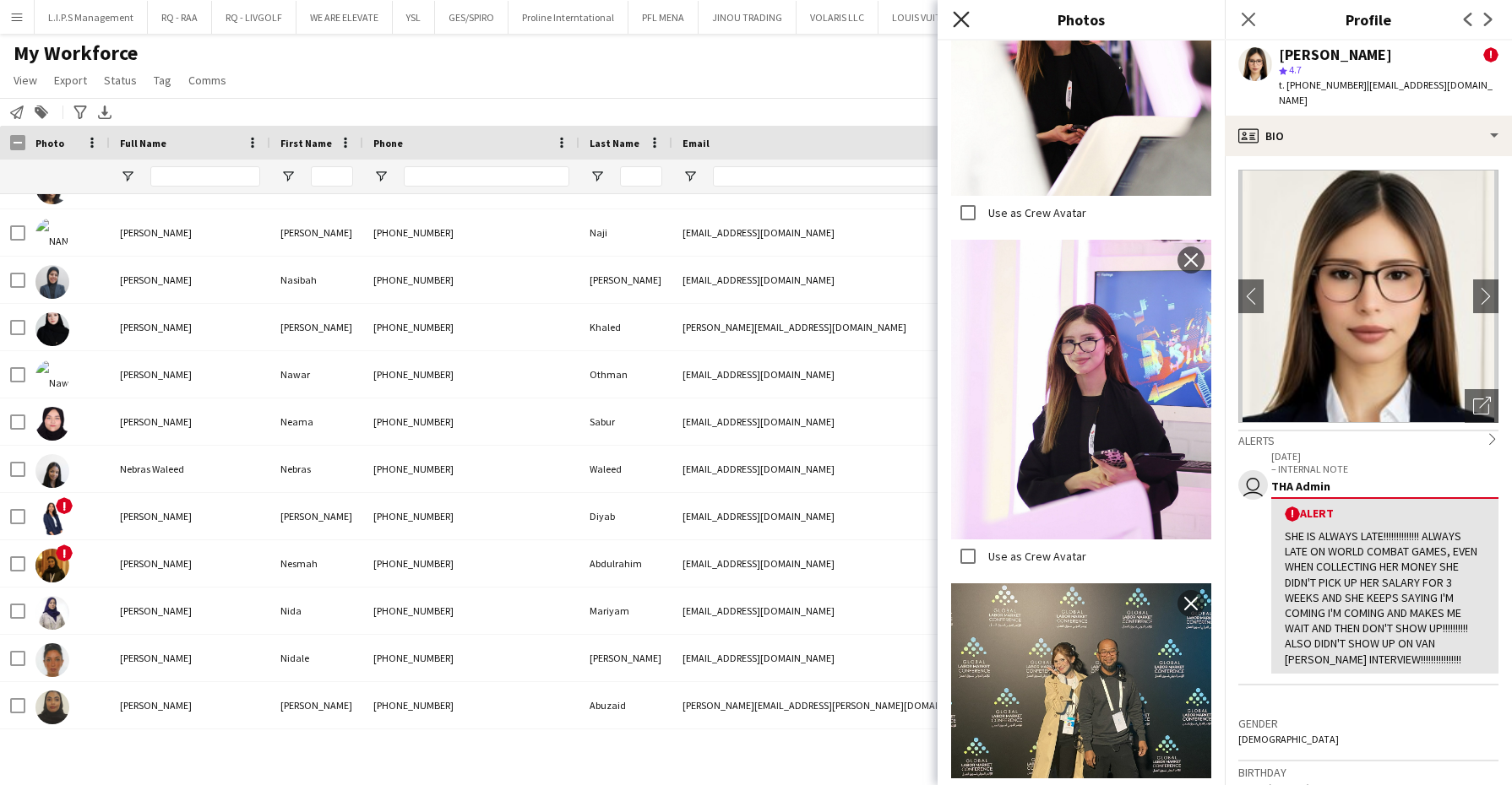
click at [958, 20] on icon "Close pop-in" at bounding box center [961, 19] width 16 height 16
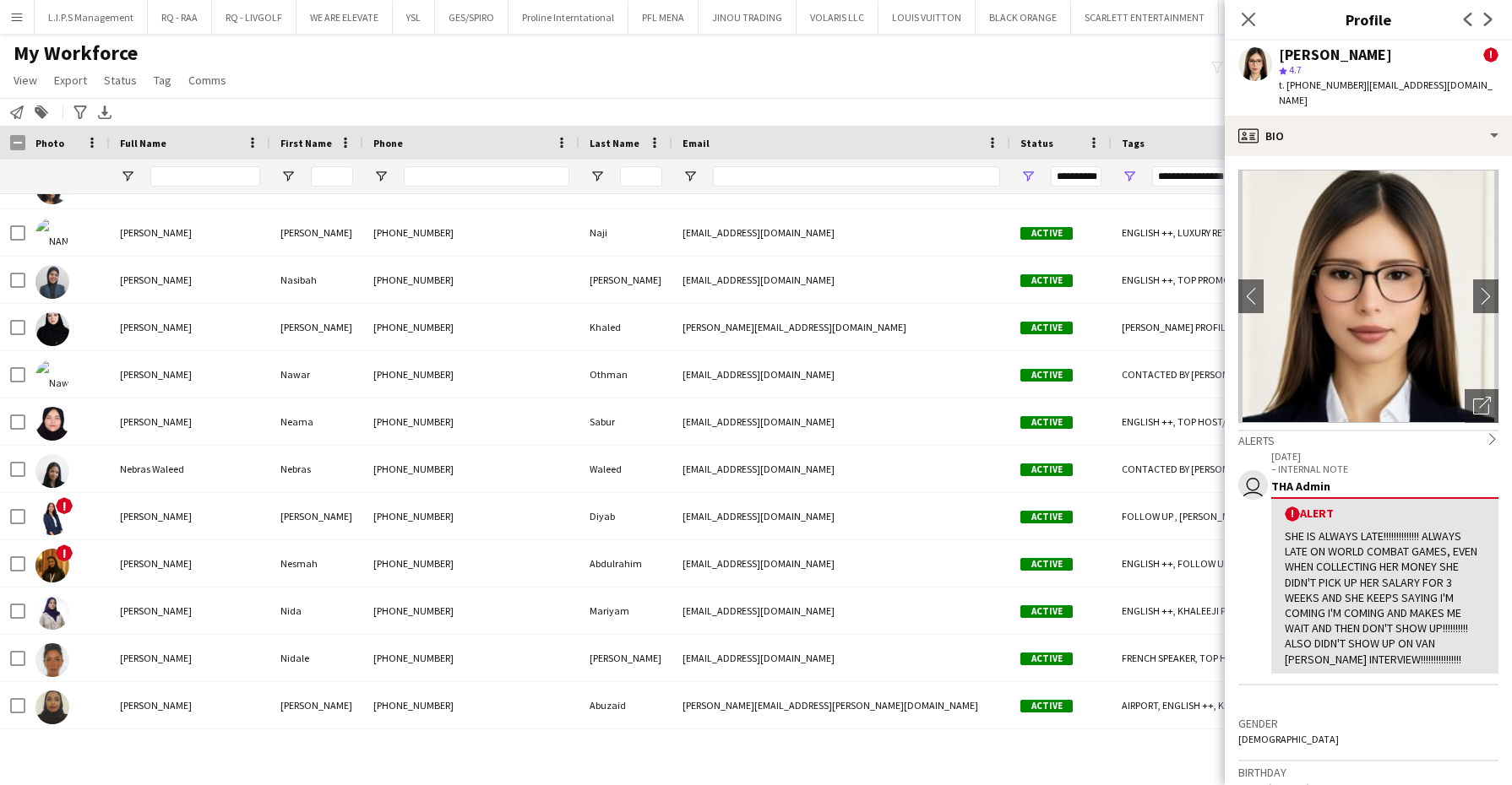
drag, startPoint x: 1247, startPoint y: 16, endPoint x: 1137, endPoint y: 110, distance: 144.7
click at [1248, 16] on icon "Close pop-in" at bounding box center [1248, 19] width 14 height 14
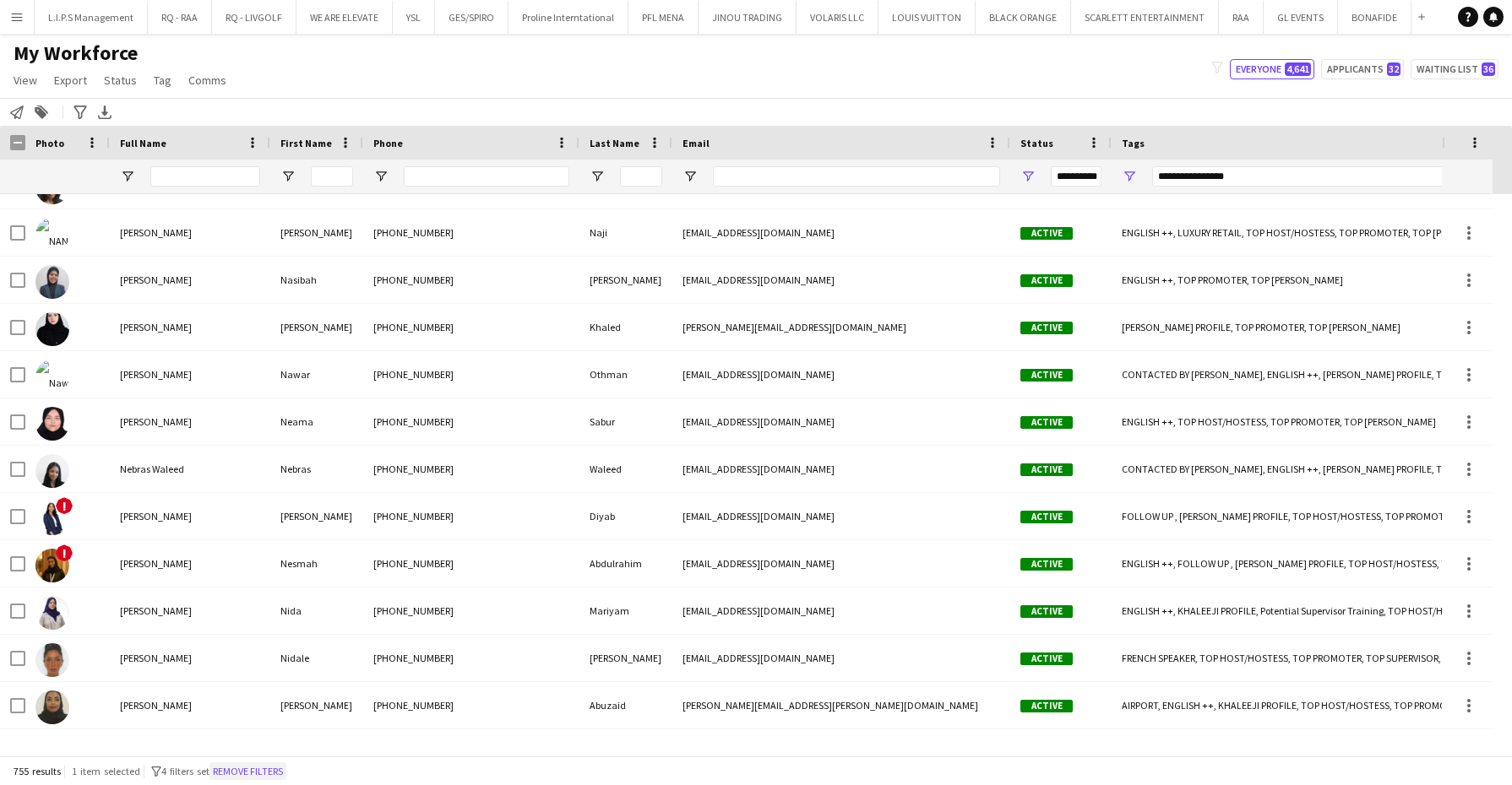
click at [263, 771] on button "Remove filters" at bounding box center [248, 771] width 77 height 18
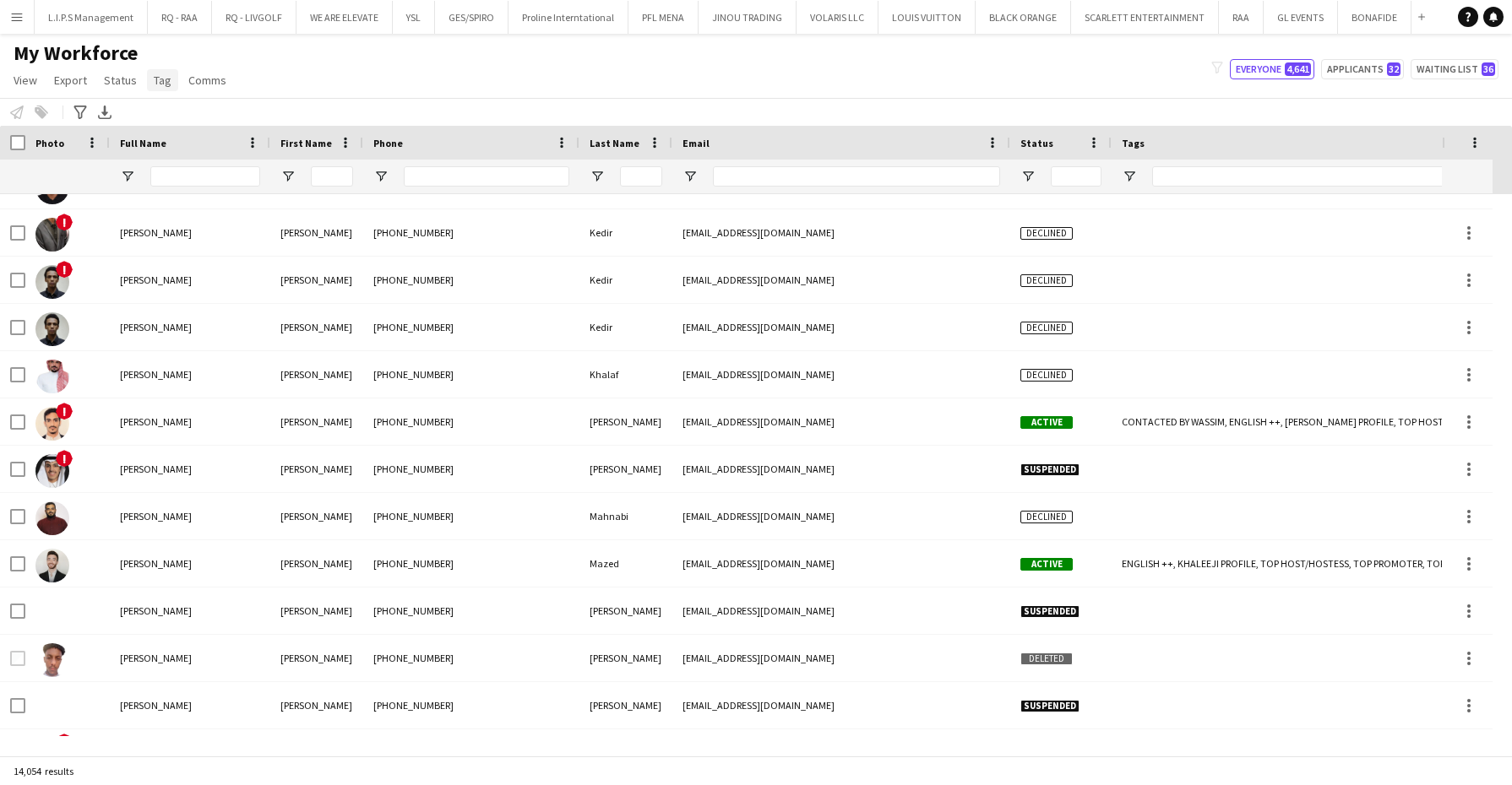
click at [159, 79] on span "Tag" at bounding box center [162, 80] width 17 height 16
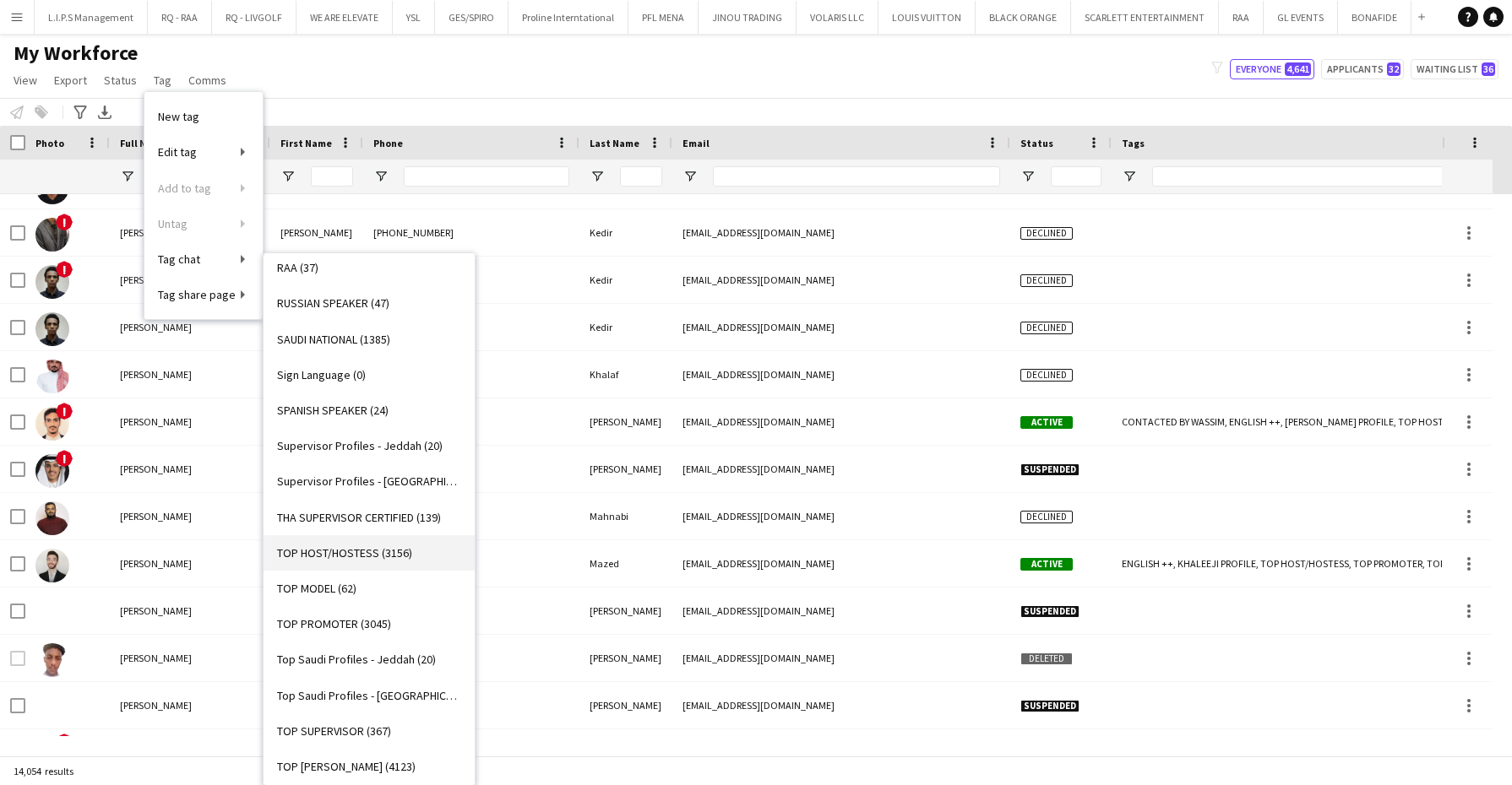
scroll to position [1584, 0]
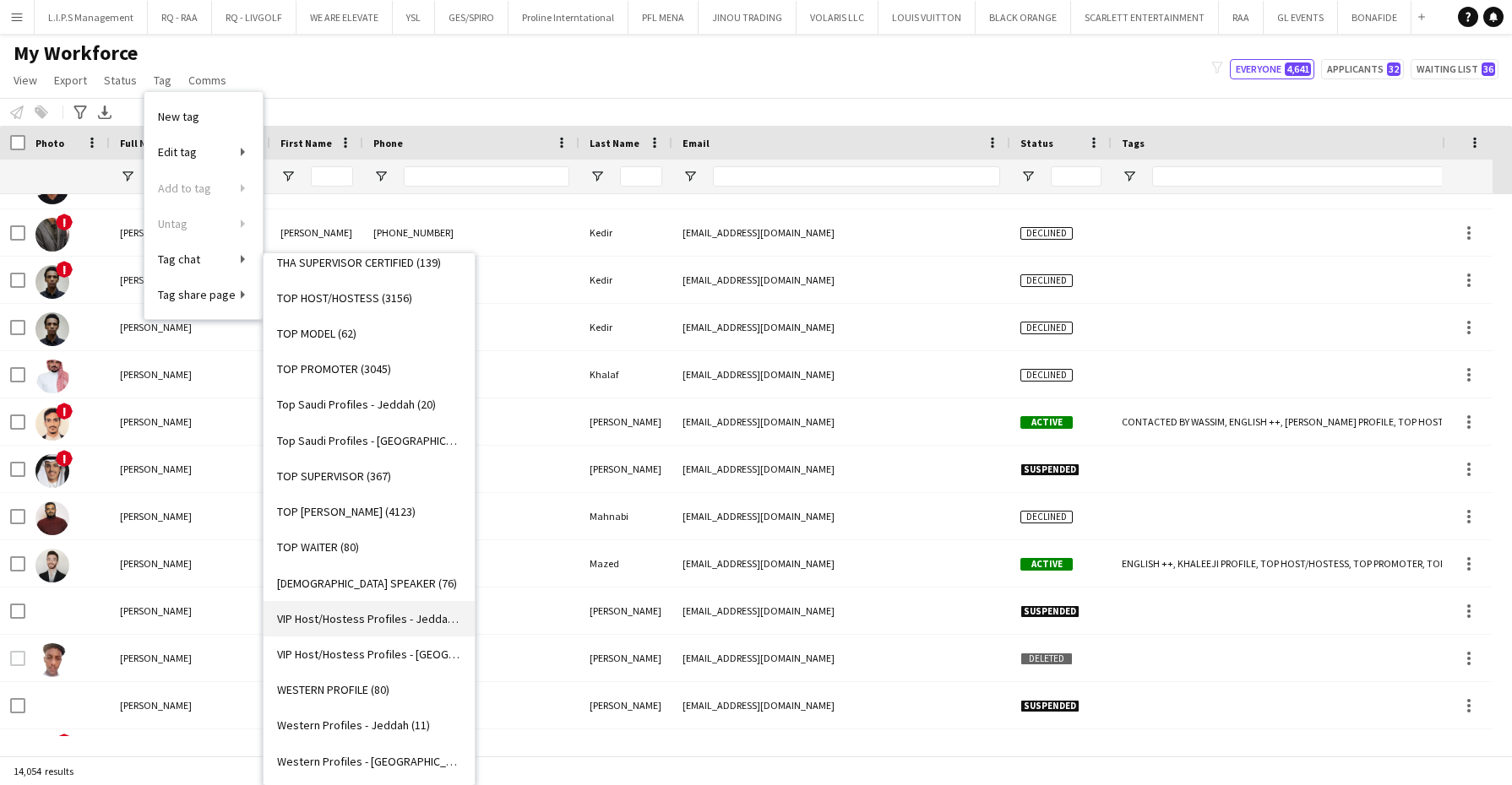
click at [357, 619] on span "VIP Host/Hostess Profiles - Jeddah (20)" at bounding box center [369, 618] width 184 height 16
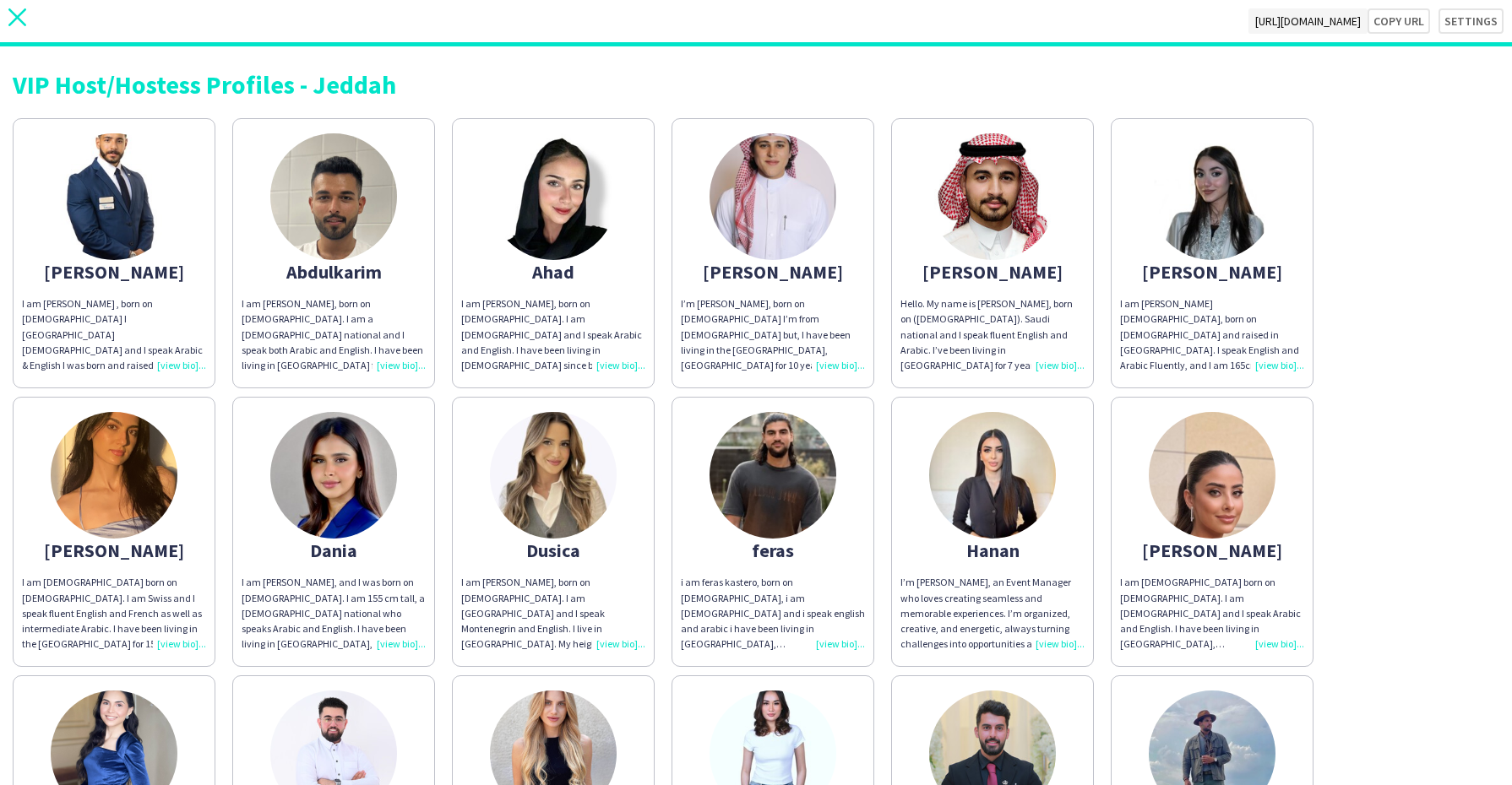
click at [24, 21] on icon "close" at bounding box center [16, 16] width 17 height 17
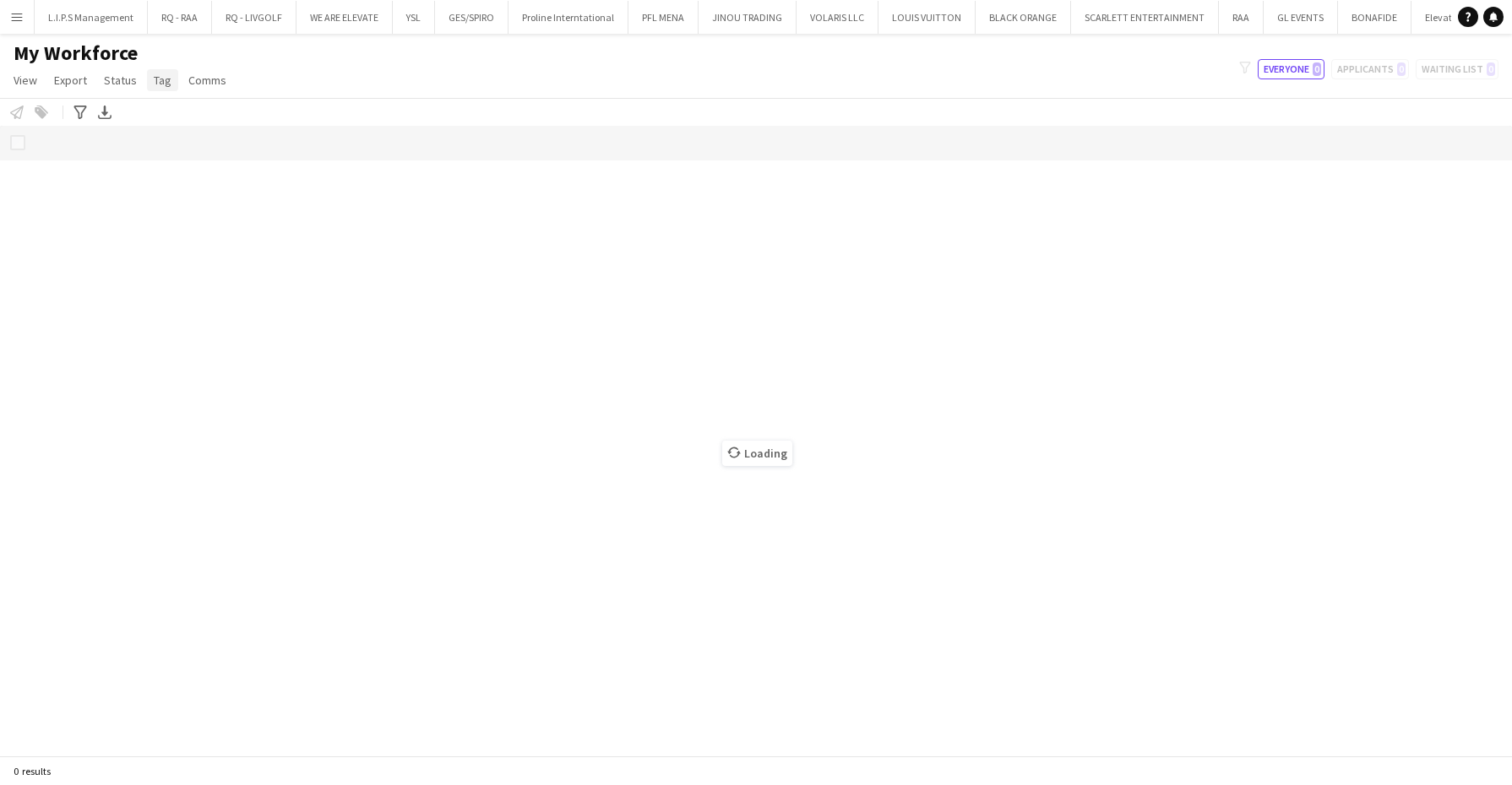
click at [157, 74] on span "Tag" at bounding box center [162, 80] width 17 height 16
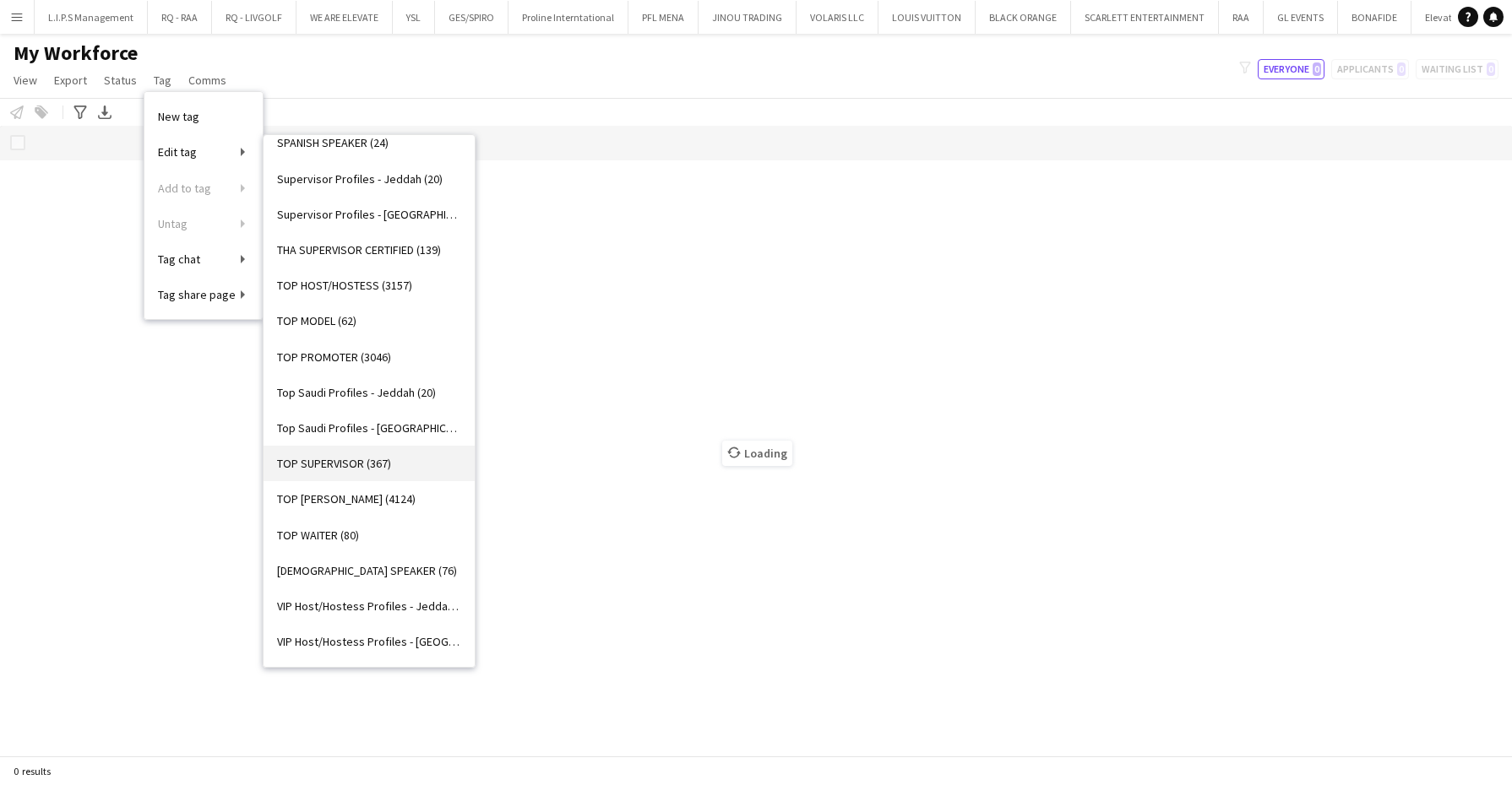
scroll to position [1584, 0]
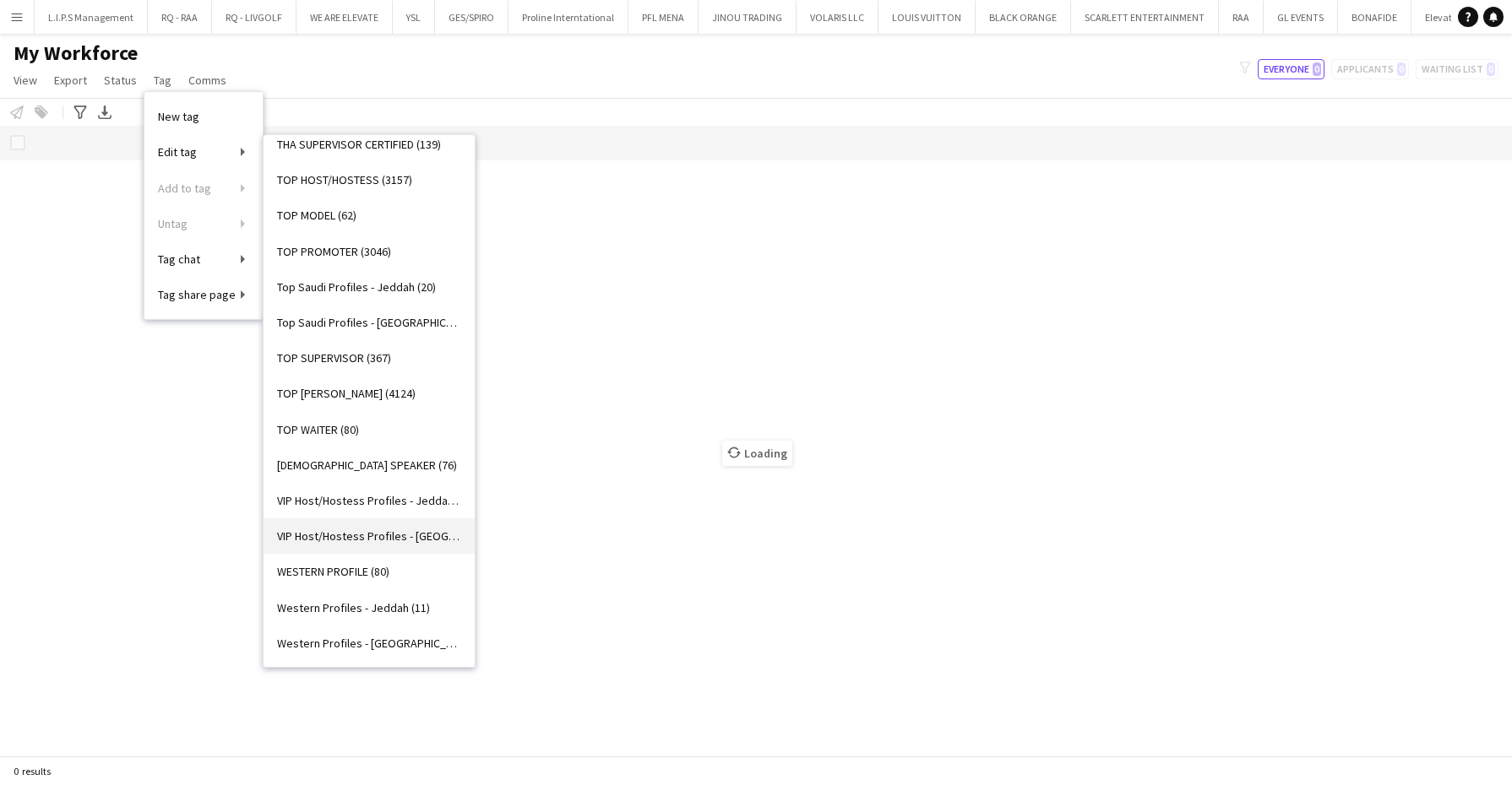
click at [362, 523] on link "VIP Host/Hostess Profiles - [GEOGRAPHIC_DATA] (27)" at bounding box center [369, 536] width 211 height 36
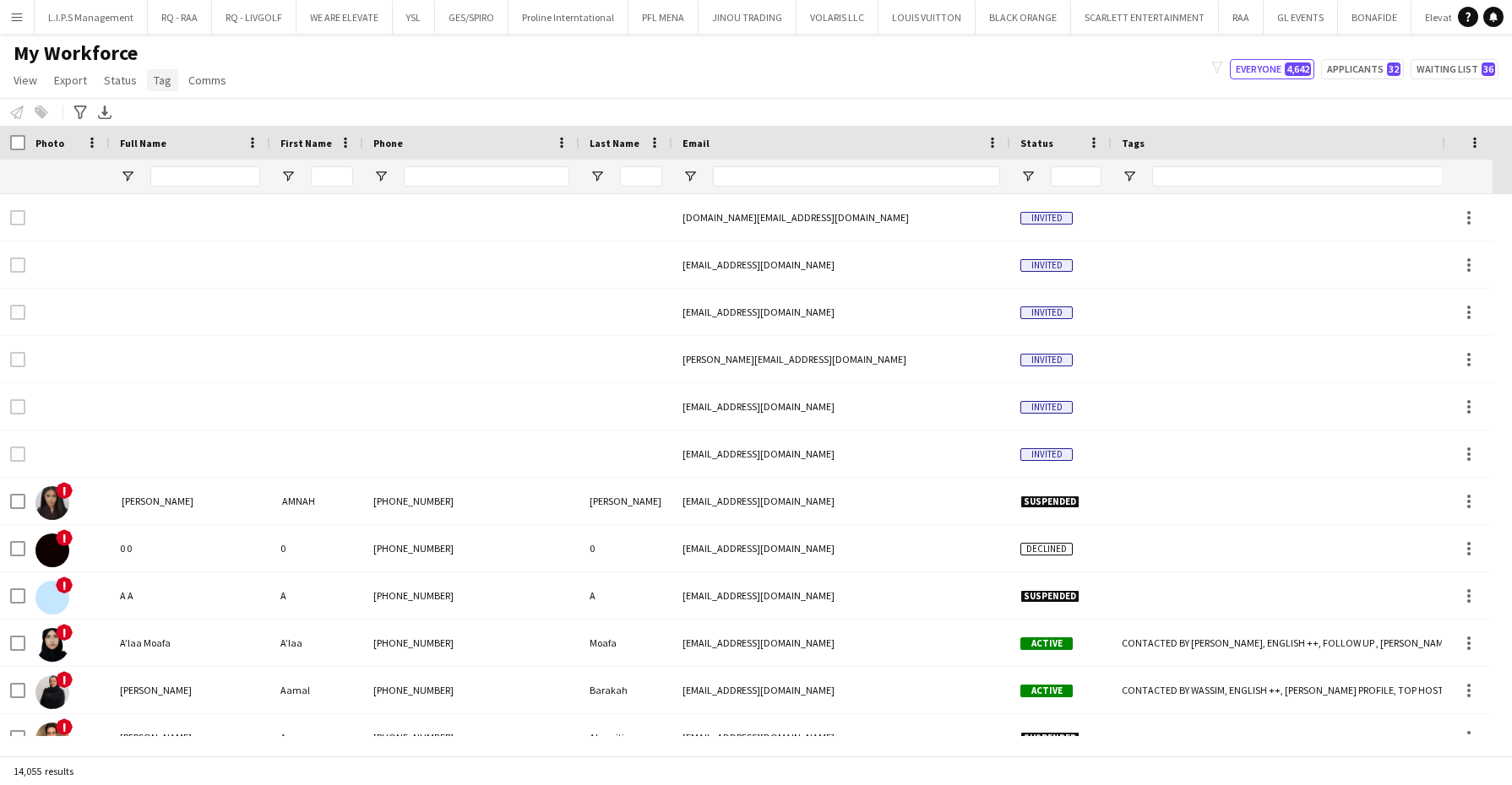
click at [169, 81] on link "Tag" at bounding box center [163, 81] width 31 height 22
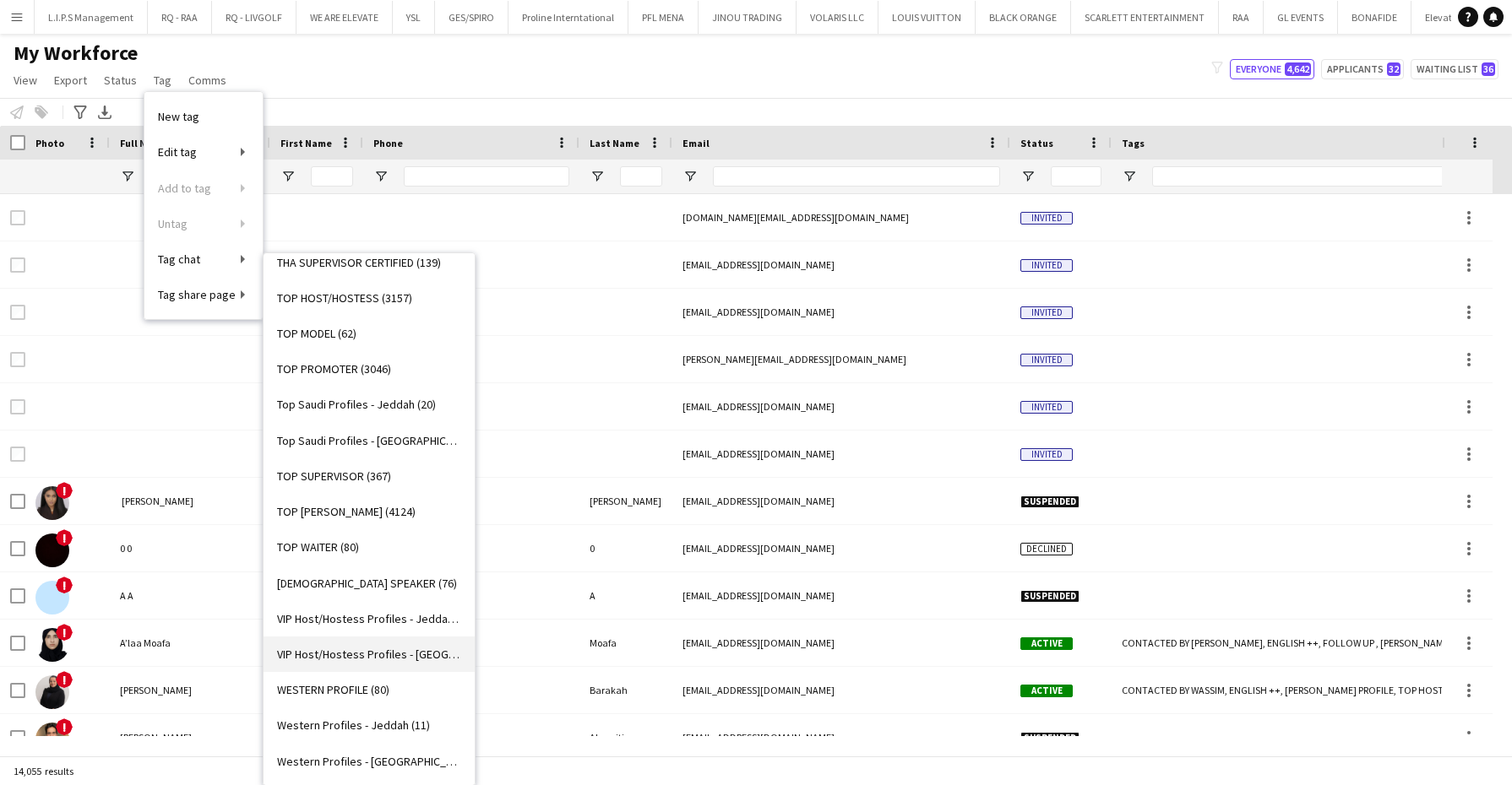
click at [347, 658] on span "VIP Host/Hostess Profiles - [GEOGRAPHIC_DATA] (27)" at bounding box center [369, 654] width 184 height 16
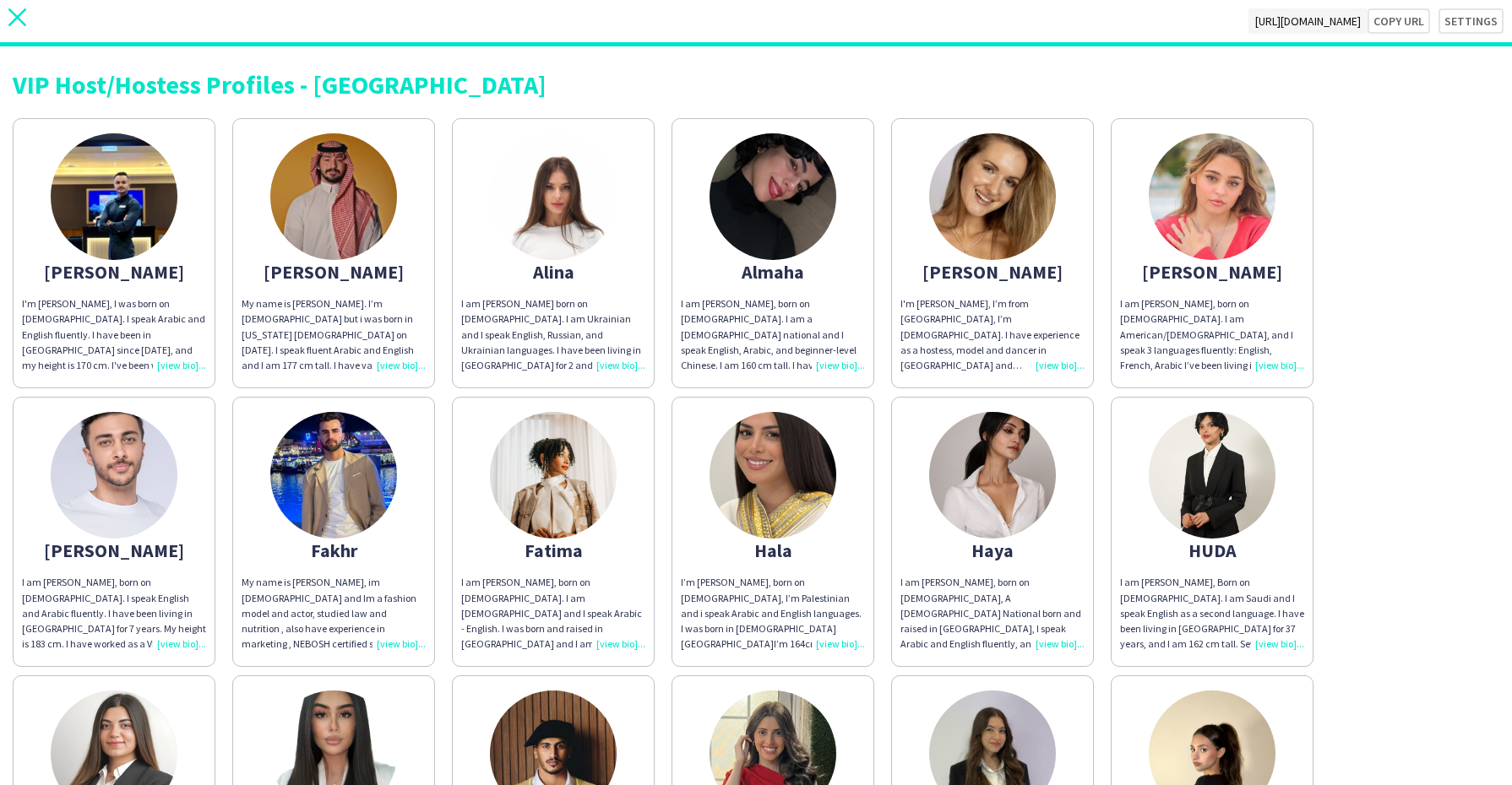
click at [22, 16] on icon "close" at bounding box center [16, 16] width 17 height 17
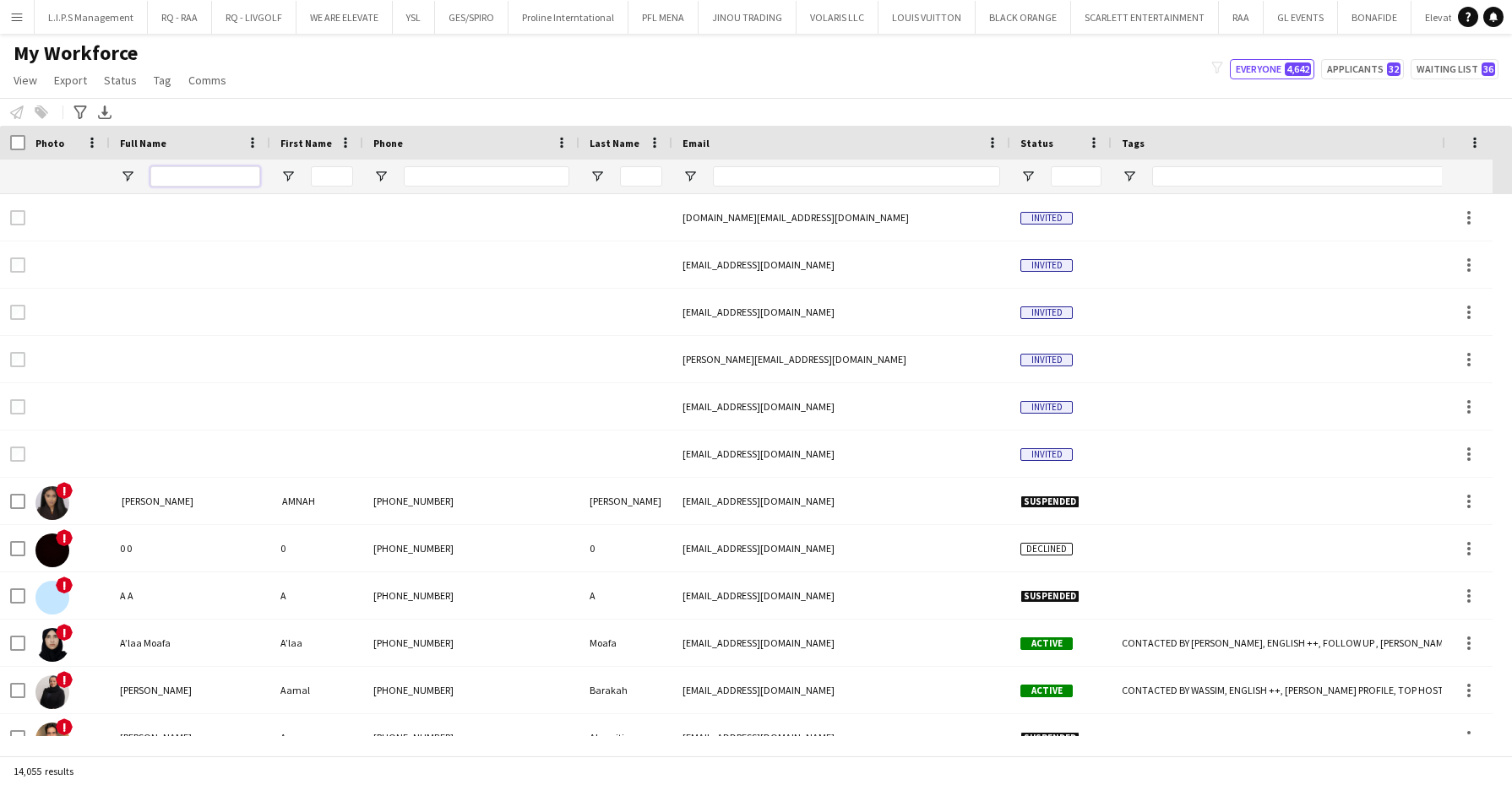
click at [211, 176] on input "Full Name Filter Input" at bounding box center [205, 177] width 110 height 20
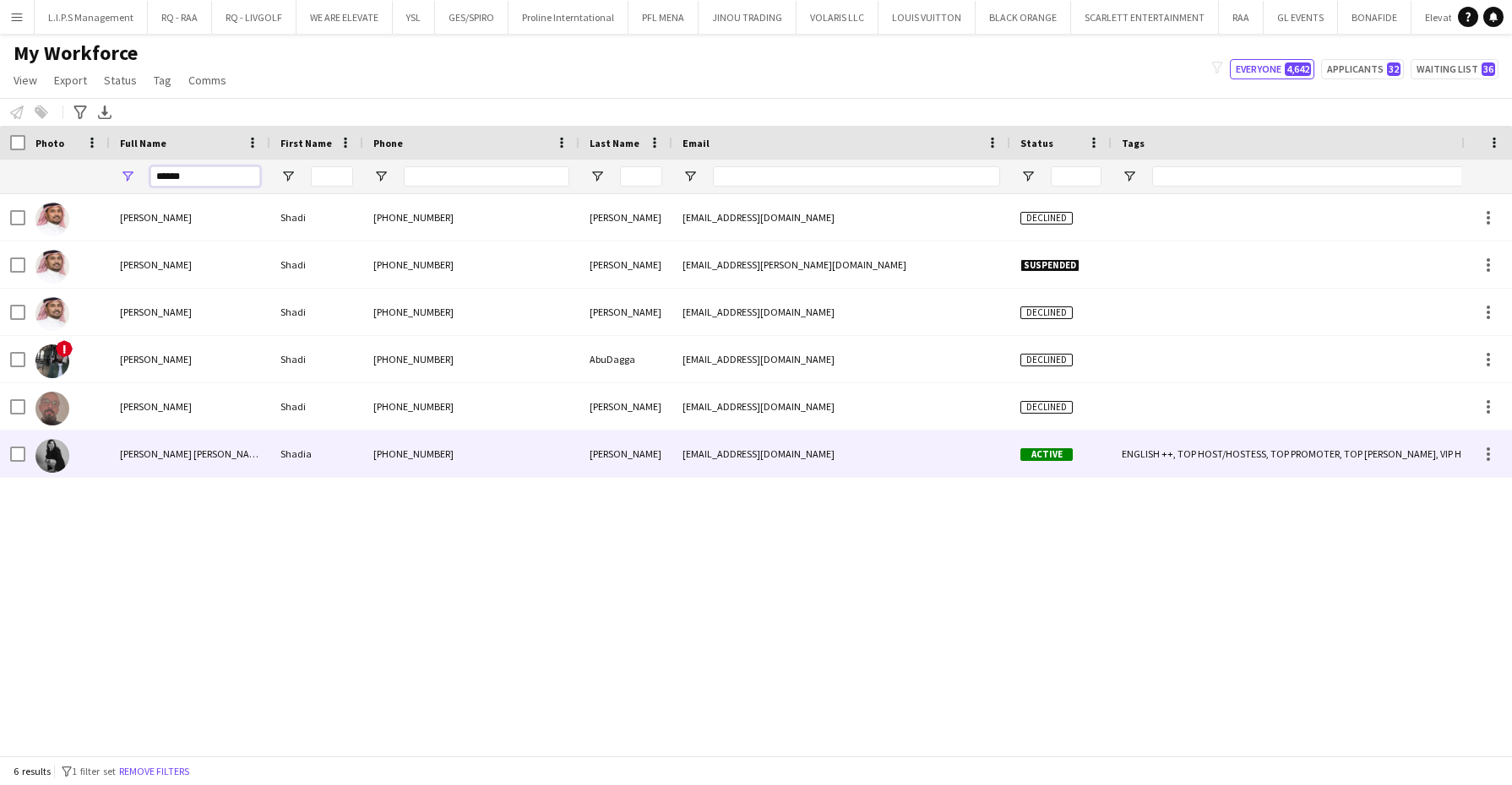
type input "******"
drag, startPoint x: 162, startPoint y: 446, endPoint x: 668, endPoint y: 392, distance: 508.9
click at [163, 443] on div "[PERSON_NAME] [PERSON_NAME]" at bounding box center [189, 454] width 160 height 47
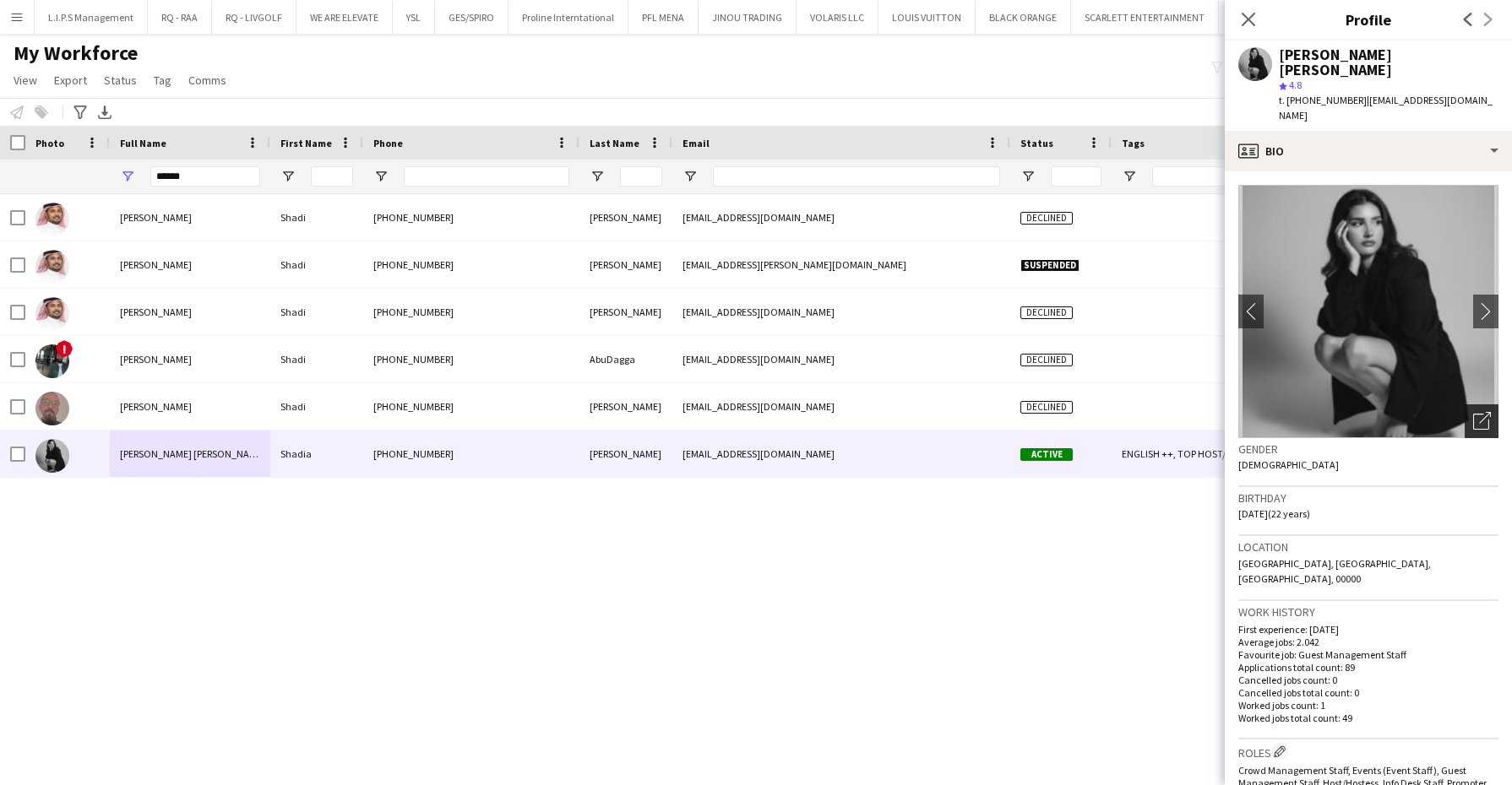
click at [1464, 404] on div "Open photos pop-in" at bounding box center [1481, 421] width 34 height 34
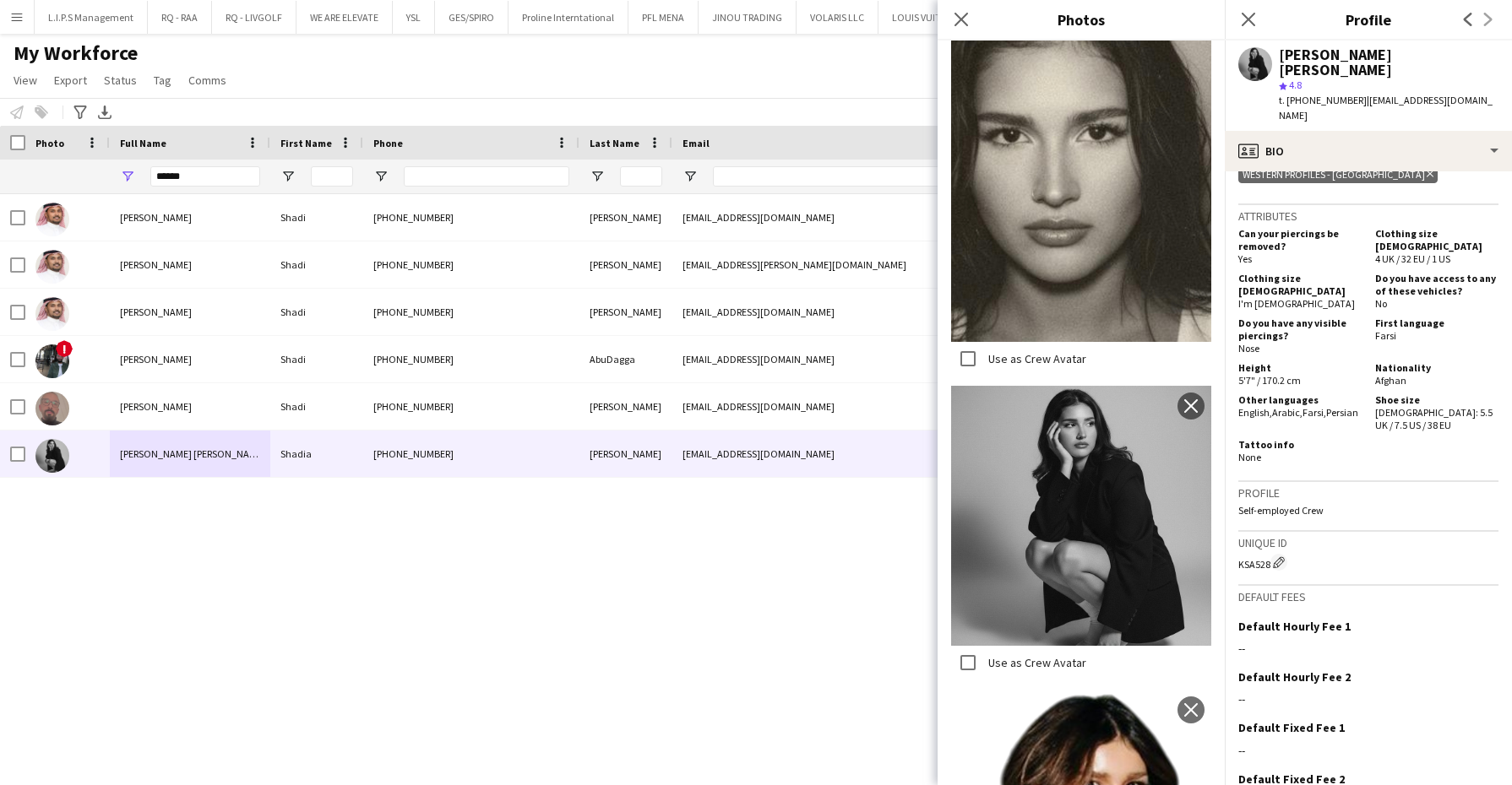
scroll to position [1017, 0]
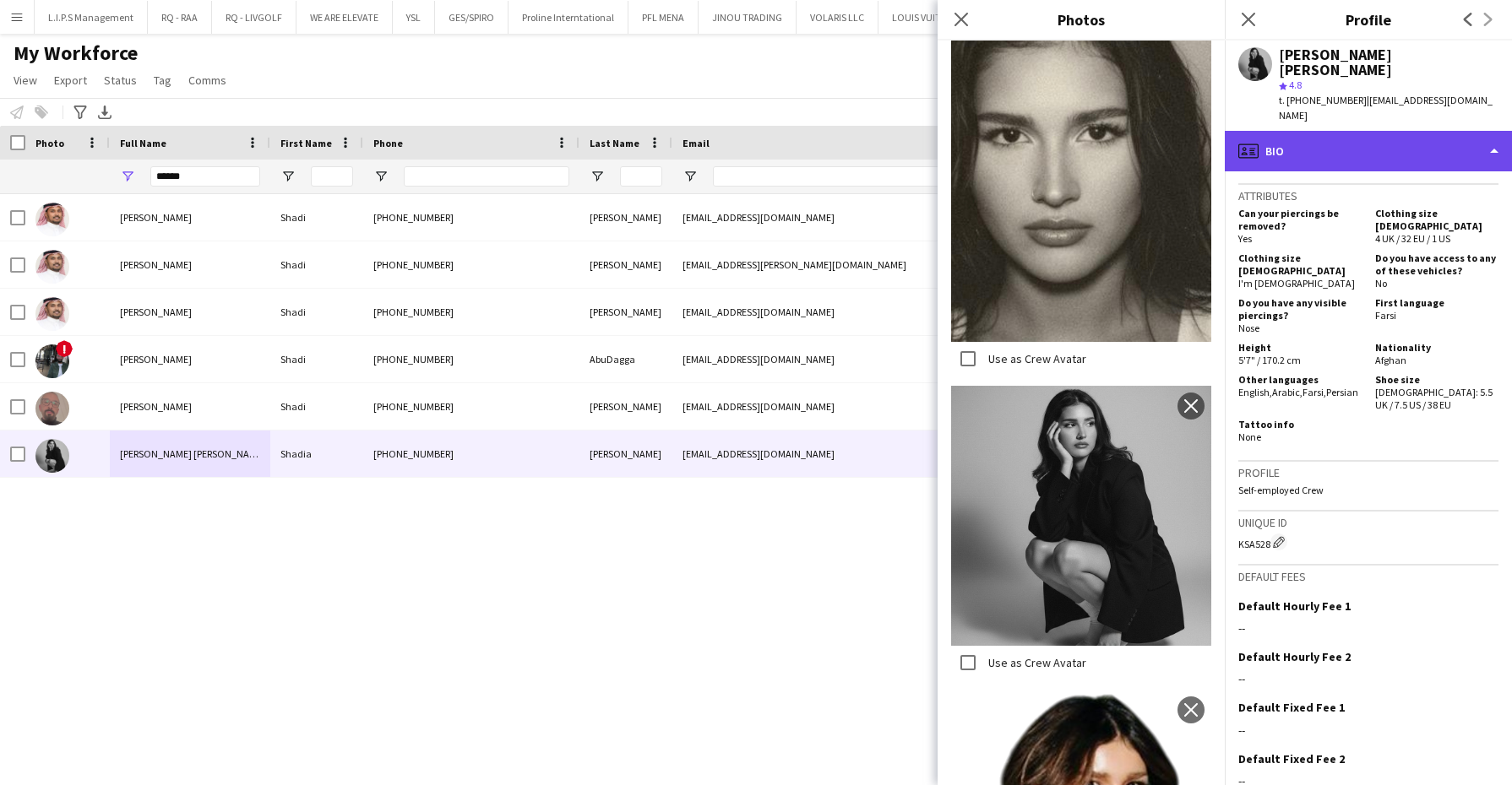
click at [1401, 132] on div "profile Bio" at bounding box center [1368, 151] width 287 height 40
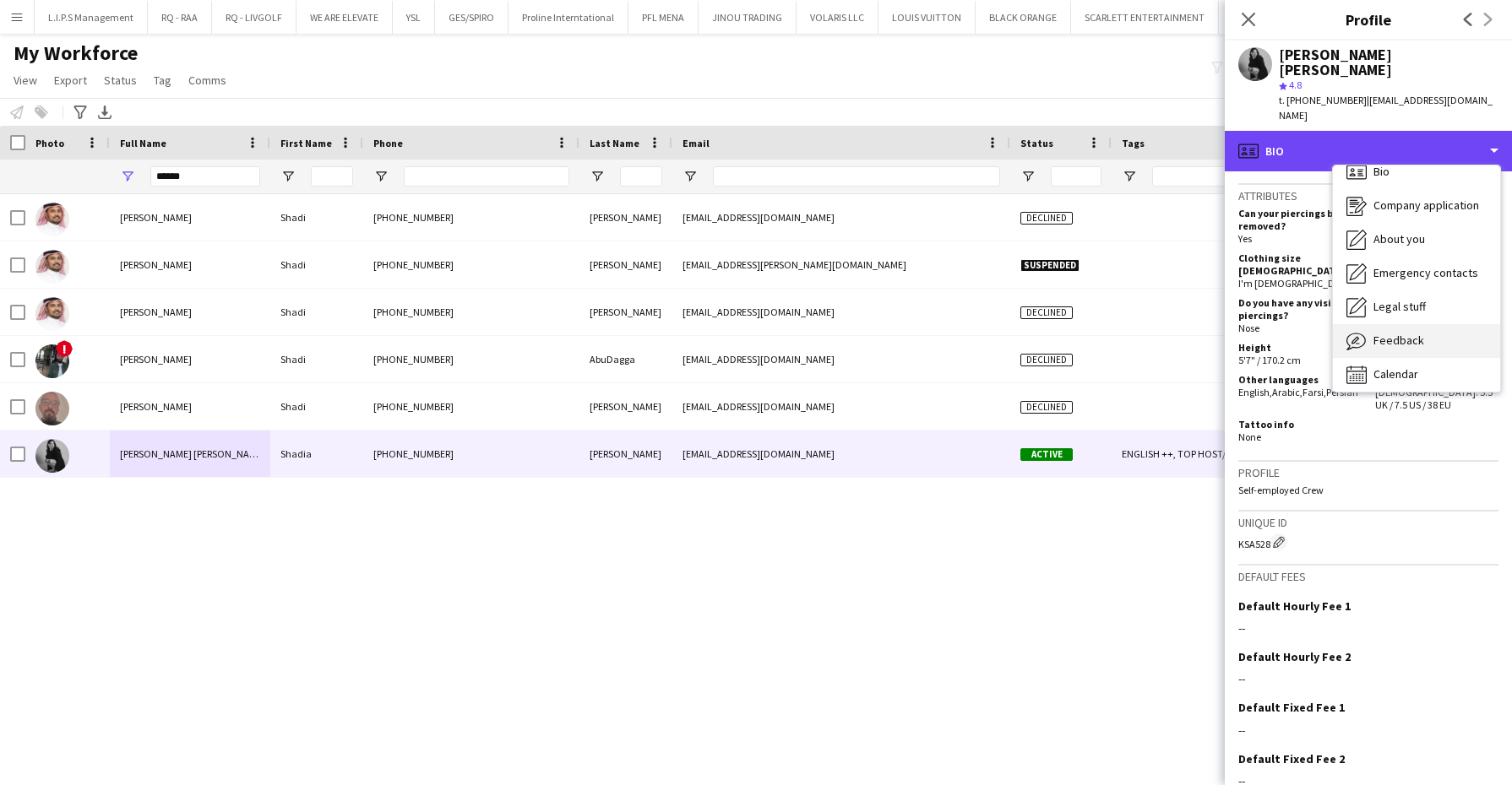
scroll to position [23, 0]
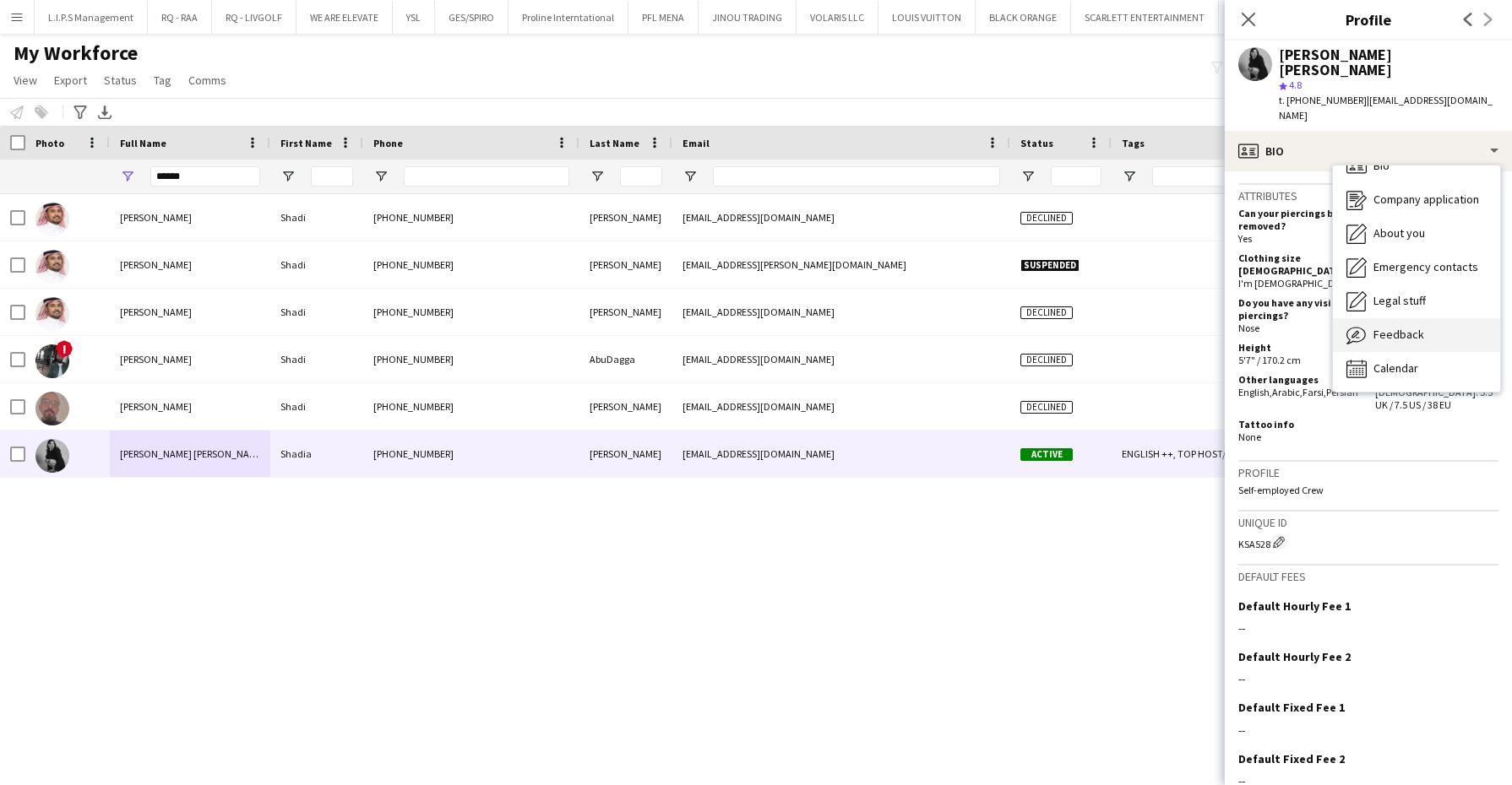
click at [1424, 318] on div "Feedback Feedback" at bounding box center [1416, 335] width 167 height 34
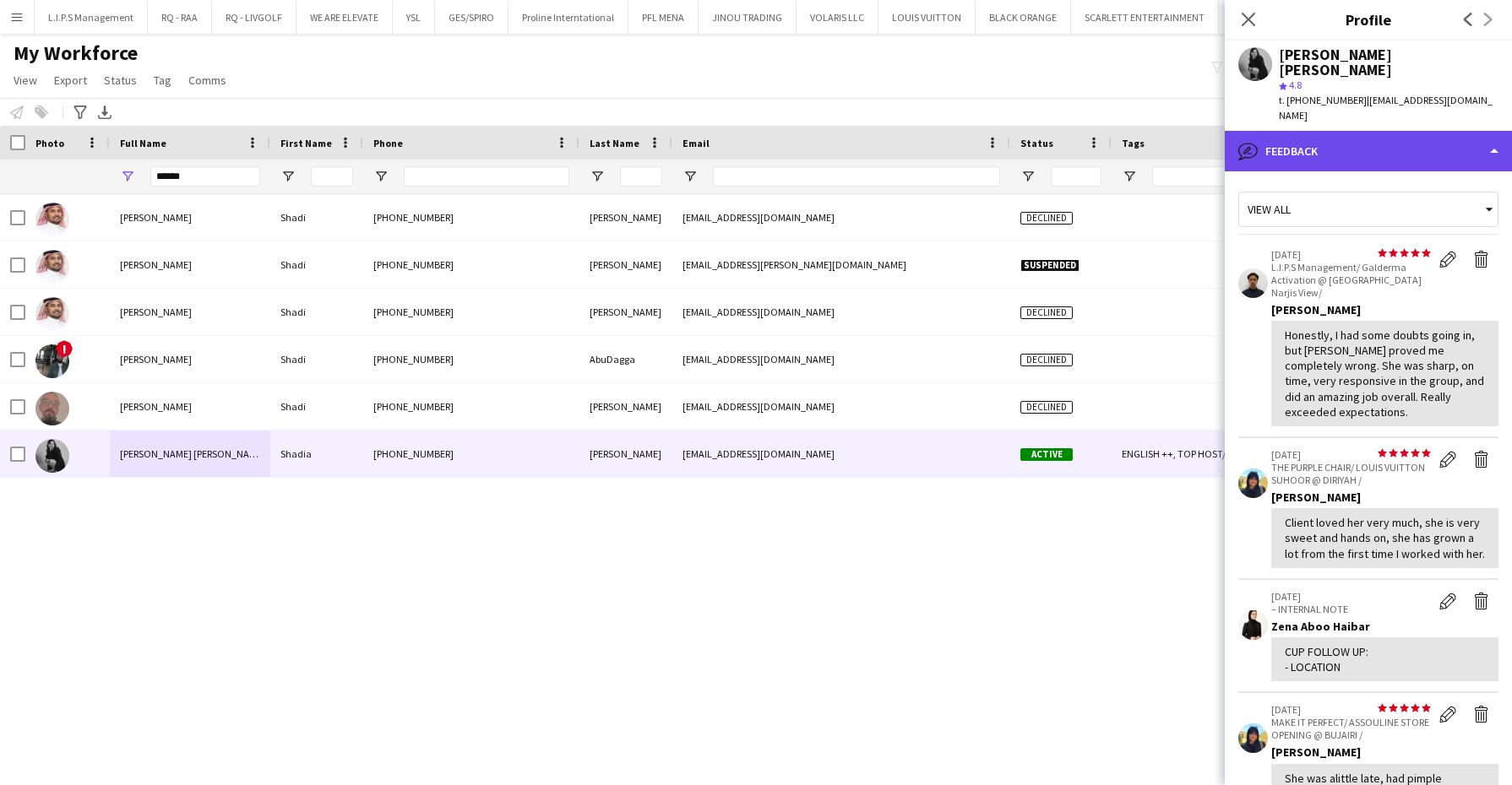
click at [1434, 131] on div "bubble-pencil Feedback" at bounding box center [1368, 151] width 287 height 40
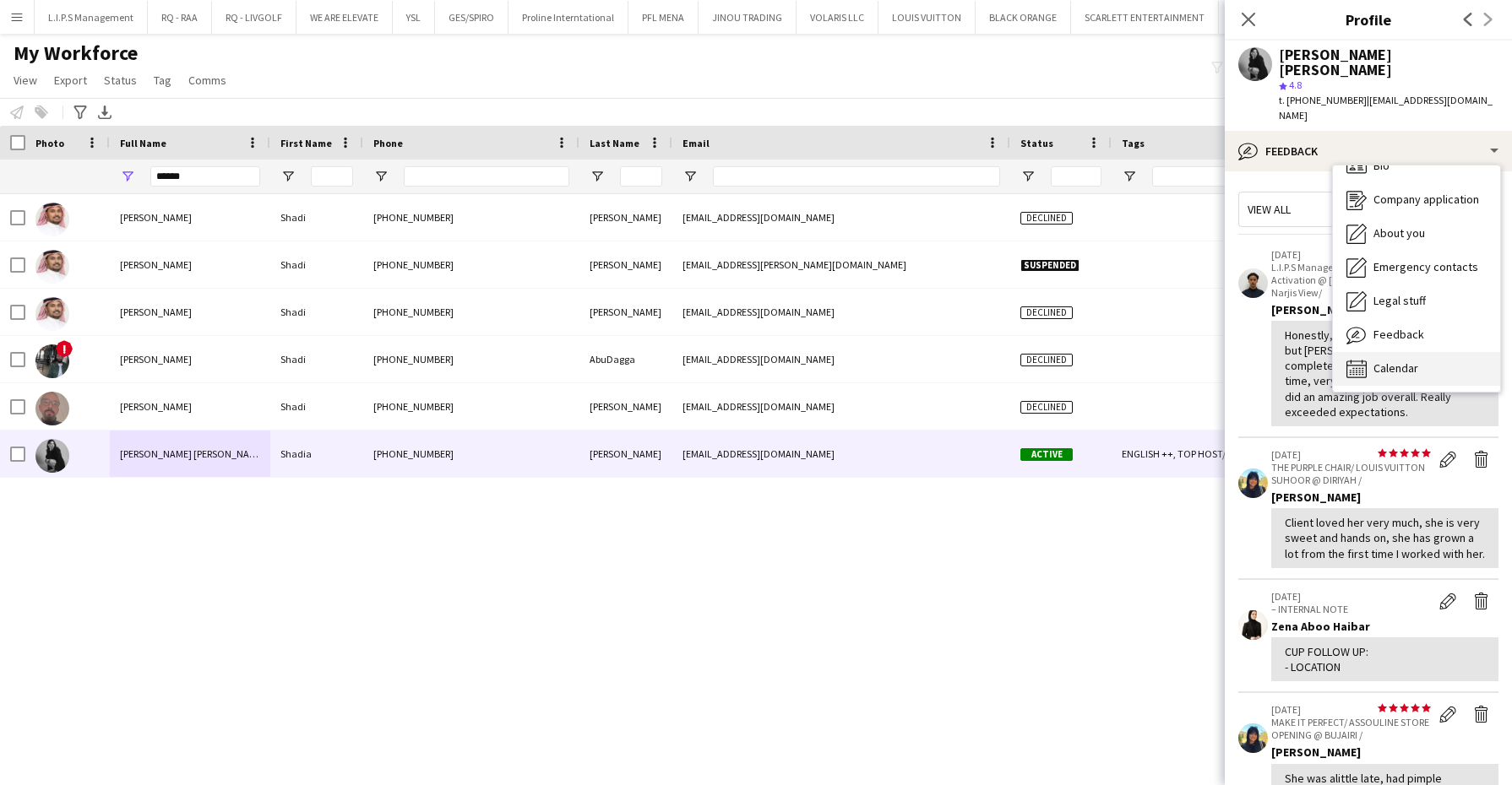
click at [1420, 352] on div "Calendar Calendar" at bounding box center [1416, 369] width 167 height 34
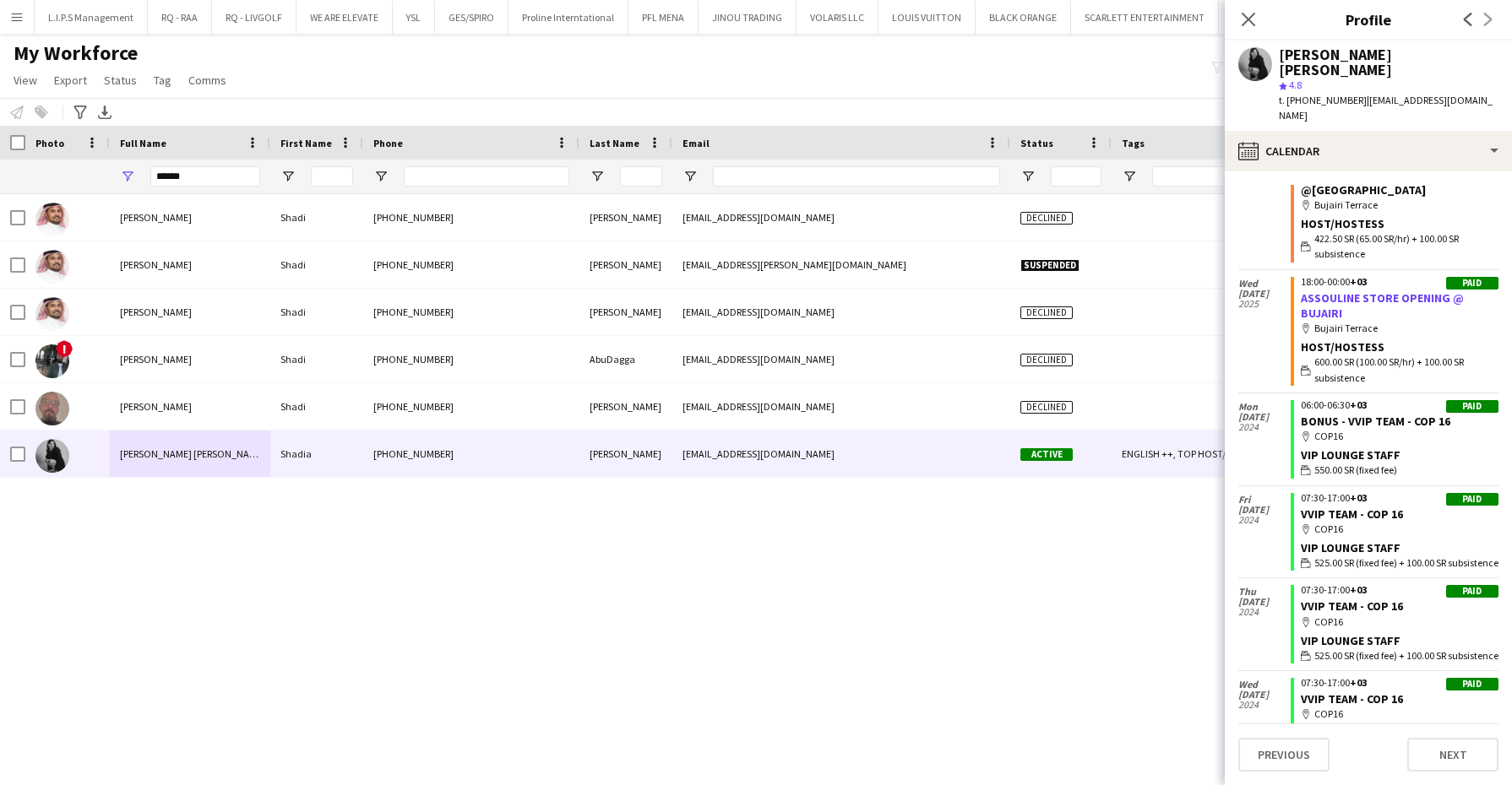
scroll to position [4532, 0]
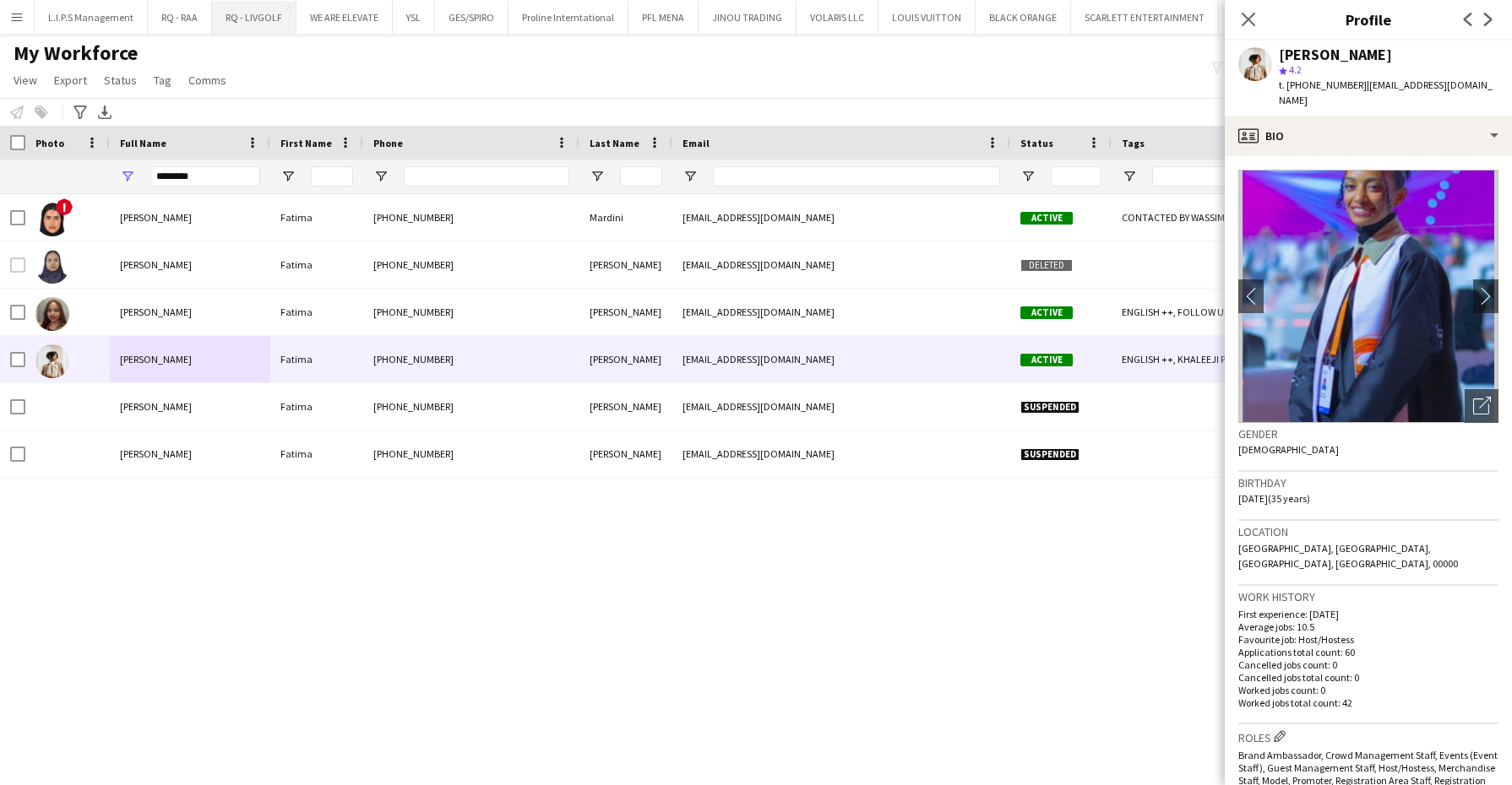
scroll to position [422, 0]
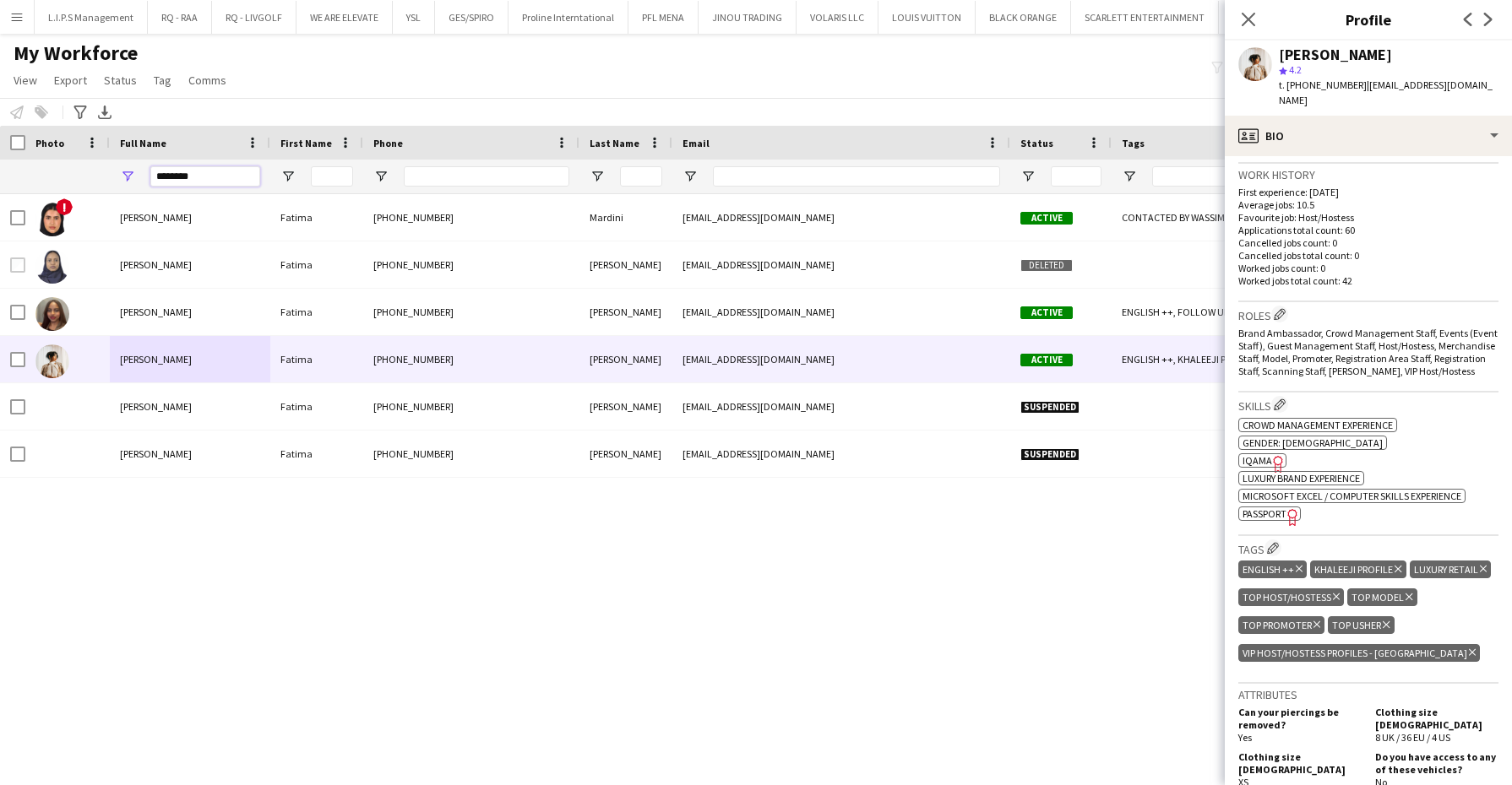
drag, startPoint x: 213, startPoint y: 167, endPoint x: 119, endPoint y: 160, distance: 94.3
click at [119, 160] on div "********" at bounding box center [189, 176] width 160 height 34
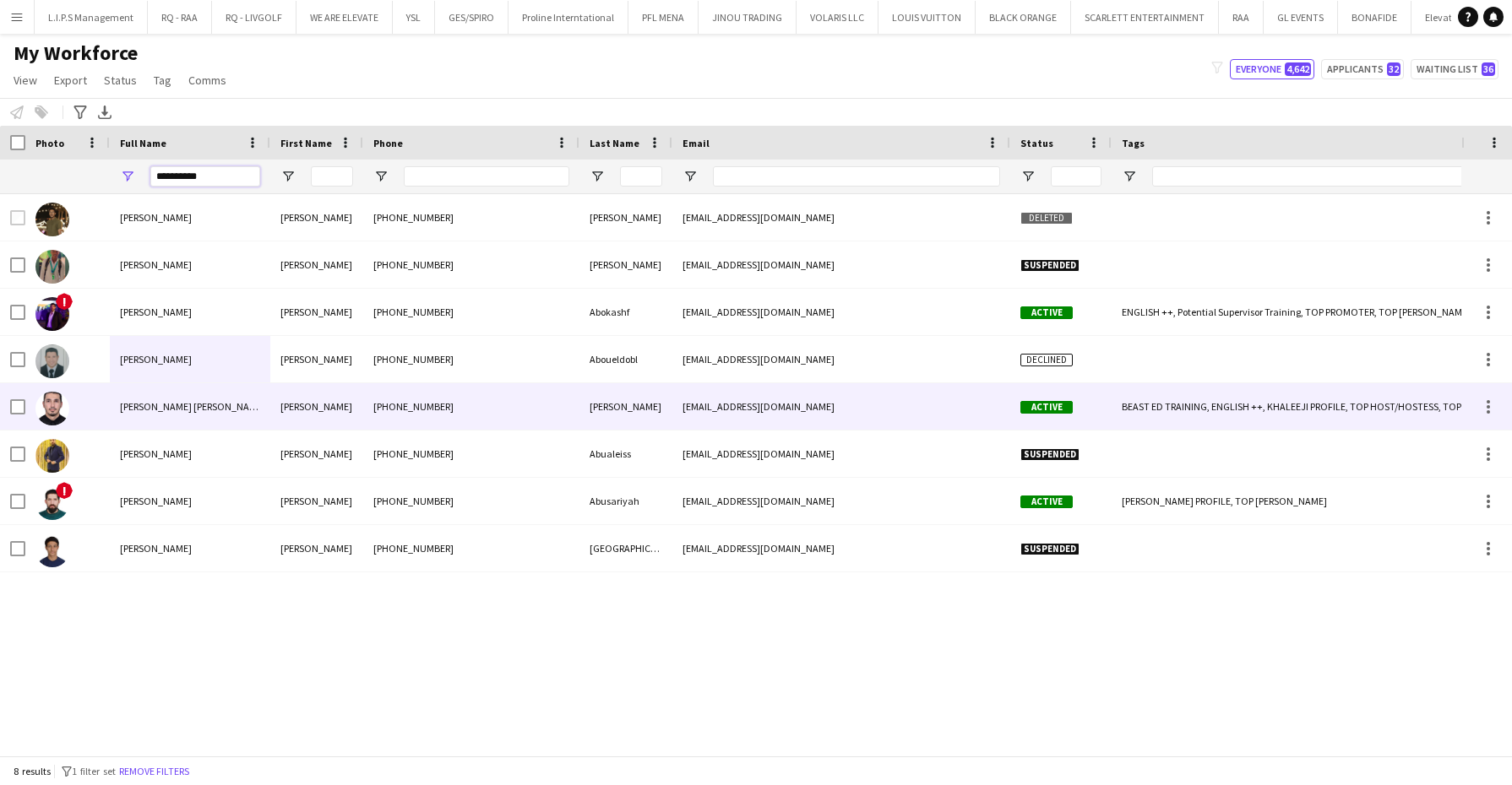
type input "**********"
click at [260, 391] on div "Mahmoud Abu laban" at bounding box center [189, 406] width 160 height 47
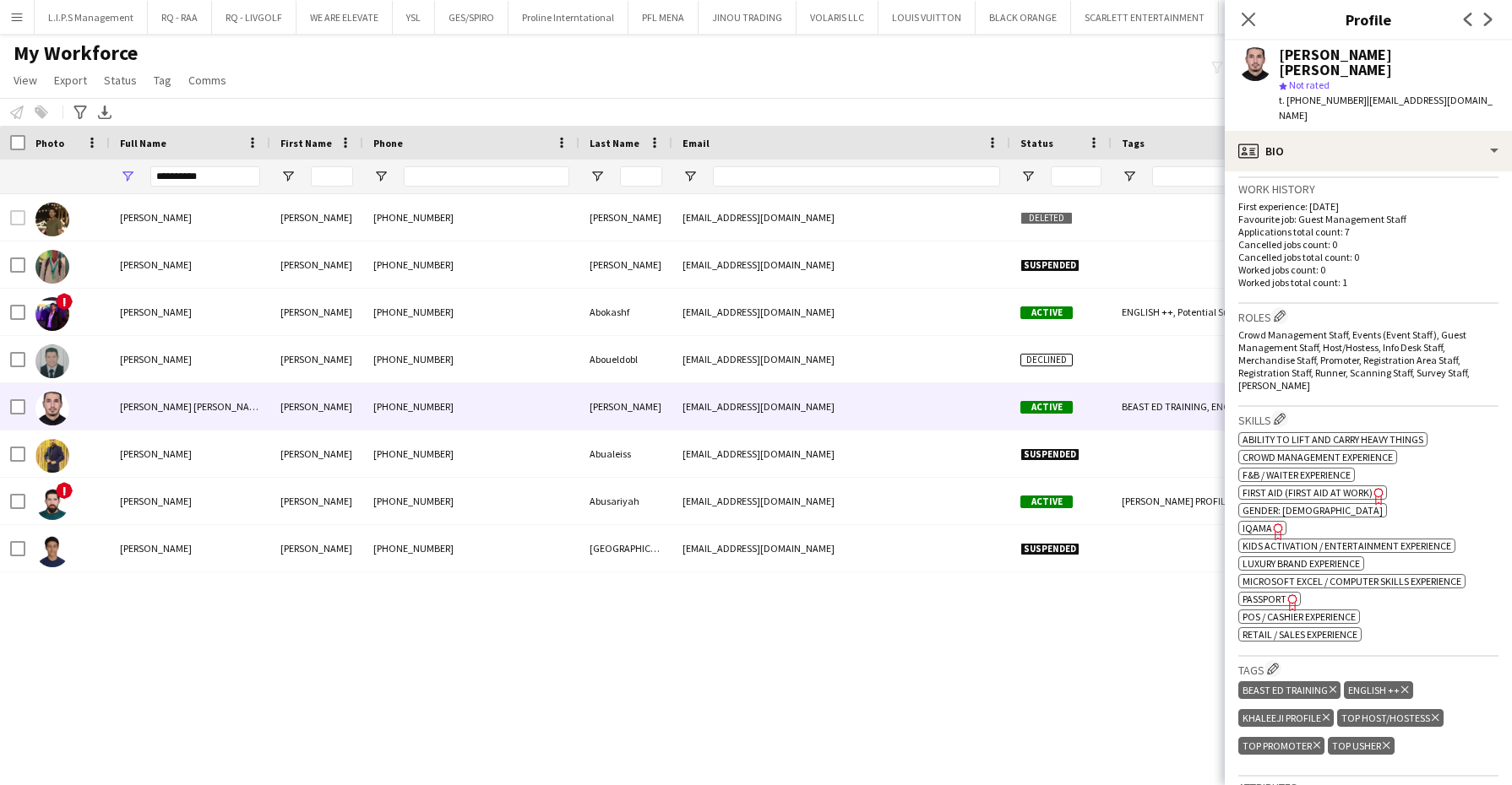
scroll to position [317, 0]
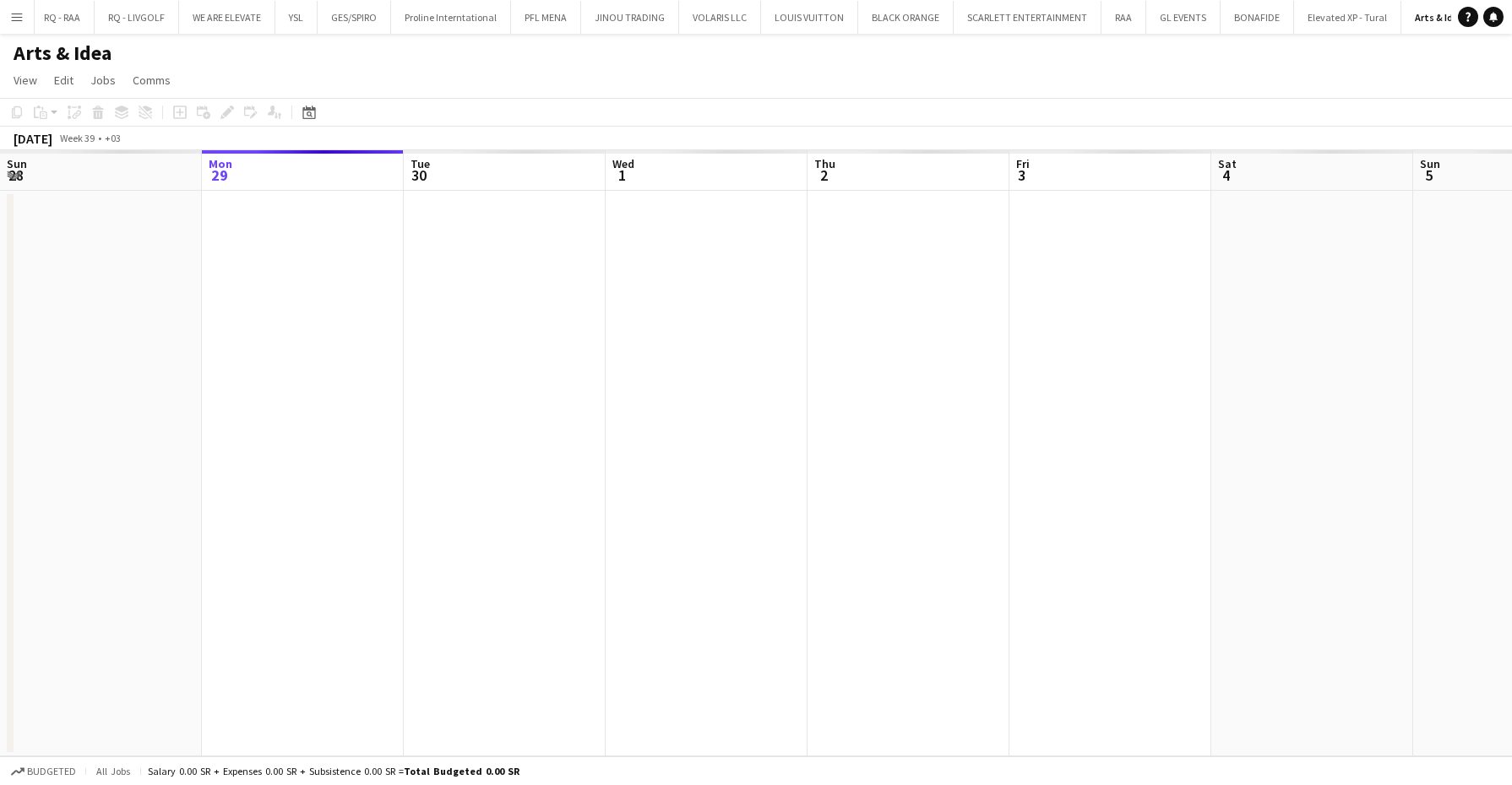
scroll to position [0, 123]
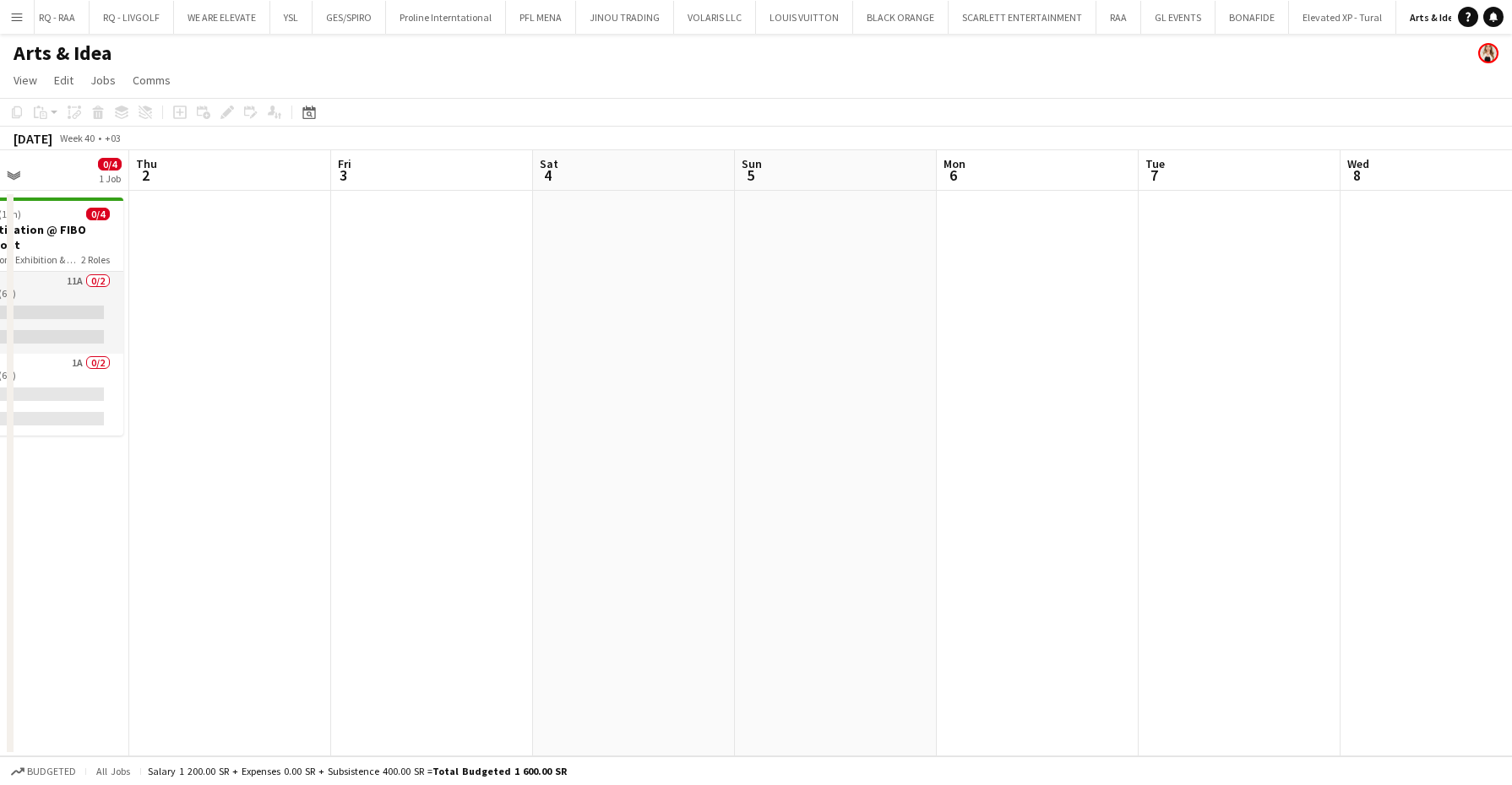
drag, startPoint x: 985, startPoint y: 357, endPoint x: 341, endPoint y: 342, distance: 644.2
click at [308, 342] on app-calendar-viewport "Mon 29 Tue 30 Wed 1 0/4 1 Job Thu 2 Fri 3 Sat 4 Sun 5 Mon 6 Tue 7 Wed 8 Thu 9 F…" at bounding box center [756, 453] width 1512 height 607
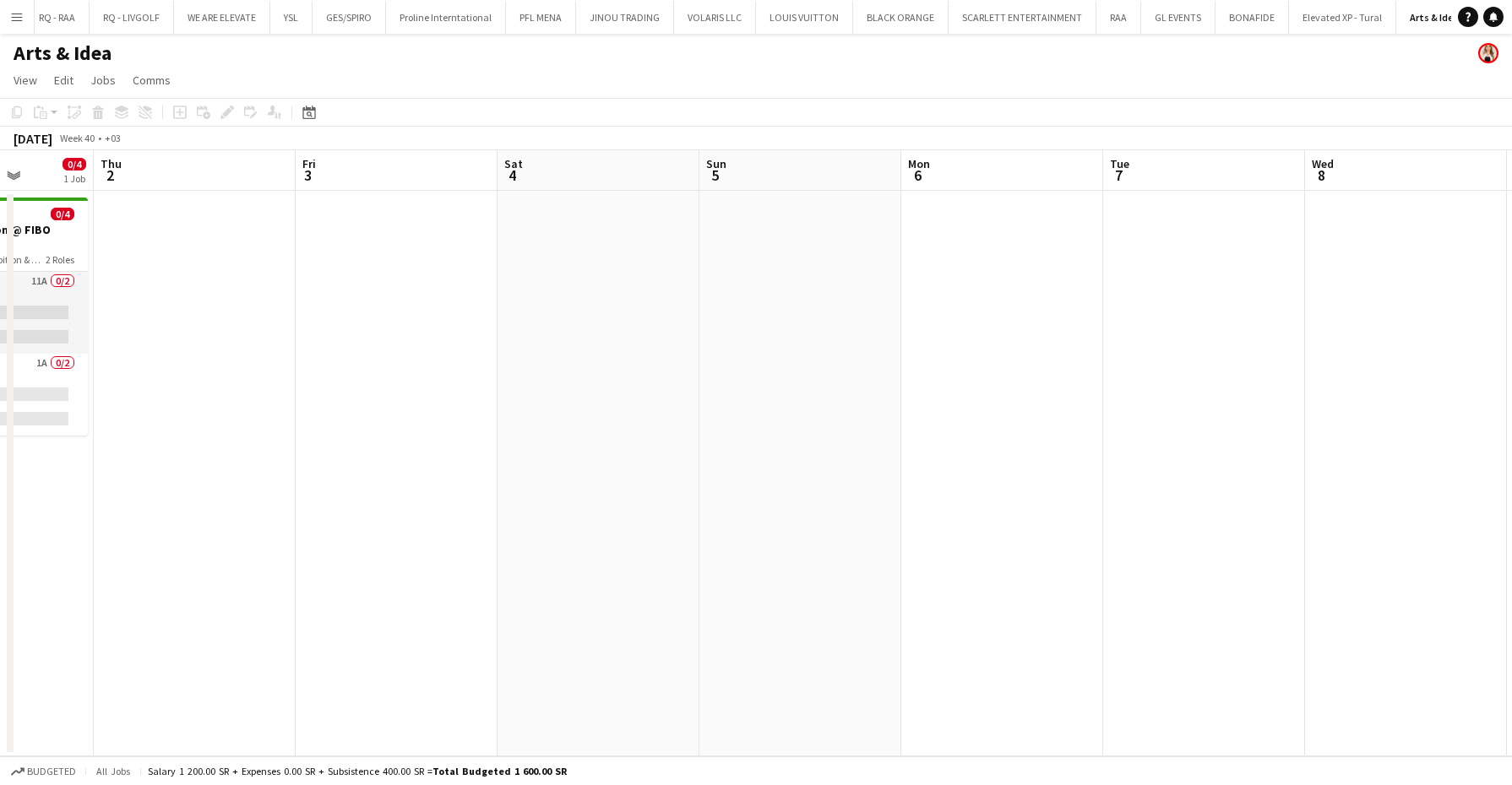
drag, startPoint x: 1023, startPoint y: 340, endPoint x: 192, endPoint y: 326, distance: 831.1
click at [192, 326] on app-calendar-viewport "Mon 29 Tue 30 Wed 1 0/4 1 Job Thu 2 Fri 3 Sat 4 Sun 5 Mon 6 Tue 7 Wed 8 Thu 9 F…" at bounding box center [756, 453] width 1512 height 607
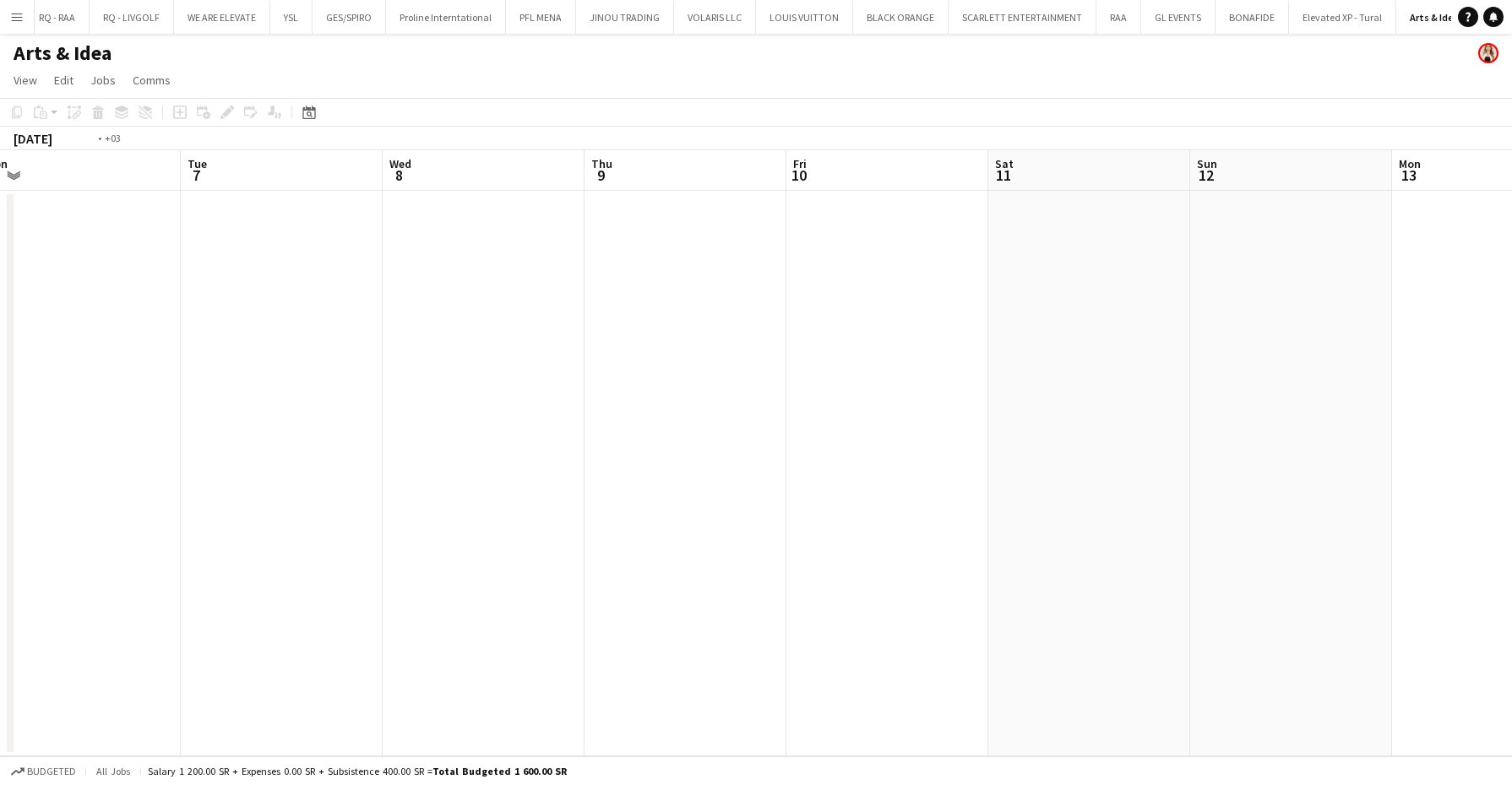
drag, startPoint x: 820, startPoint y: 348, endPoint x: 325, endPoint y: 321, distance: 495.7
click at [301, 324] on app-calendar-viewport "Fri 3 Sat 4 Sun 5 Mon 6 Tue 7 Wed 8 Thu 9 Fri 10 Sat 11 Sun 12 Mon 13 Tue 14 We…" at bounding box center [756, 453] width 1512 height 607
drag, startPoint x: 949, startPoint y: 302, endPoint x: 815, endPoint y: 302, distance: 134.0
click at [815, 302] on app-calendar-viewport "Tue 7 Wed 8 Thu 9 Fri 10 Sat 11 Sun 12 Mon 13 Tue 14 Wed 15 Thu 16 Fri 17 Sat 1…" at bounding box center [756, 453] width 1512 height 607
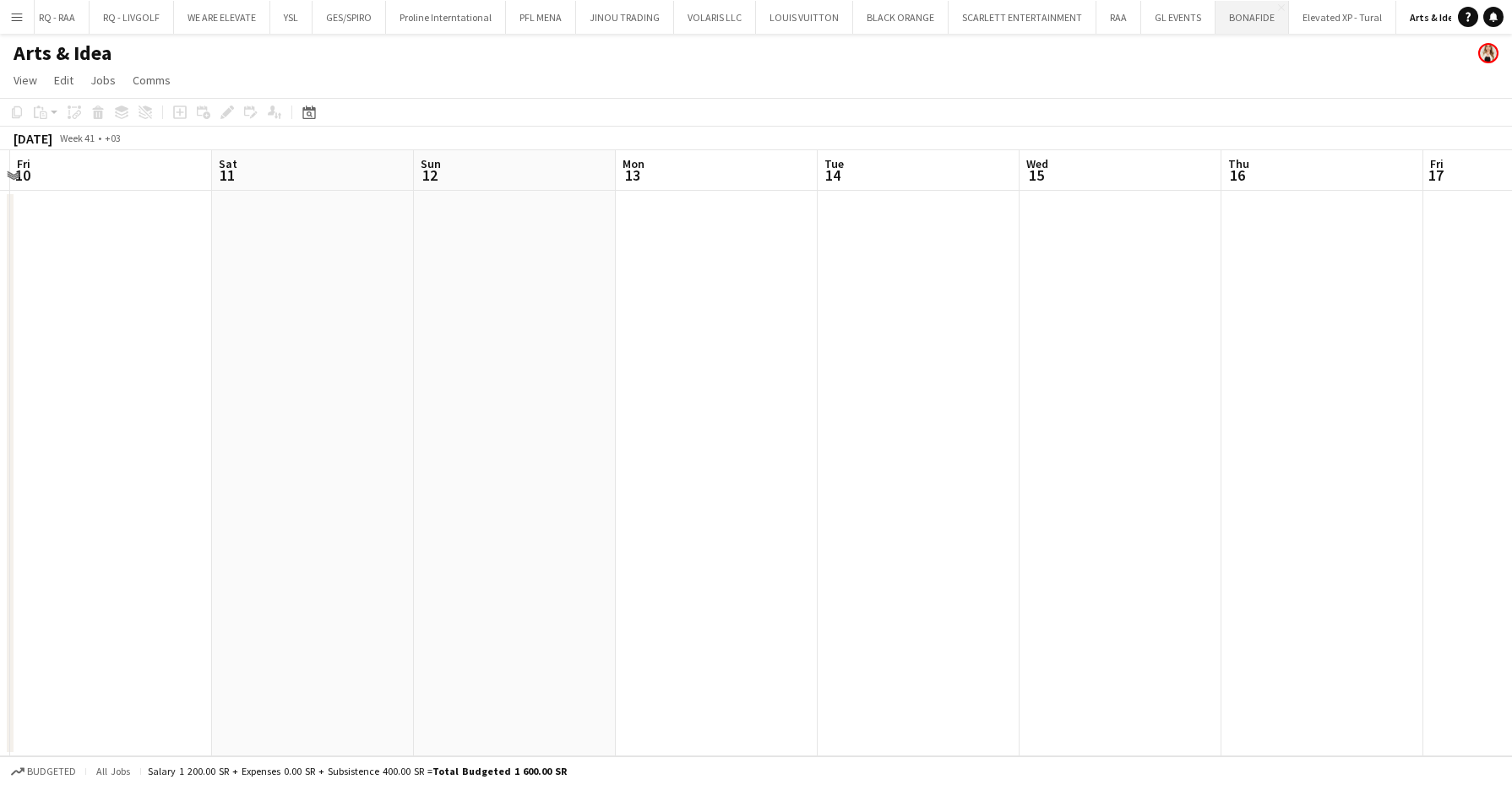
scroll to position [0, 214]
click at [1004, 29] on button "RAA Close" at bounding box center [1026, 17] width 45 height 33
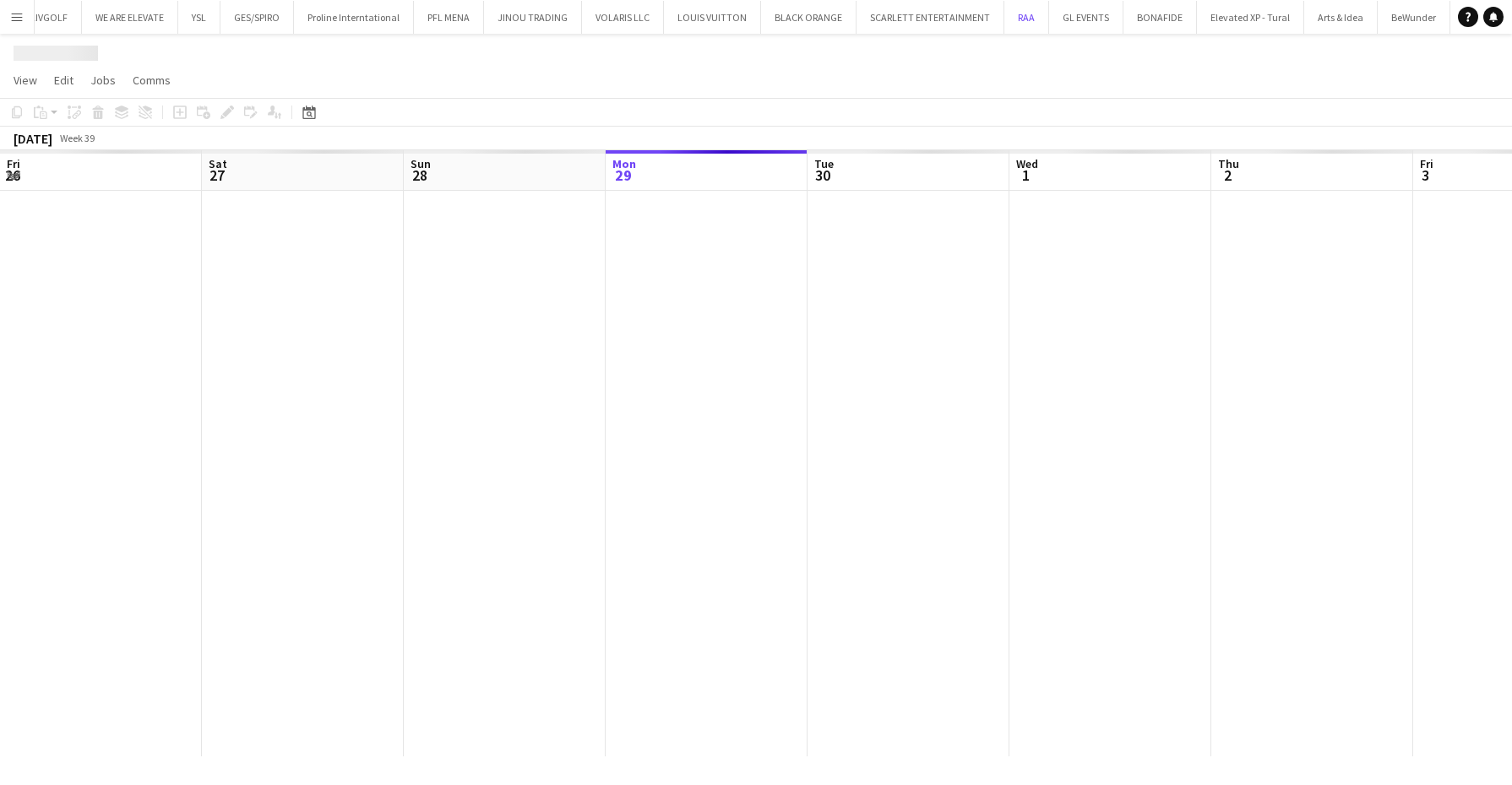
scroll to position [0, 213]
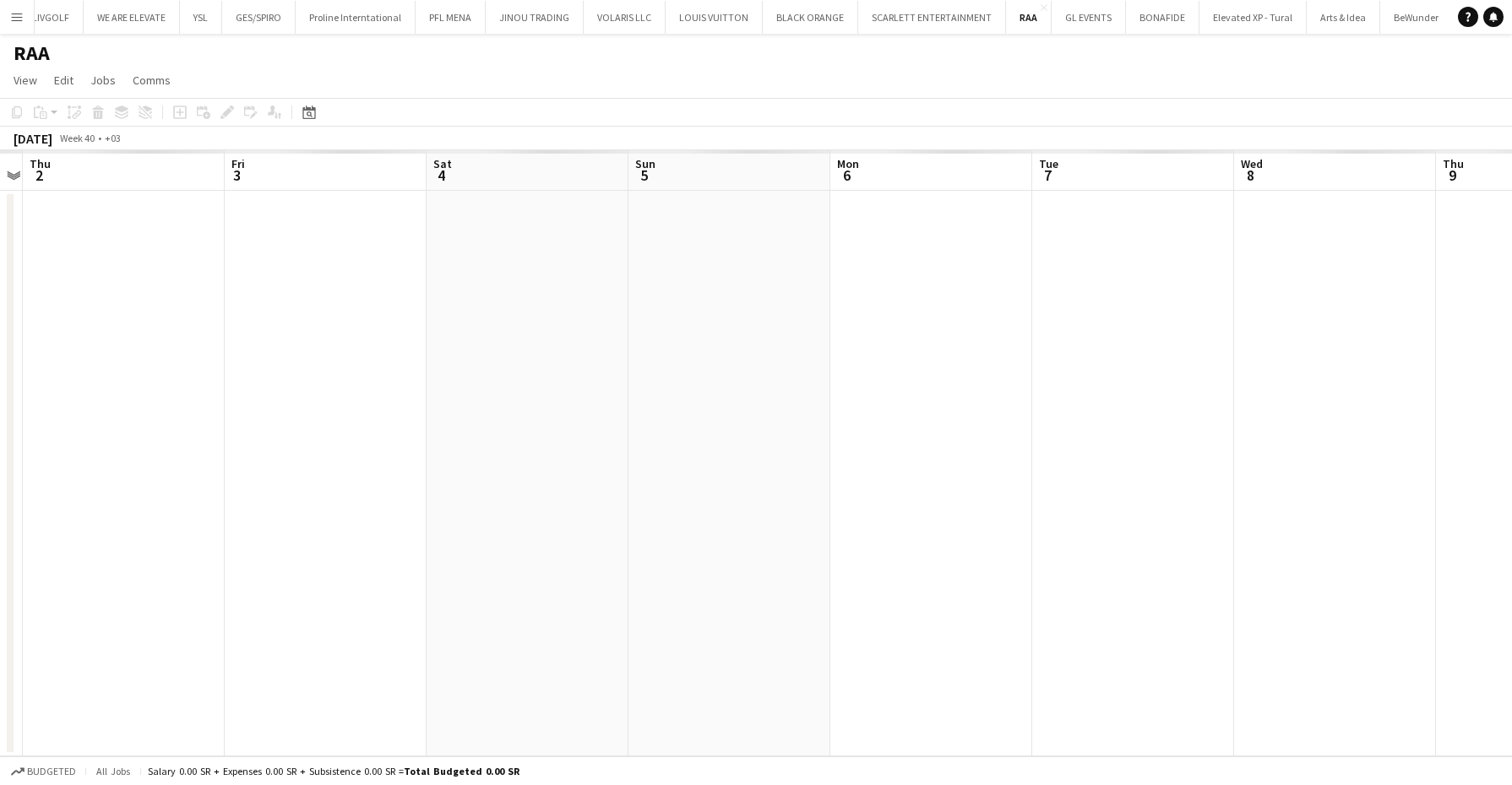
drag, startPoint x: 1077, startPoint y: 294, endPoint x: 609, endPoint y: 322, distance: 468.8
click at [297, 302] on app-calendar-viewport "Sun 28 Mon 29 Tue 30 Wed 1 Thu 2 Fri 3 Sat 4 Sun 5 Mon 6 Tue 7 Wed 8 Thu 9 Fri …" at bounding box center [756, 453] width 1512 height 607
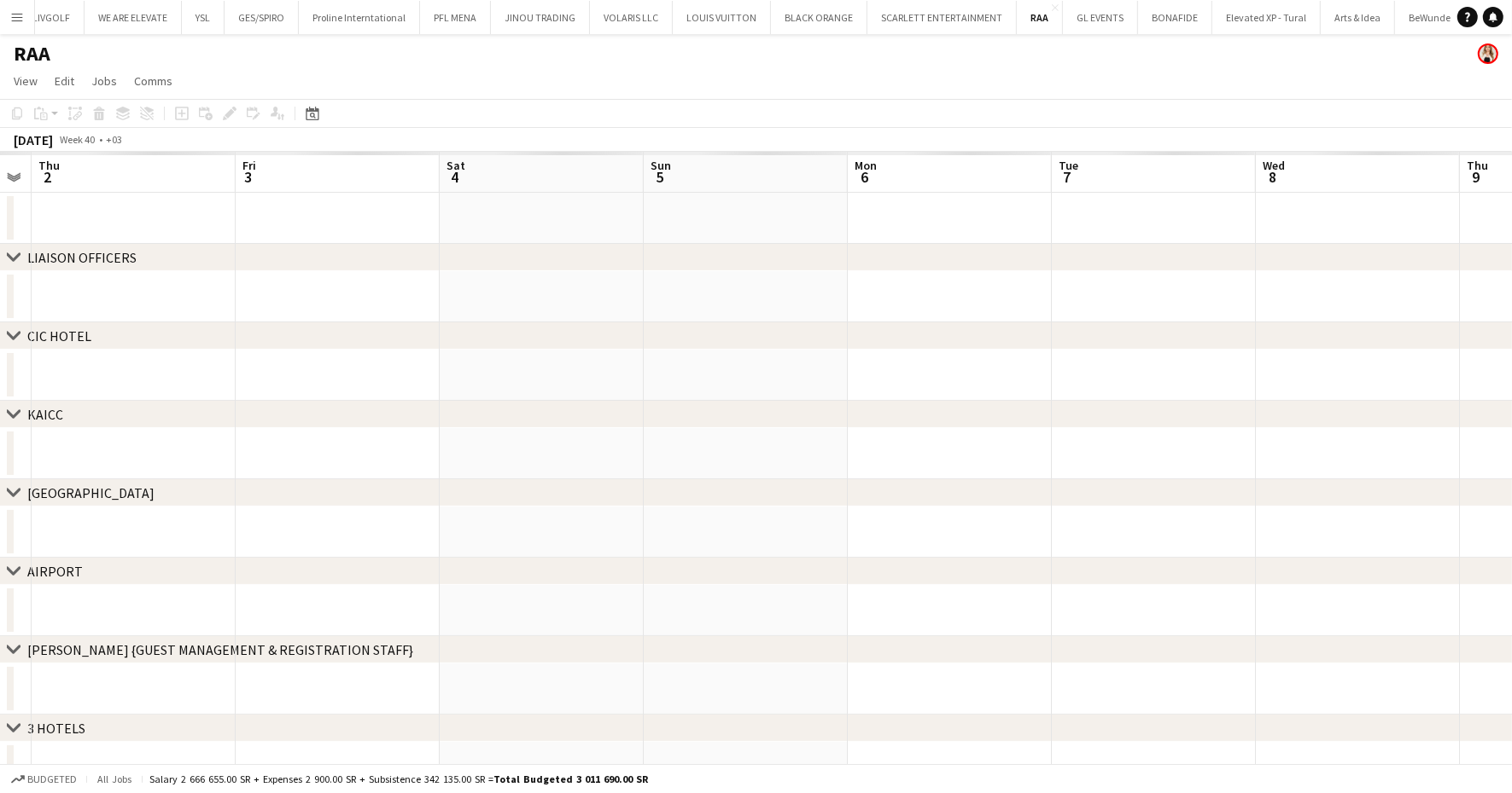
click at [258, 321] on app-calendar-viewport "Mon 29 Tue 30 Wed 1 Thu 2 Fri 3 Sat 4 Sun 5 Mon 6 Tue 7 Wed 8 Thu 9 Fri 10 Sat …" at bounding box center [756, 708] width 1512 height 1113
drag, startPoint x: 248, startPoint y: 328, endPoint x: 627, endPoint y: 337, distance: 379.1
click at [240, 330] on div "chevron-right LIAISON OFFICERS chevron-right CIC HOTEL chevron-right KAICC chev…" at bounding box center [756, 708] width 1512 height 1113
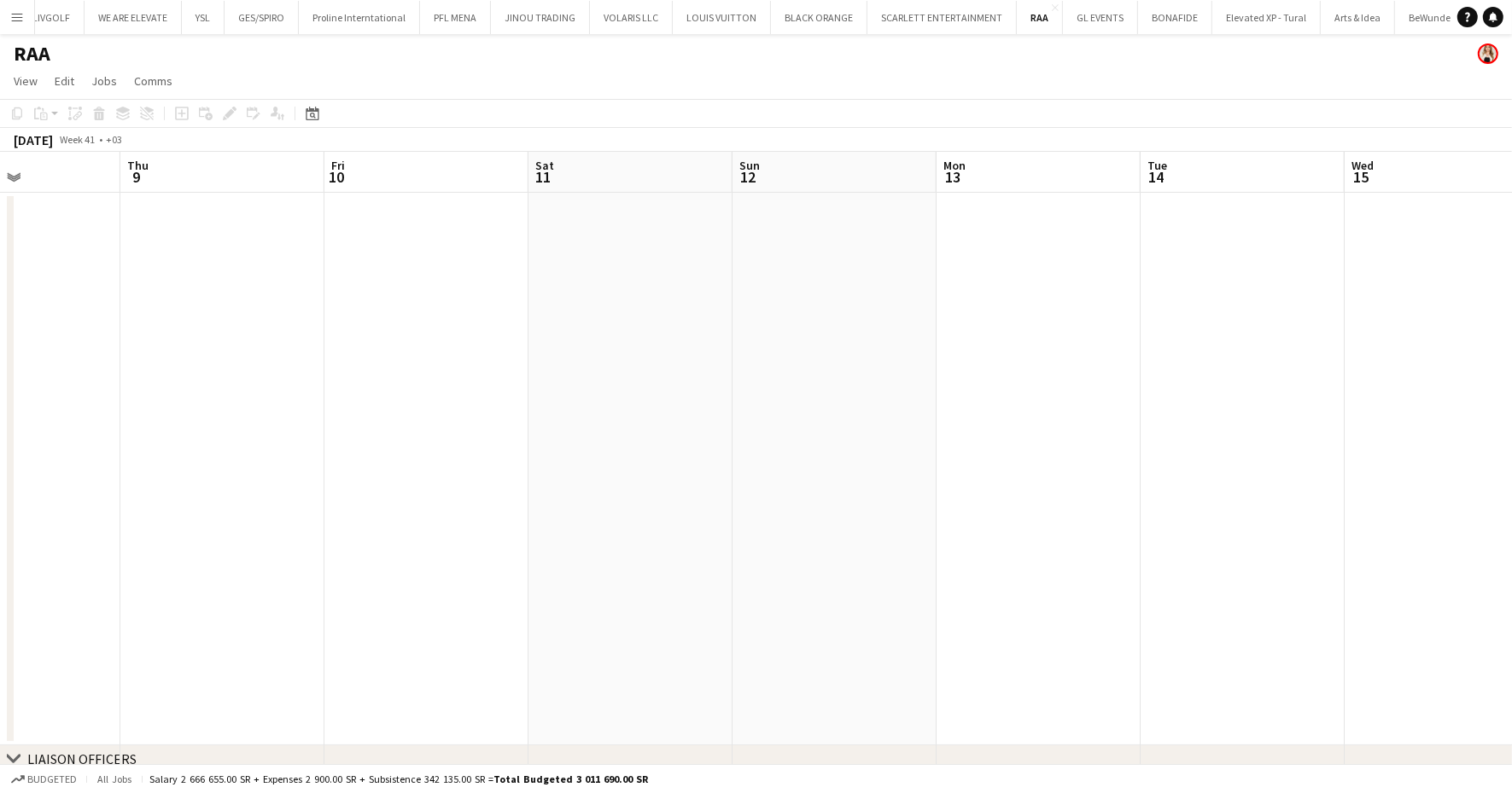
drag, startPoint x: 944, startPoint y: 327, endPoint x: 463, endPoint y: 316, distance: 481.1
drag, startPoint x: 933, startPoint y: 302, endPoint x: 376, endPoint y: 305, distance: 557.0
drag, startPoint x: 971, startPoint y: 296, endPoint x: 423, endPoint y: 311, distance: 548.2
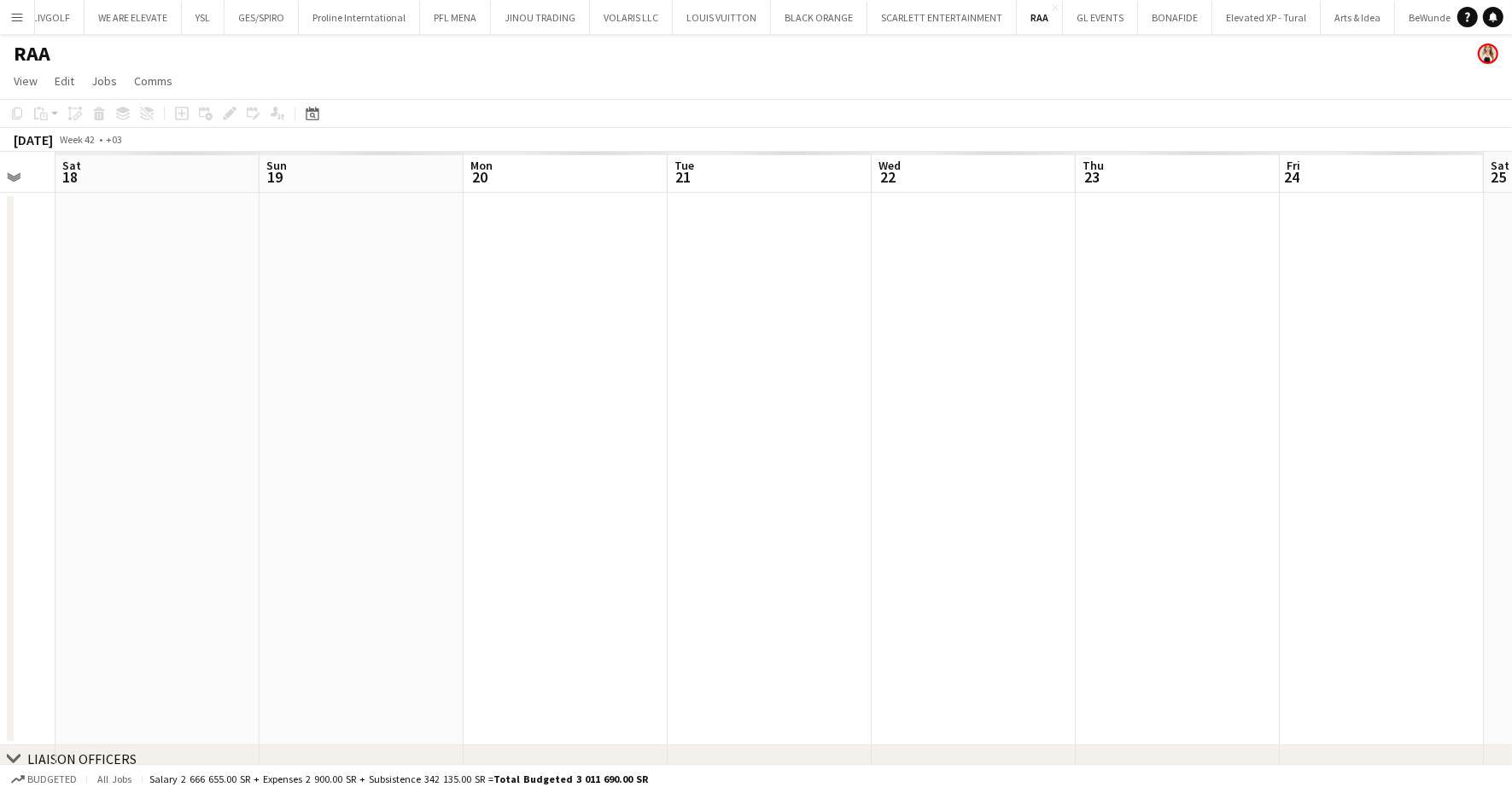
drag, startPoint x: 461, startPoint y: 287, endPoint x: 988, endPoint y: 272, distance: 527.2
drag, startPoint x: 899, startPoint y: 273, endPoint x: 768, endPoint y: 277, distance: 131.1
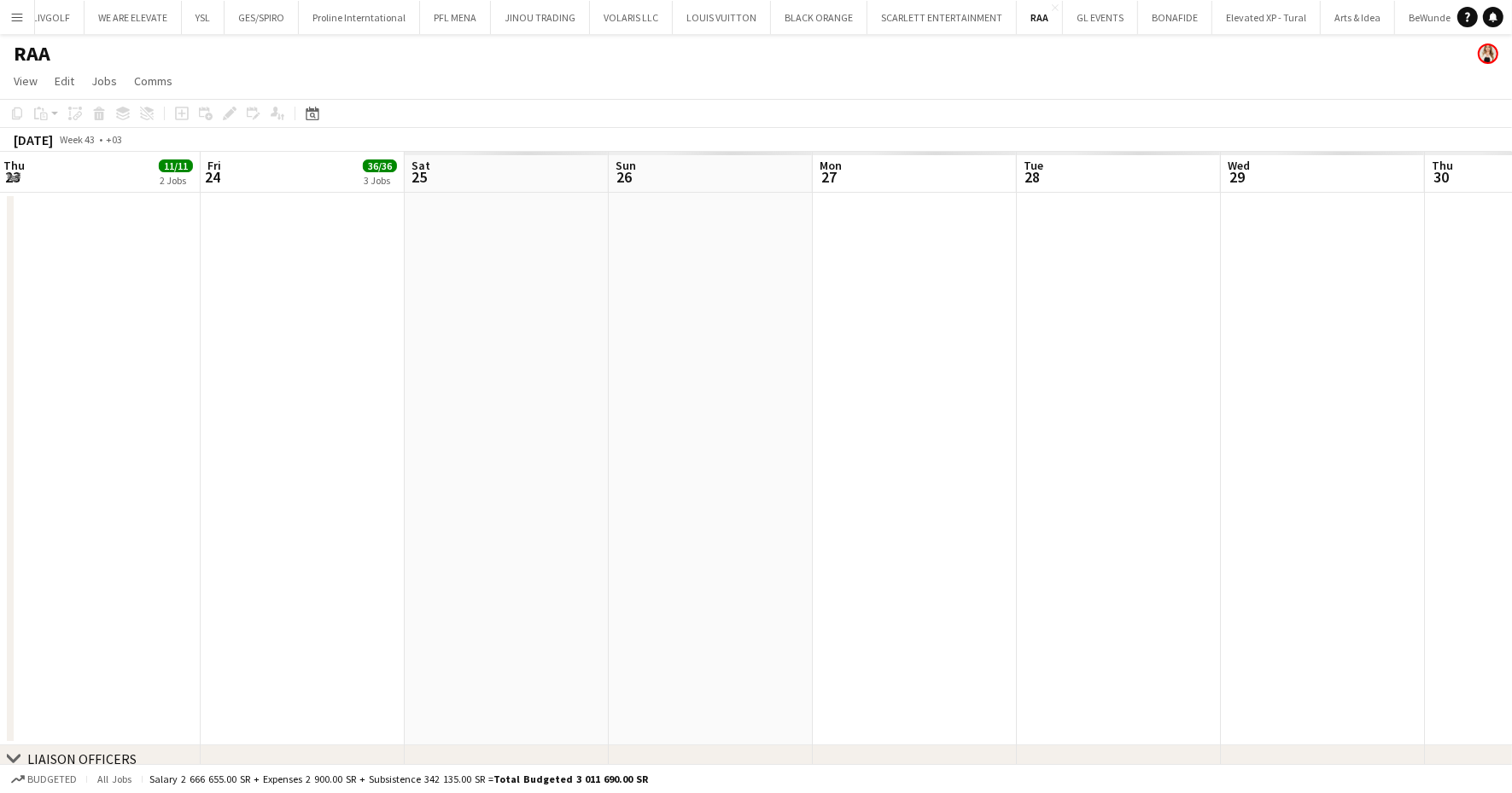
drag, startPoint x: 474, startPoint y: 337, endPoint x: 508, endPoint y: 334, distance: 34.1
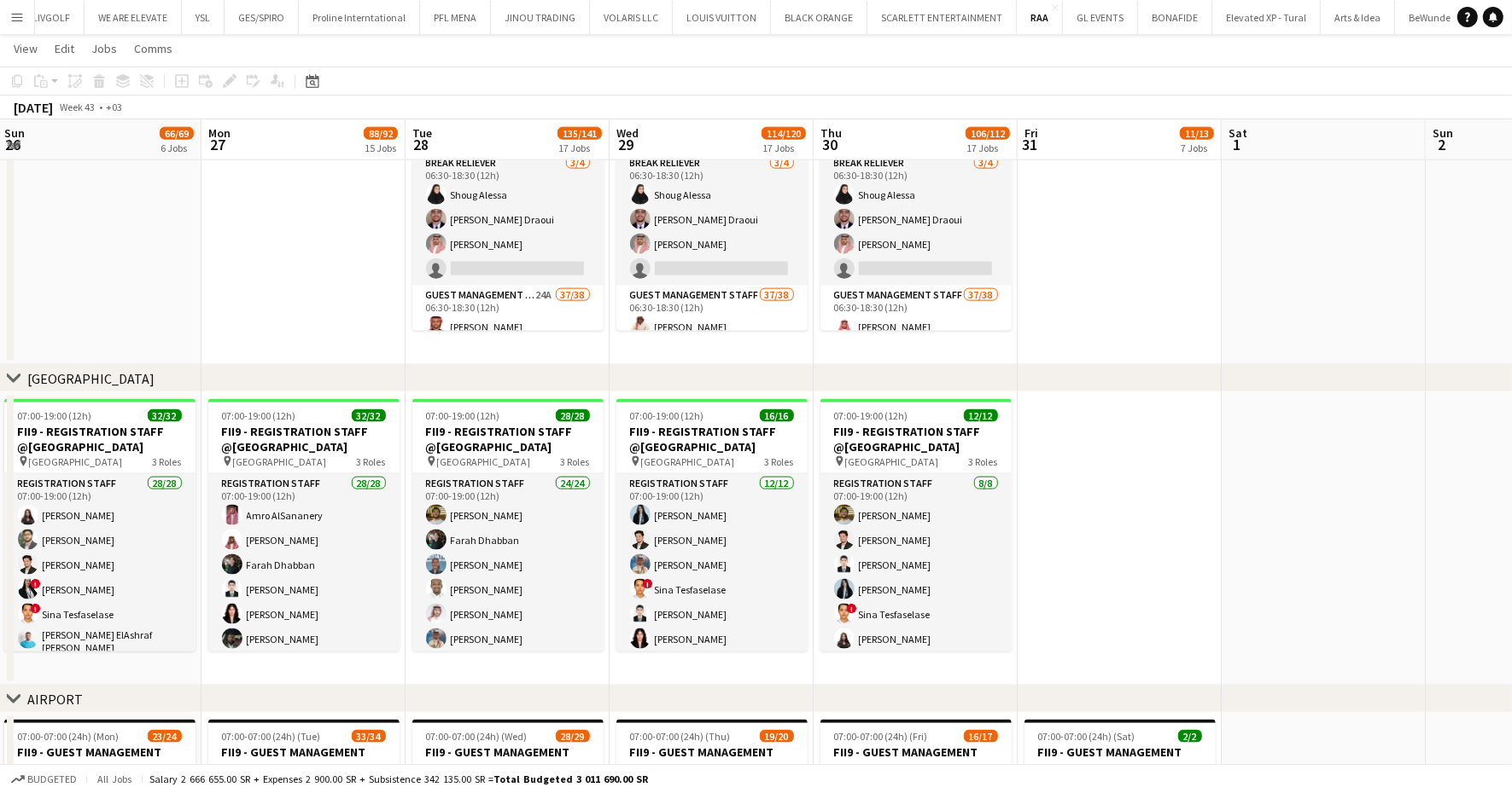
scroll to position [0, 603]
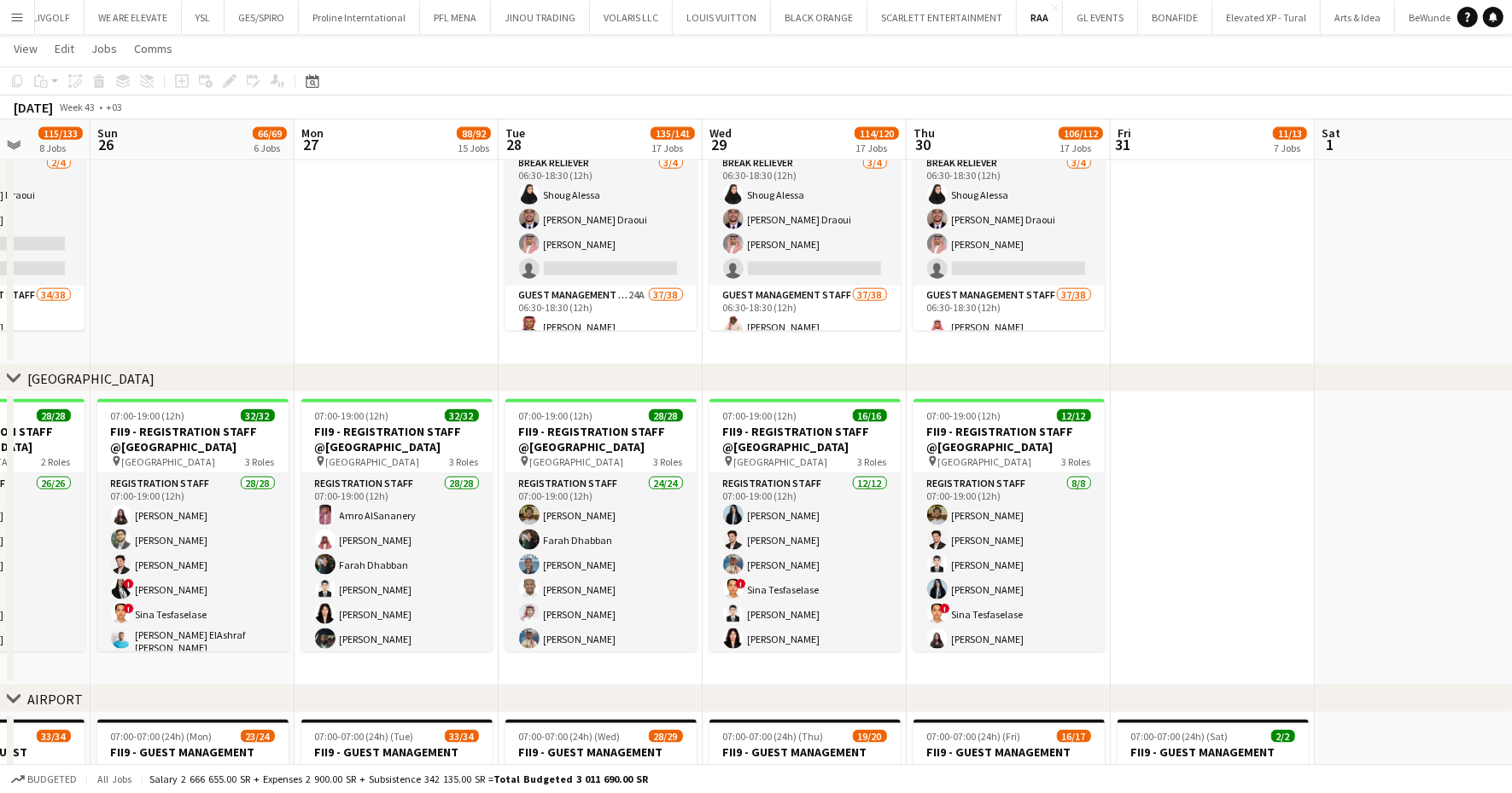
drag, startPoint x: 278, startPoint y: 332, endPoint x: 698, endPoint y: 327, distance: 420.0
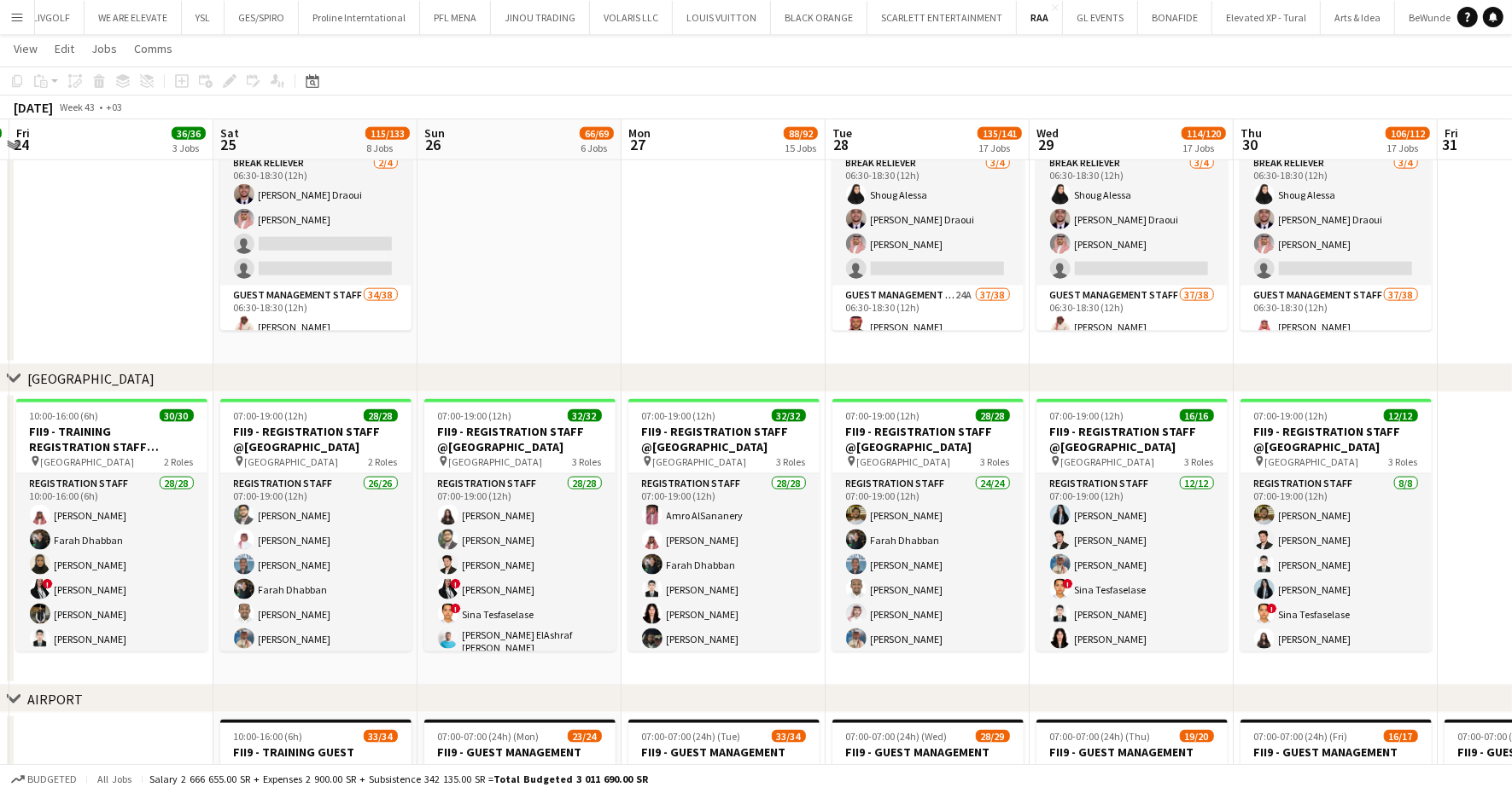
scroll to position [0, 553]
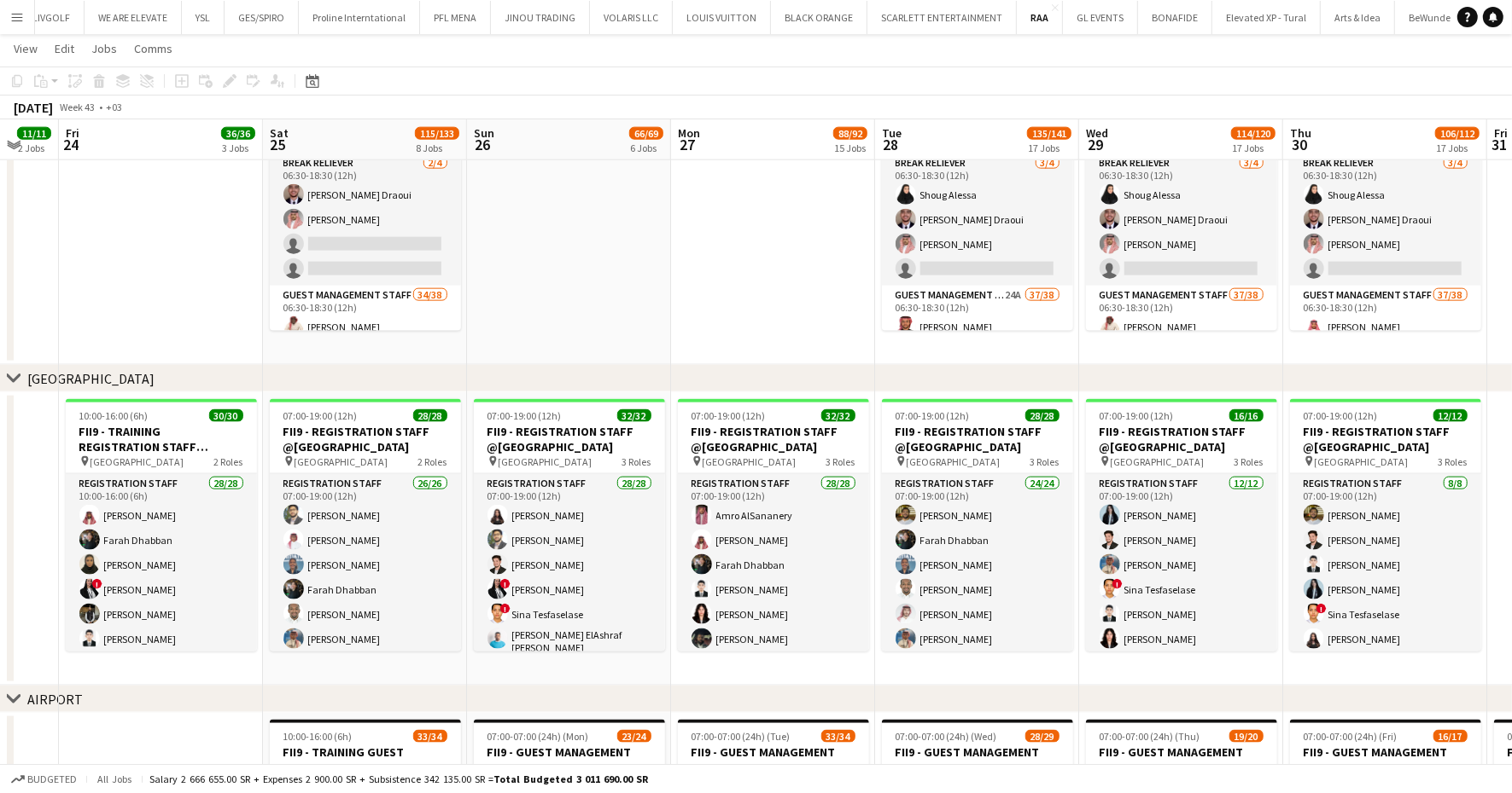
drag, startPoint x: 512, startPoint y: 291, endPoint x: 561, endPoint y: 292, distance: 49.0
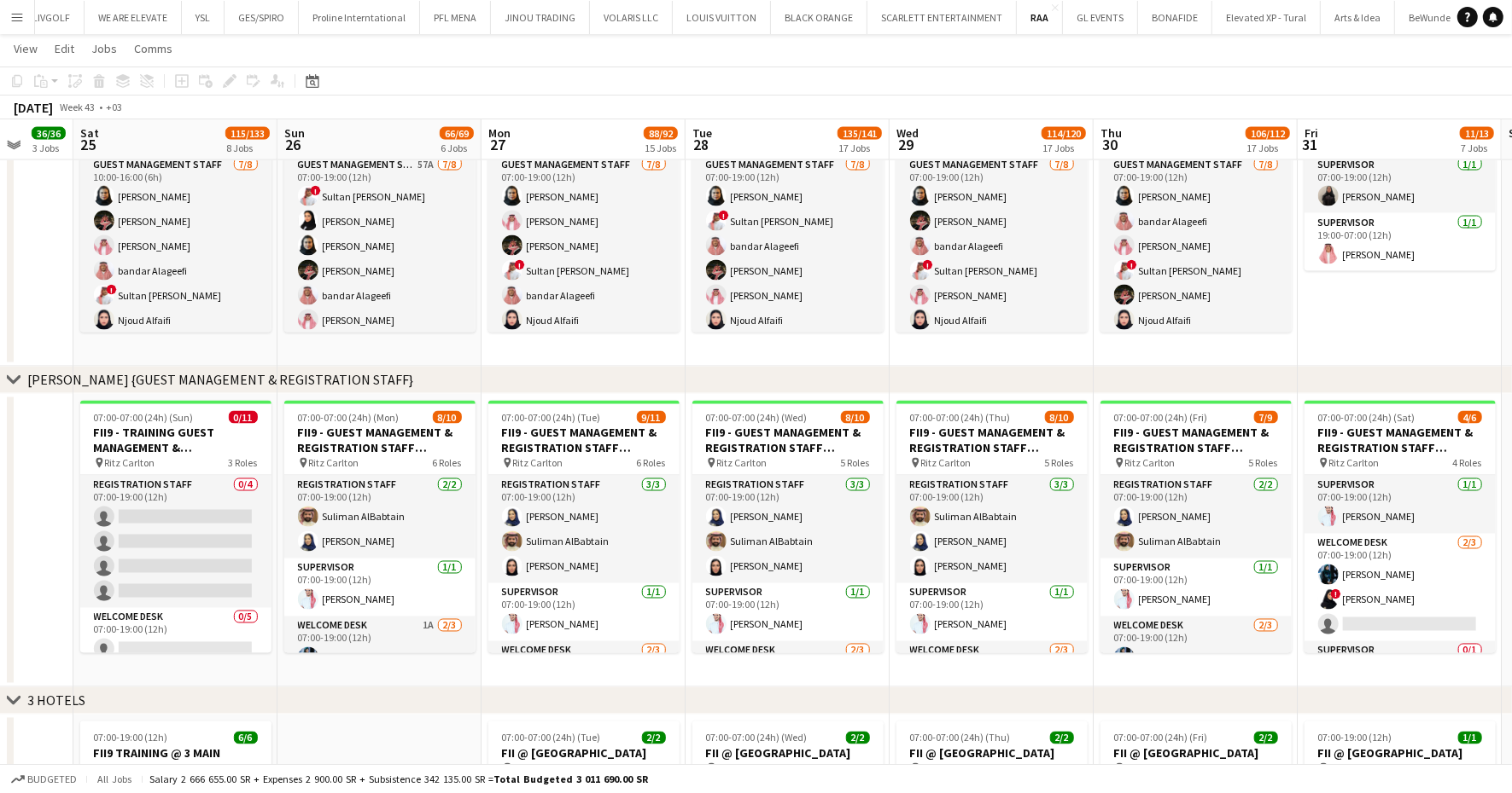
scroll to position [0, 753]
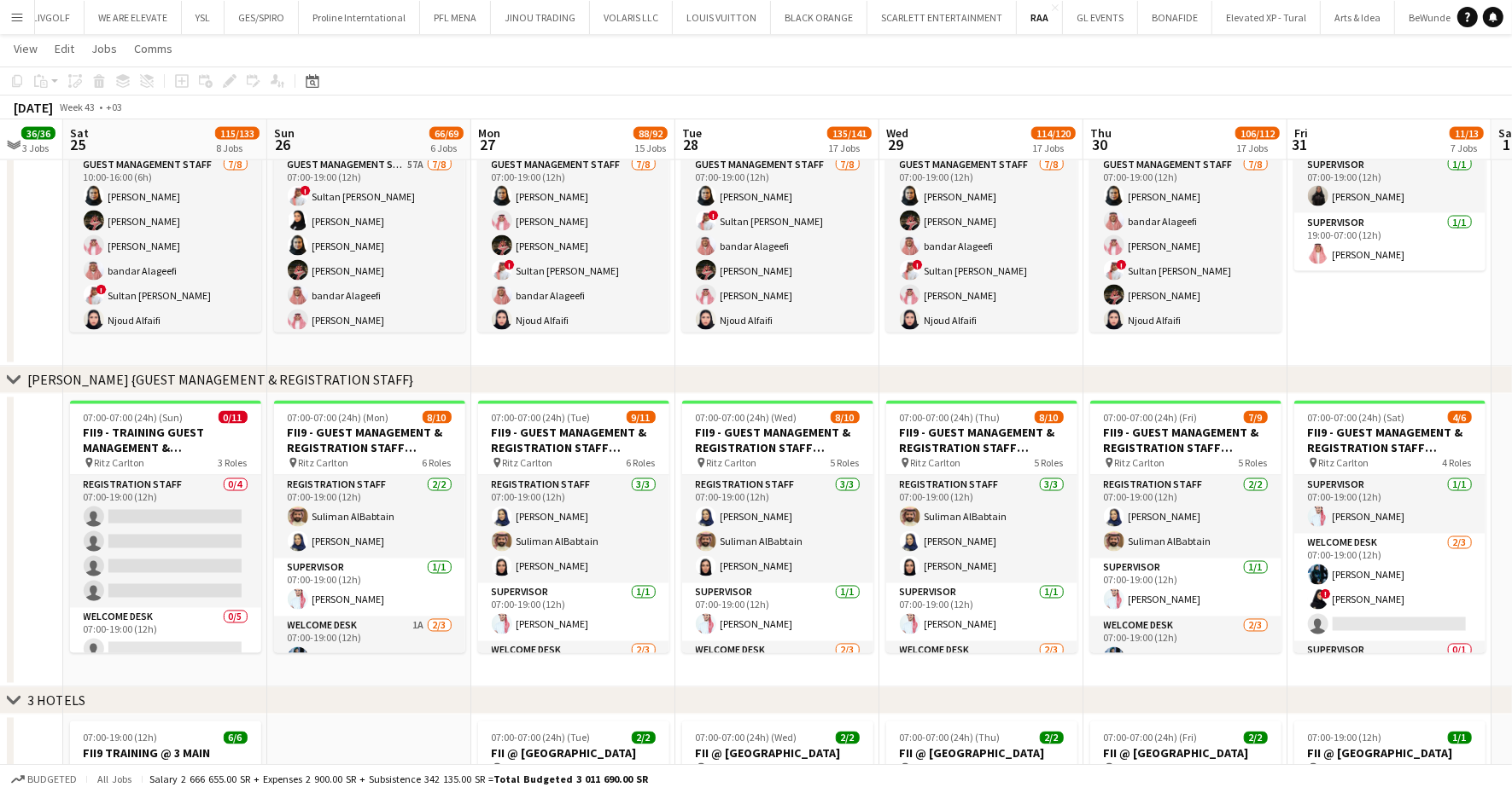
drag, startPoint x: 203, startPoint y: 490, endPoint x: -5, endPoint y: 378, distance: 236.2
click at [0, 378] on html "Menu Boards Boards Boards All jobs Status Workforce Workforce My Workforce Recr…" at bounding box center [756, 313] width 1512 height 5959
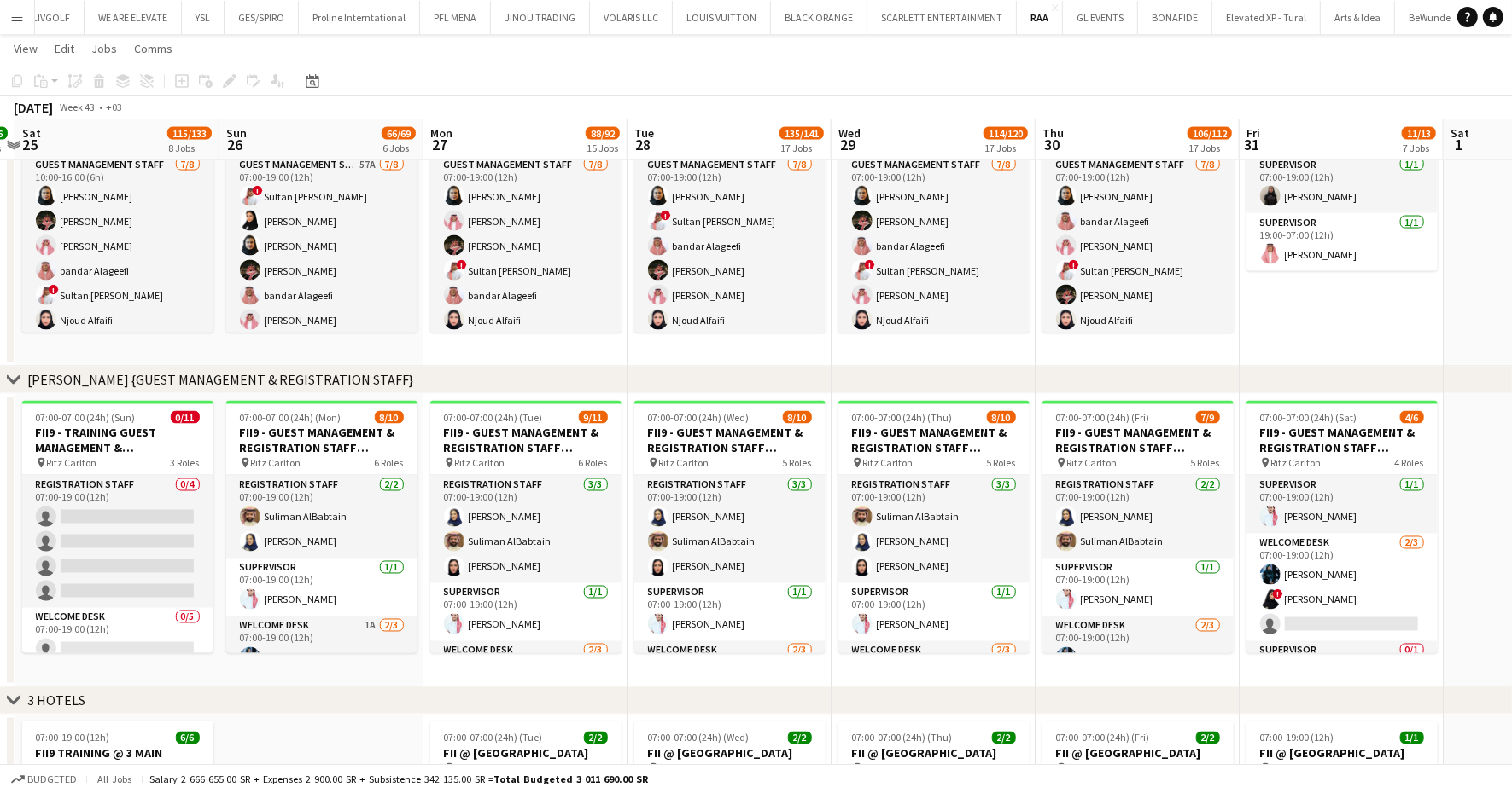
scroll to position [0, 597]
drag, startPoint x: 1320, startPoint y: 350, endPoint x: 1272, endPoint y: 359, distance: 48.8
click at [1272, 359] on app-calendar-viewport "Wed 22 Thu 23 11/11 2 Jobs Fri 24 36/36 3 Jobs Sat 25 115/133 8 Jobs Sun 26 66/…" at bounding box center [756, 333] width 1512 height 5863
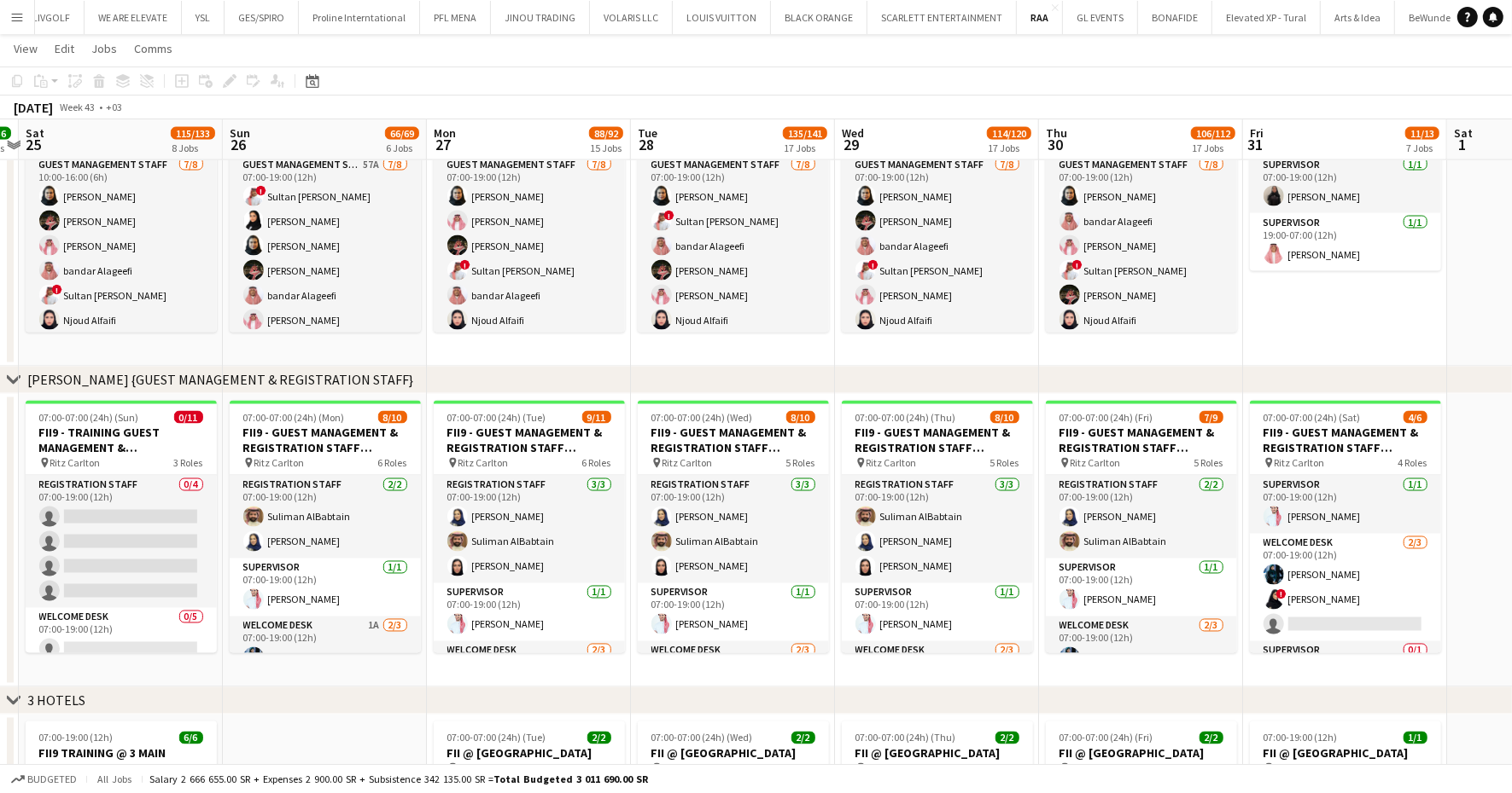
scroll to position [0, 590]
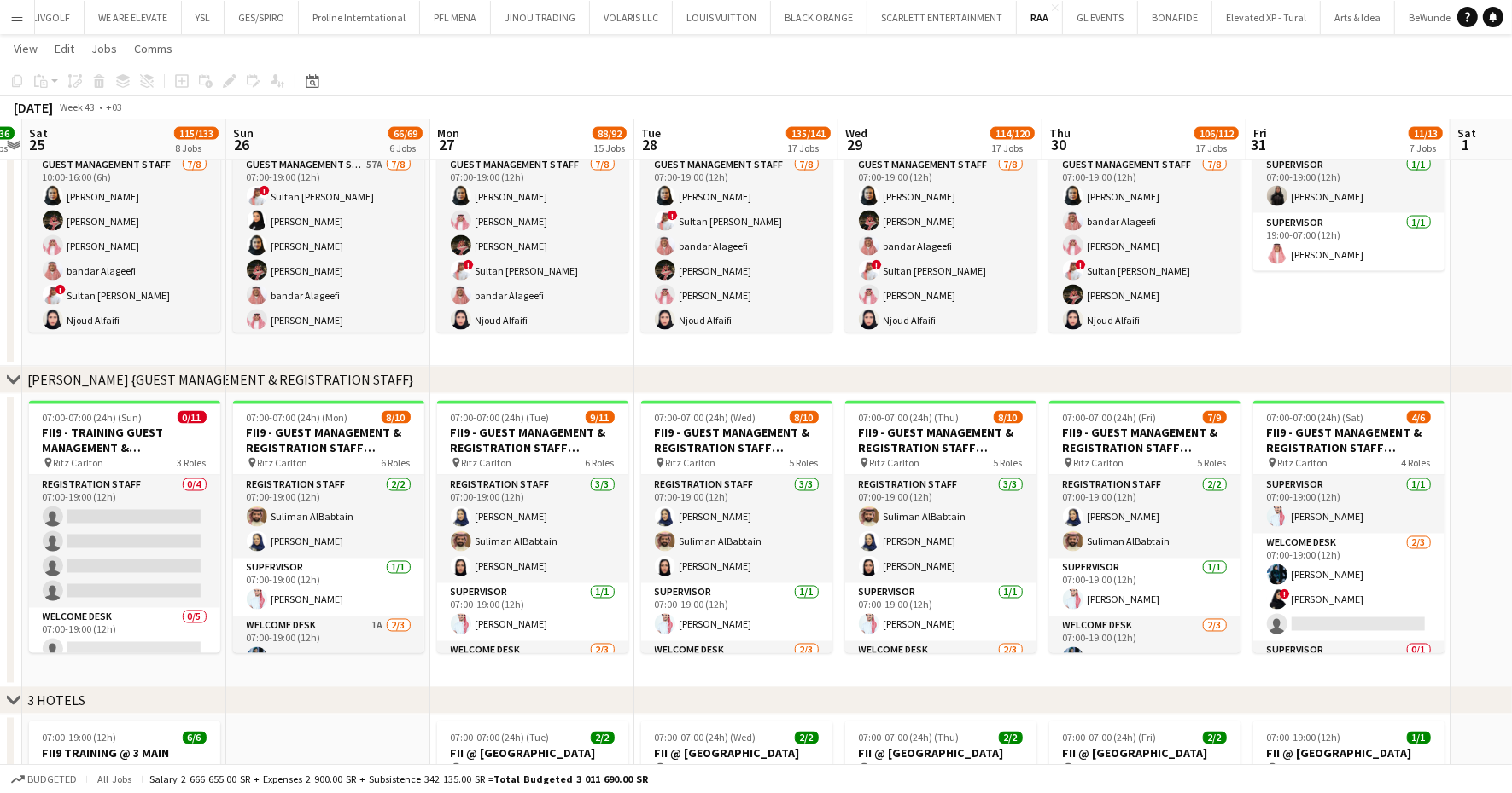
click at [430, 353] on app-calendar-viewport "Wed 22 Thu 23 11/11 2 Jobs Fri 24 36/36 3 Jobs Sat 25 115/133 8 Jobs Sun 26 66/…" at bounding box center [756, 333] width 1512 height 5863
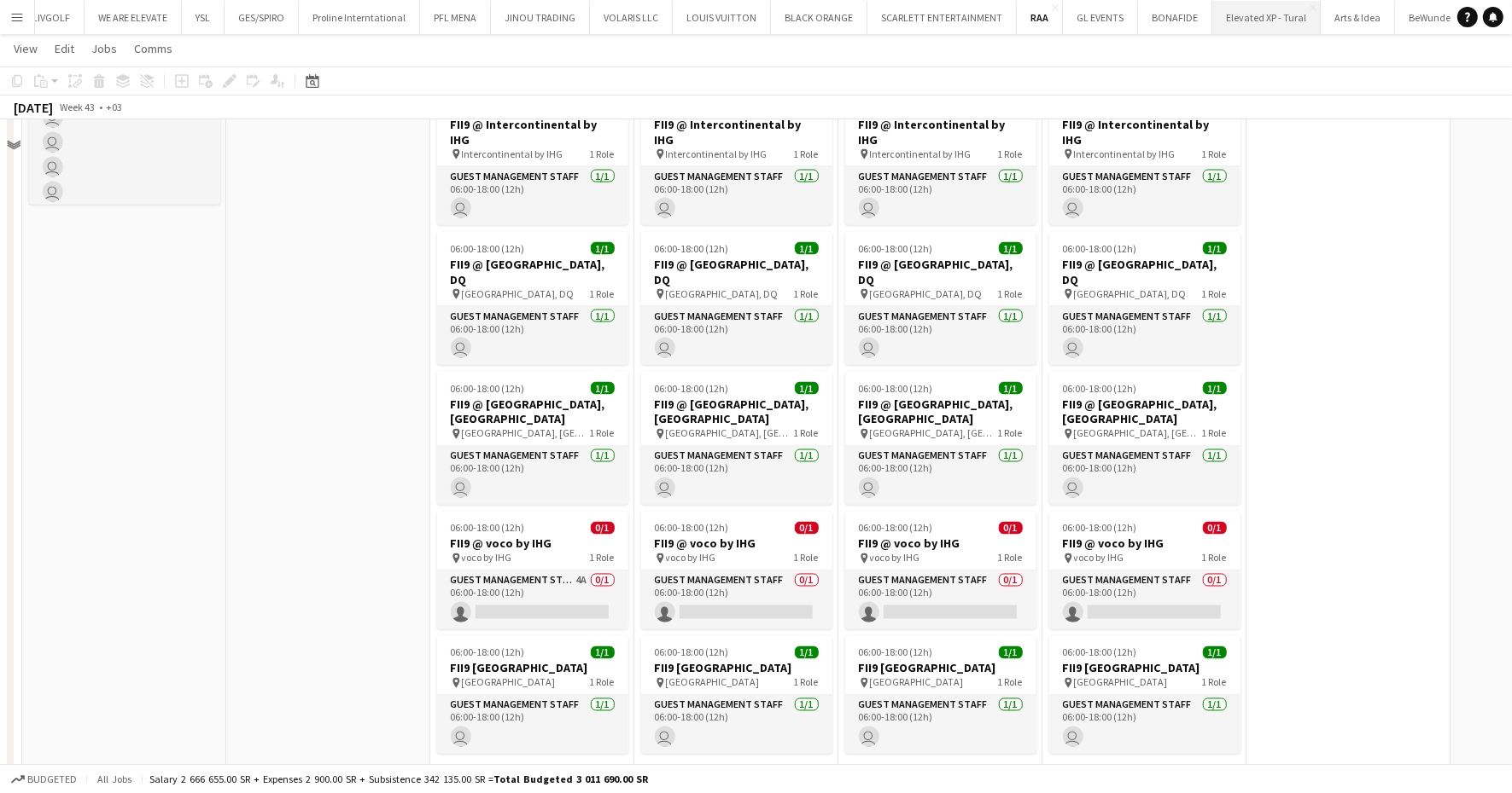
scroll to position [982, 0]
